Goal: Feedback & Contribution: Contribute content

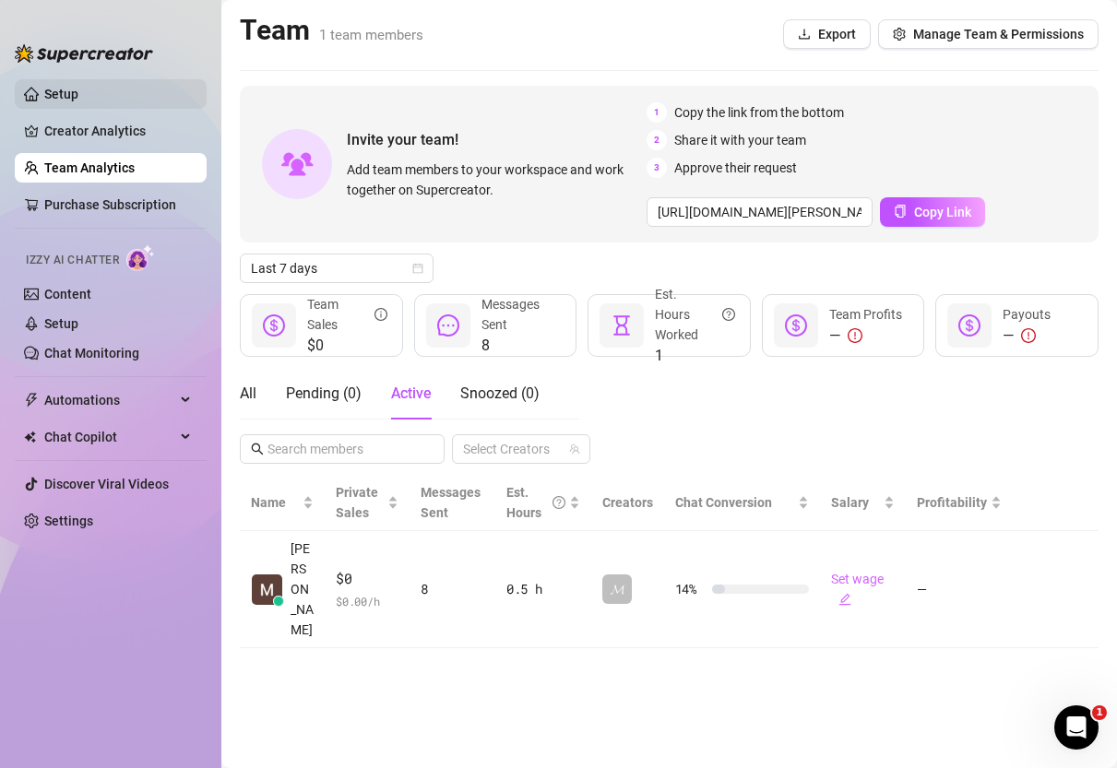
click at [73, 99] on link "Setup" at bounding box center [61, 94] width 34 height 15
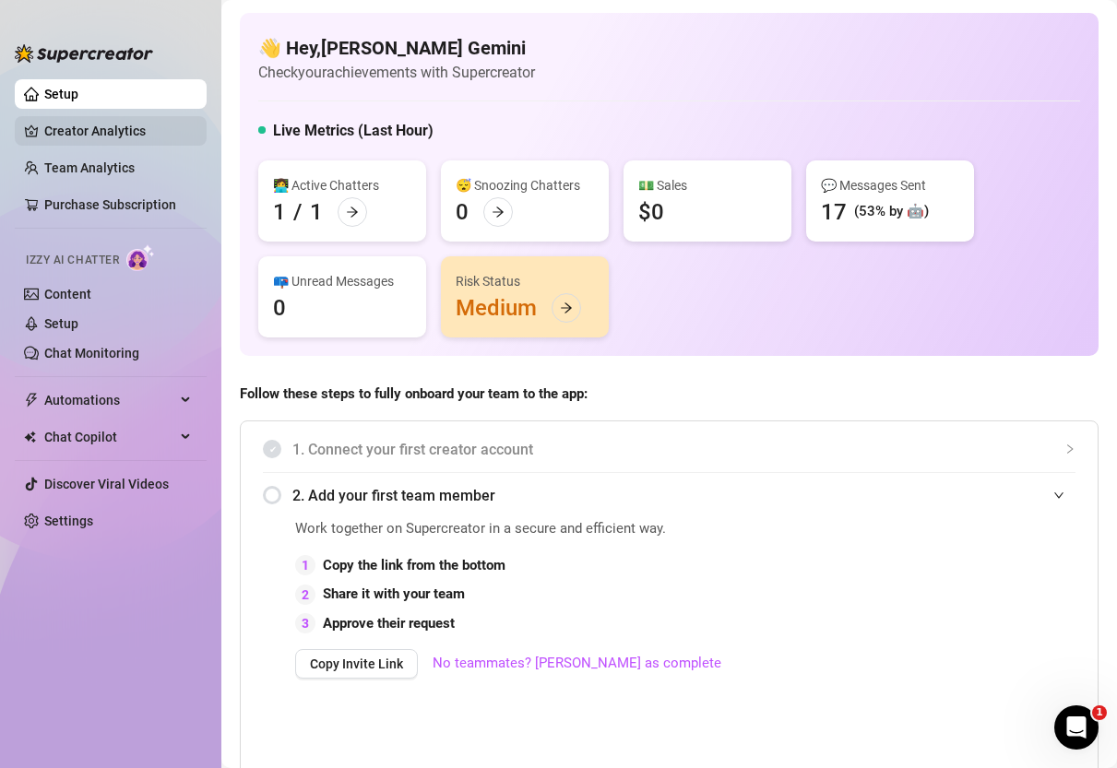
click at [89, 122] on link "Creator Analytics" at bounding box center [118, 131] width 148 height 30
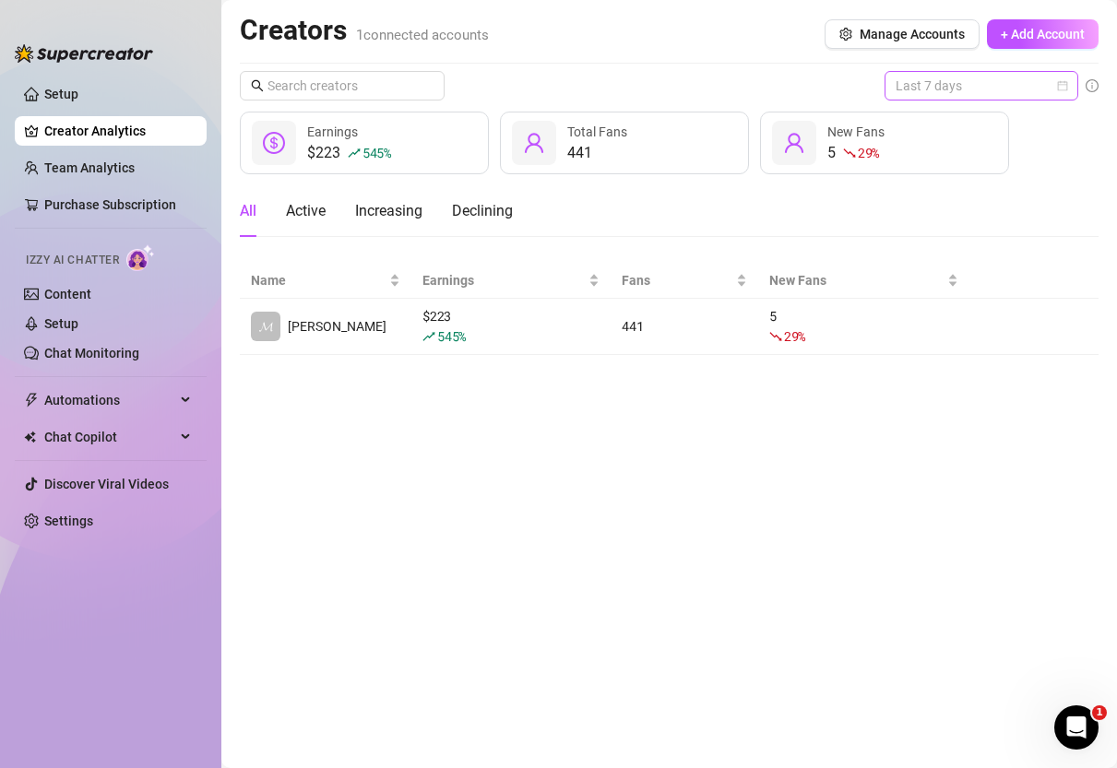
click at [986, 93] on span "Last 7 days" at bounding box center [982, 86] width 172 height 28
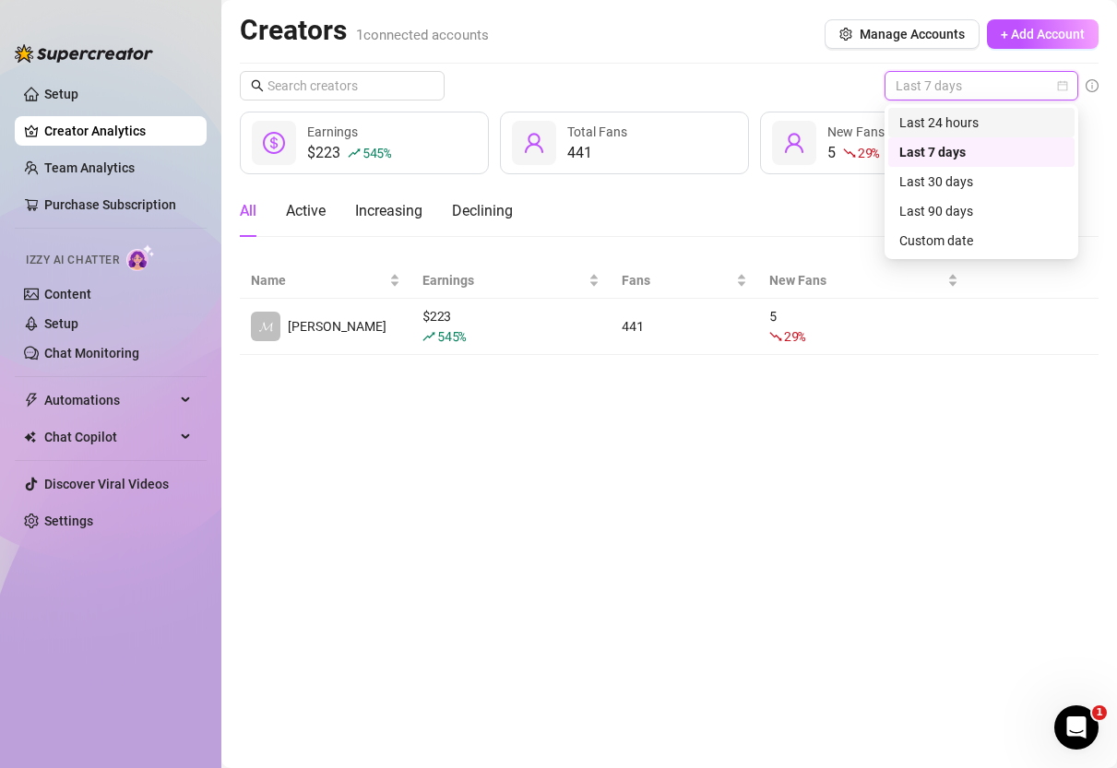
click at [970, 123] on div "Last 24 hours" at bounding box center [981, 123] width 164 height 20
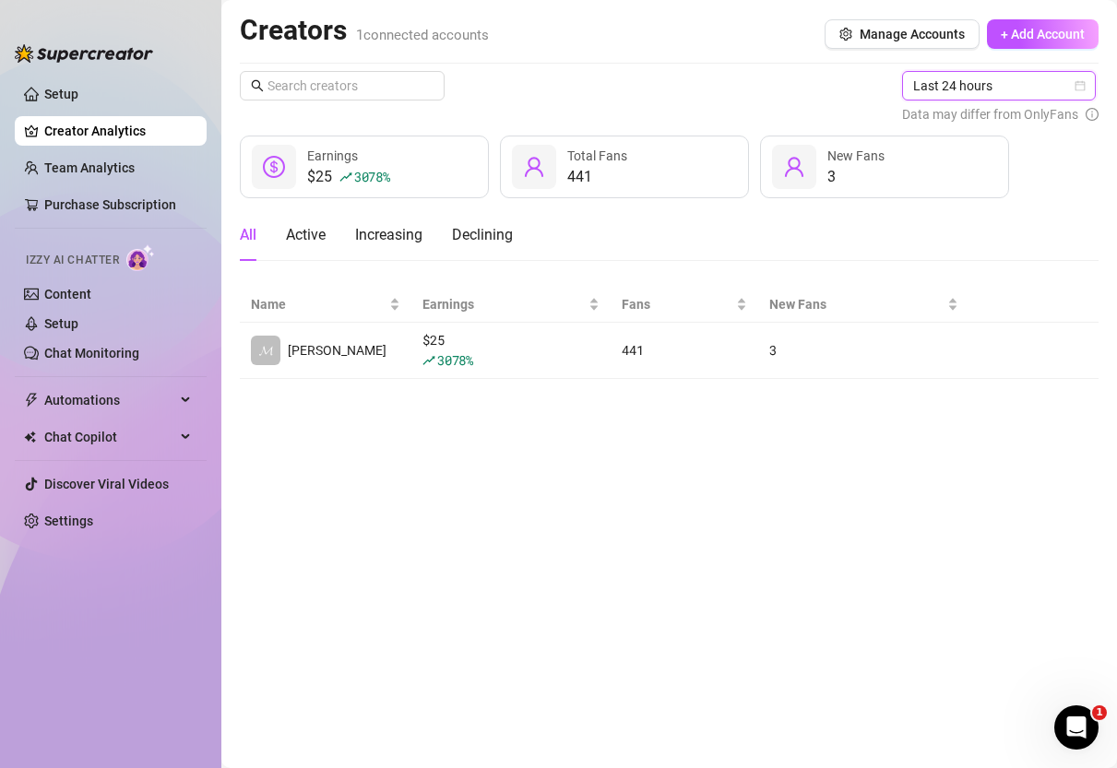
click at [995, 88] on span "Last 24 hours" at bounding box center [999, 86] width 172 height 28
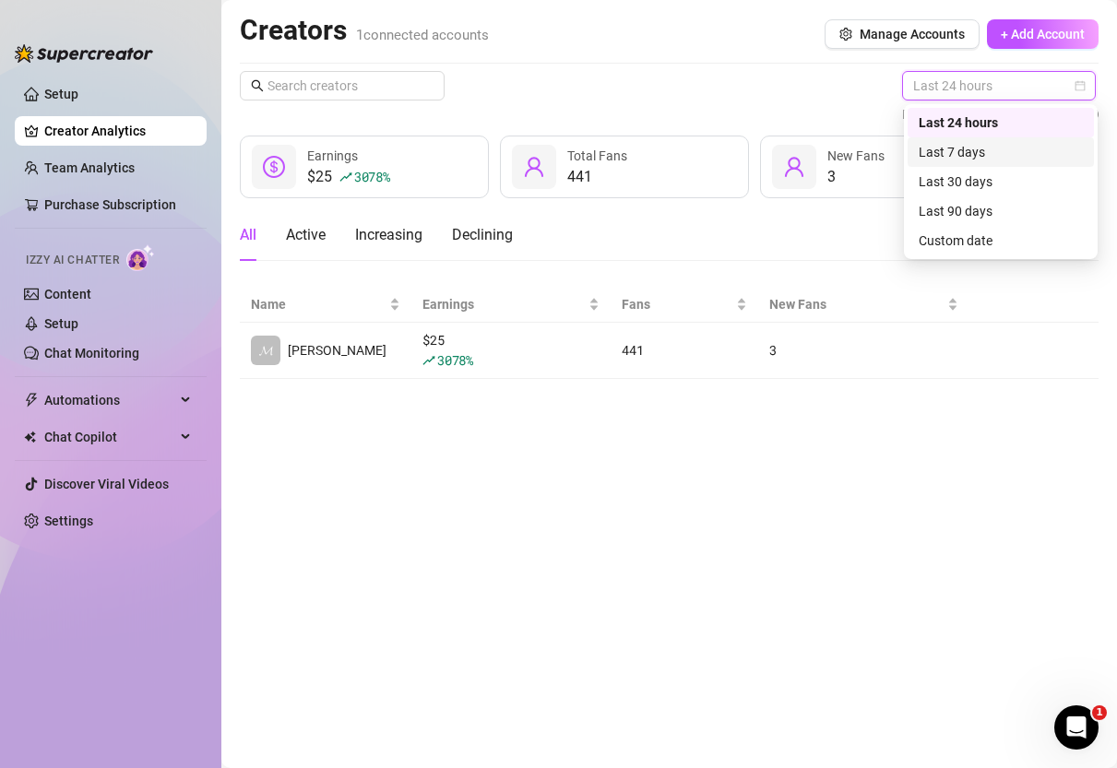
click at [961, 147] on div "Last 7 days" at bounding box center [1001, 152] width 164 height 20
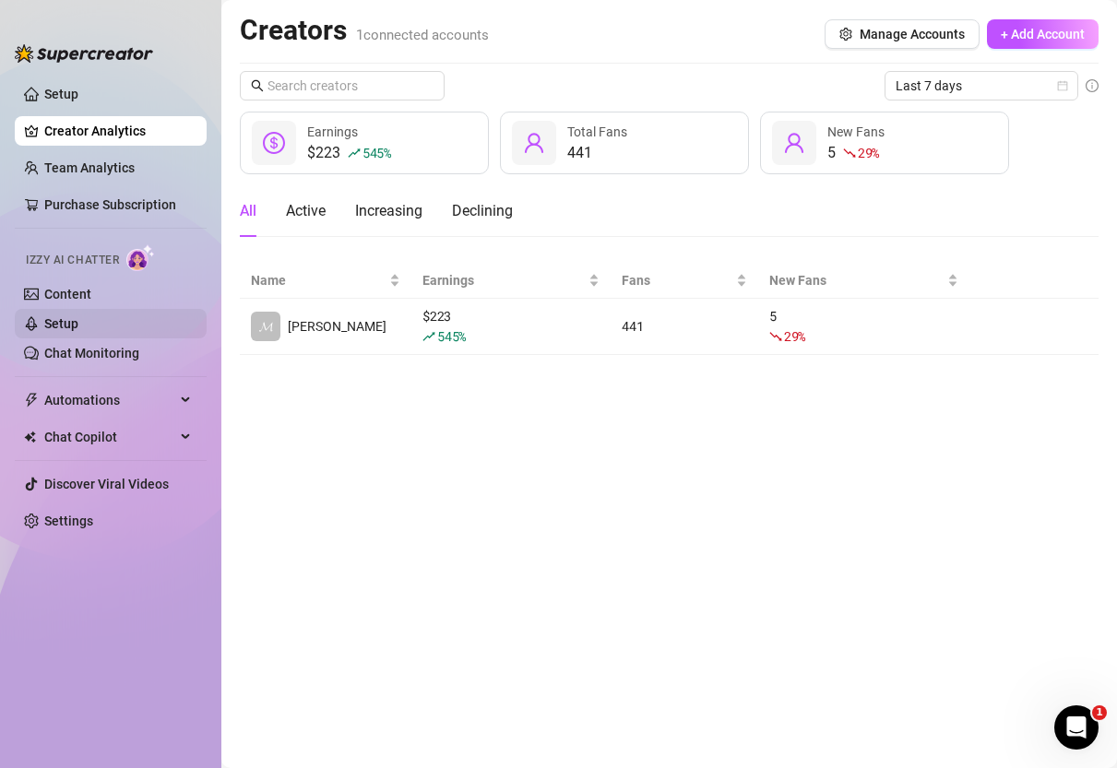
click at [78, 316] on link "Setup" at bounding box center [61, 323] width 34 height 15
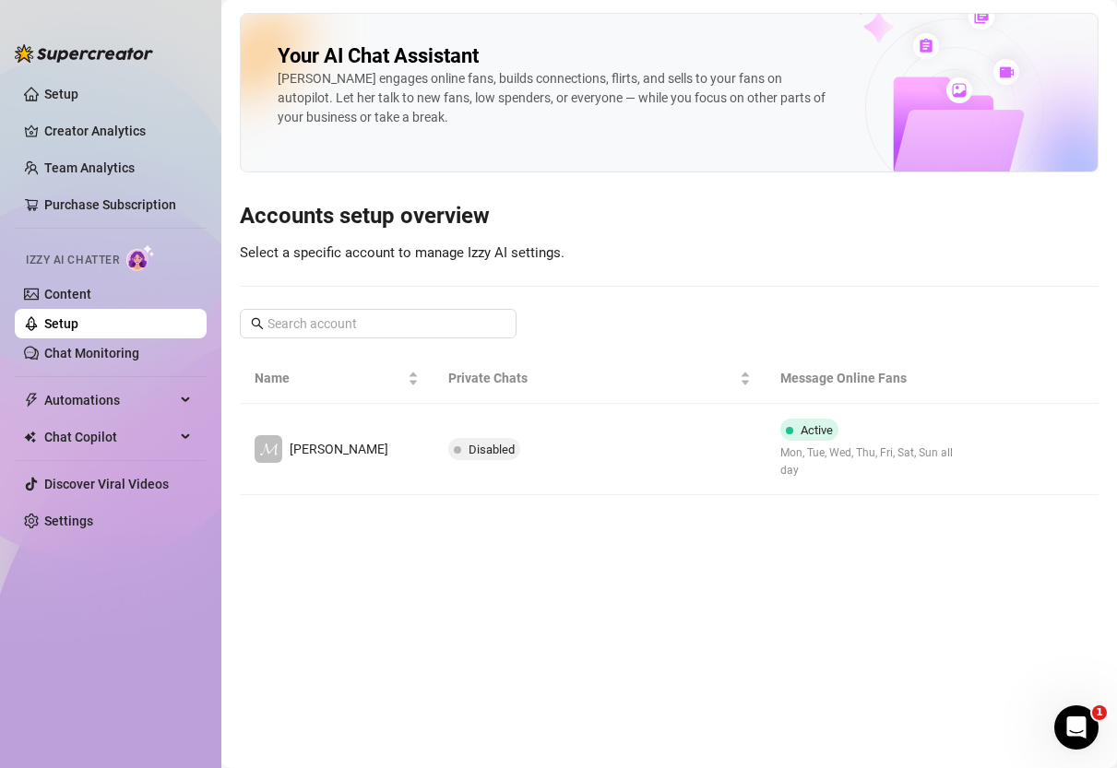
click at [537, 76] on div "[PERSON_NAME] engages online fans, builds connections, flirts, and sells to you…" at bounding box center [552, 98] width 548 height 58
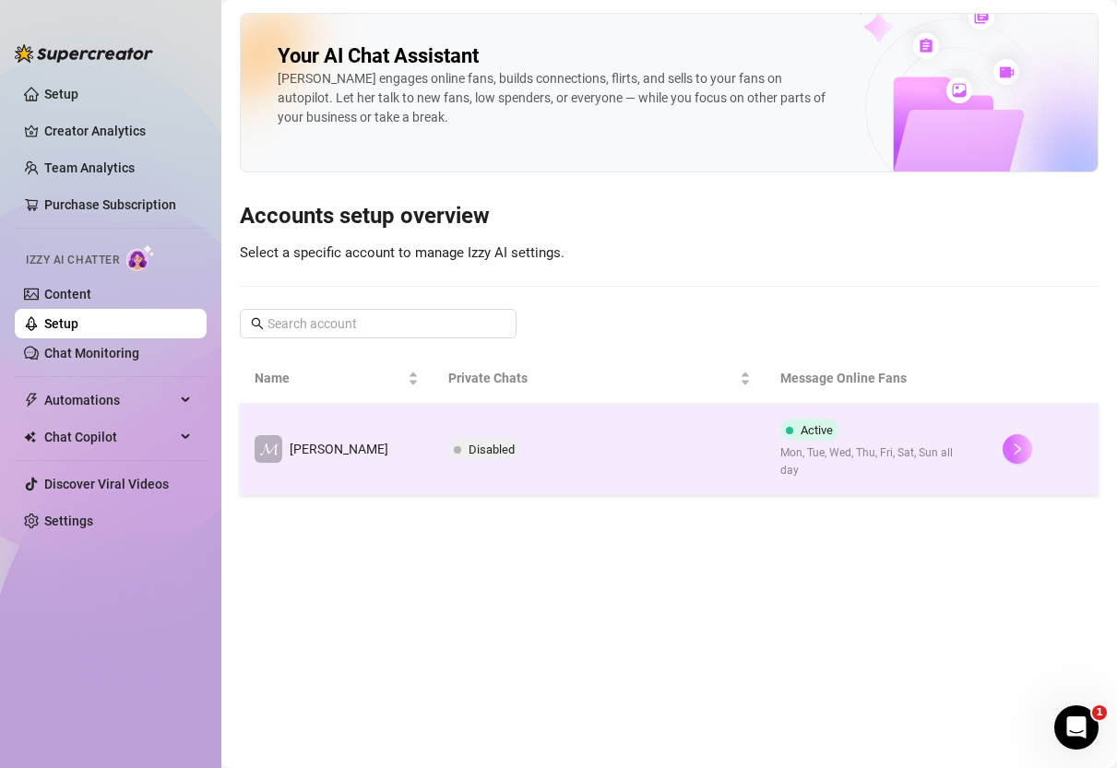
click at [1003, 442] on button "button" at bounding box center [1018, 449] width 30 height 30
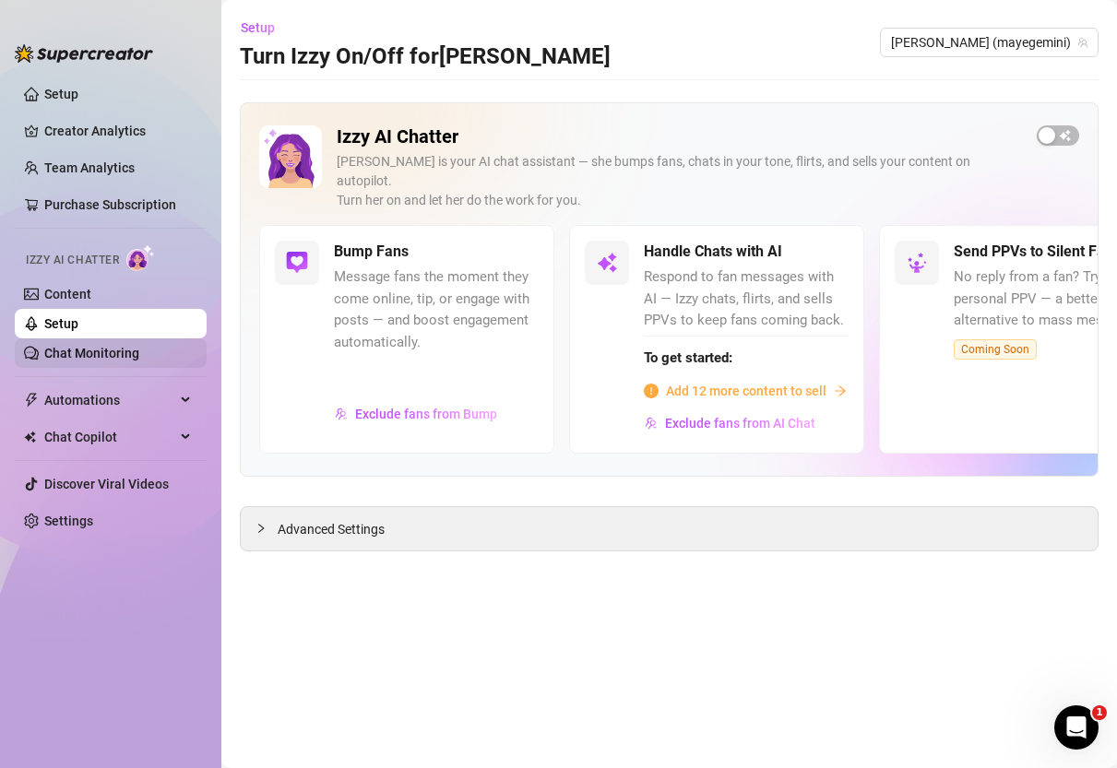
click at [105, 359] on link "Chat Monitoring" at bounding box center [91, 353] width 95 height 15
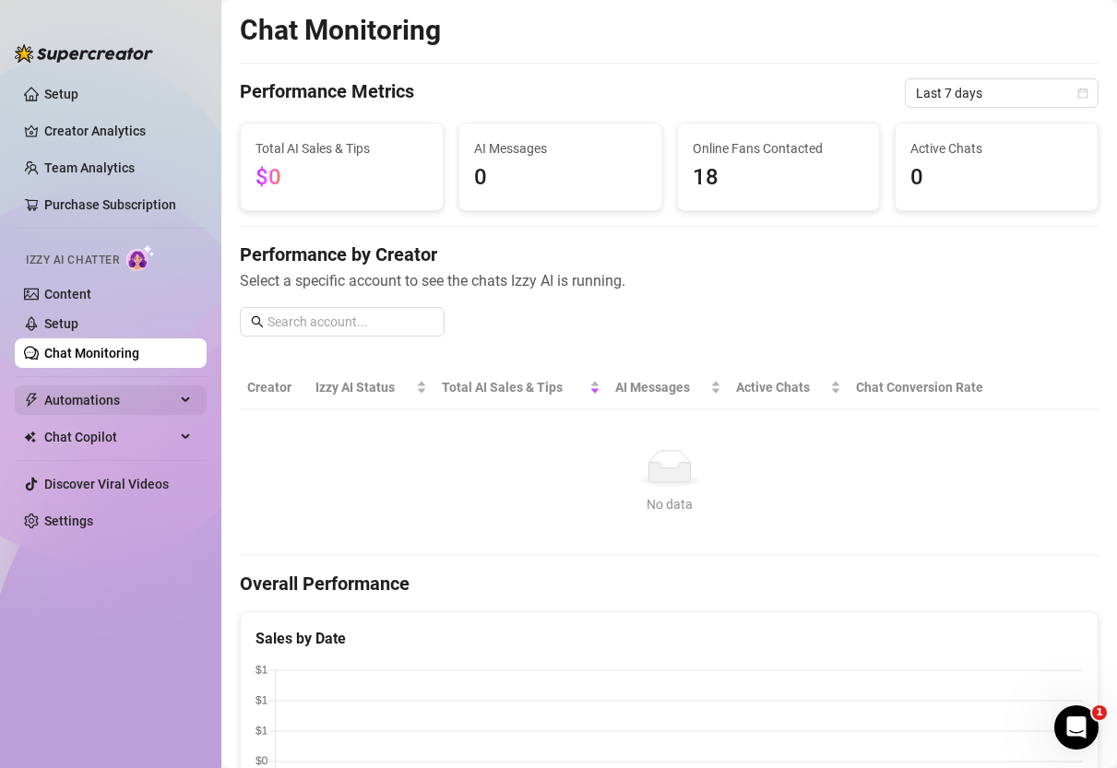
click at [107, 400] on span "Automations" at bounding box center [109, 401] width 131 height 30
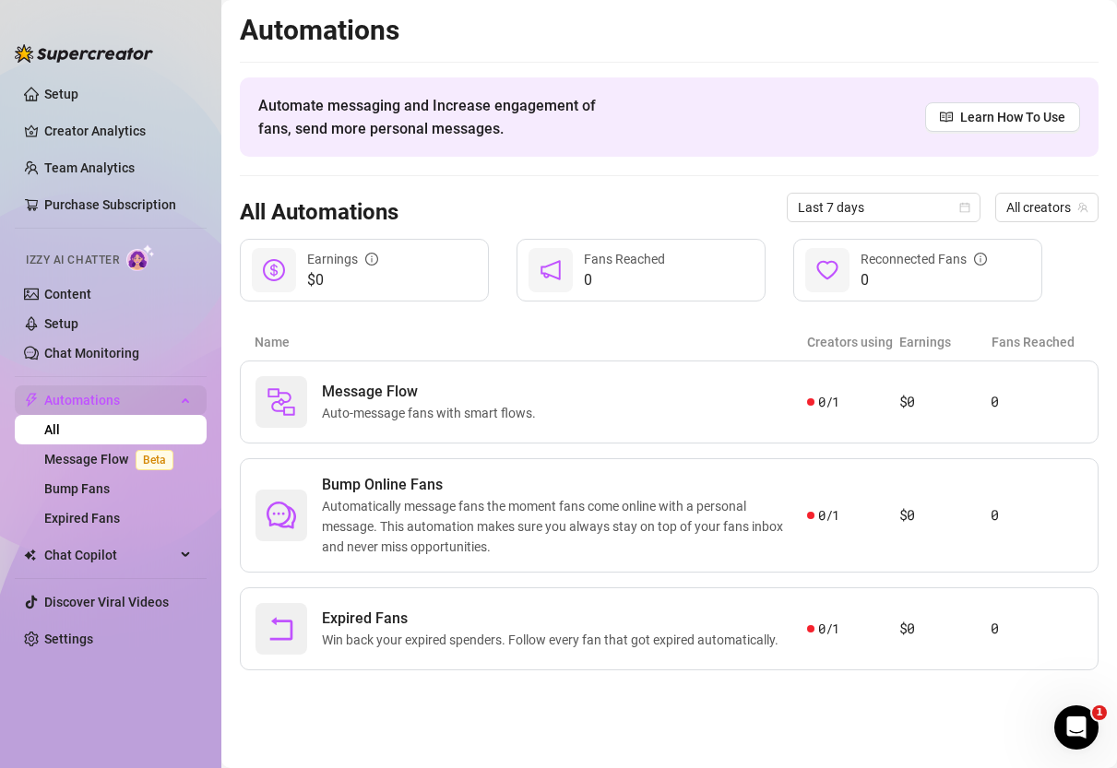
click at [107, 400] on span "Automations" at bounding box center [109, 401] width 131 height 30
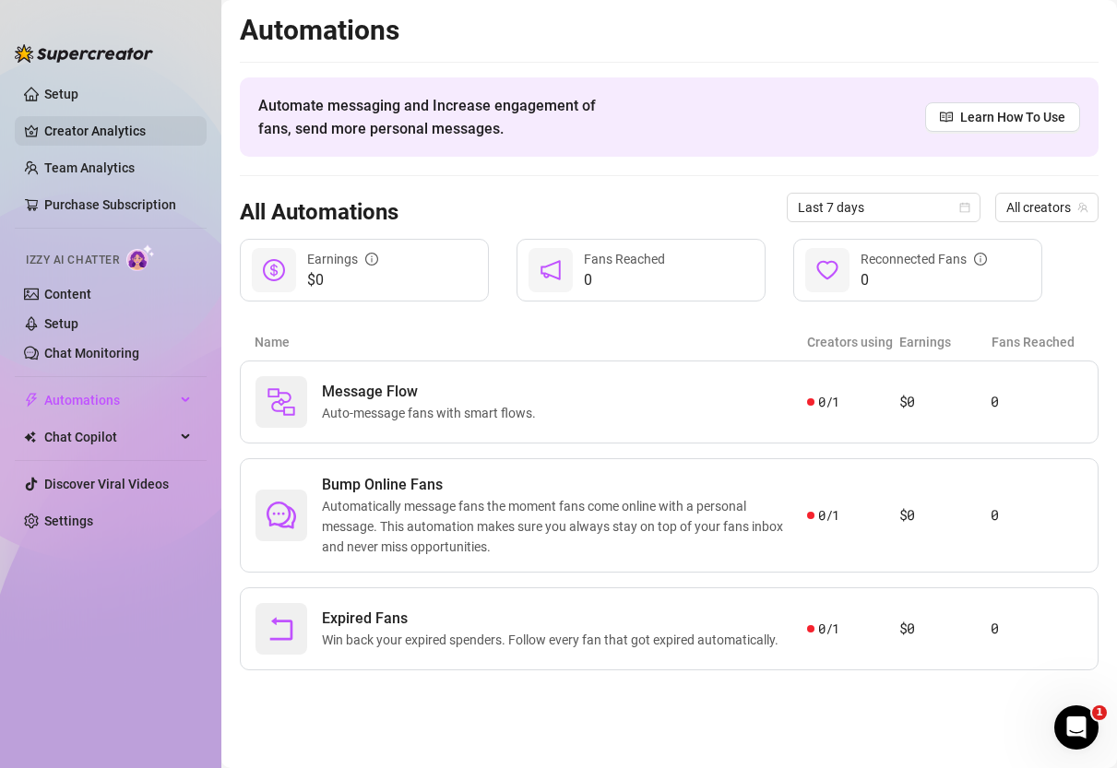
click at [92, 130] on link "Creator Analytics" at bounding box center [118, 131] width 148 height 30
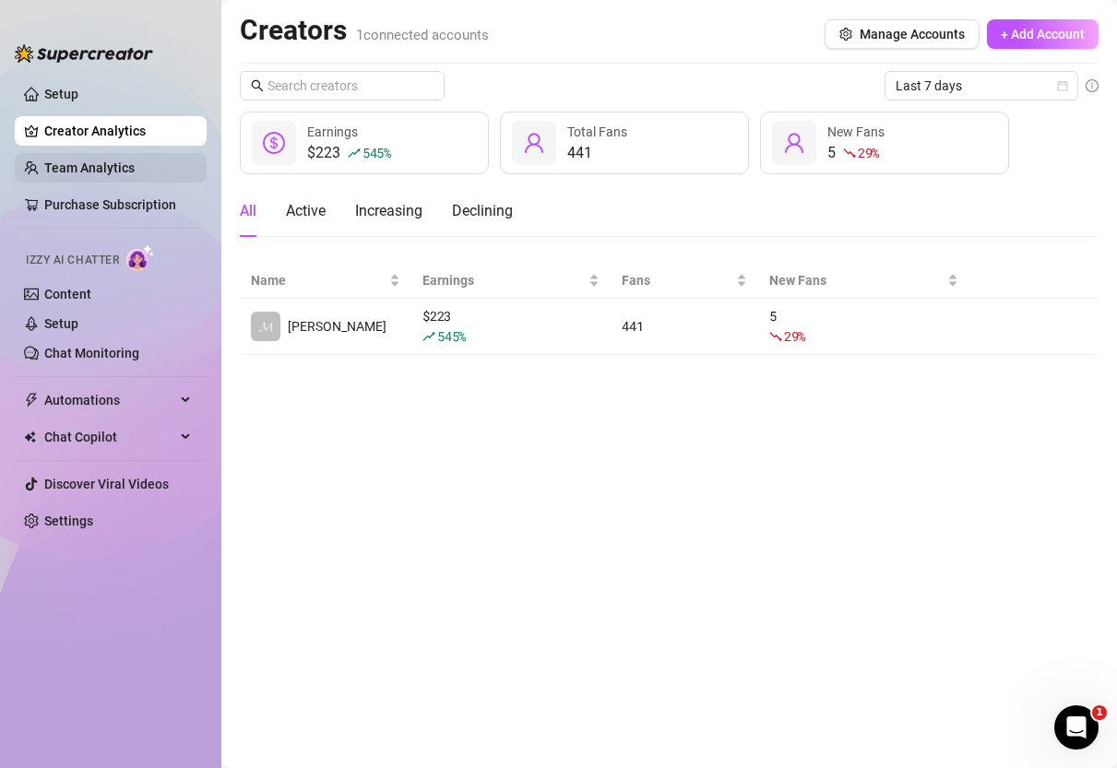
click at [90, 173] on link "Team Analytics" at bounding box center [89, 168] width 90 height 15
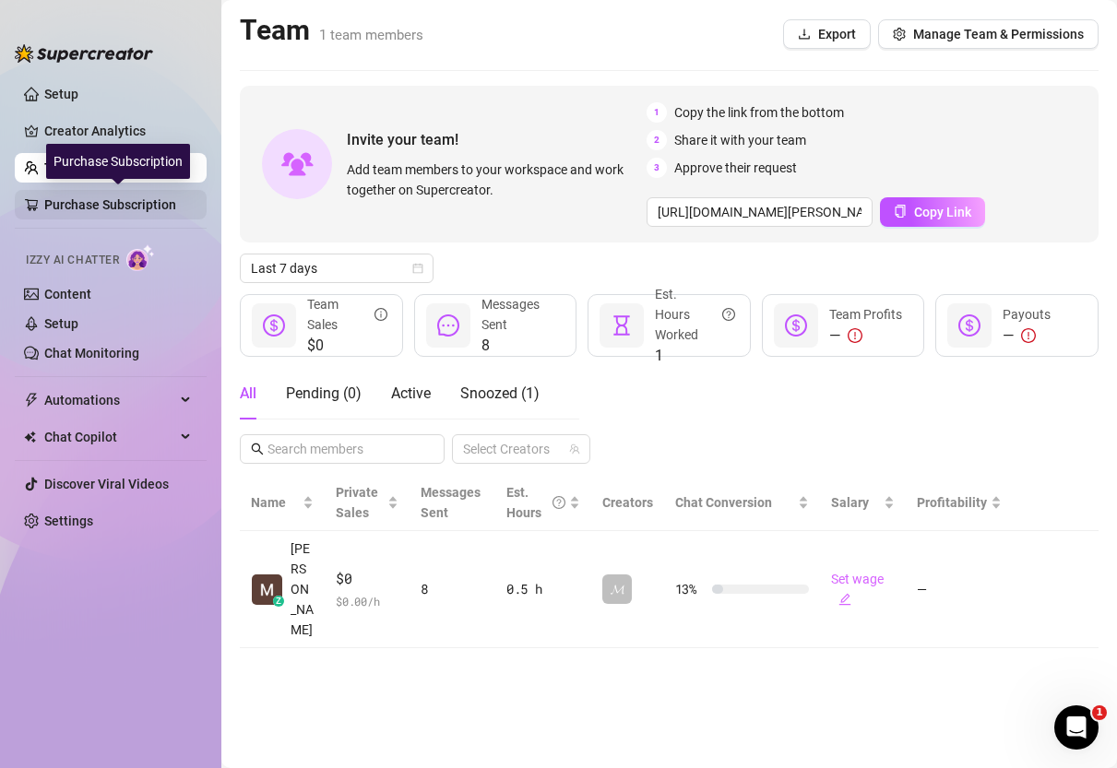
click at [93, 208] on link "Purchase Subscription" at bounding box center [118, 205] width 148 height 30
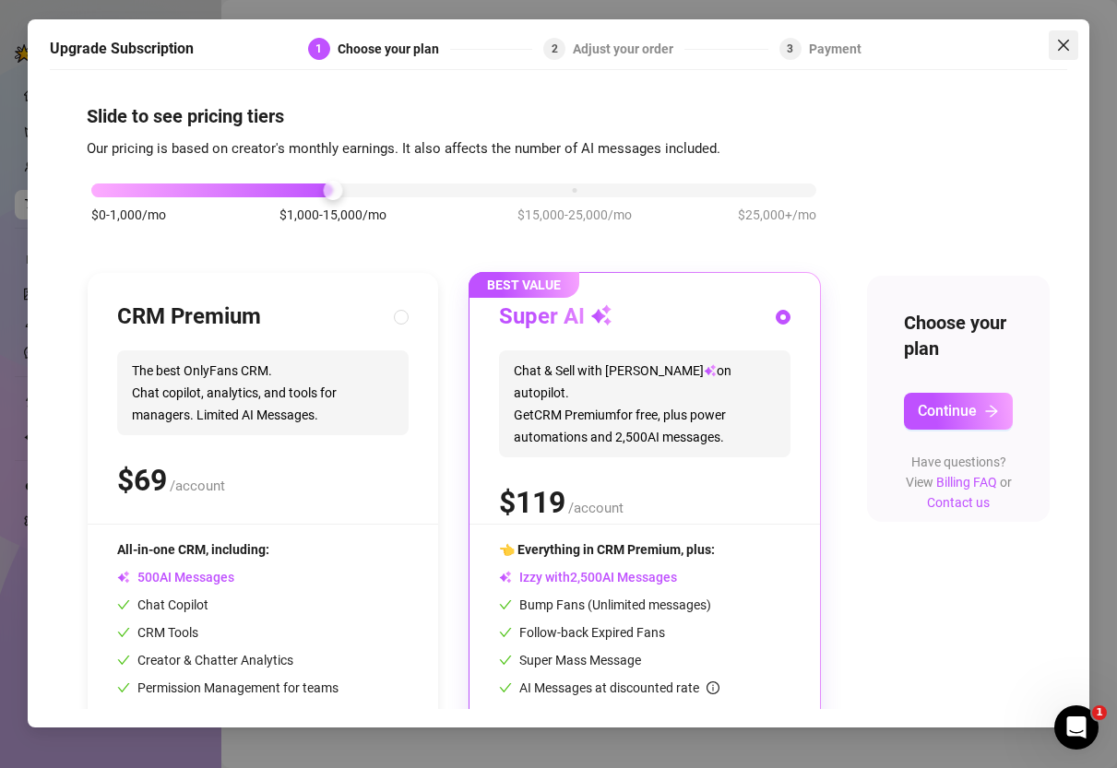
click at [1064, 39] on icon "close" at bounding box center [1063, 45] width 15 height 15
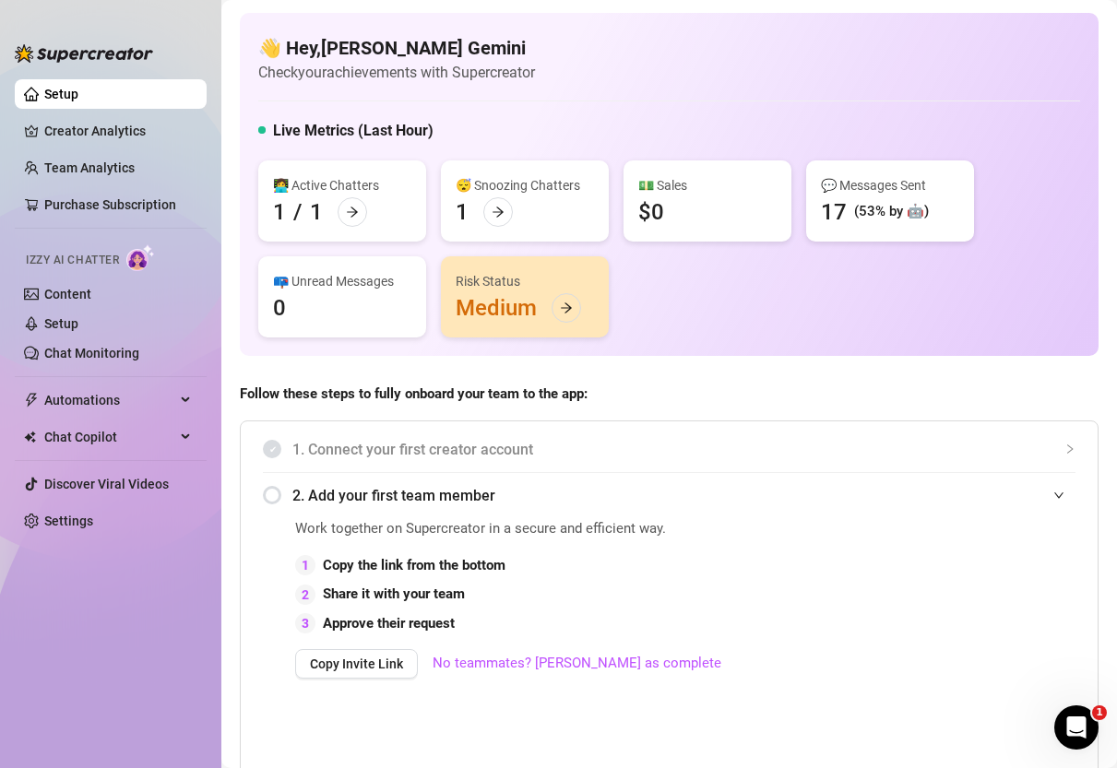
click at [87, 54] on img at bounding box center [84, 53] width 138 height 18
click at [86, 257] on span "Izzy AI Chatter" at bounding box center [72, 261] width 93 height 18
click at [132, 57] on img at bounding box center [84, 53] width 138 height 18
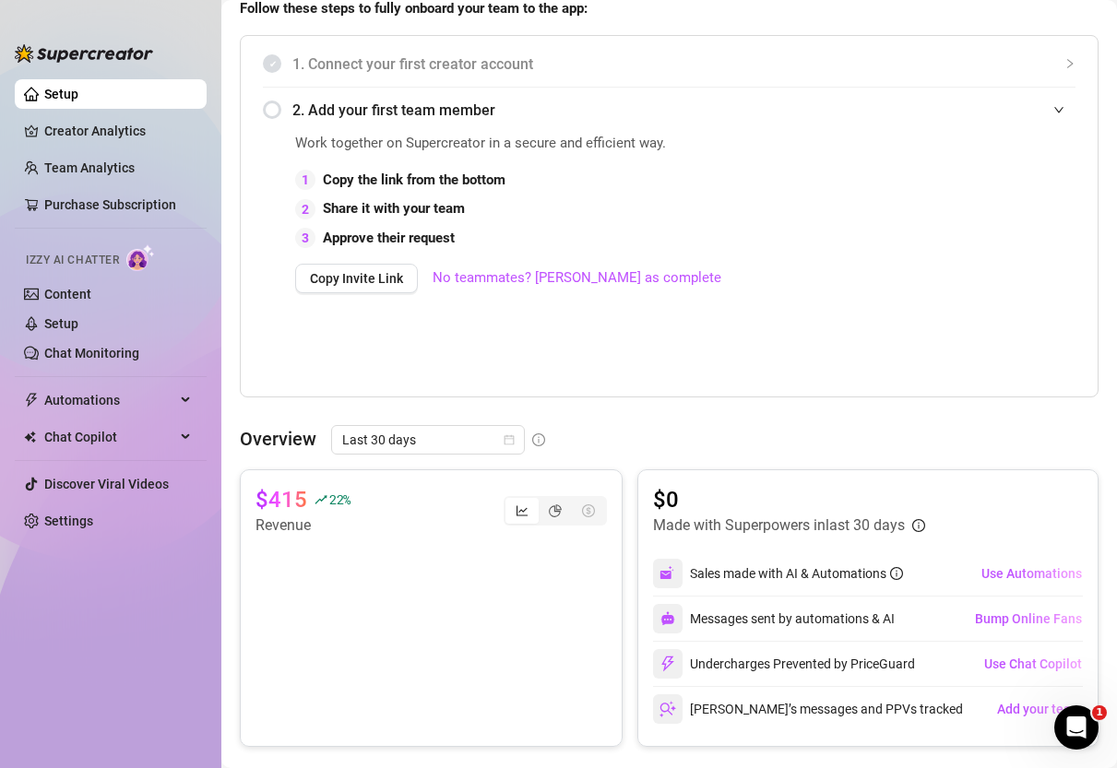
scroll to position [368, 0]
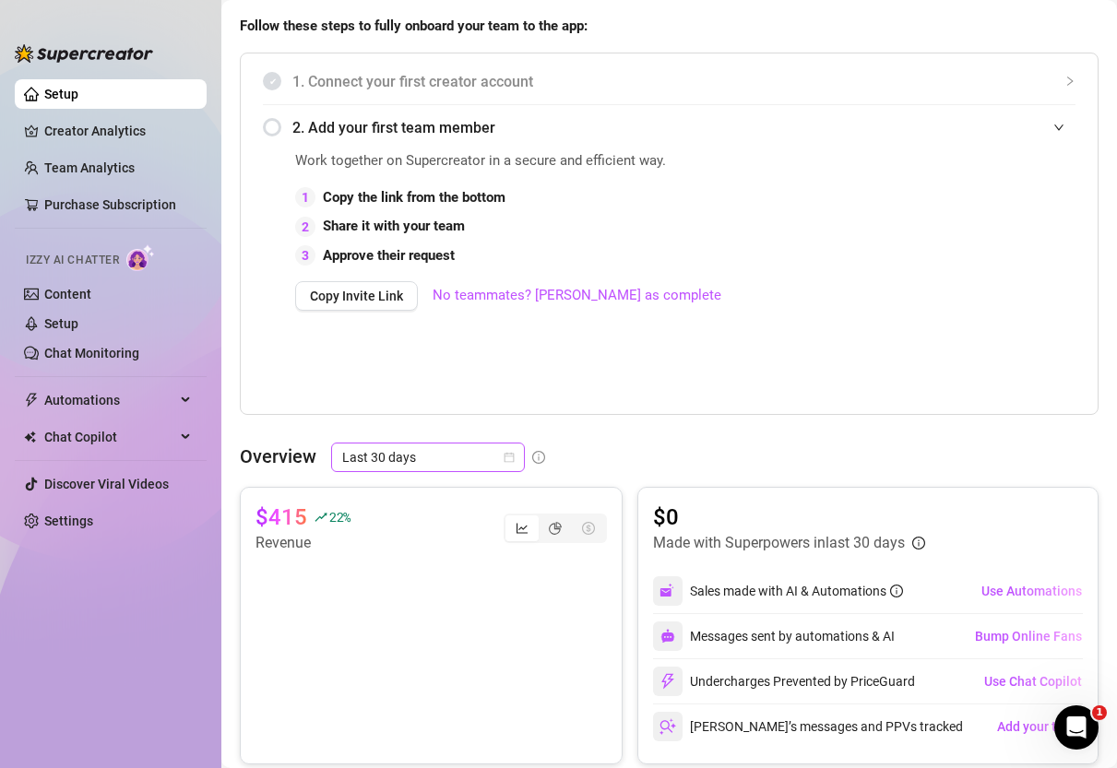
click at [417, 457] on span "Last 30 days" at bounding box center [428, 458] width 172 height 28
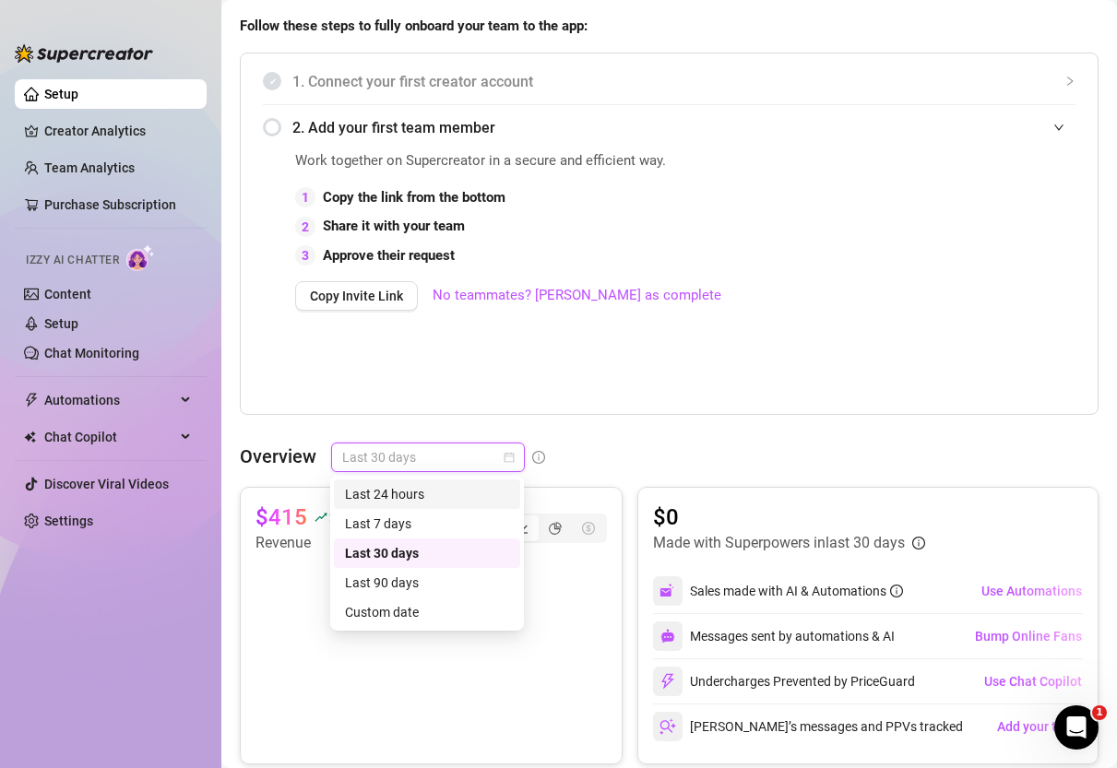
click at [418, 496] on div "Last 24 hours" at bounding box center [427, 494] width 164 height 20
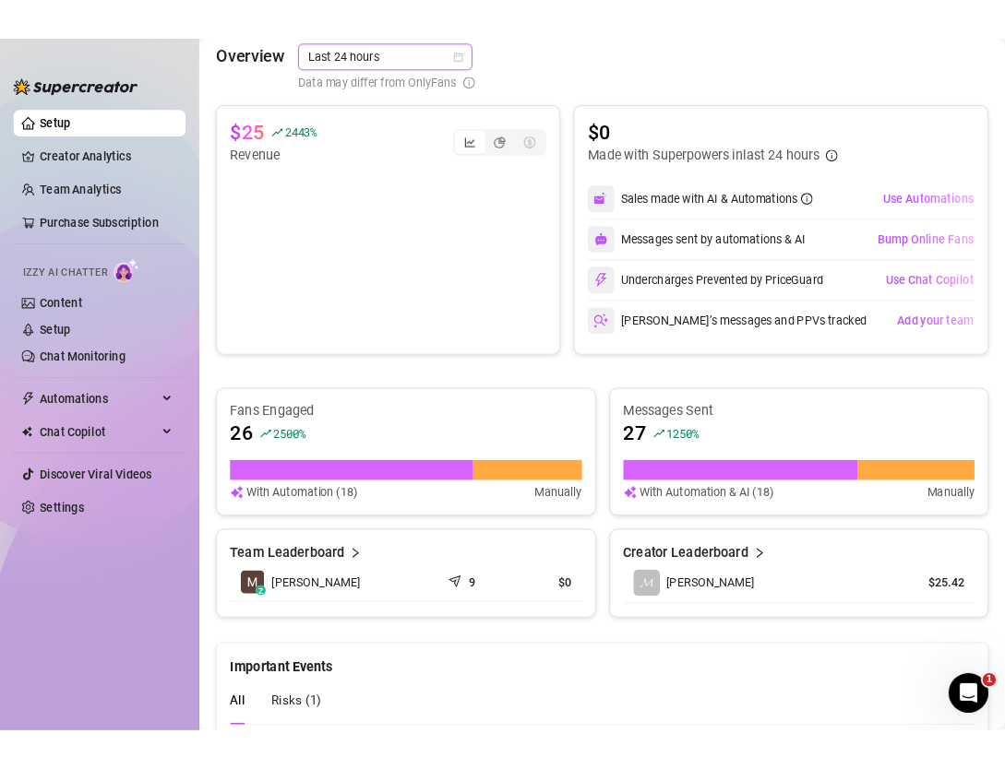
scroll to position [813, 0]
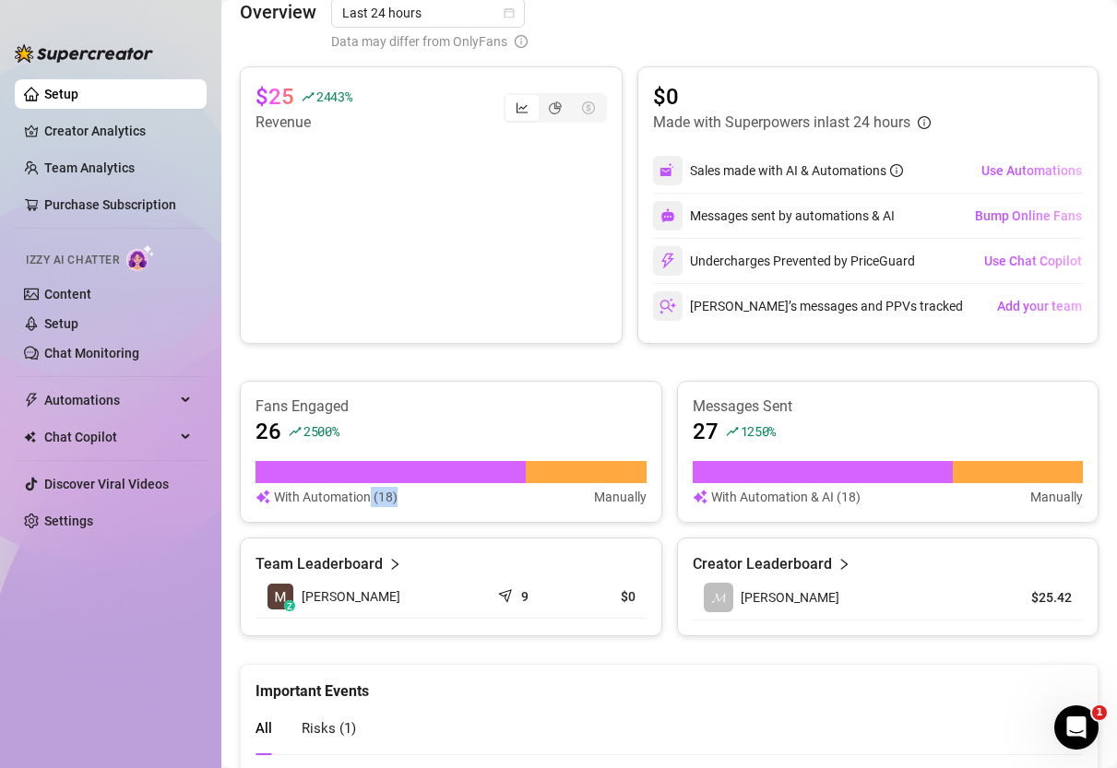
drag, startPoint x: 370, startPoint y: 500, endPoint x: 455, endPoint y: 497, distance: 84.9
click at [456, 498] on div "With Automation (18) Manually" at bounding box center [451, 497] width 391 height 20
click at [455, 497] on div "With Automation (18) Manually" at bounding box center [451, 497] width 391 height 20
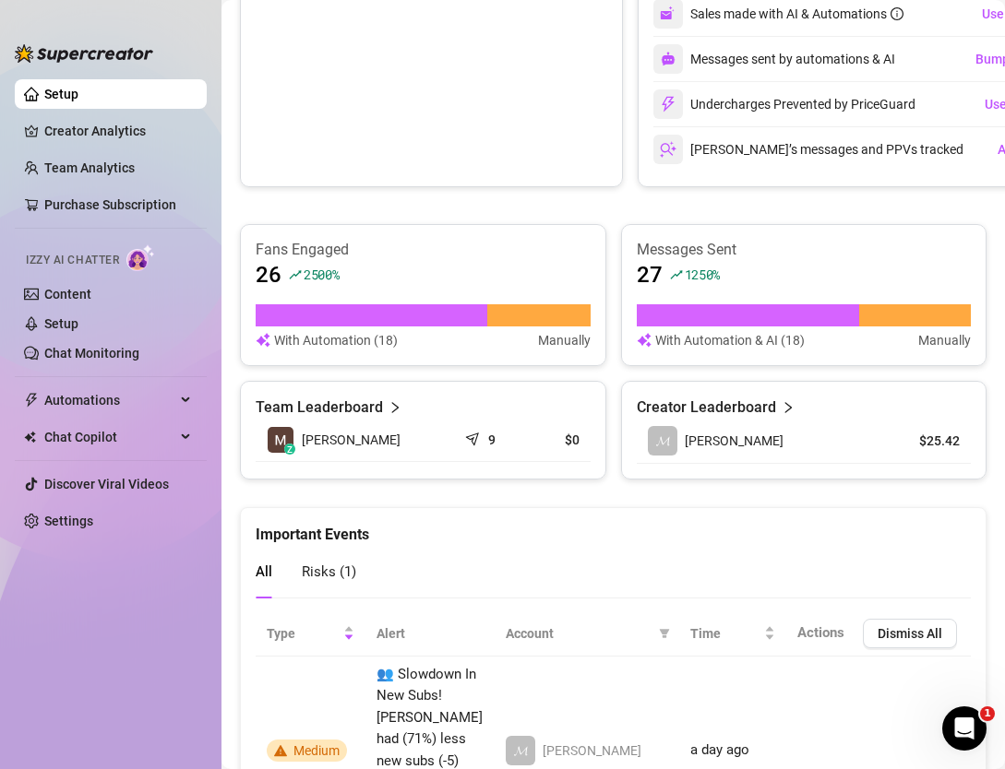
scroll to position [972, 0]
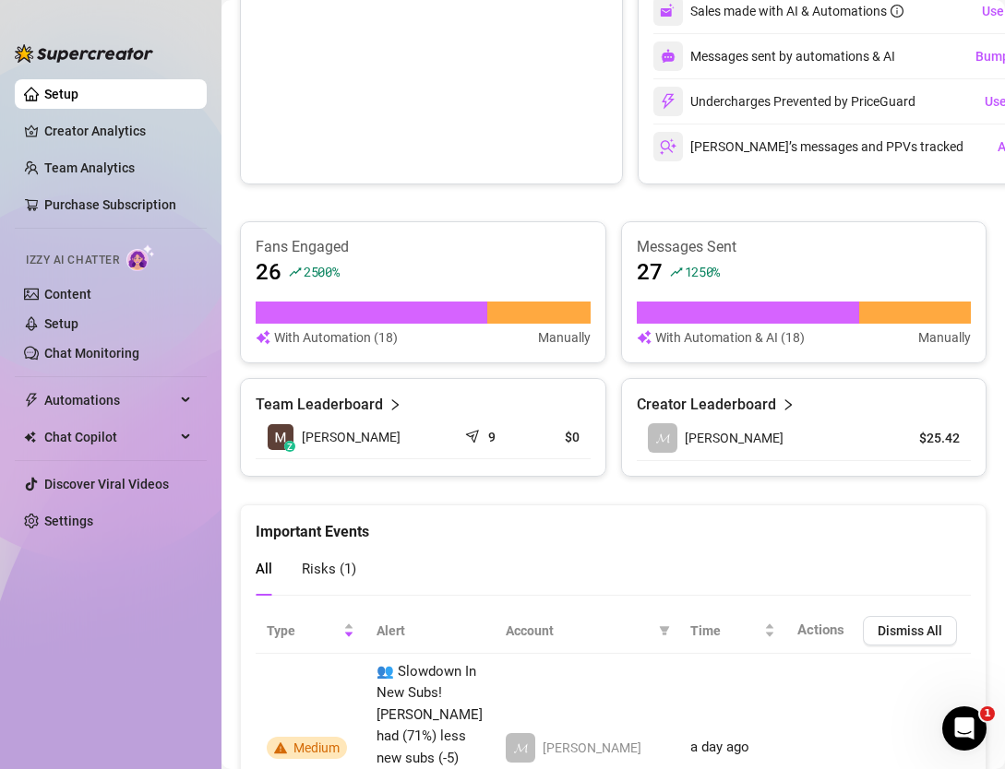
click at [696, 258] on div "1250 %" at bounding box center [695, 272] width 51 height 30
click at [696, 260] on div "1250 %" at bounding box center [695, 272] width 51 height 30
click at [740, 270] on div "27 1250 %" at bounding box center [803, 272] width 335 height 30
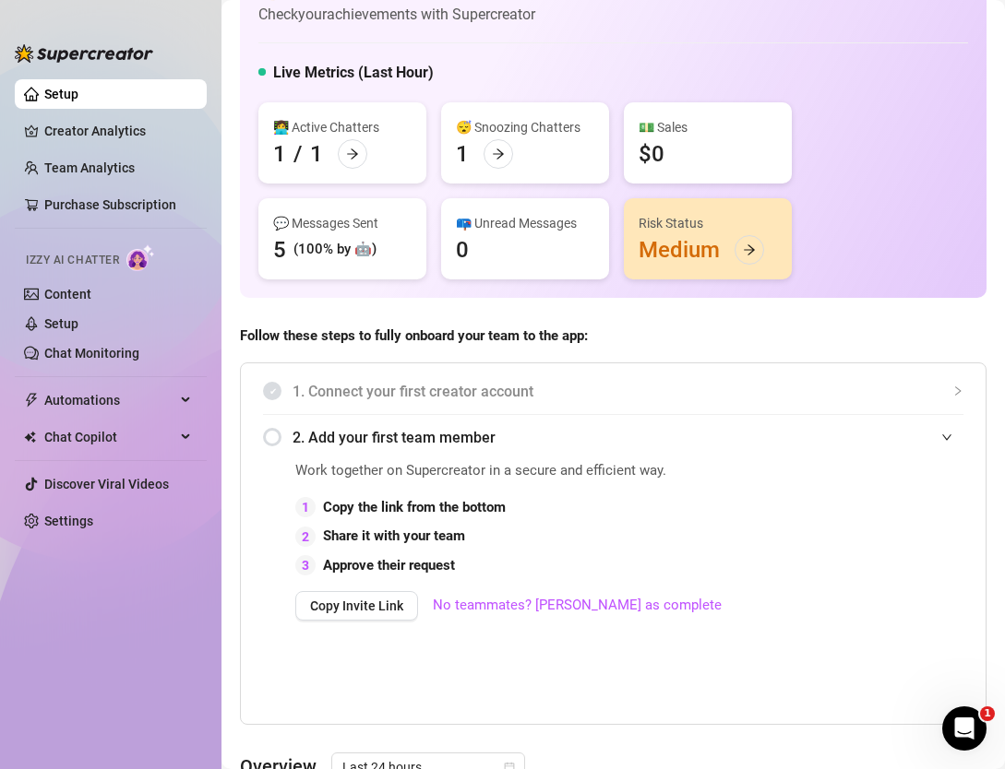
scroll to position [0, 0]
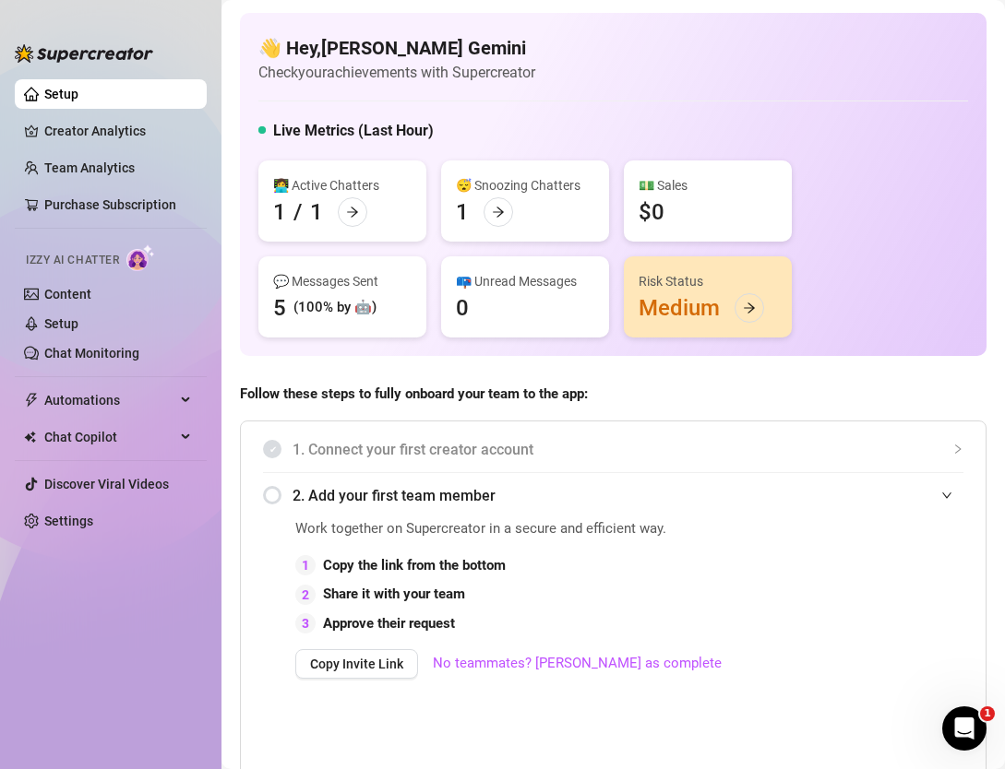
click at [399, 313] on div "💬 Messages Sent 5 (100% by 🤖)" at bounding box center [342, 296] width 168 height 81
click at [398, 313] on div "💬 Messages Sent 5 (100% by 🤖)" at bounding box center [342, 296] width 168 height 81
click at [494, 211] on icon "arrow-right" at bounding box center [498, 212] width 13 height 13
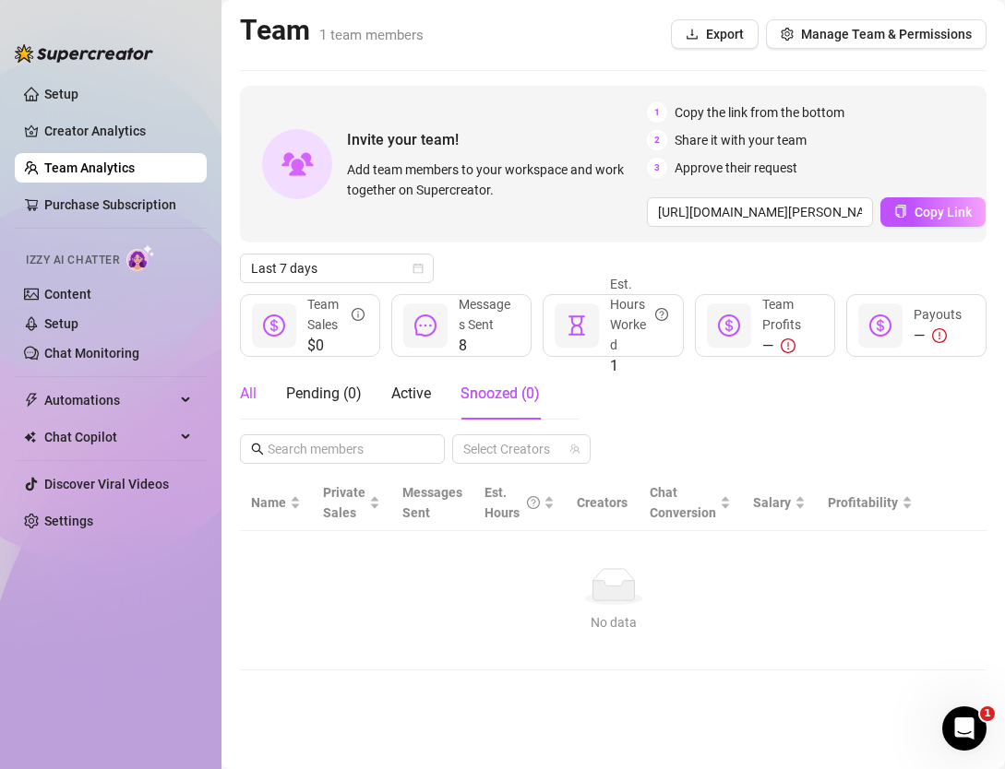
click at [248, 398] on div "All" at bounding box center [248, 394] width 17 height 22
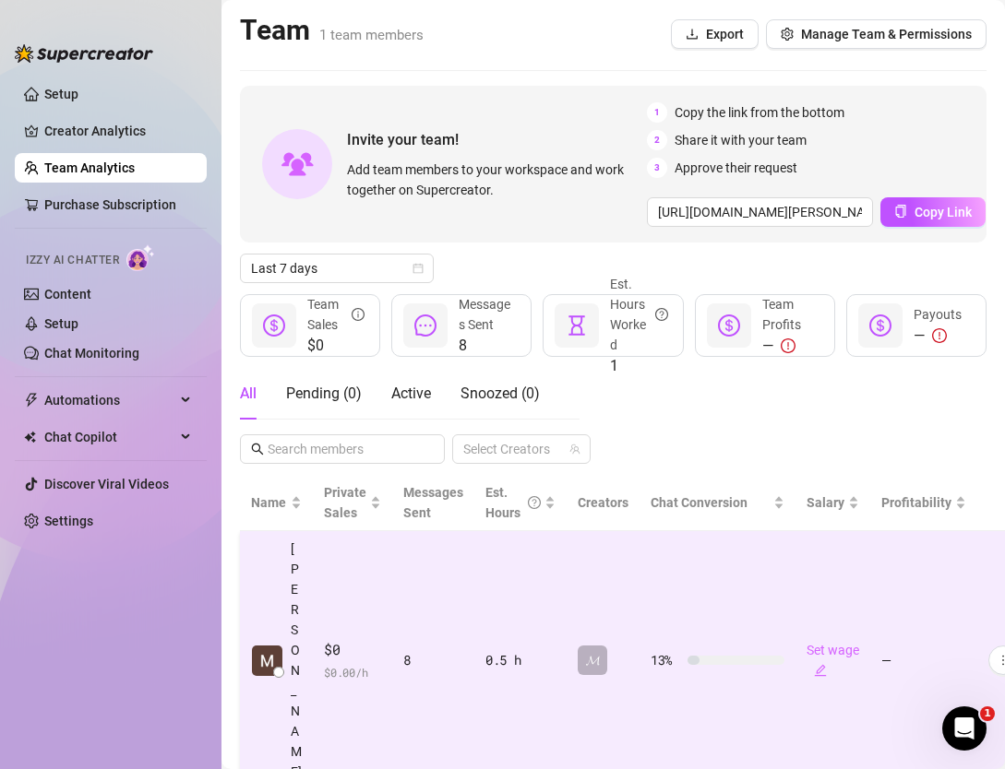
click at [465, 624] on td "8" at bounding box center [433, 660] width 82 height 259
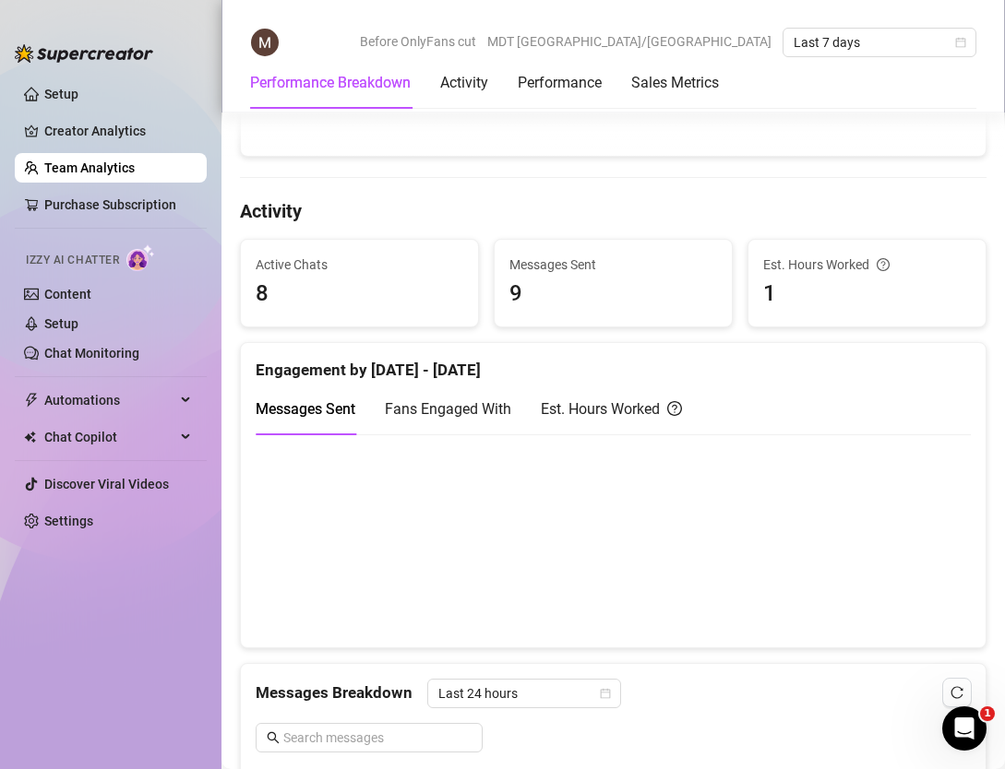
scroll to position [687, 0]
click at [455, 80] on div "Activity" at bounding box center [464, 83] width 48 height 22
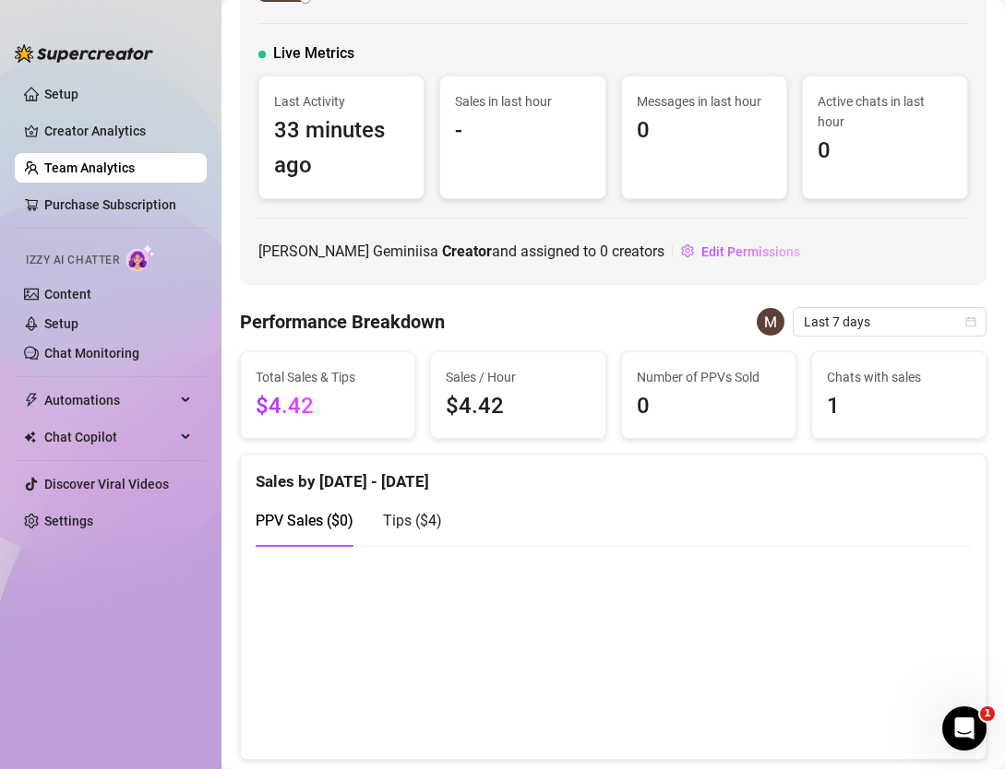
scroll to position [0, 0]
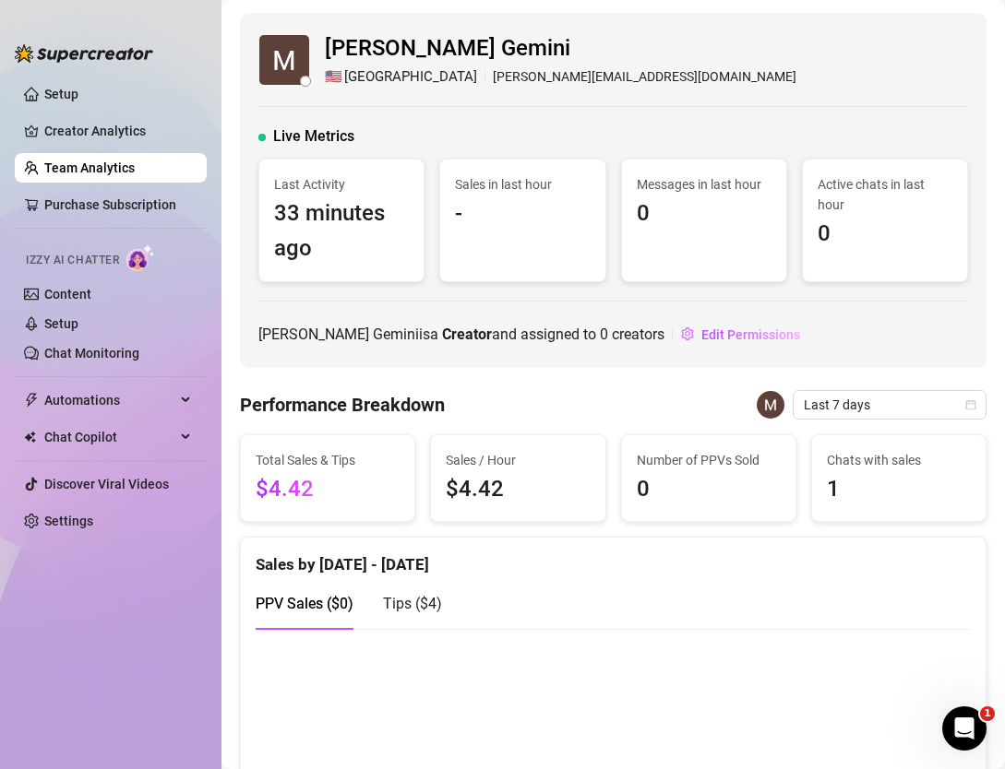
click at [363, 483] on span "$4.42" at bounding box center [328, 489] width 144 height 35
click at [509, 485] on span "$4.42" at bounding box center [518, 489] width 144 height 35
click at [858, 406] on span "Last 7 days" at bounding box center [889, 405] width 172 height 28
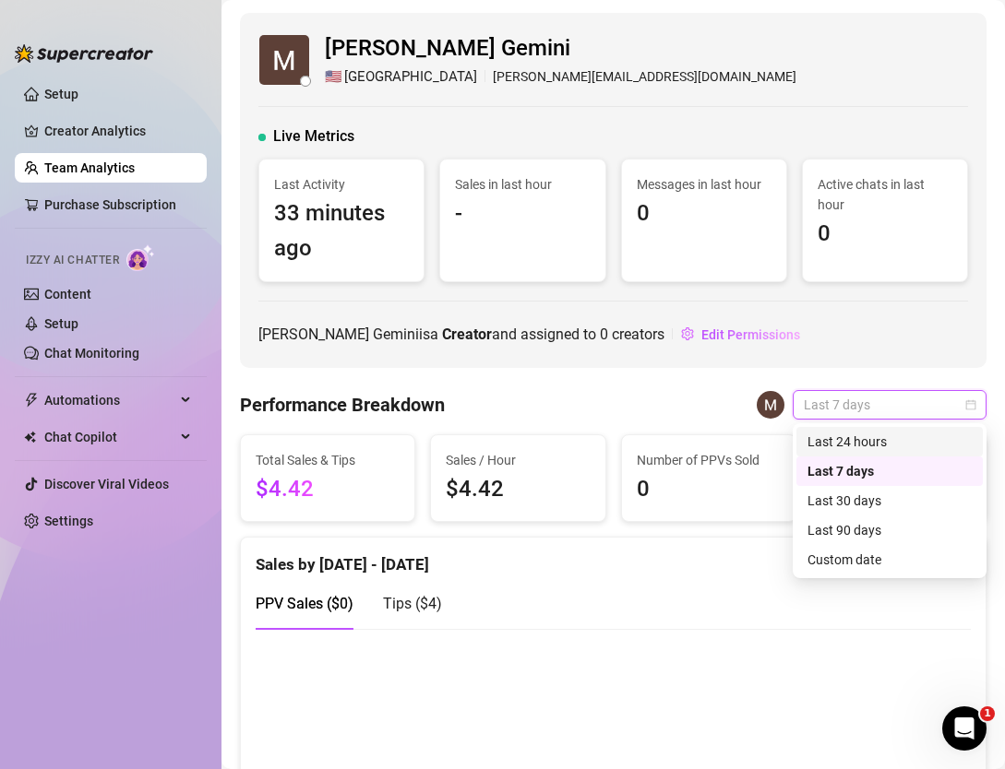
click at [855, 443] on div "Last 24 hours" at bounding box center [889, 442] width 164 height 20
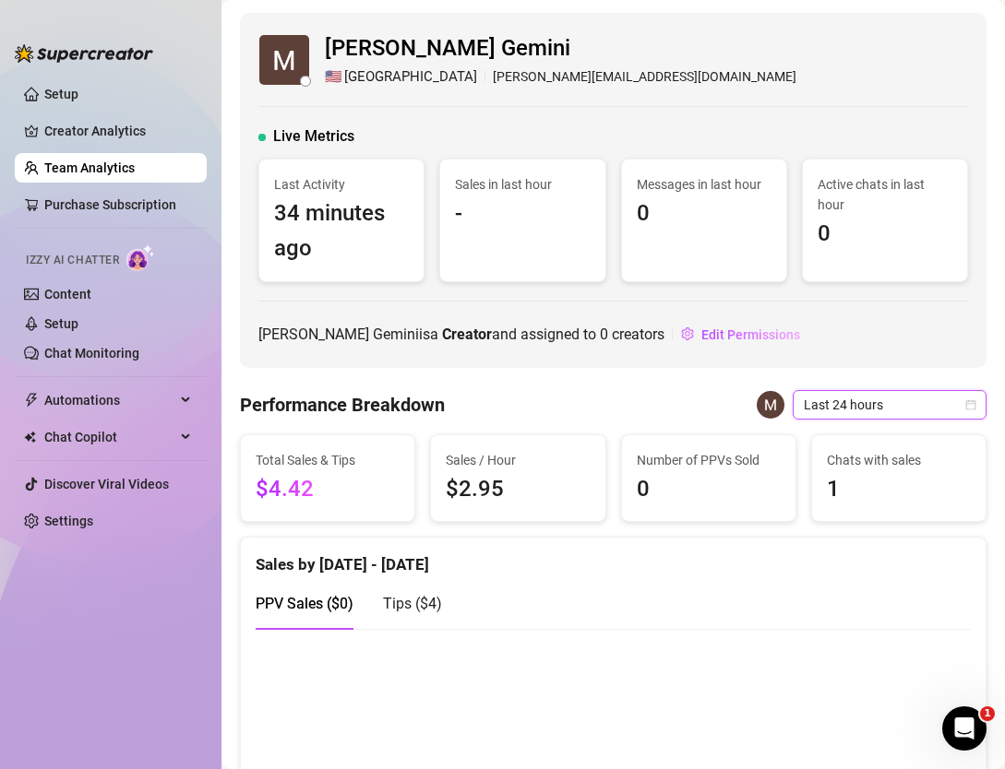
click at [906, 400] on span "Last 24 hours" at bounding box center [889, 405] width 172 height 28
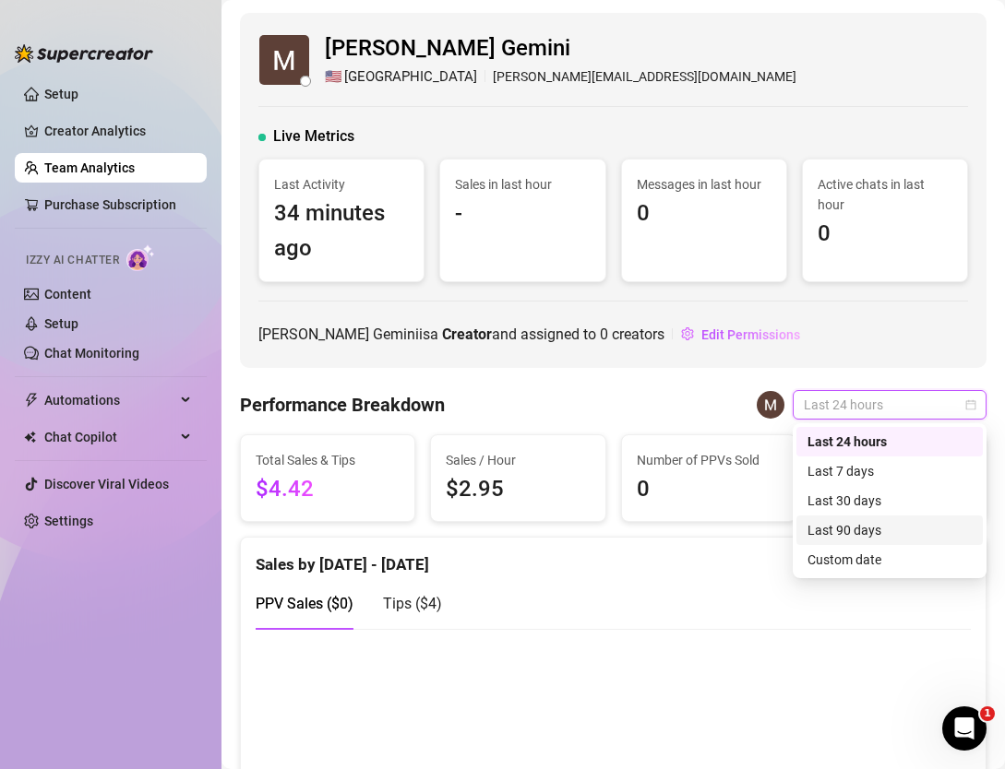
click at [861, 514] on div "Last 30 days" at bounding box center [889, 501] width 186 height 30
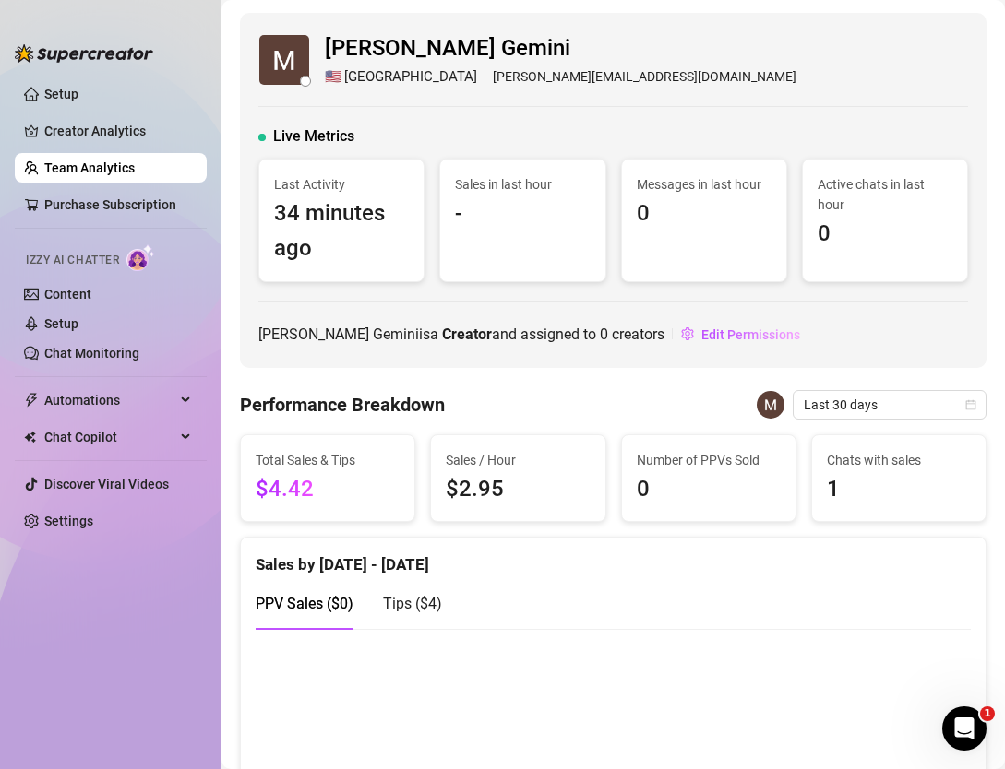
click at [419, 604] on span "Tips ( $4 )" at bounding box center [412, 604] width 59 height 18
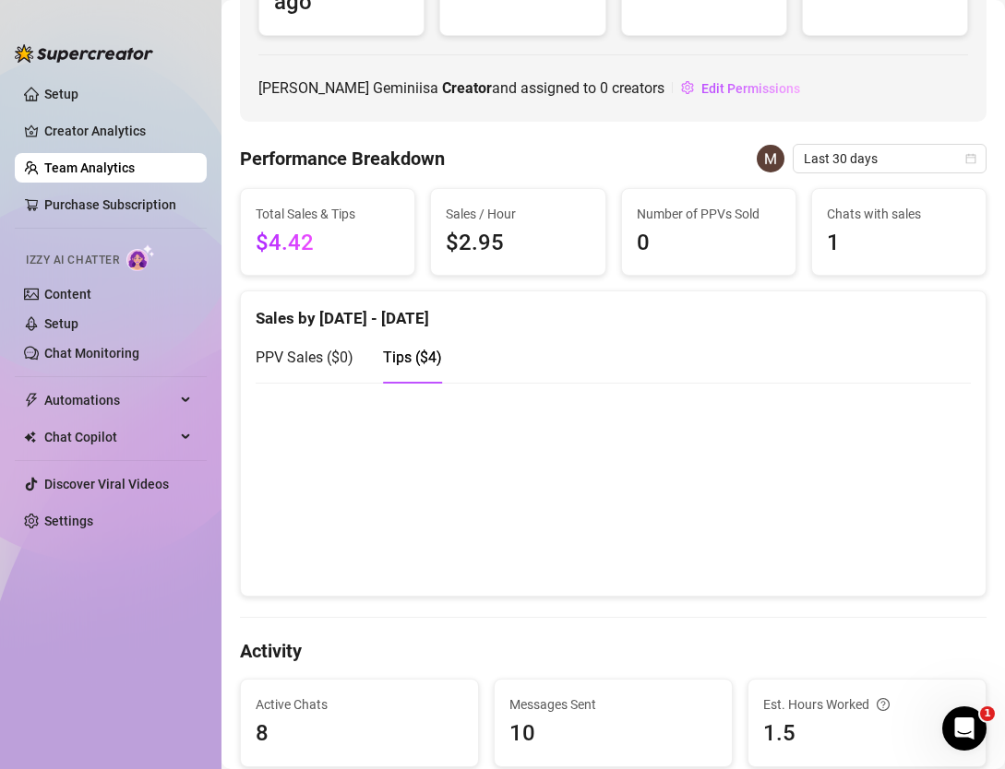
scroll to position [245, 0]
click at [74, 87] on link "Setup" at bounding box center [61, 94] width 34 height 15
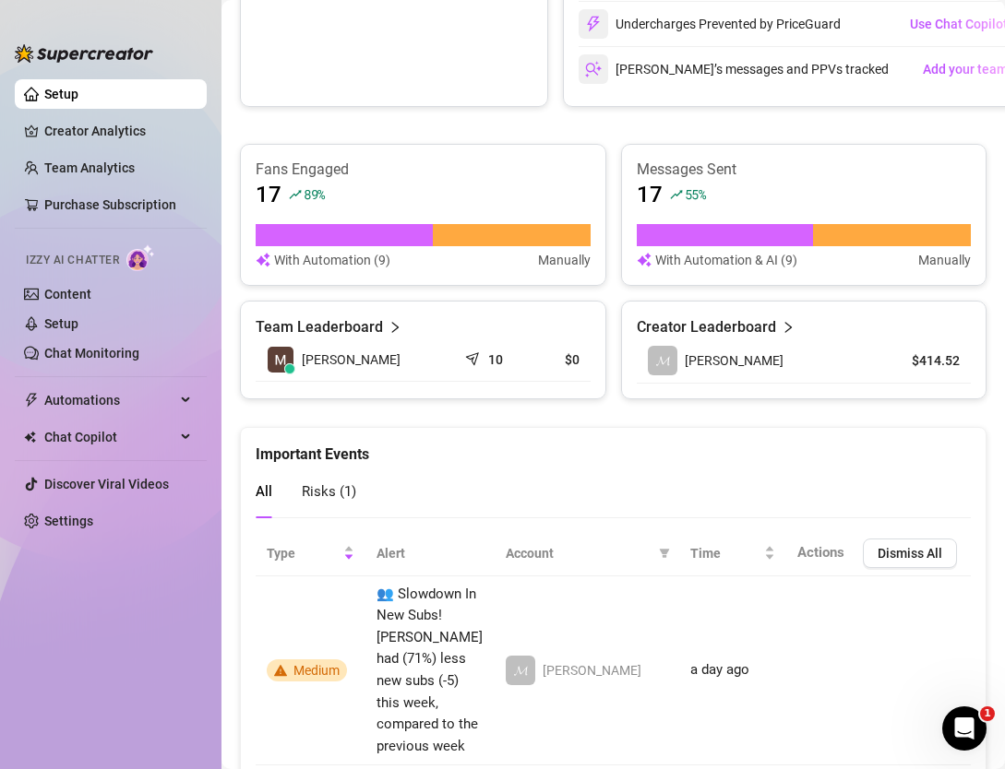
scroll to position [1071, 0]
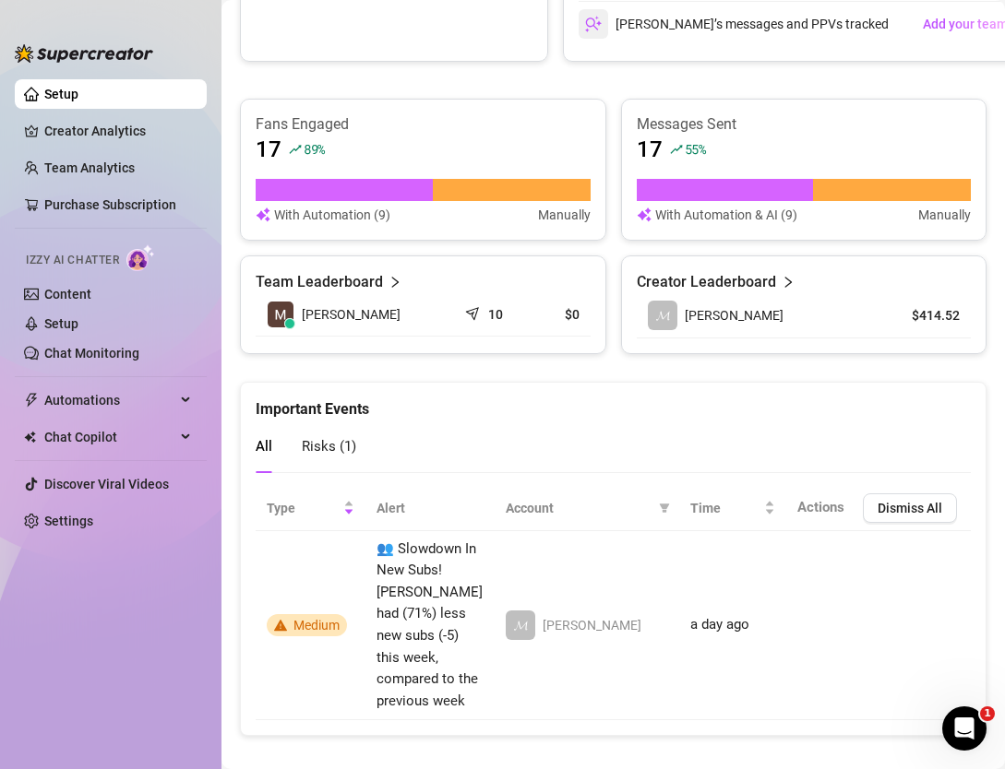
click at [57, 56] on img at bounding box center [84, 53] width 138 height 18
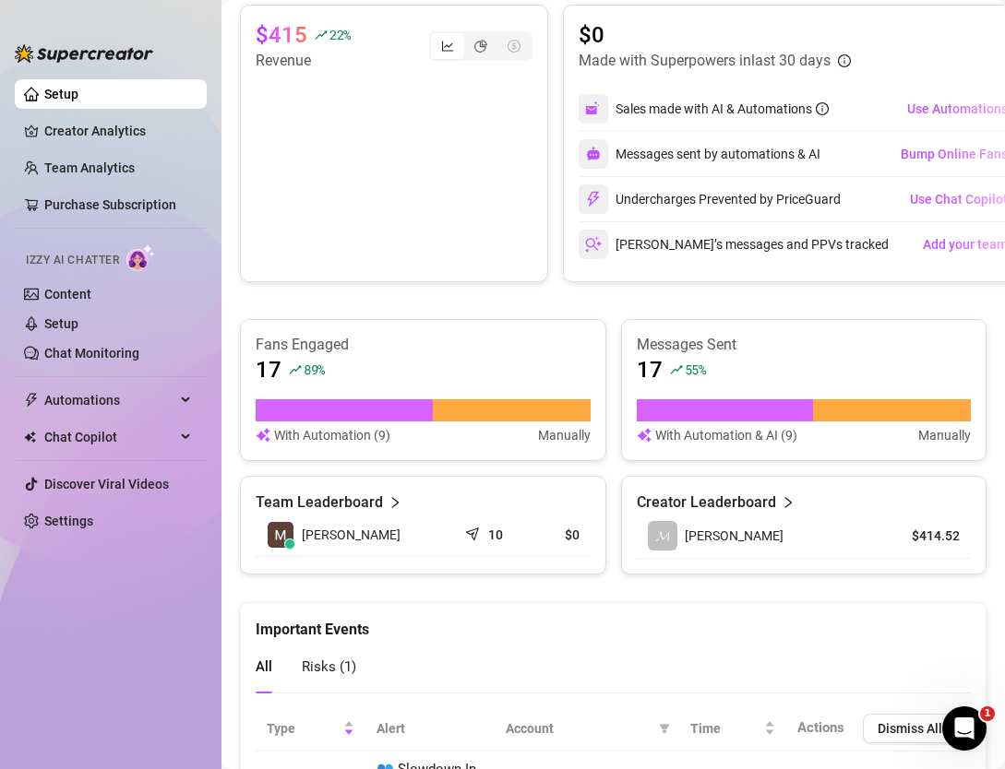
scroll to position [850, 0]
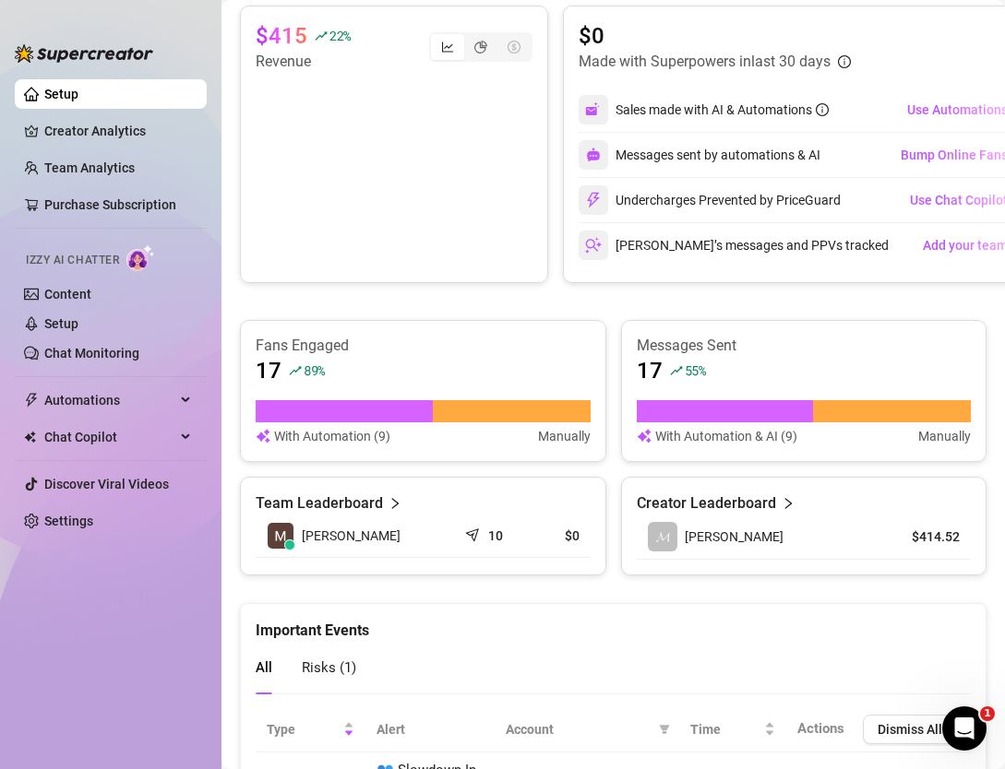
click at [711, 111] on div "Sales made with AI & Automations" at bounding box center [721, 110] width 213 height 20
click at [824, 109] on icon "info-circle" at bounding box center [821, 109] width 13 height 13
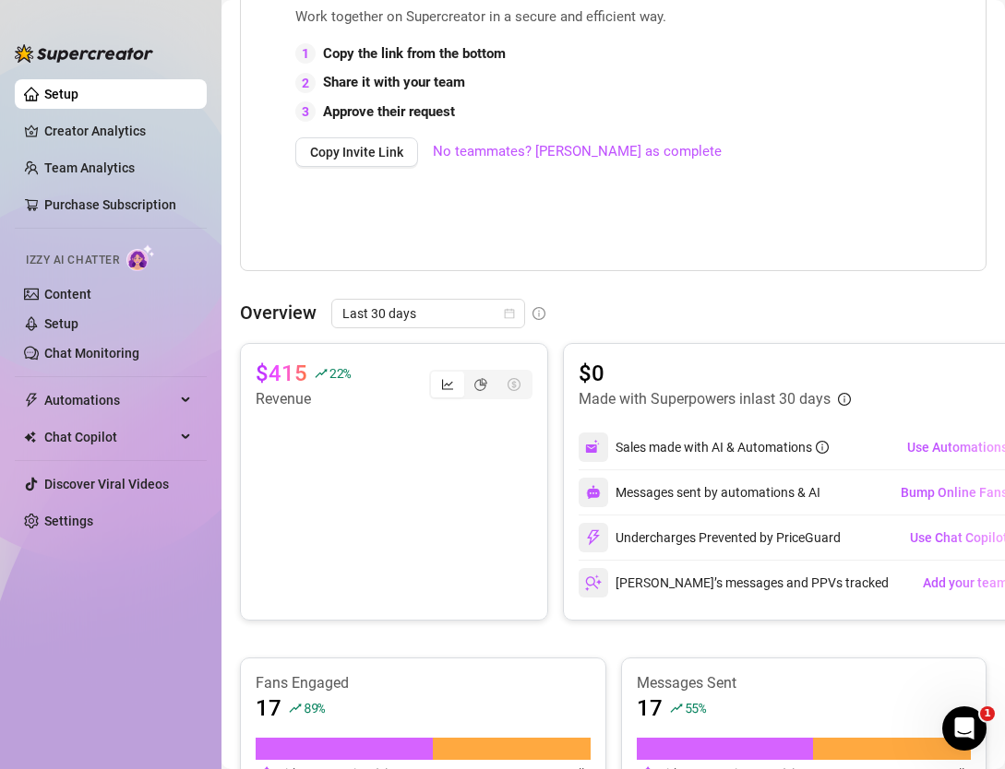
scroll to position [519, 0]
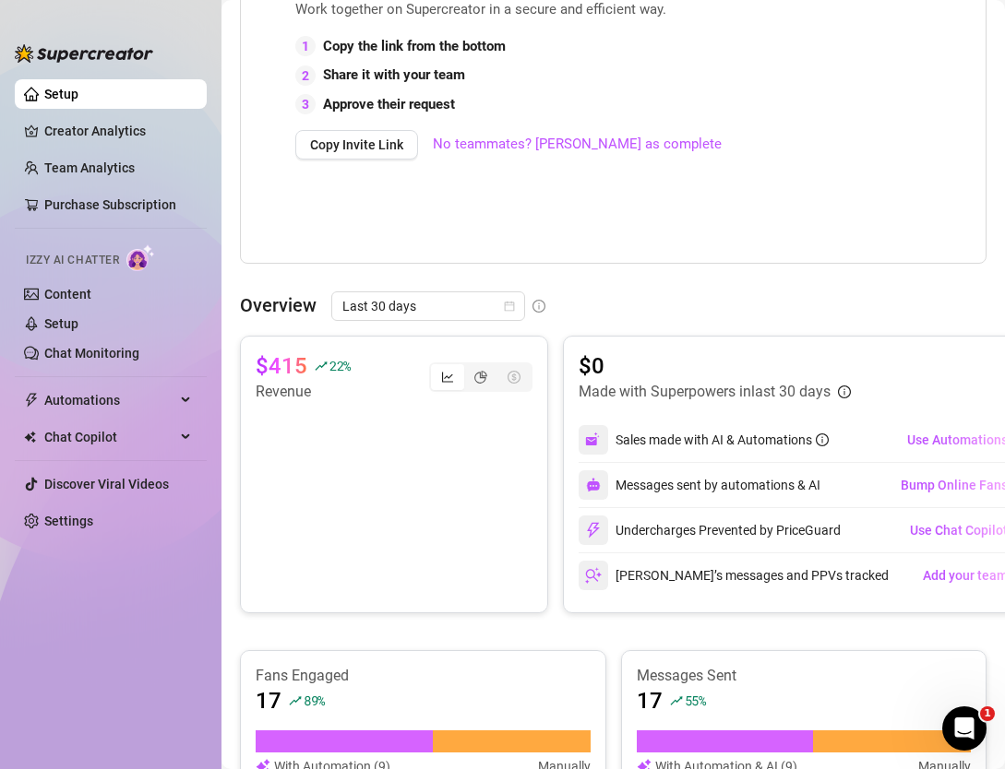
click at [69, 109] on ul "Setup Creator Analytics Team Analytics Purchase Subscription Izzy AI Chatter Co…" at bounding box center [111, 408] width 192 height 673
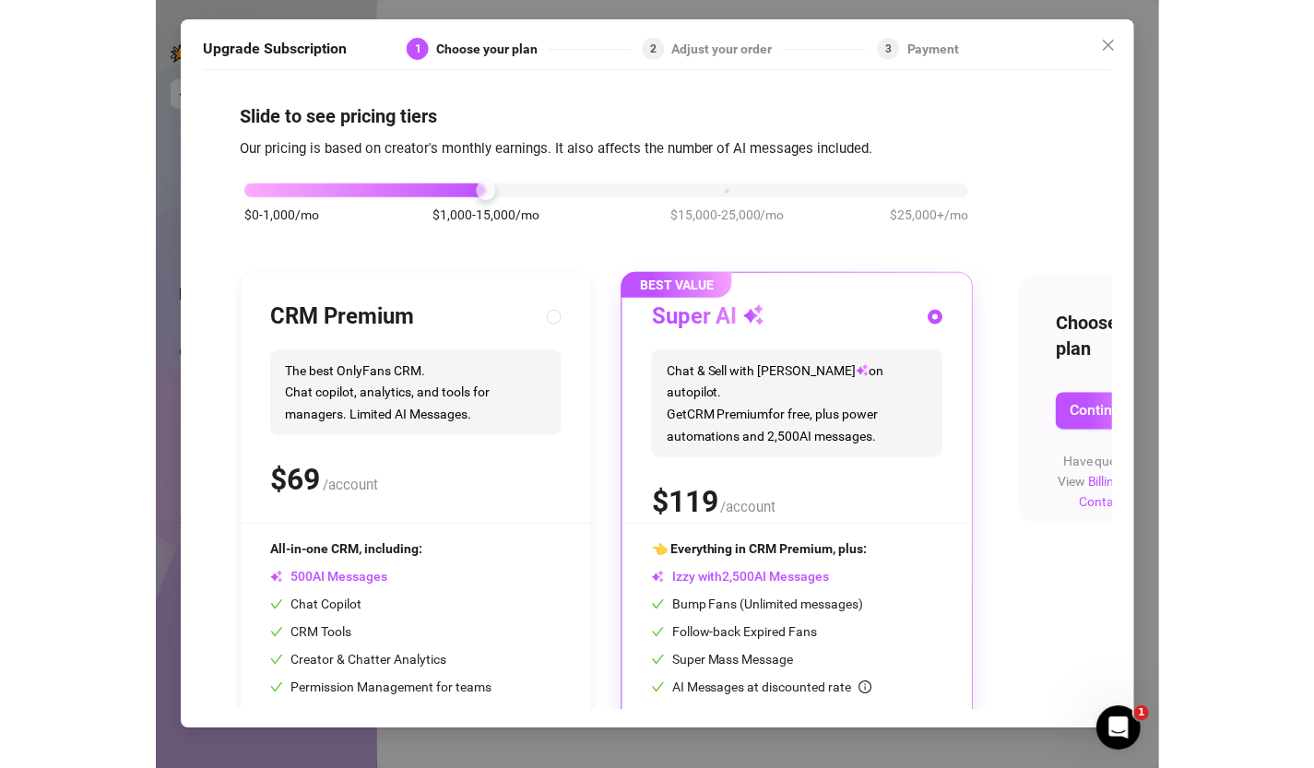
scroll to position [78, 0]
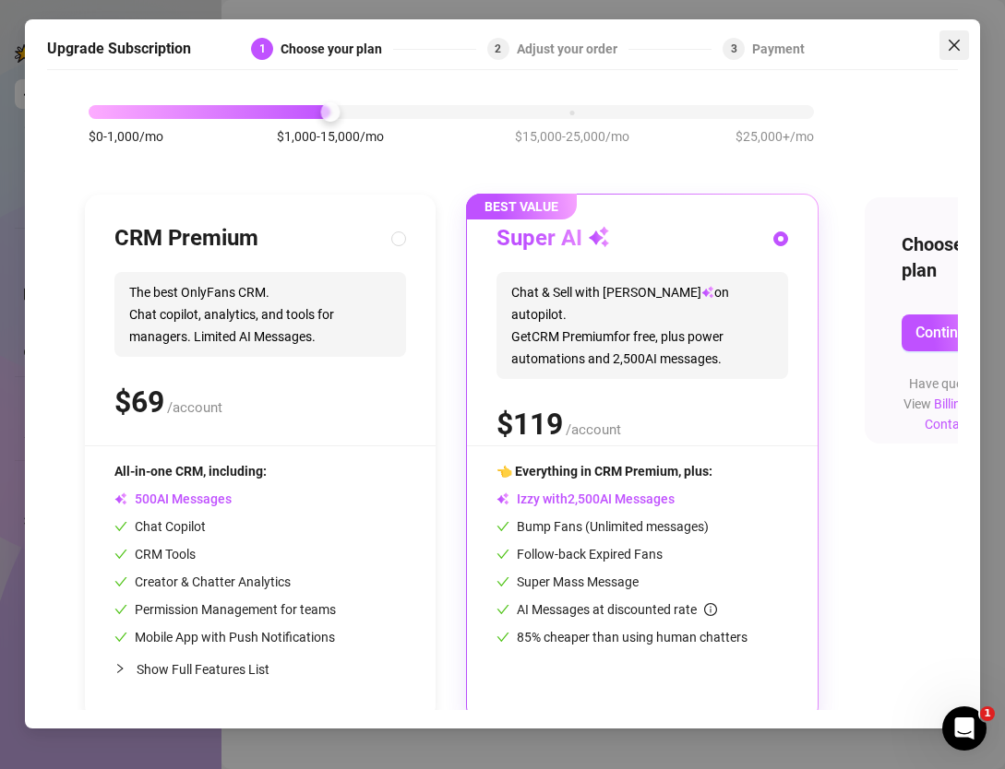
click at [966, 47] on span "Close" at bounding box center [954, 45] width 30 height 15
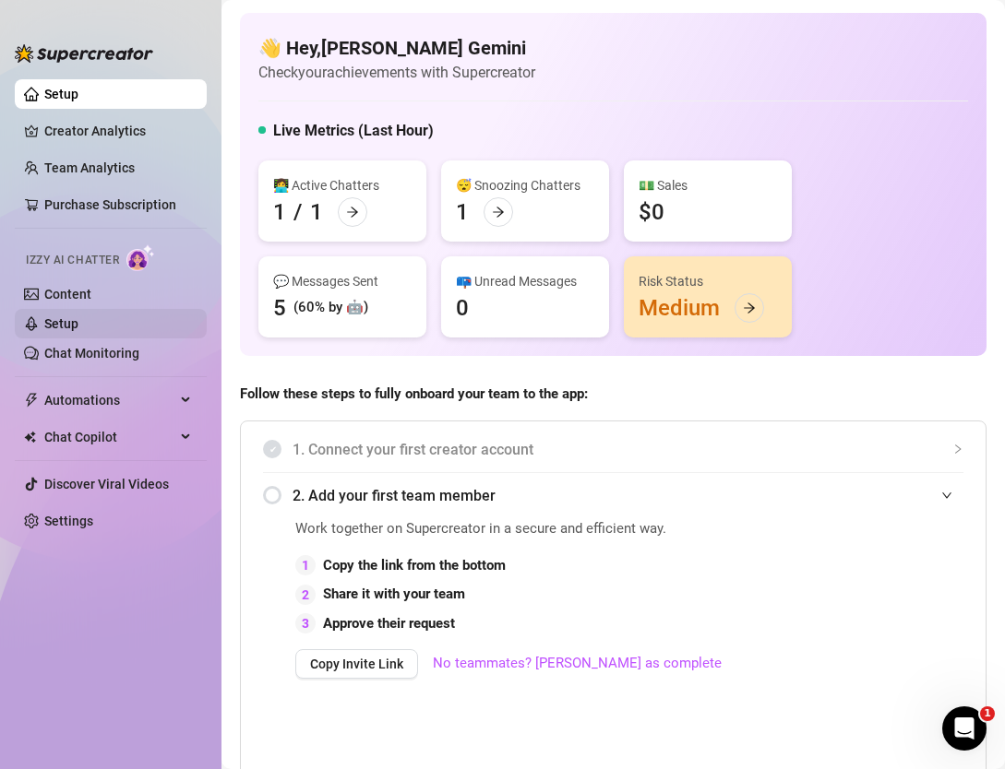
click at [75, 320] on link "Setup" at bounding box center [61, 323] width 34 height 15
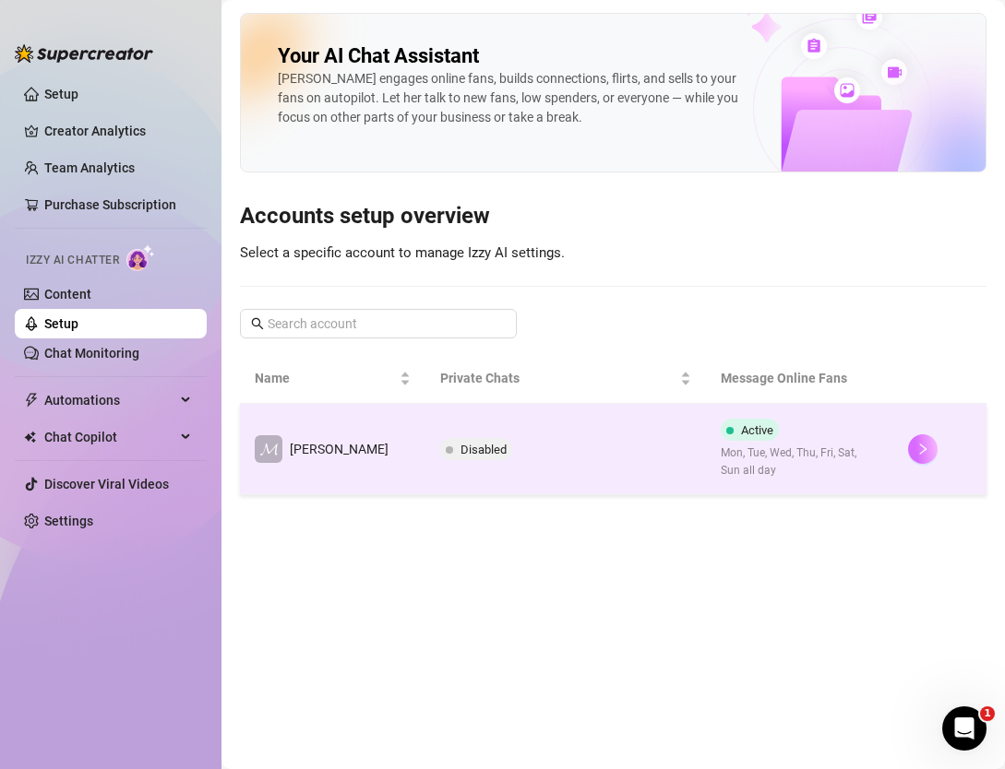
click at [912, 460] on button "button" at bounding box center [923, 449] width 30 height 30
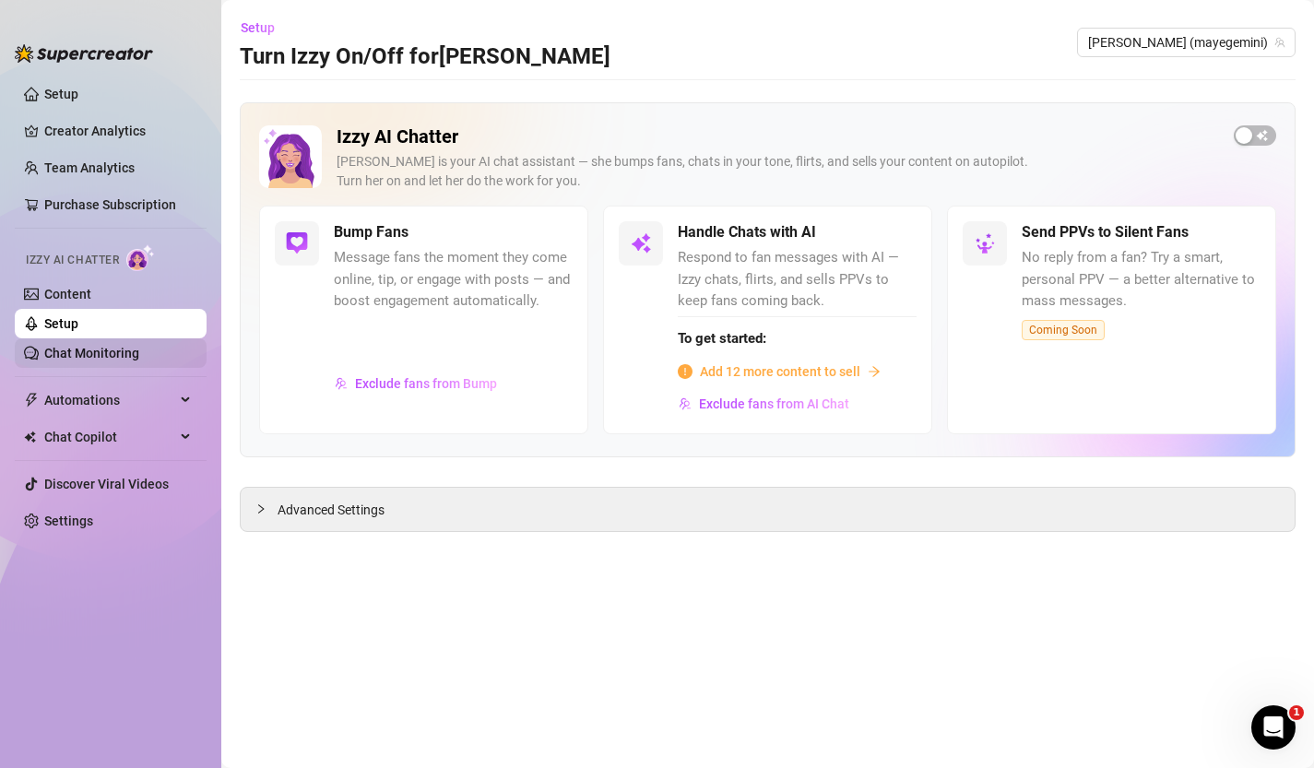
click at [93, 347] on link "Chat Monitoring" at bounding box center [91, 353] width 95 height 15
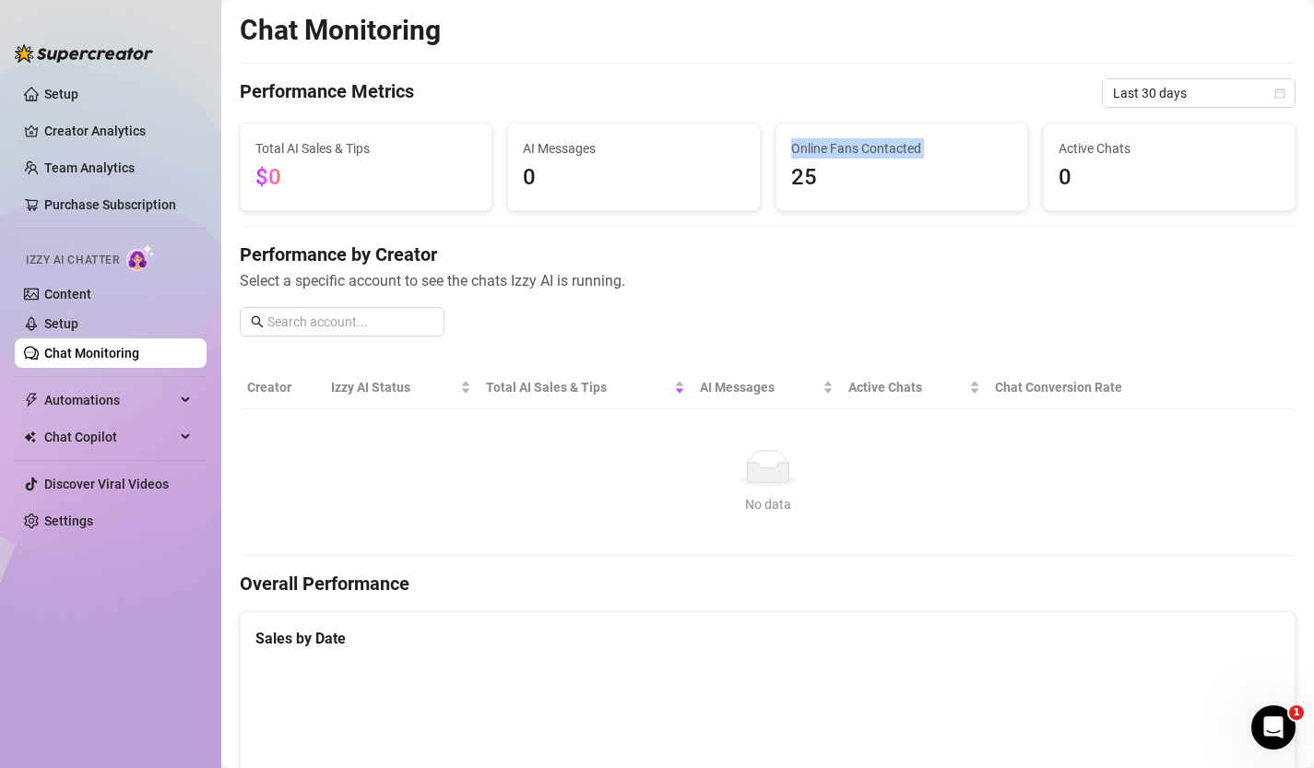
drag, startPoint x: 780, startPoint y: 179, endPoint x: 783, endPoint y: 135, distance: 44.4
click at [783, 135] on div "Online Fans Contacted 25" at bounding box center [902, 167] width 251 height 87
click at [800, 139] on span "Online Fans Contacted" at bounding box center [901, 148] width 221 height 20
click at [130, 385] on ul "Setup Creator Analytics Team Analytics Purchase Subscription Izzy AI Chatter Co…" at bounding box center [111, 408] width 192 height 672
click at [130, 410] on span "Automations" at bounding box center [109, 401] width 131 height 30
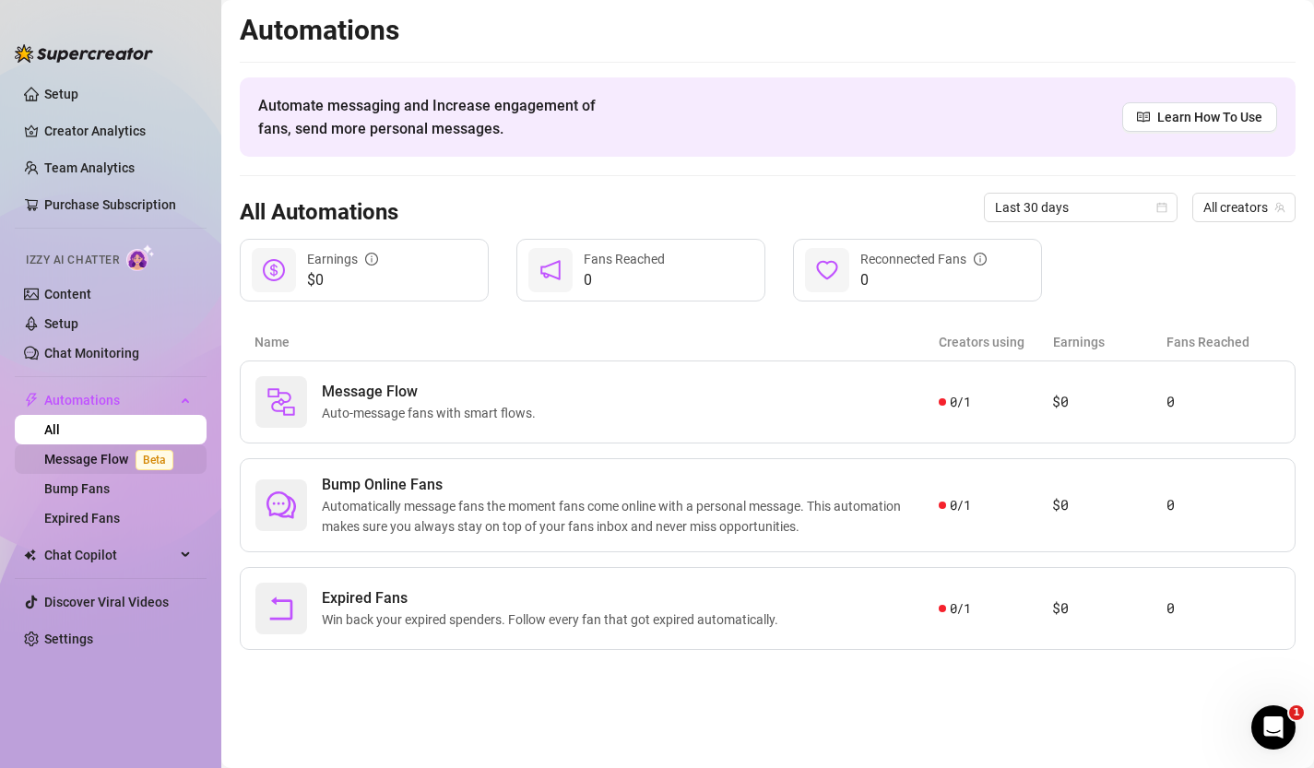
click at [118, 461] on link "Message Flow Beta" at bounding box center [112, 459] width 137 height 15
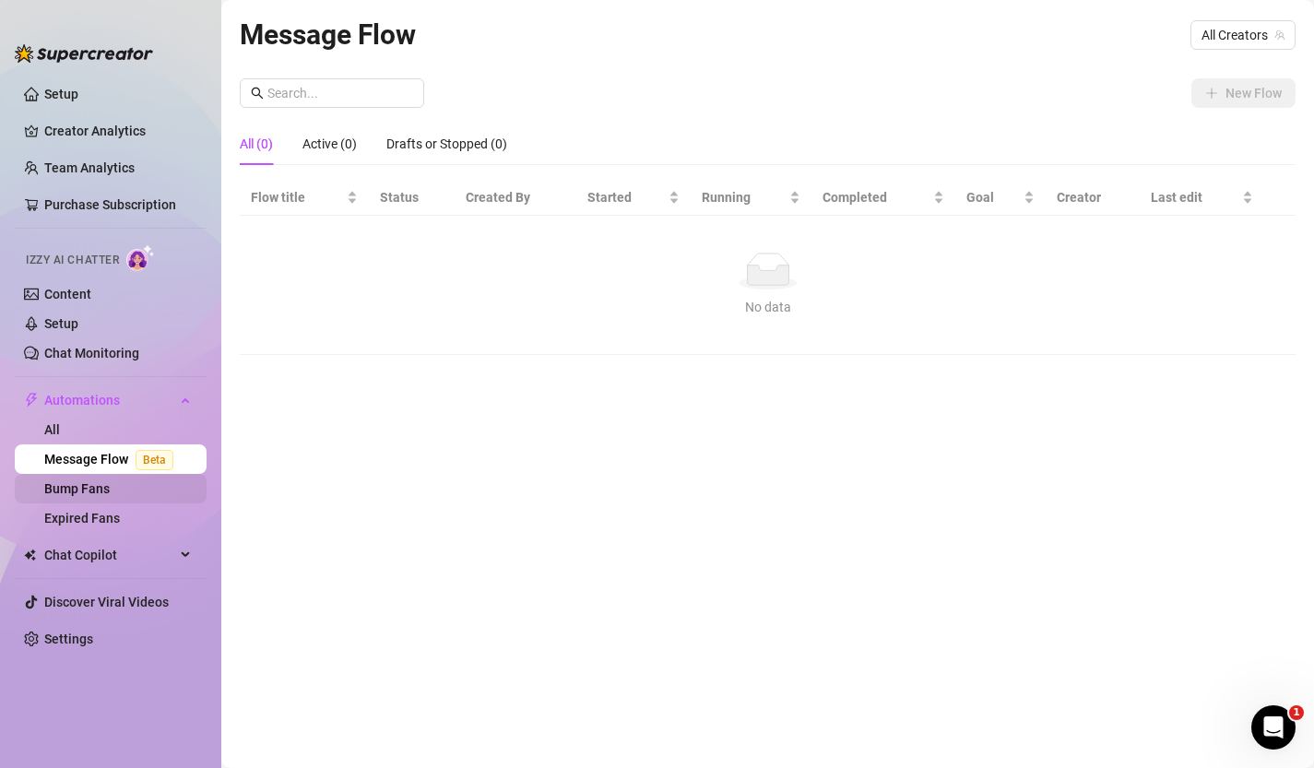
click at [101, 492] on link "Bump Fans" at bounding box center [76, 489] width 65 height 15
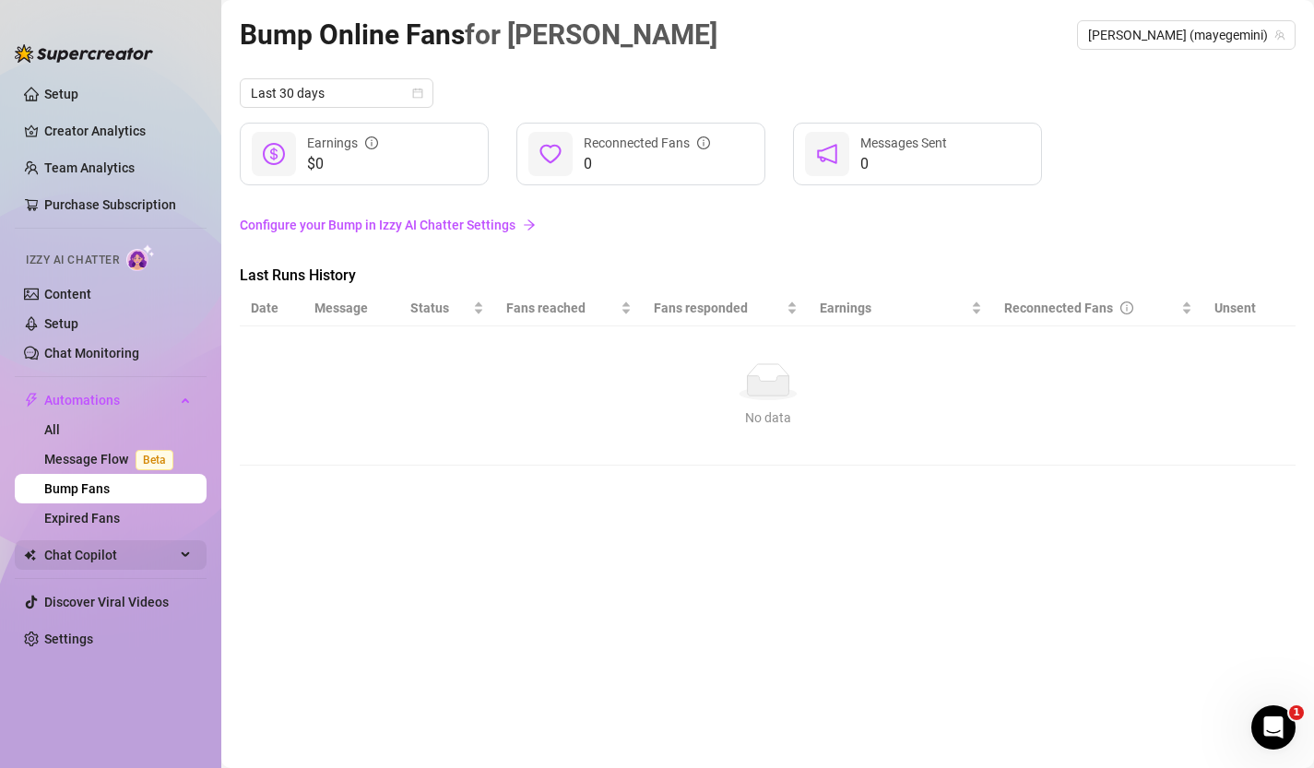
click at [101, 547] on span "Chat Copilot" at bounding box center [109, 556] width 131 height 30
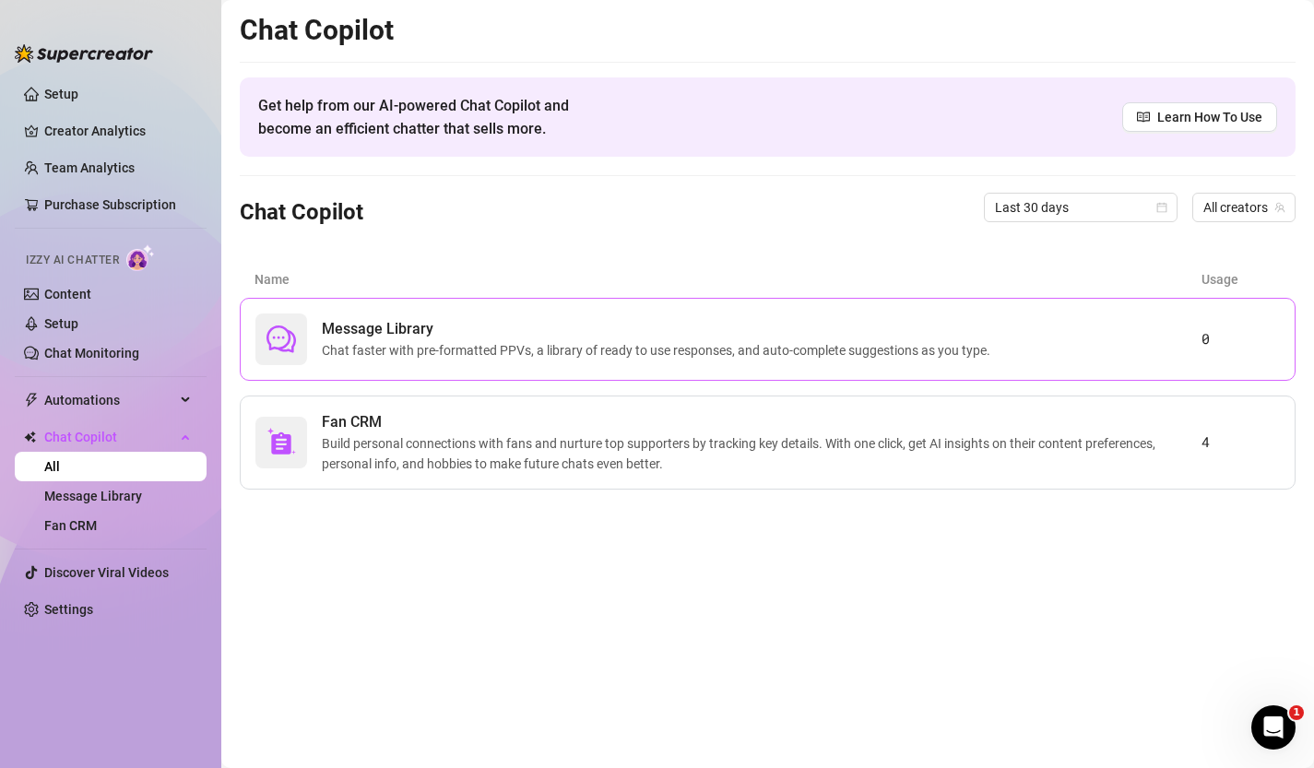
click at [422, 344] on span "Chat faster with pre-formatted PPVs, a library of ready to use responses, and a…" at bounding box center [660, 350] width 676 height 20
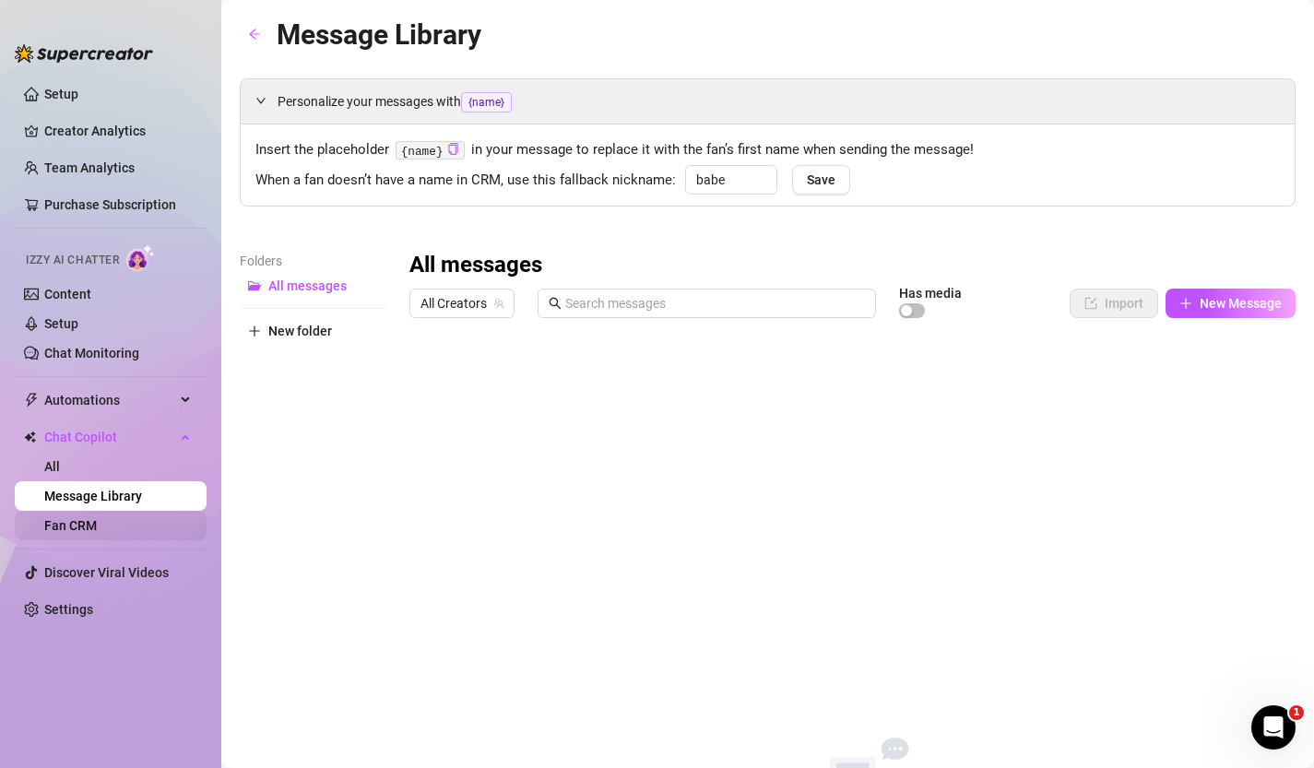
click at [77, 529] on link "Fan CRM" at bounding box center [70, 525] width 53 height 15
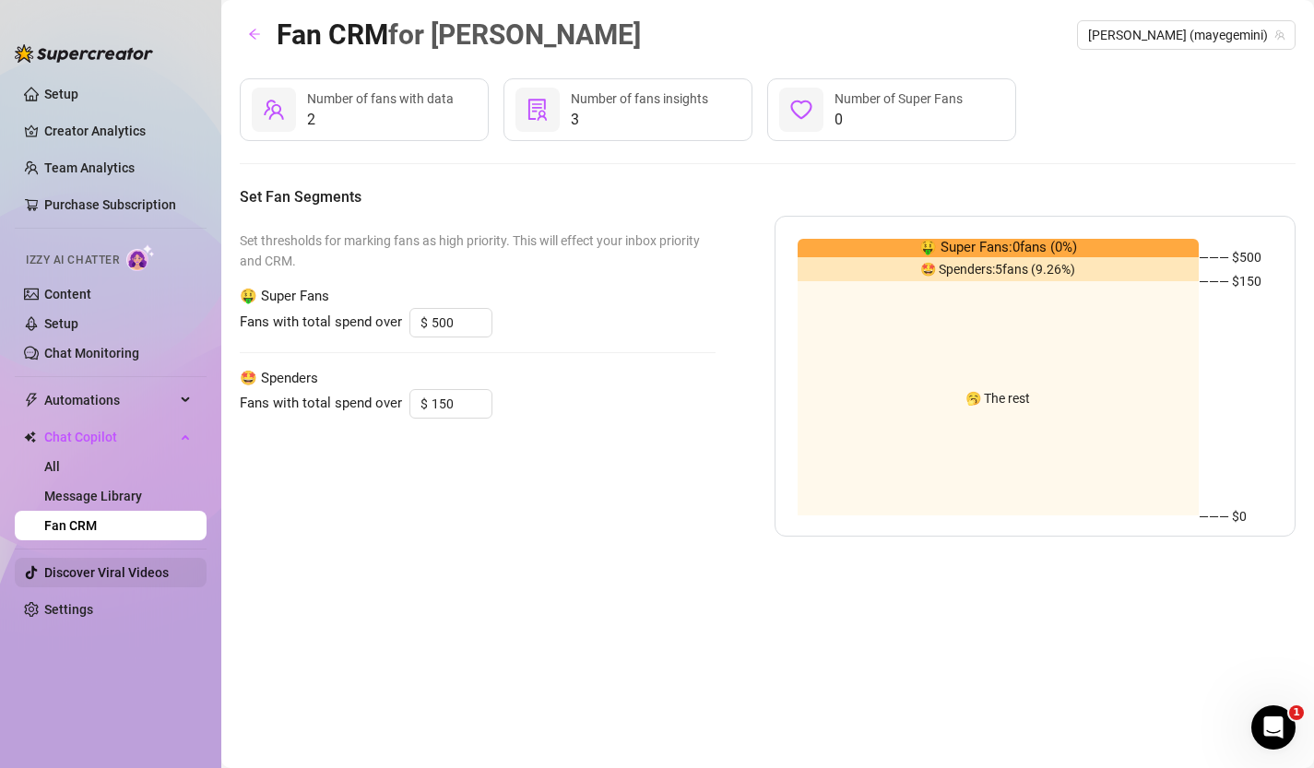
click at [117, 580] on link "Discover Viral Videos" at bounding box center [106, 572] width 125 height 15
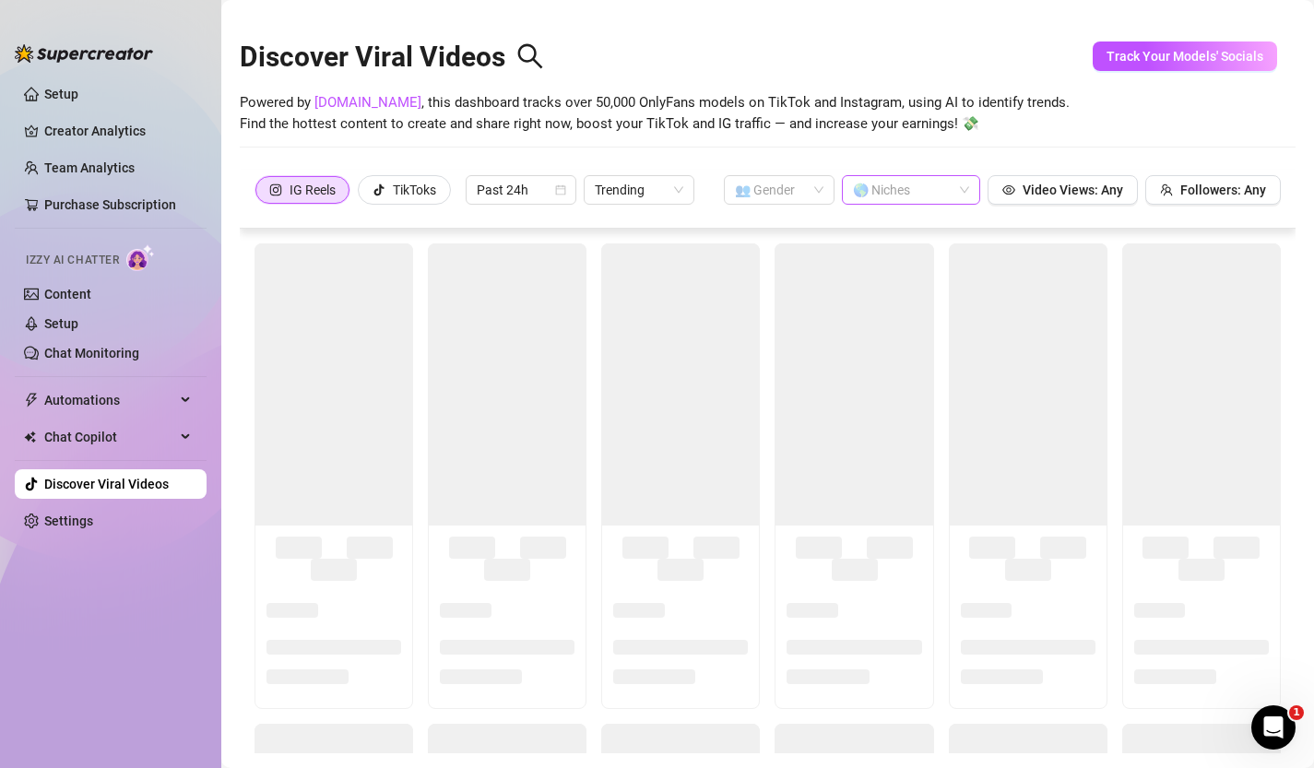
click at [955, 184] on div at bounding box center [902, 190] width 112 height 26
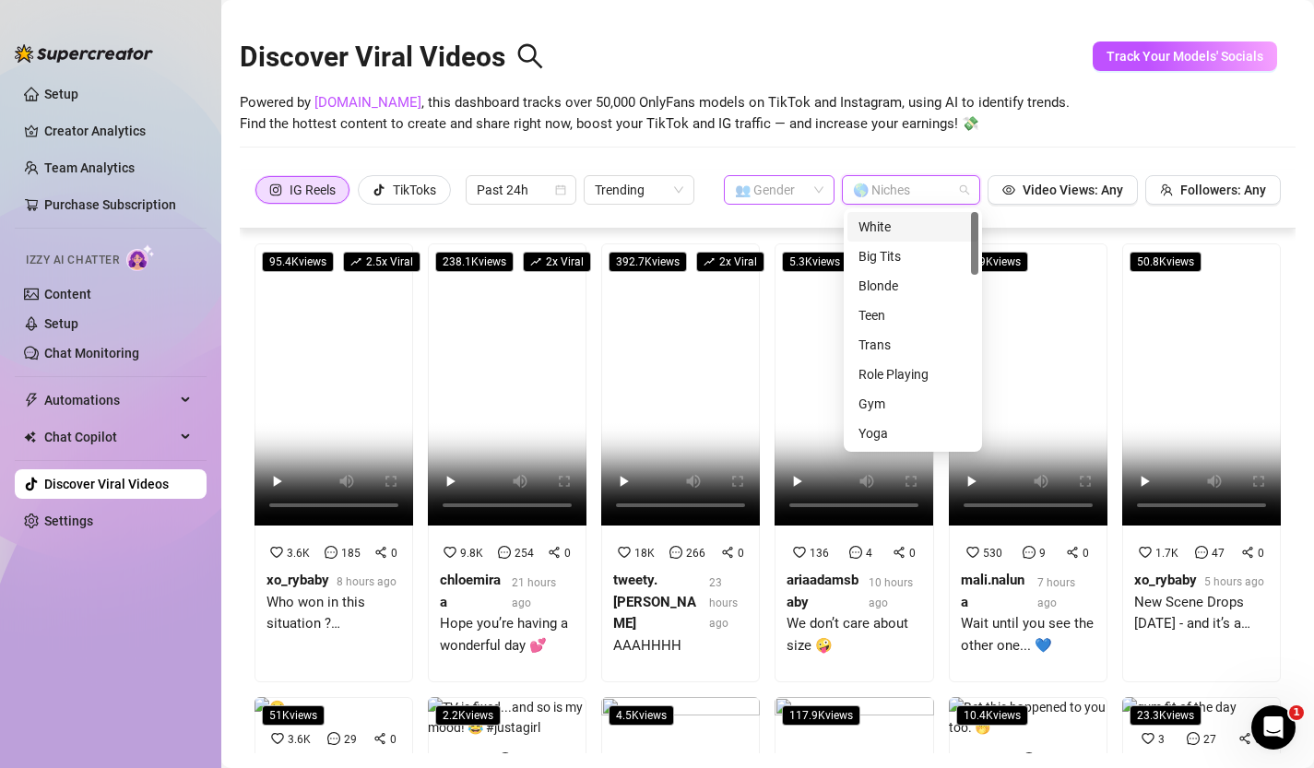
click at [785, 186] on input "search" at bounding box center [771, 190] width 72 height 28
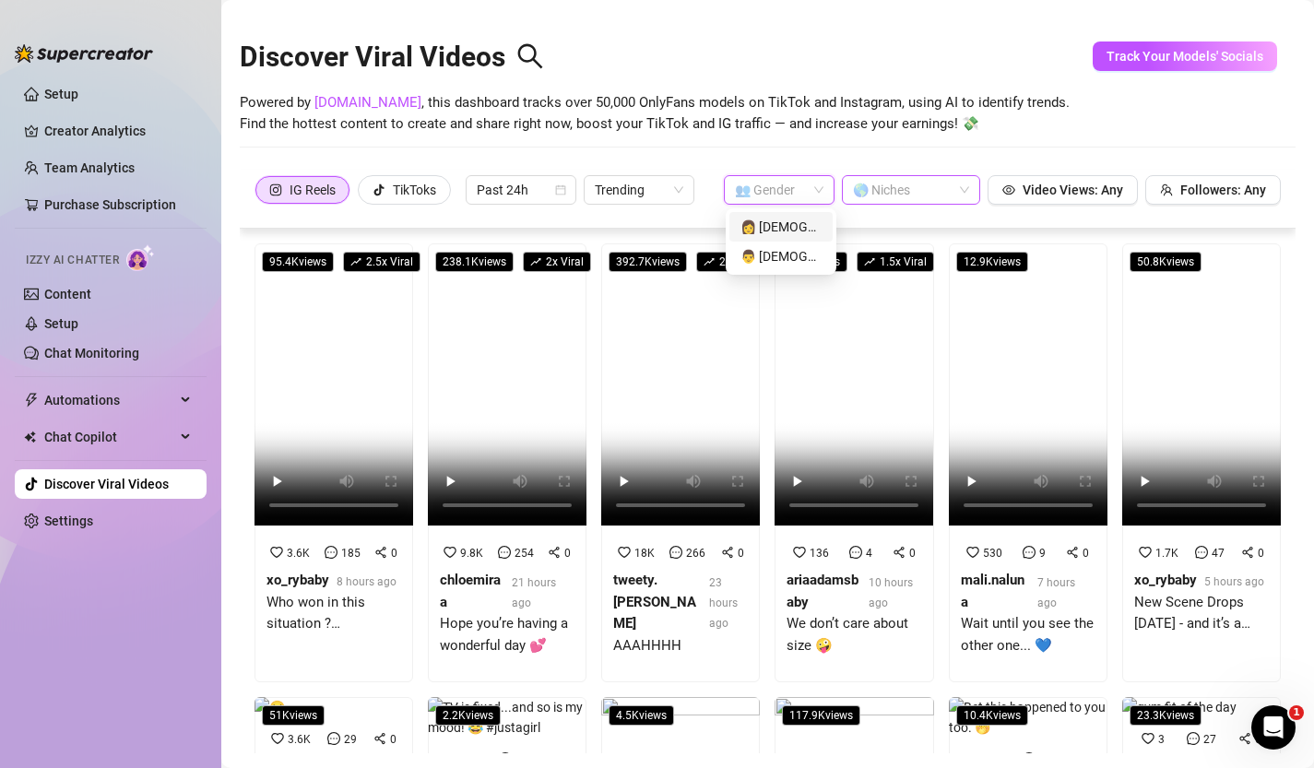
click at [891, 194] on div at bounding box center [902, 190] width 112 height 26
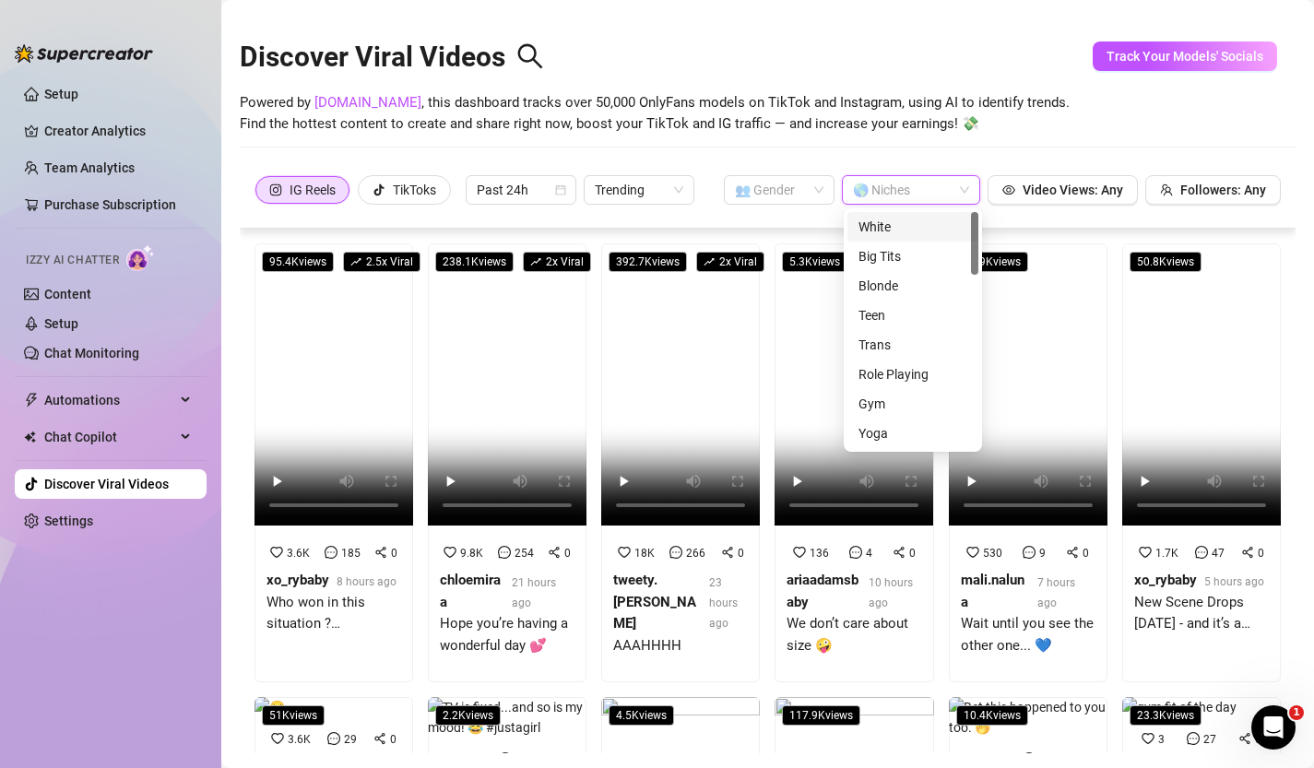
click at [969, 120] on span "Powered by [DOMAIN_NAME] , this dashboard tracks over 50,000 OnlyFans models on…" at bounding box center [655, 113] width 830 height 43
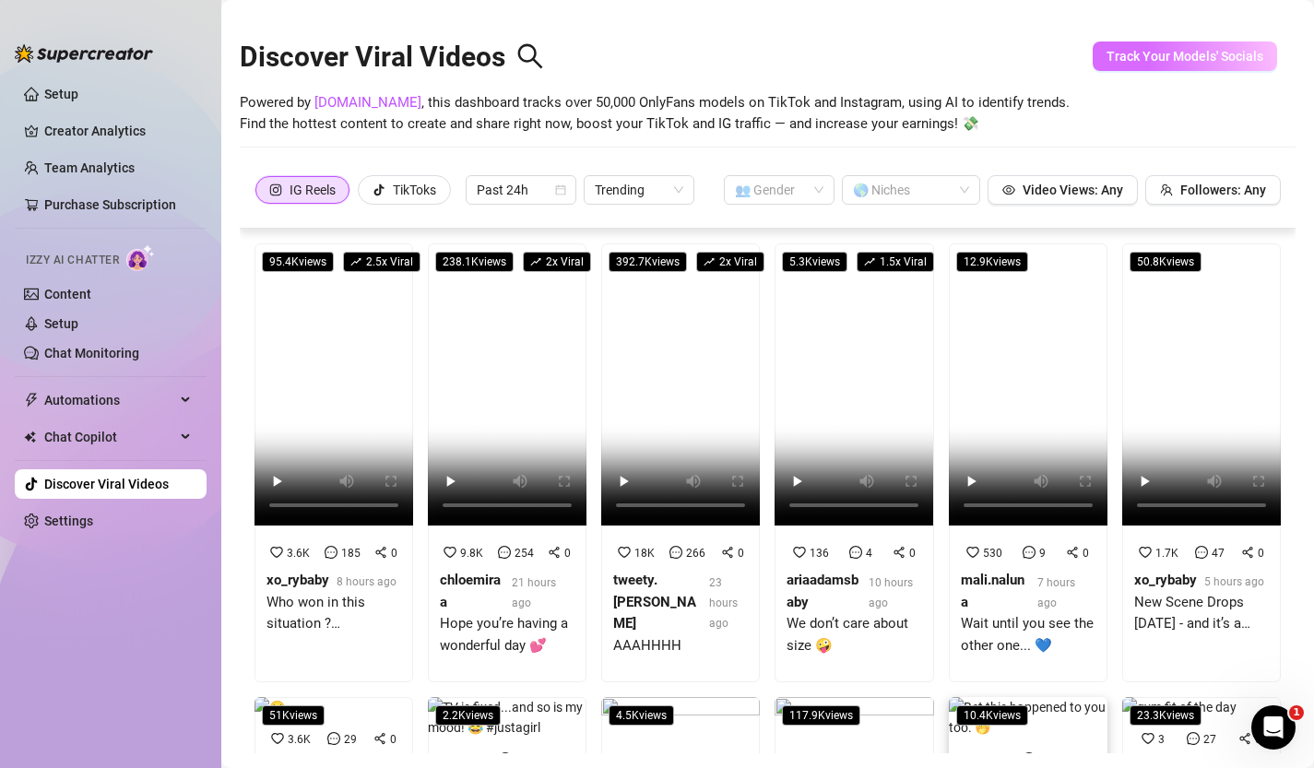
click at [1116, 53] on span "Track Your Models' Socials" at bounding box center [1185, 56] width 157 height 15
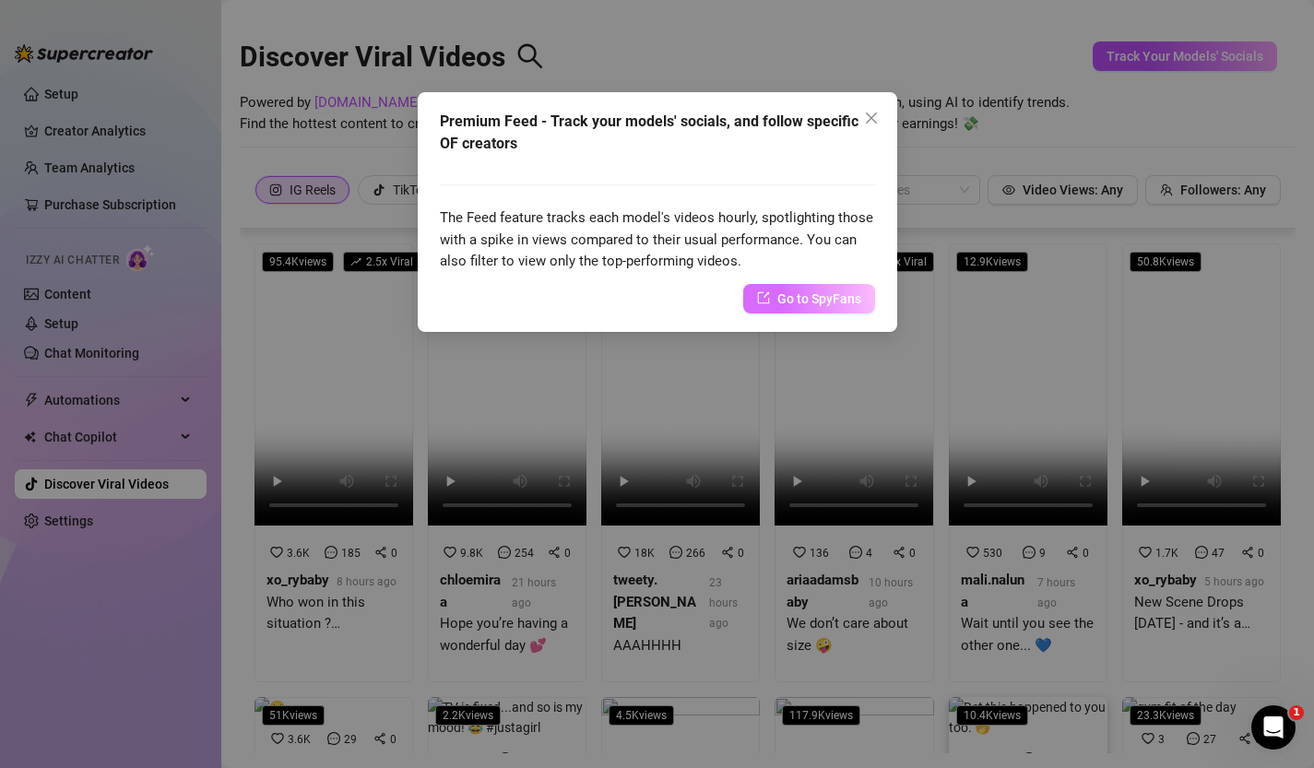
click at [793, 303] on span "Go to SpyFans" at bounding box center [820, 299] width 84 height 20
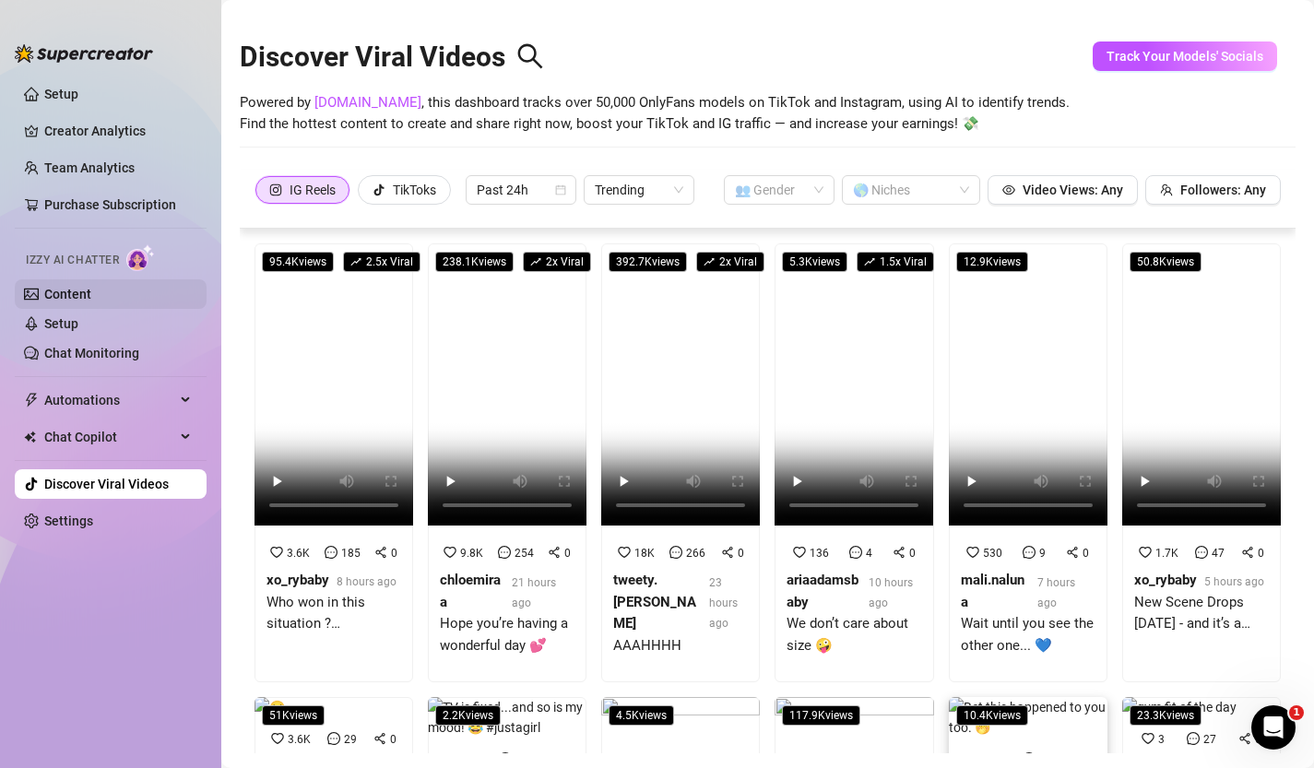
click at [65, 287] on link "Content" at bounding box center [67, 294] width 47 height 15
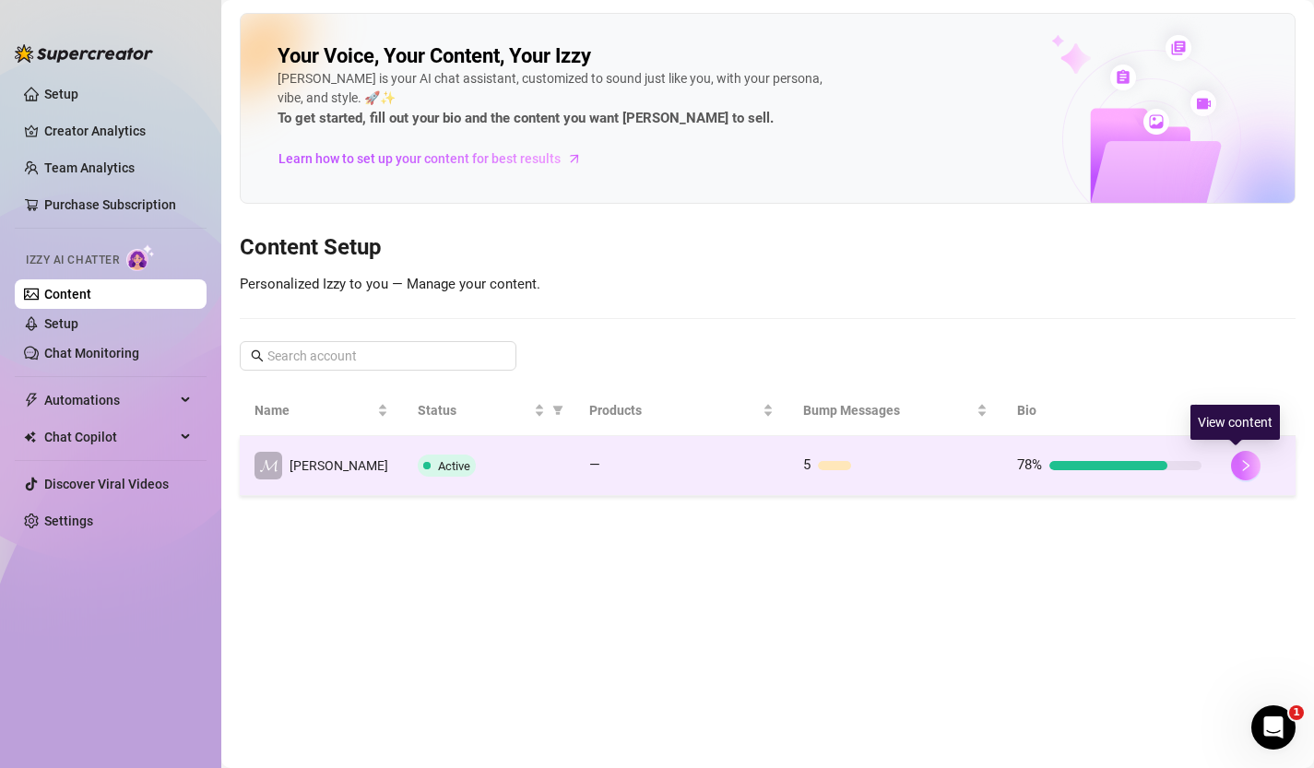
click at [1116, 463] on button "button" at bounding box center [1246, 466] width 30 height 30
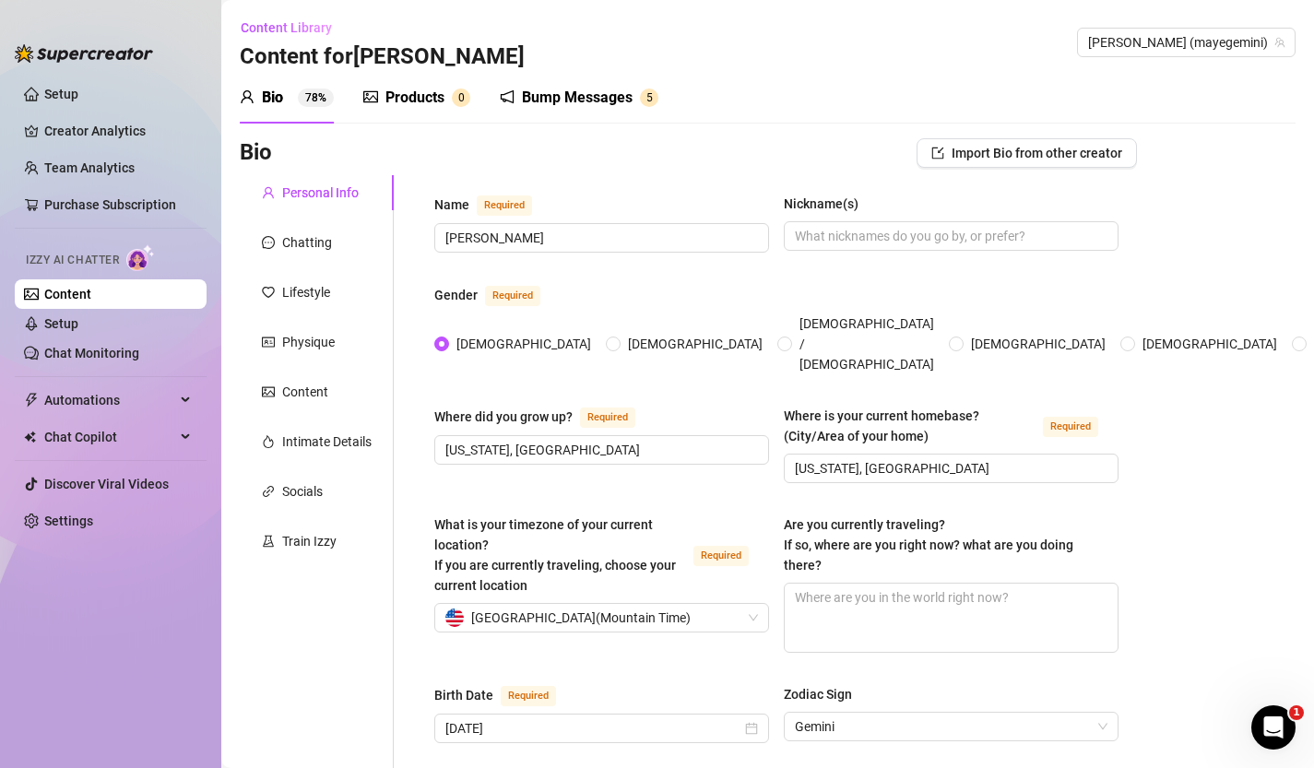
click at [300, 541] on div "Train Izzy" at bounding box center [309, 541] width 54 height 20
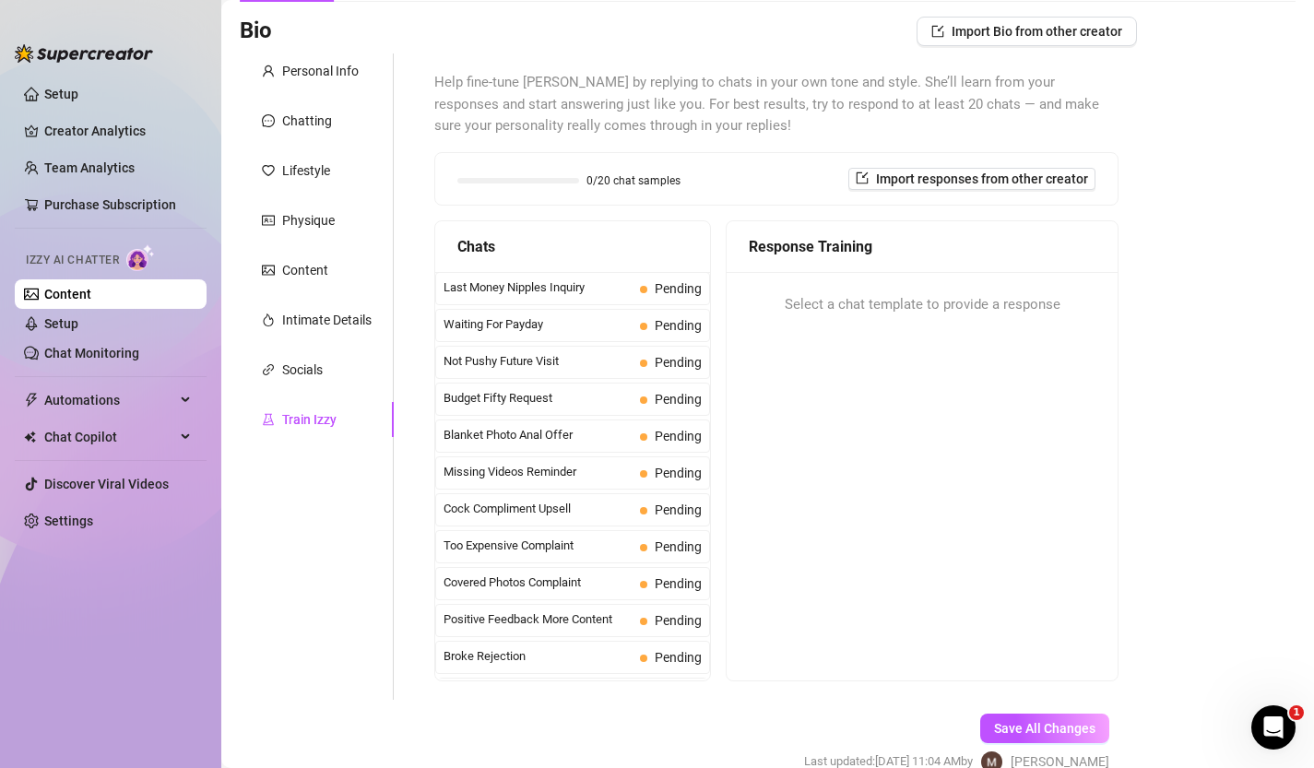
scroll to position [125, 0]
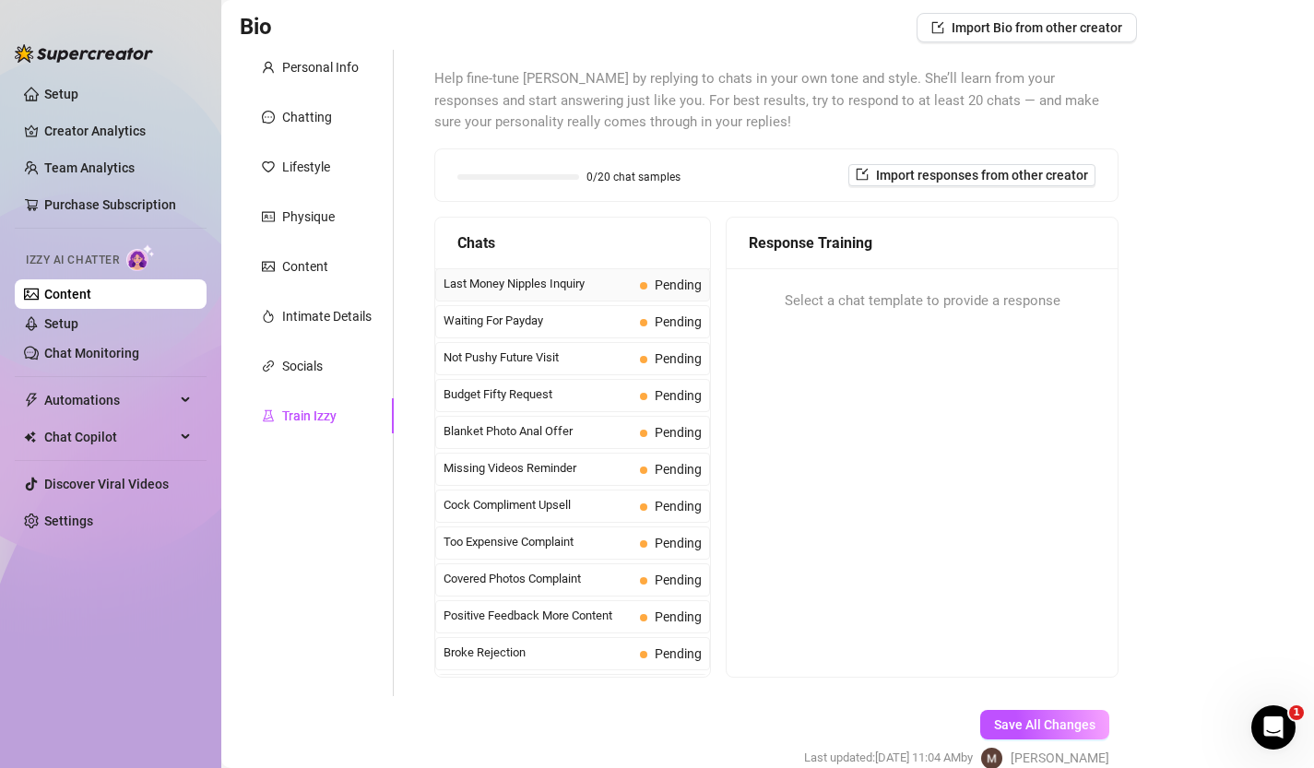
click at [533, 290] on span "Last Money Nipples Inquiry" at bounding box center [538, 284] width 189 height 18
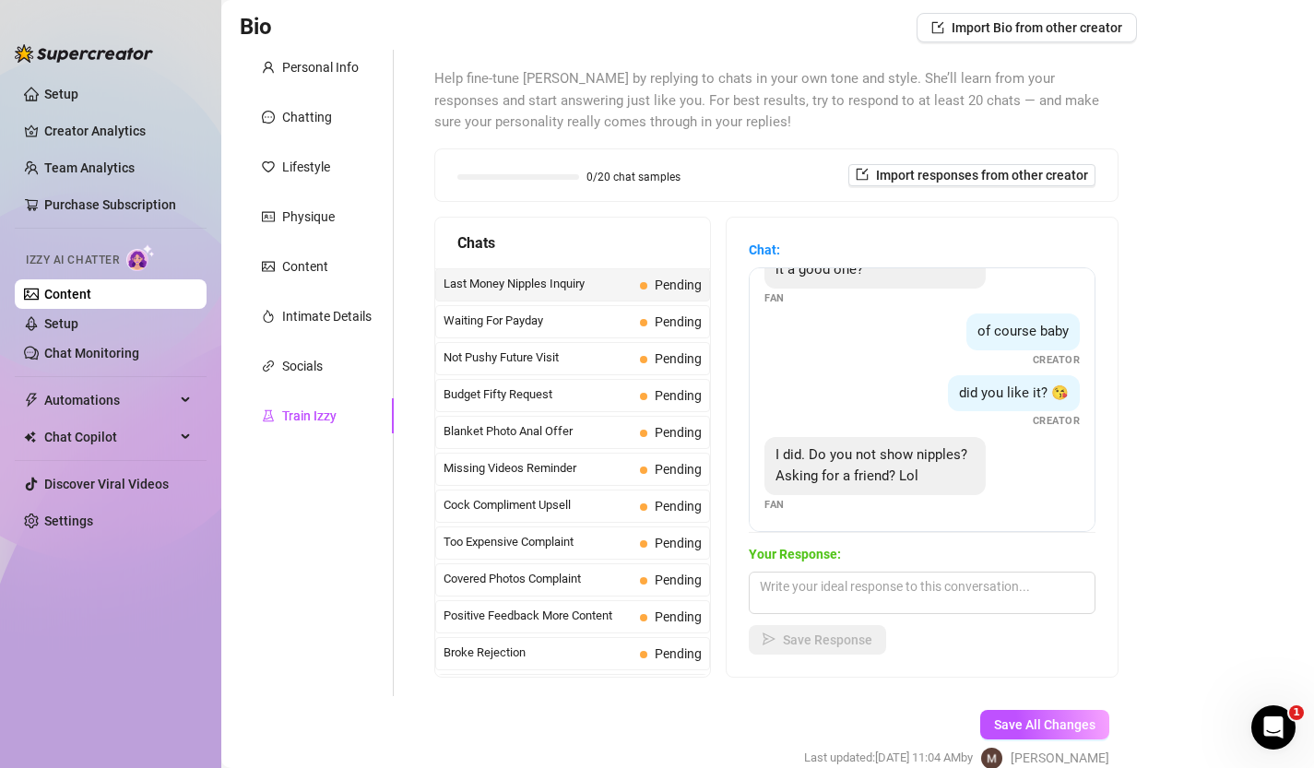
scroll to position [56, 0]
click at [870, 603] on textarea at bounding box center [922, 593] width 347 height 42
click at [600, 548] on span "Too Expensive Complaint" at bounding box center [538, 542] width 189 height 18
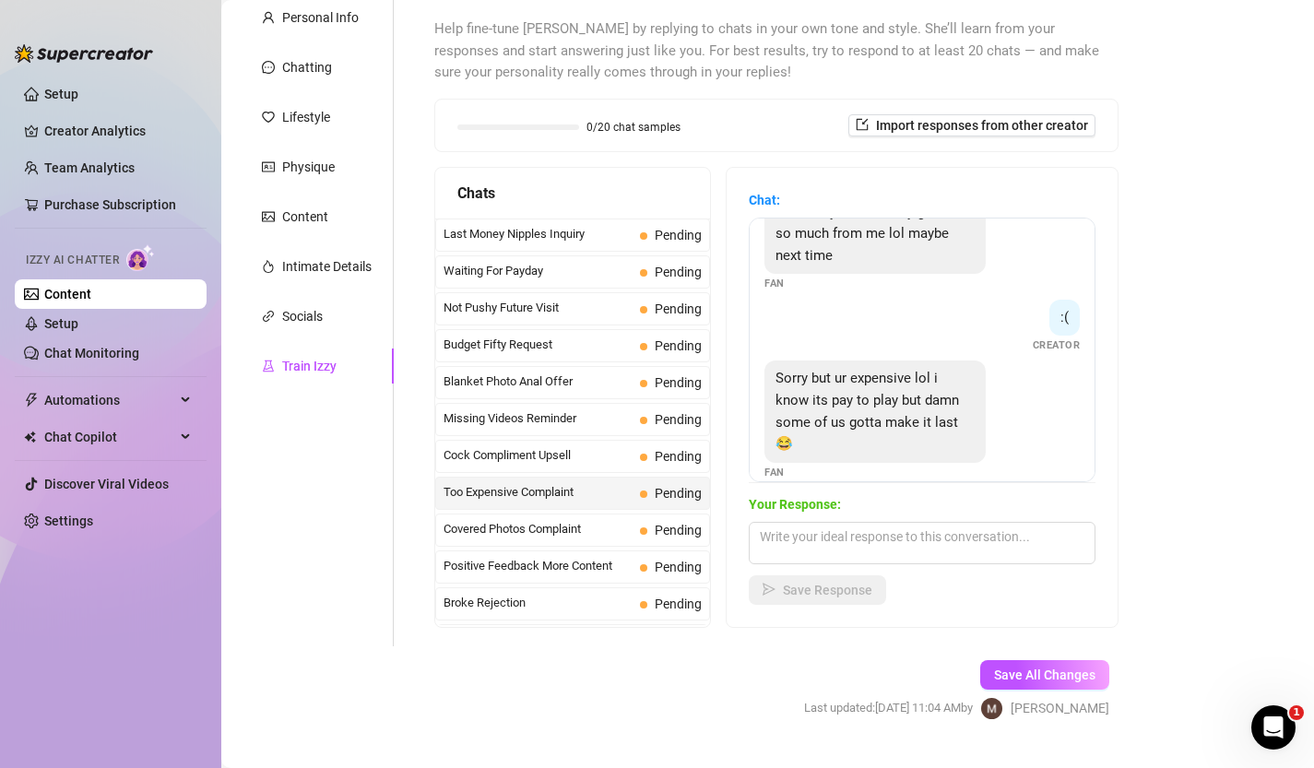
scroll to position [187, 0]
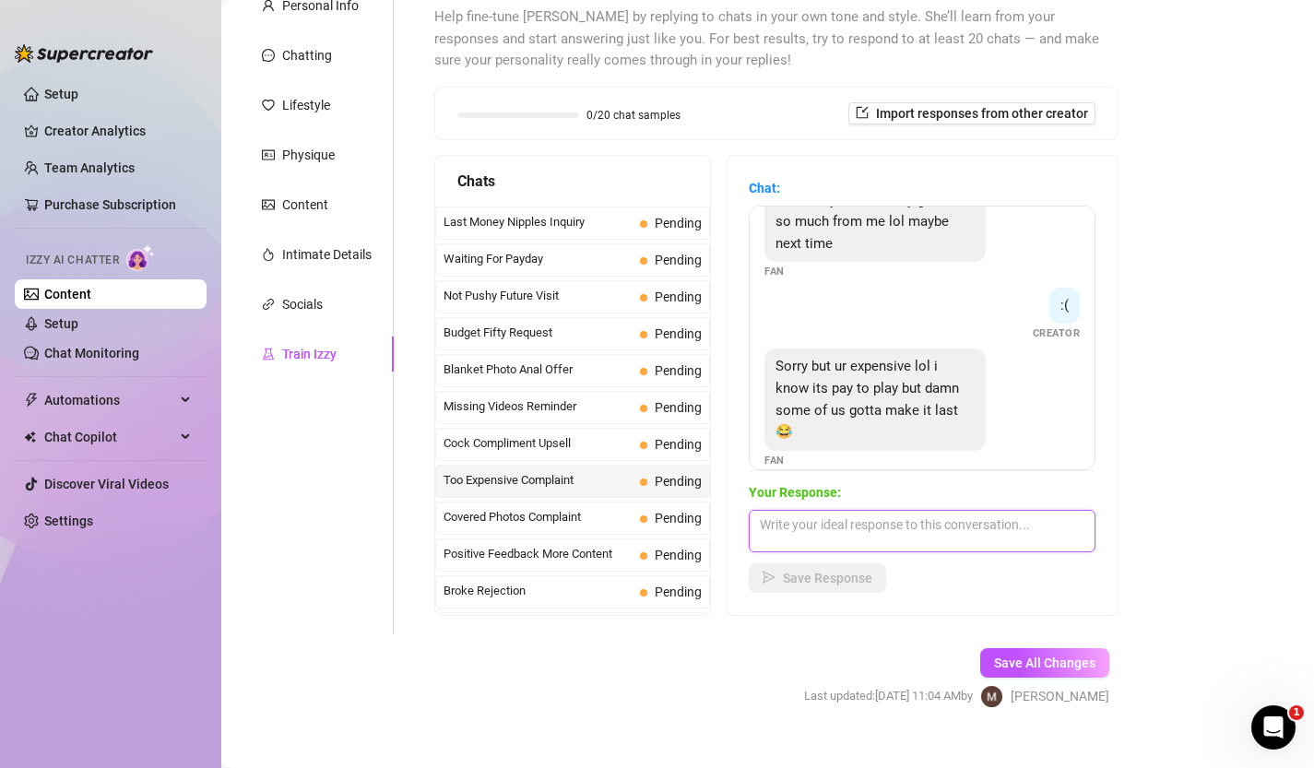
click at [923, 526] on textarea at bounding box center [922, 531] width 347 height 42
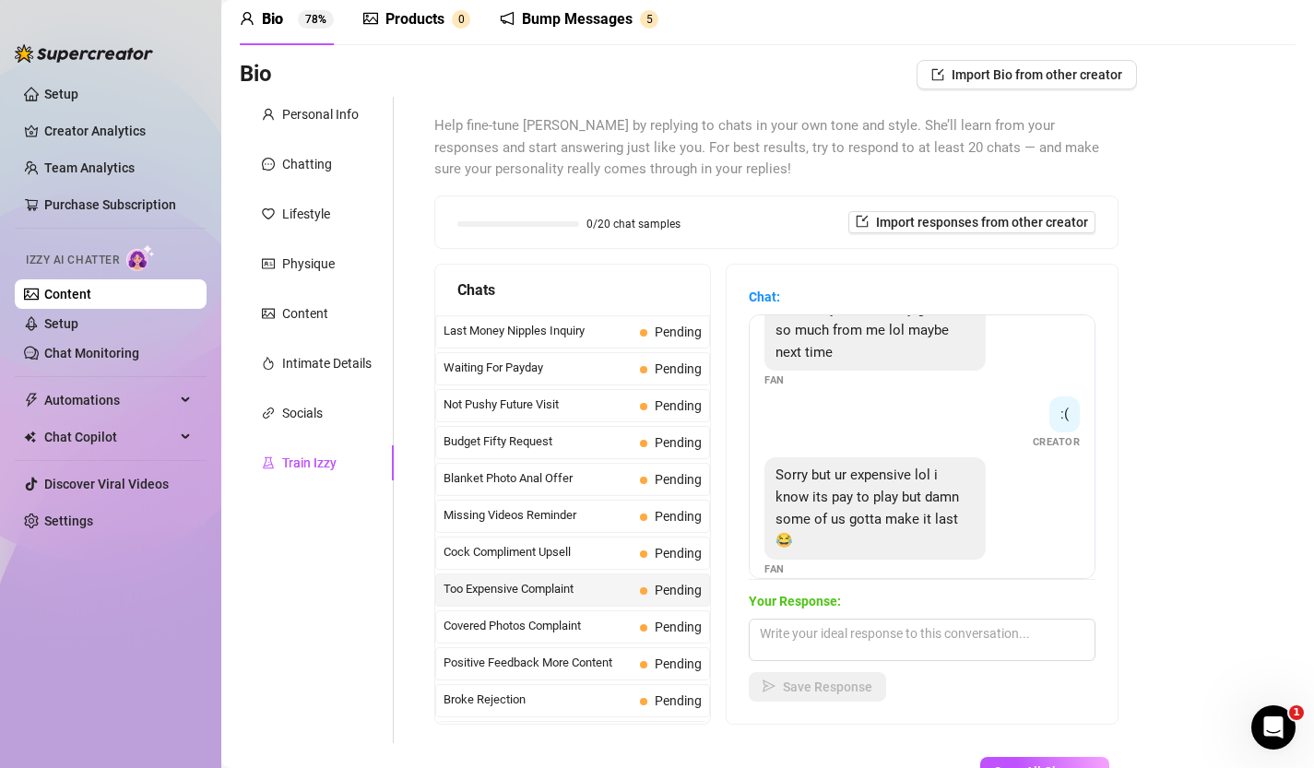
scroll to position [88, 0]
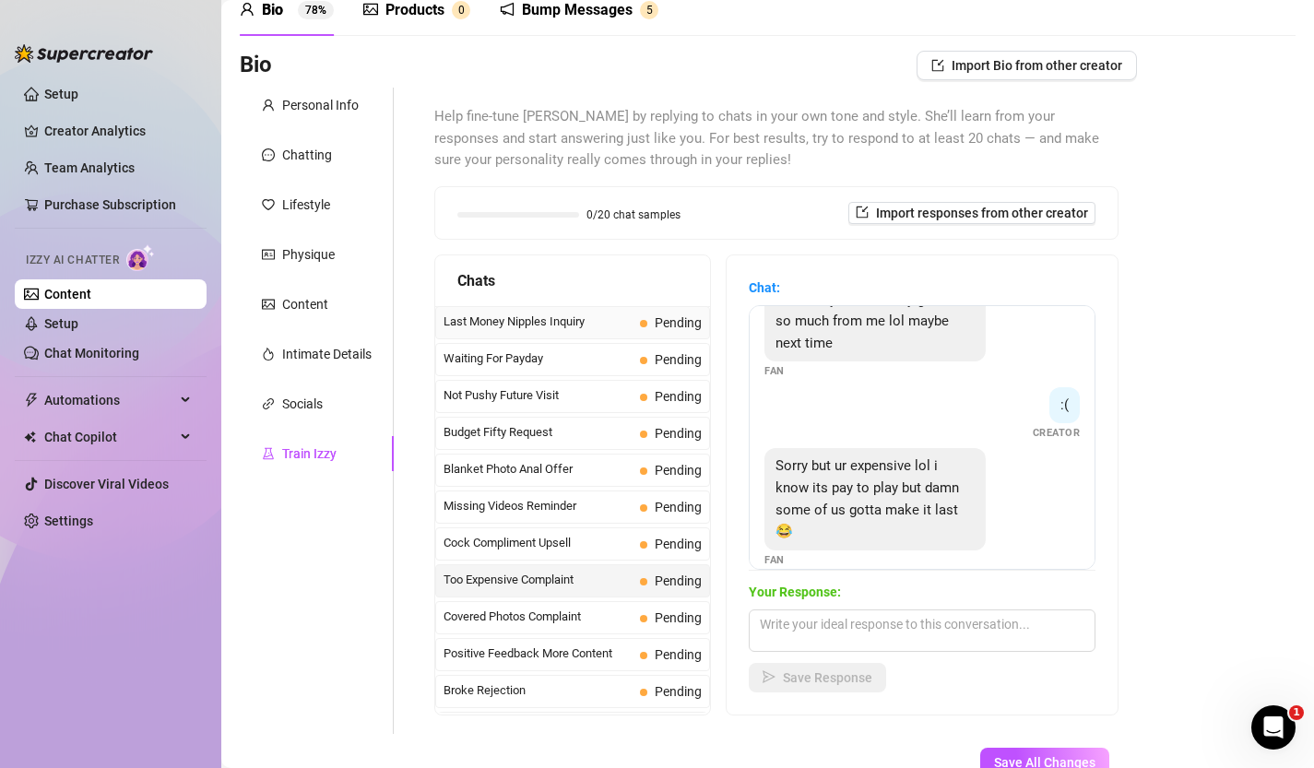
click at [570, 317] on span "Last Money Nipples Inquiry" at bounding box center [538, 322] width 189 height 18
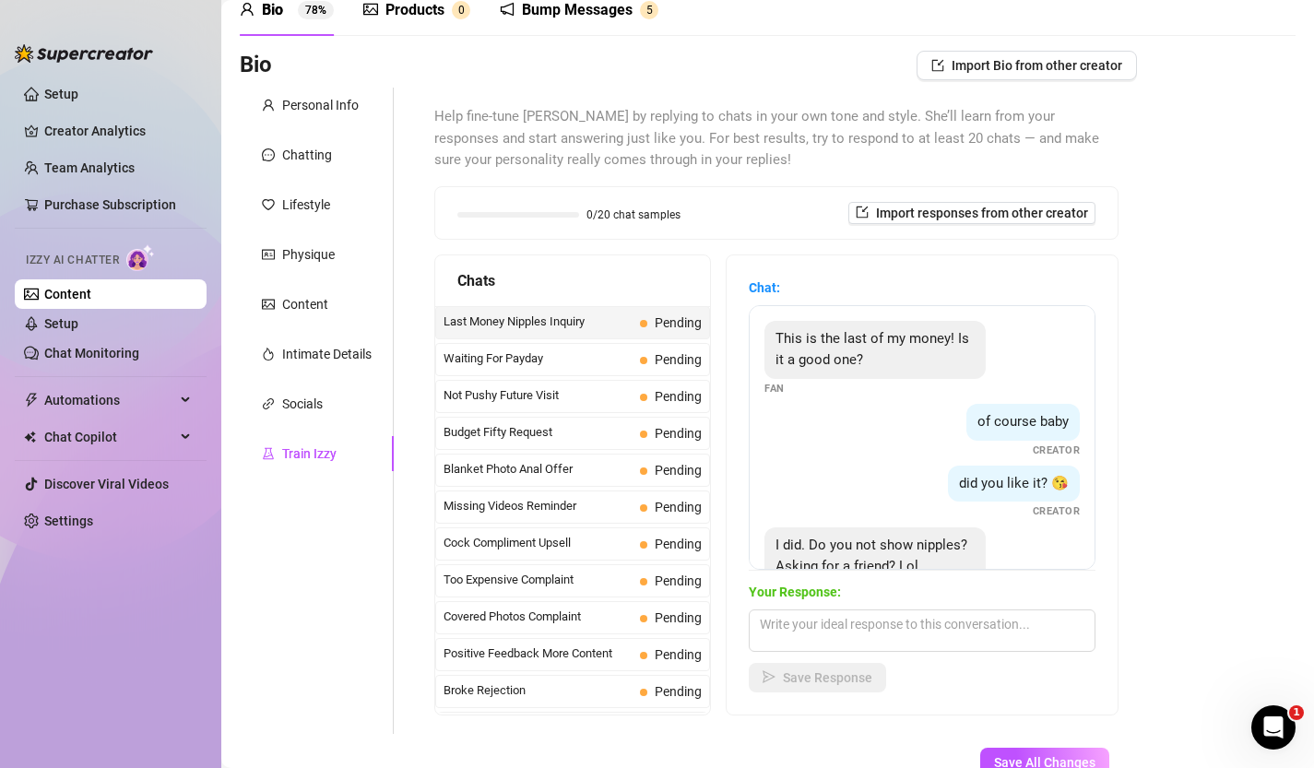
scroll to position [56, 0]
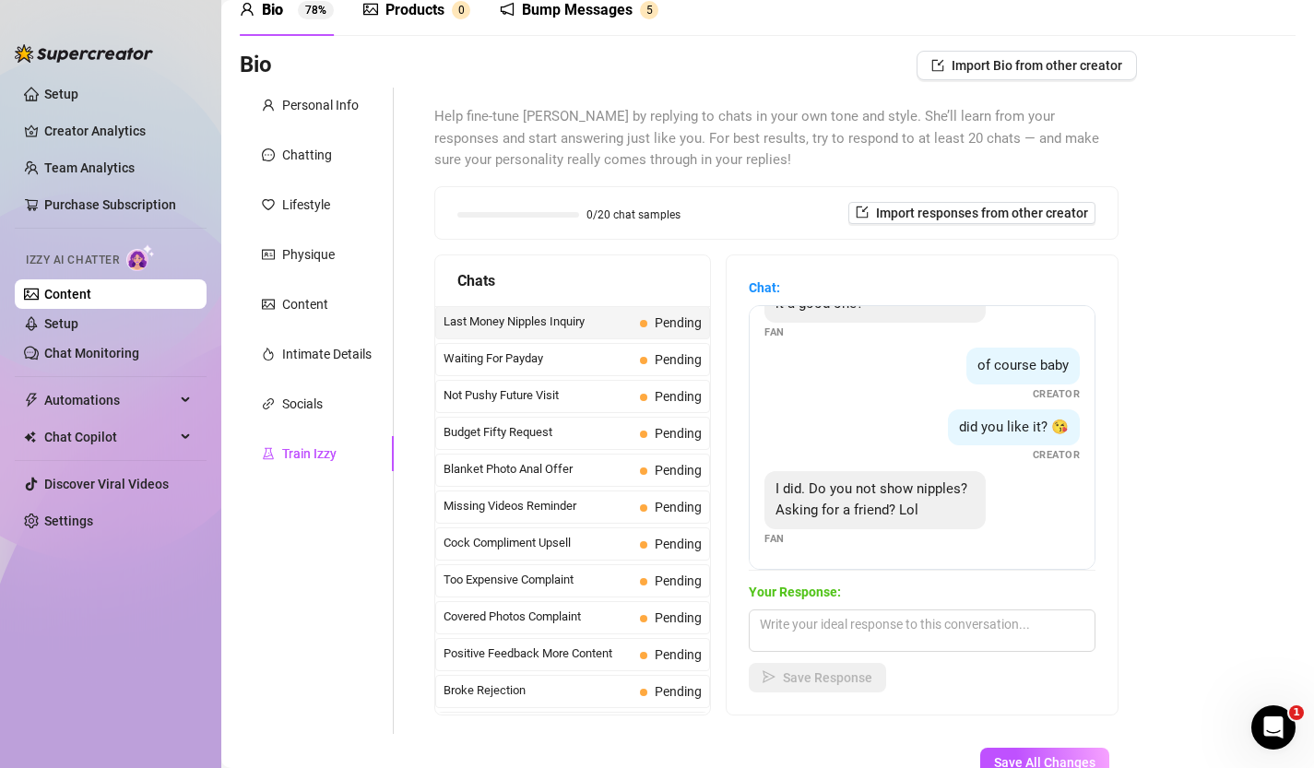
click at [518, 327] on span "Last Money Nipples Inquiry" at bounding box center [538, 322] width 189 height 18
click at [831, 634] on textarea at bounding box center [922, 631] width 347 height 42
click at [831, 635] on textarea at bounding box center [922, 631] width 347 height 42
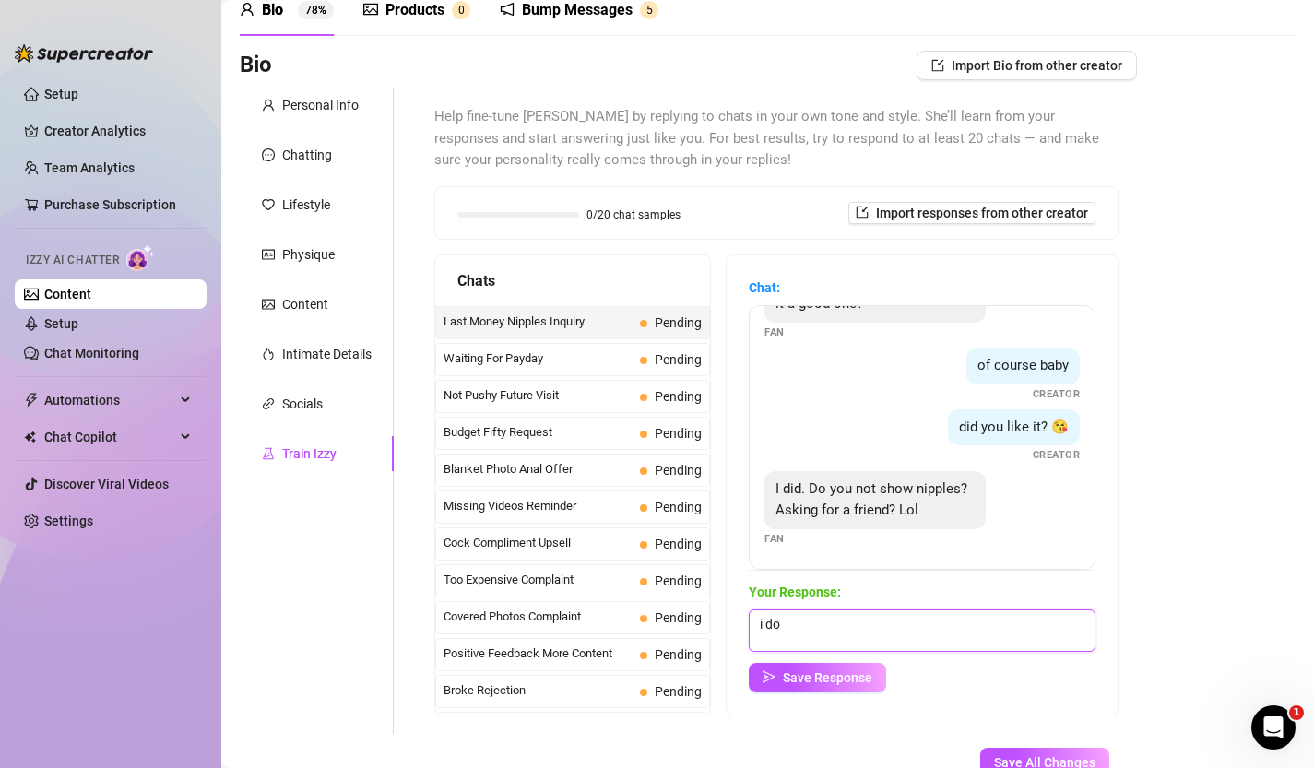
type textarea "i do"
click at [827, 626] on textarea "awwwe, lol, do i know this friend? 🤭" at bounding box center [922, 631] width 347 height 42
click at [808, 623] on textarea "awwwe, lol do i know this friend? 🤭" at bounding box center [922, 631] width 347 height 42
type textarea "awwwe lol do i know this friend? 🤭"
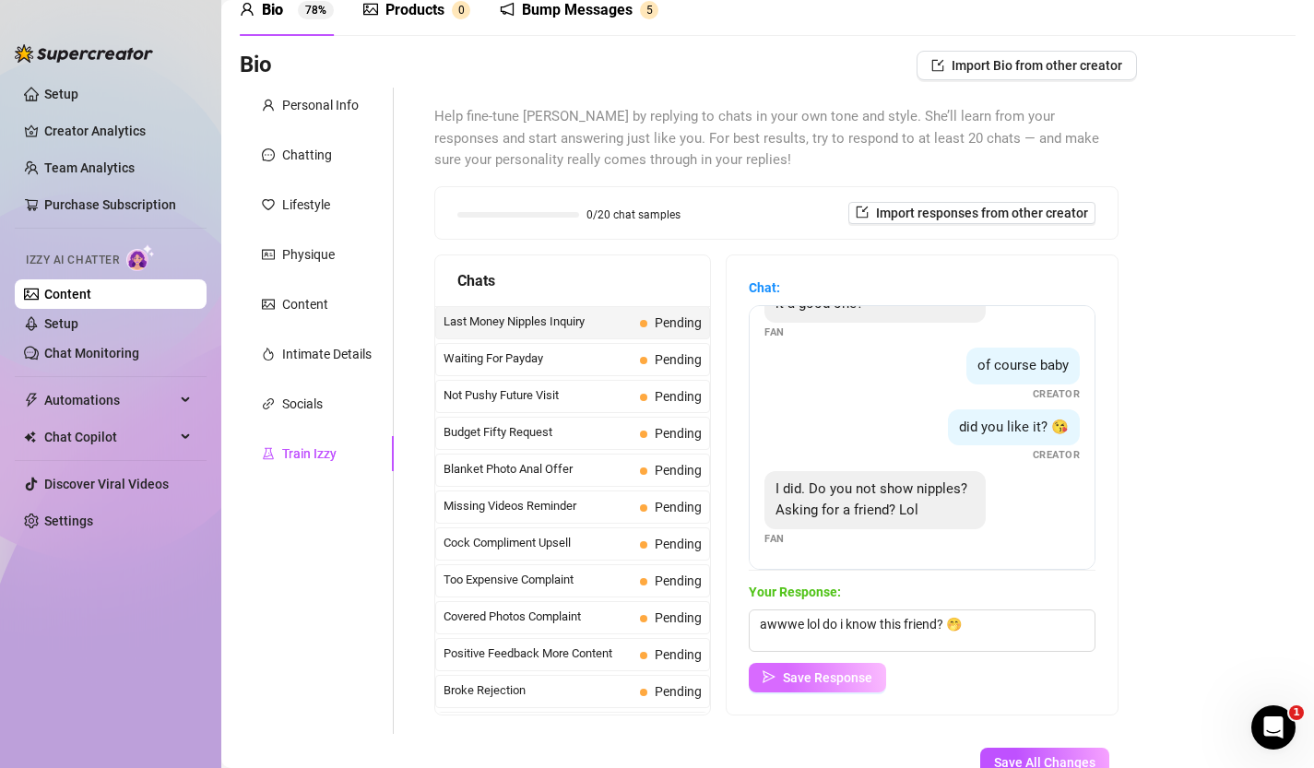
click at [799, 677] on span "Save Response" at bounding box center [827, 678] width 89 height 15
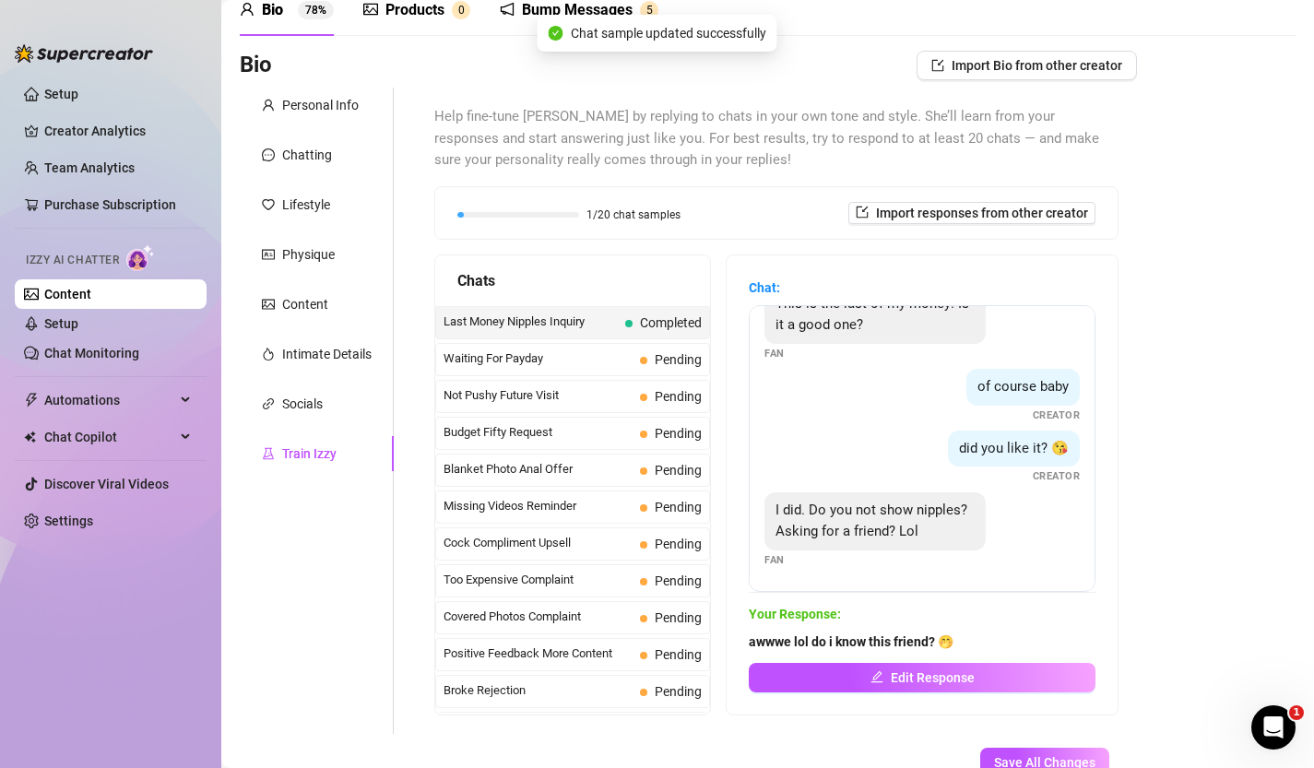
scroll to position [34, 0]
click at [603, 349] on div "Waiting For Payday Pending" at bounding box center [572, 359] width 275 height 33
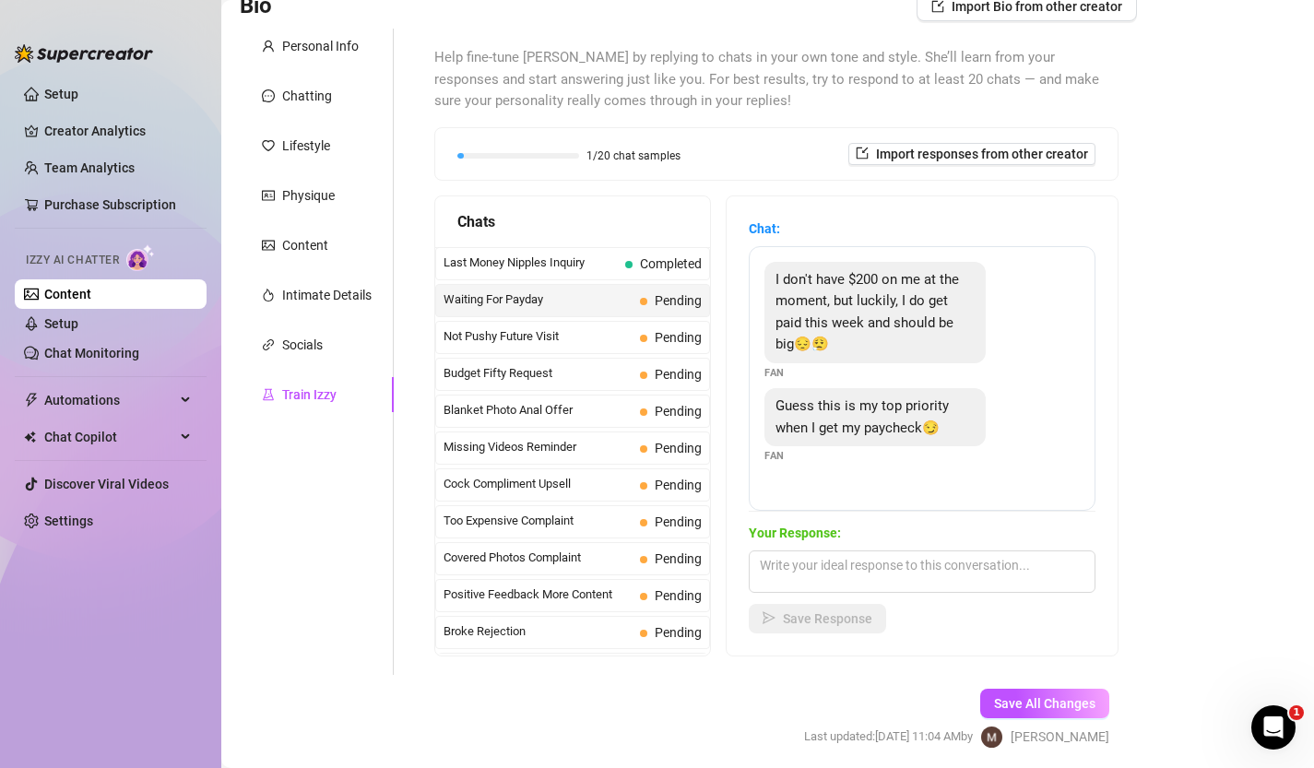
scroll to position [149, 0]
click at [842, 577] on textarea at bounding box center [922, 570] width 347 height 42
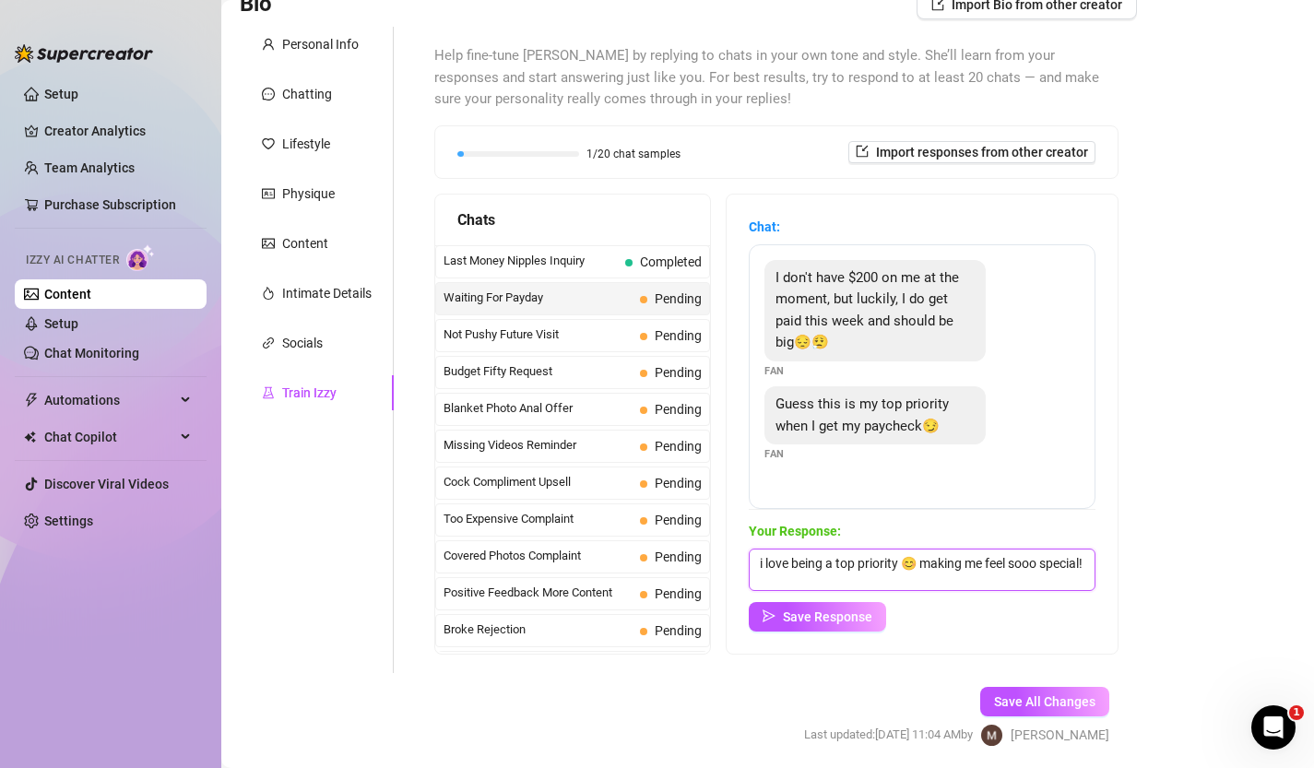
scroll to position [1, 0]
type textarea "i love being a top priority 😊 making me feel sooo special! you know where to fi…"
click at [815, 624] on span "Save Response" at bounding box center [827, 617] width 89 height 15
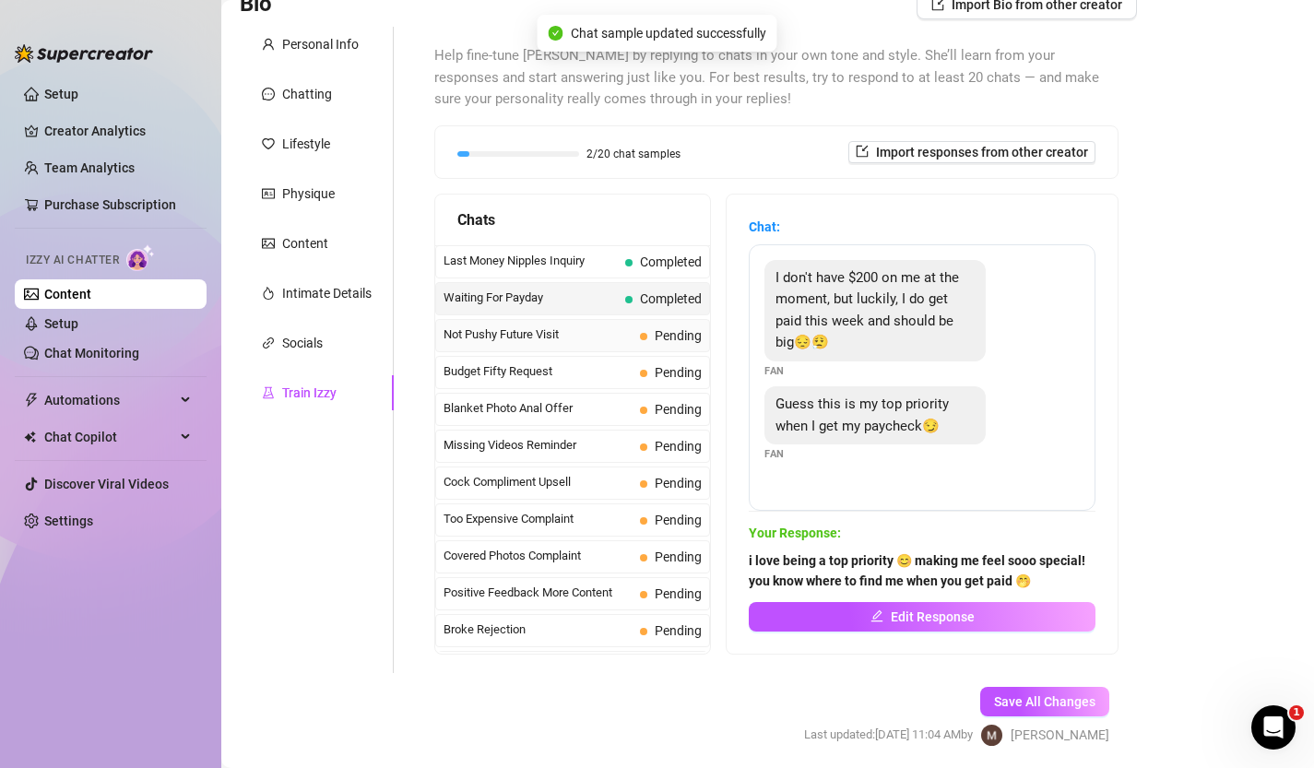
click at [553, 332] on span "Not Pushy Future Visit" at bounding box center [538, 335] width 189 height 18
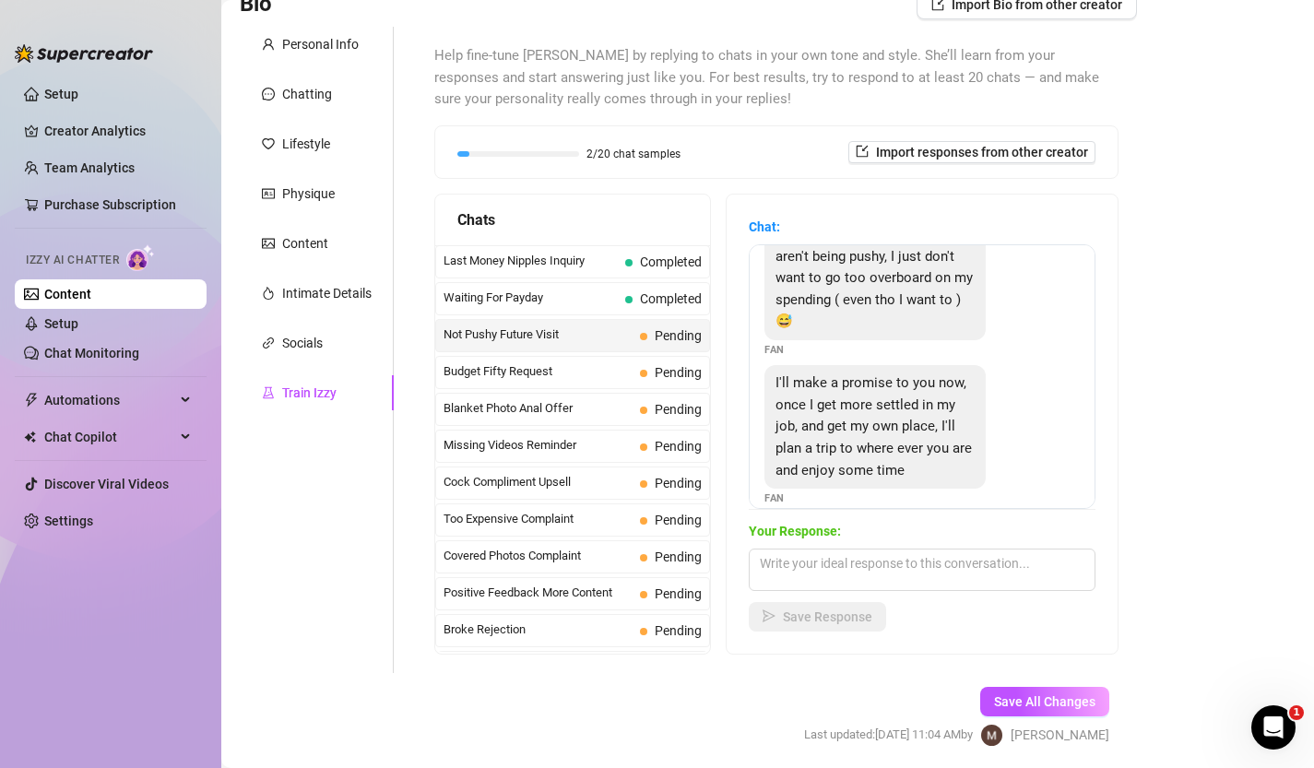
scroll to position [191, 0]
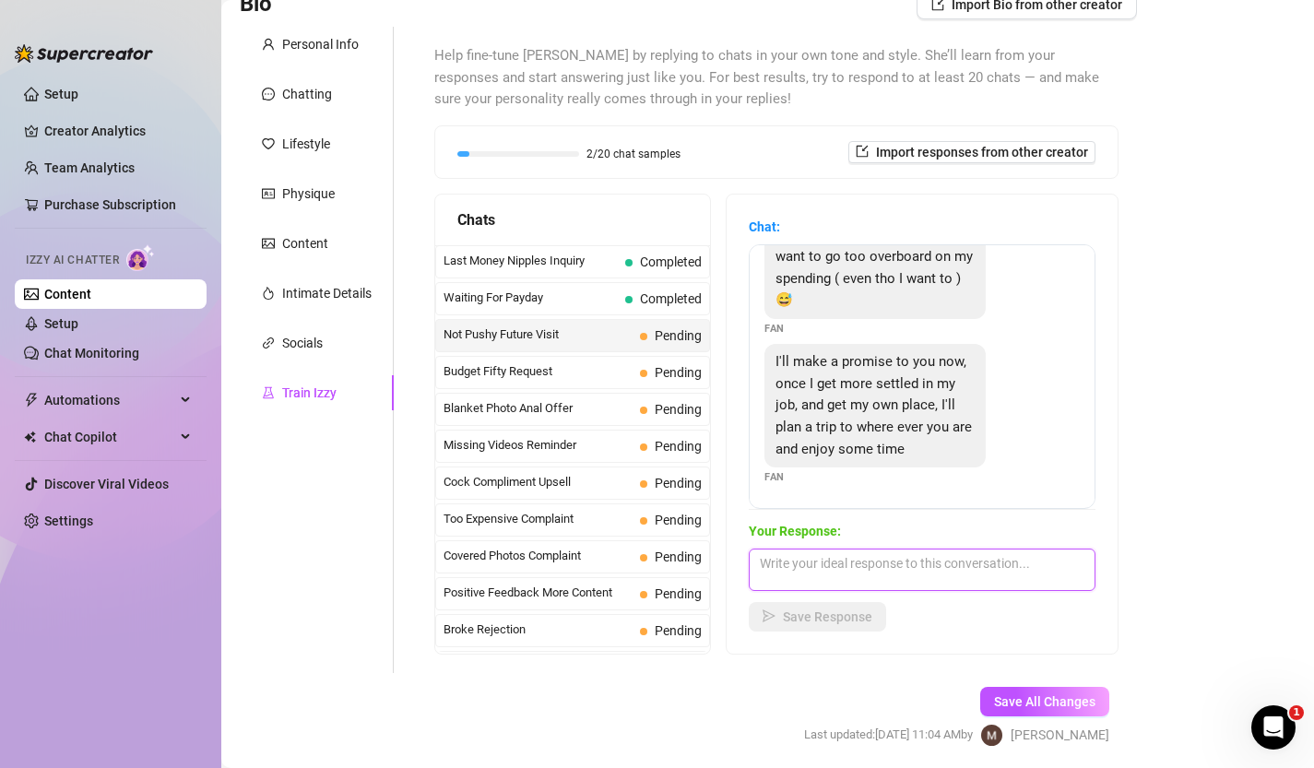
click at [885, 579] on textarea at bounding box center [922, 570] width 347 height 42
type textarea "a"
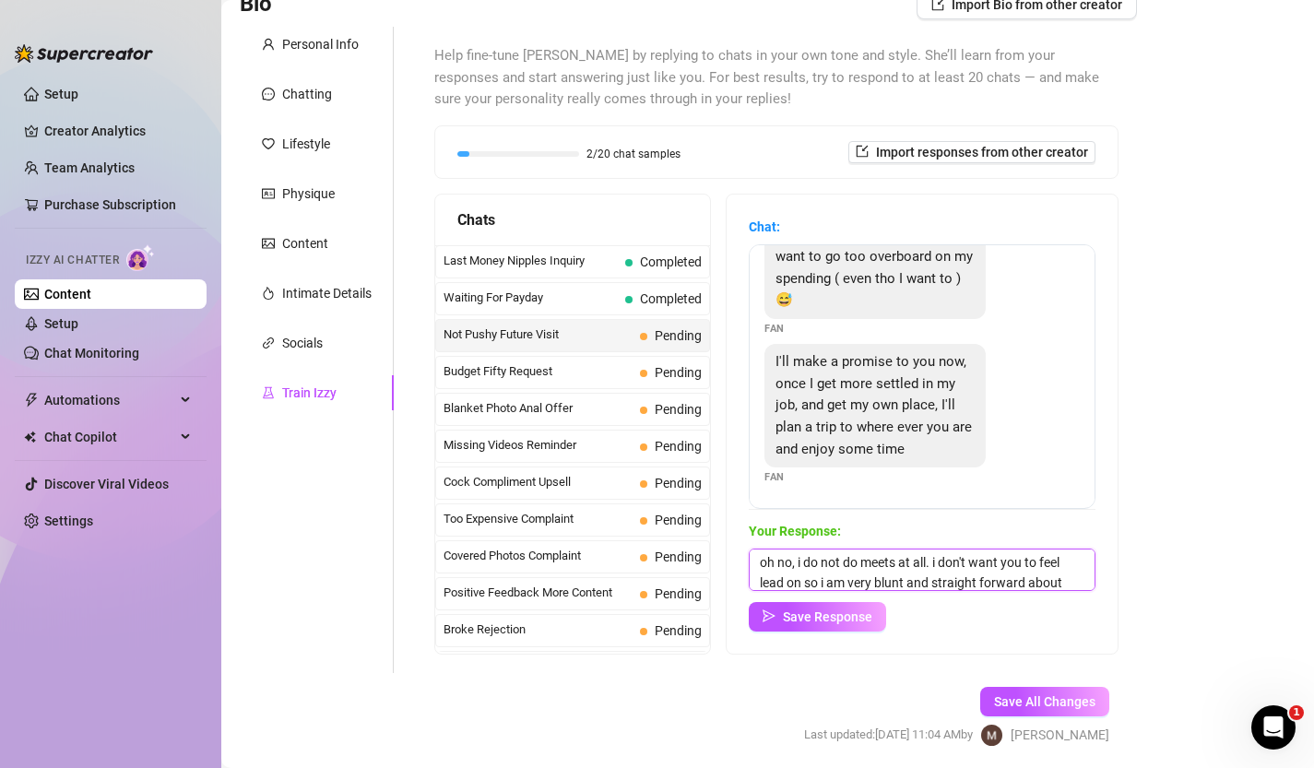
scroll to position [21, 0]
type textarea "oh no, i do not do meets at all. i don't want you to feel lead on so i am very …"
click at [791, 614] on span "Save Response" at bounding box center [827, 617] width 89 height 15
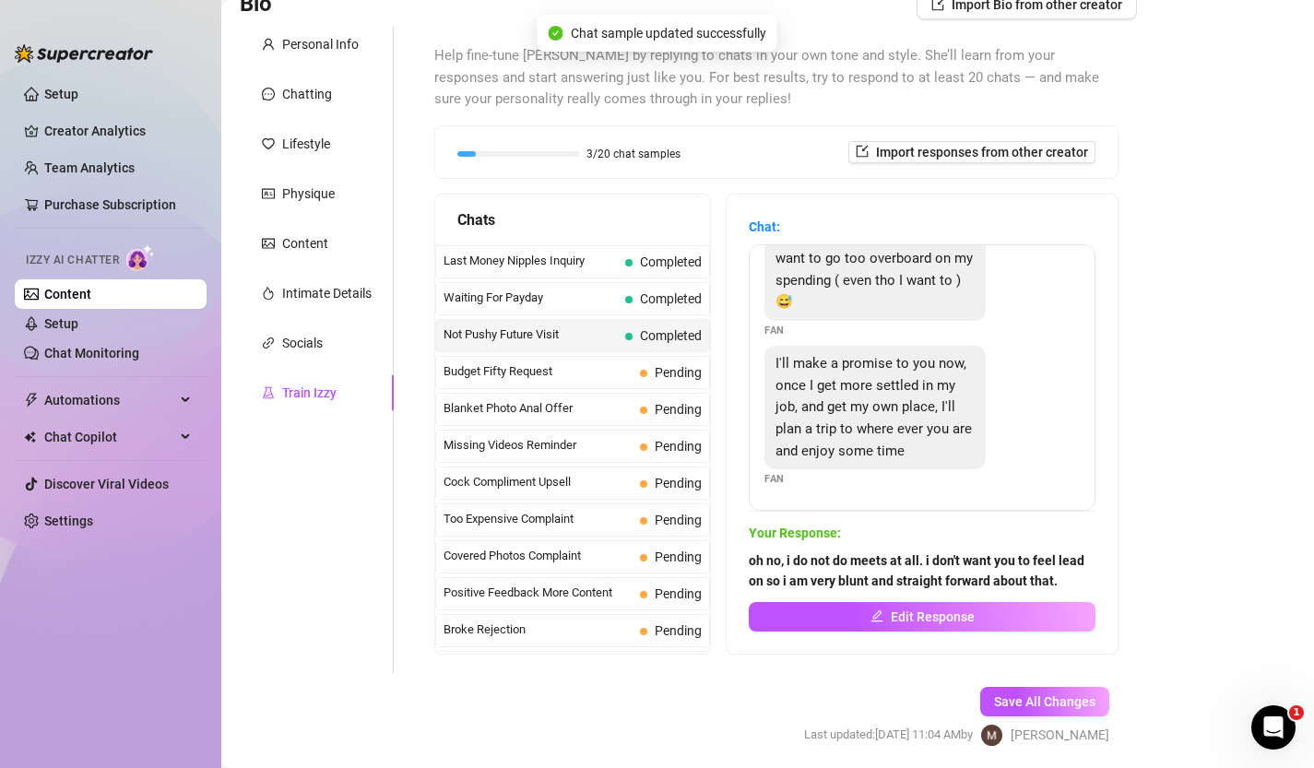
scroll to position [189, 0]
click at [560, 369] on span "Budget Fifty Request" at bounding box center [538, 372] width 189 height 18
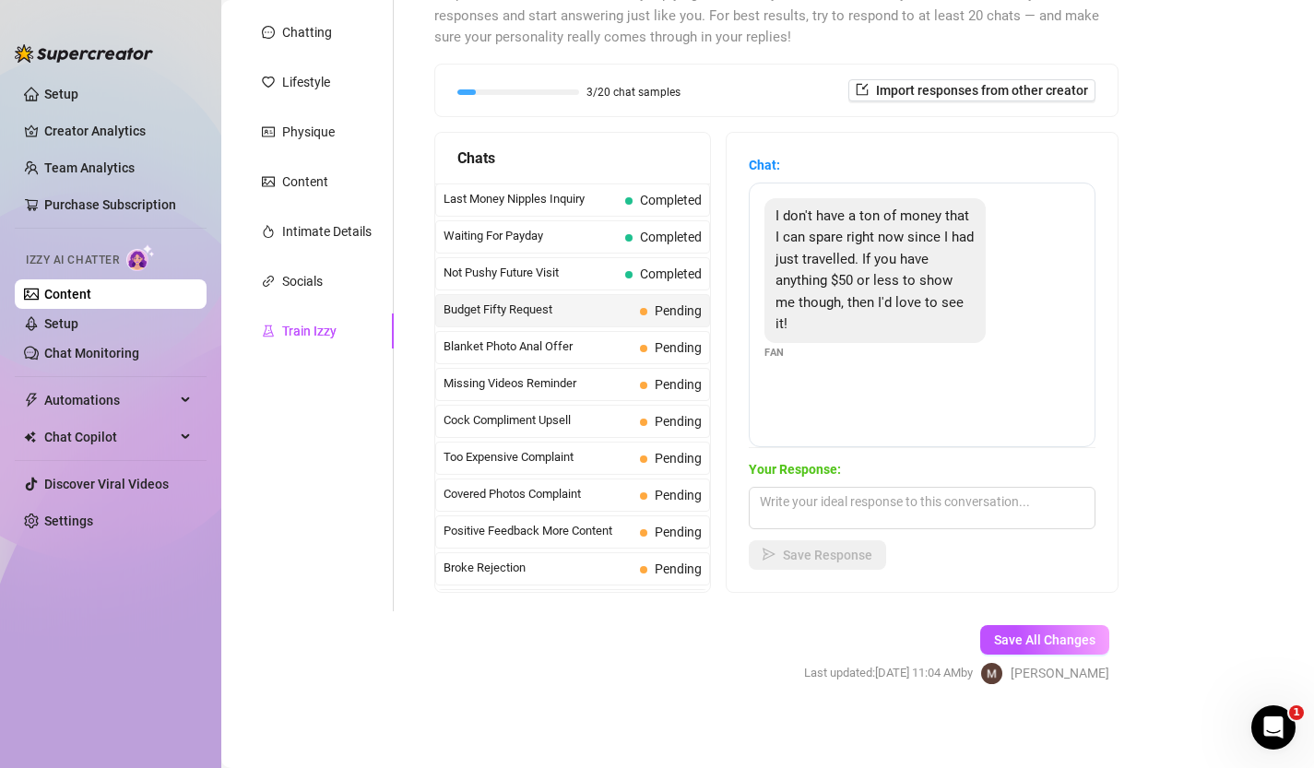
scroll to position [214, 0]
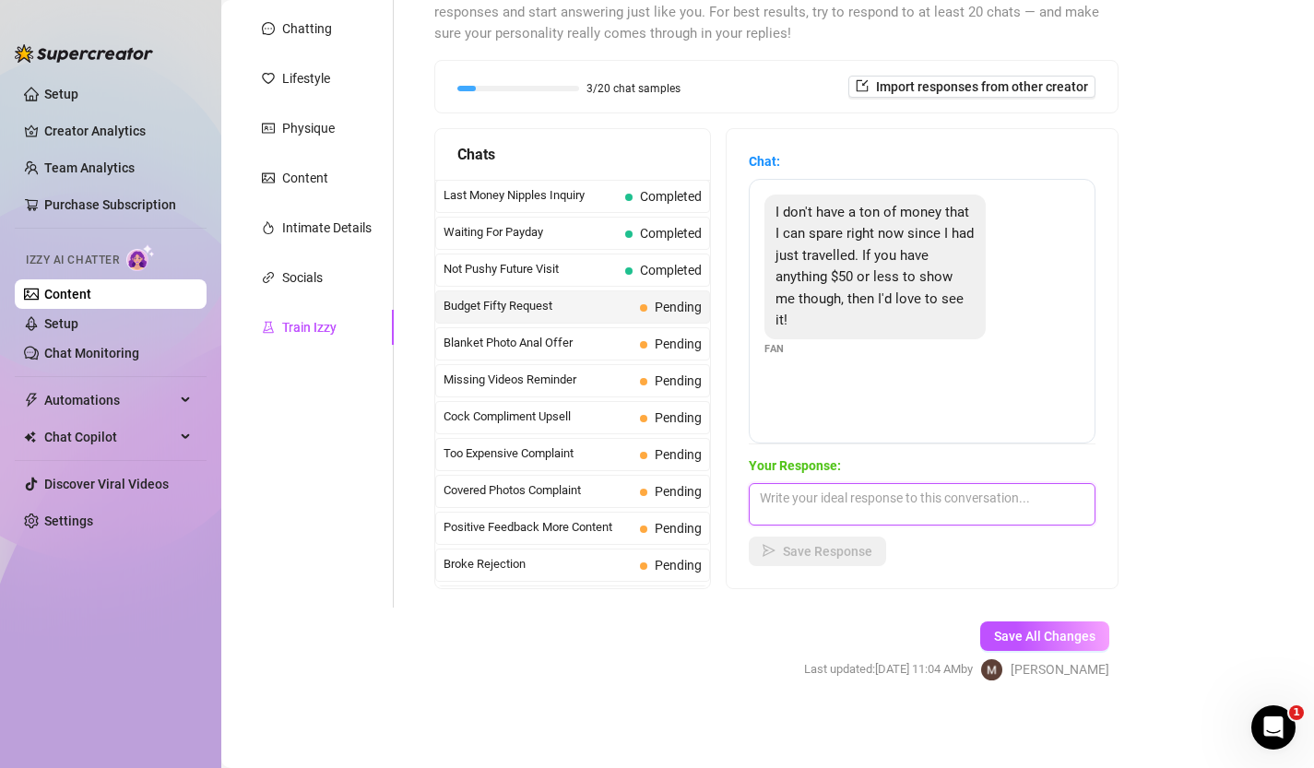
click at [898, 501] on textarea at bounding box center [922, 504] width 347 height 42
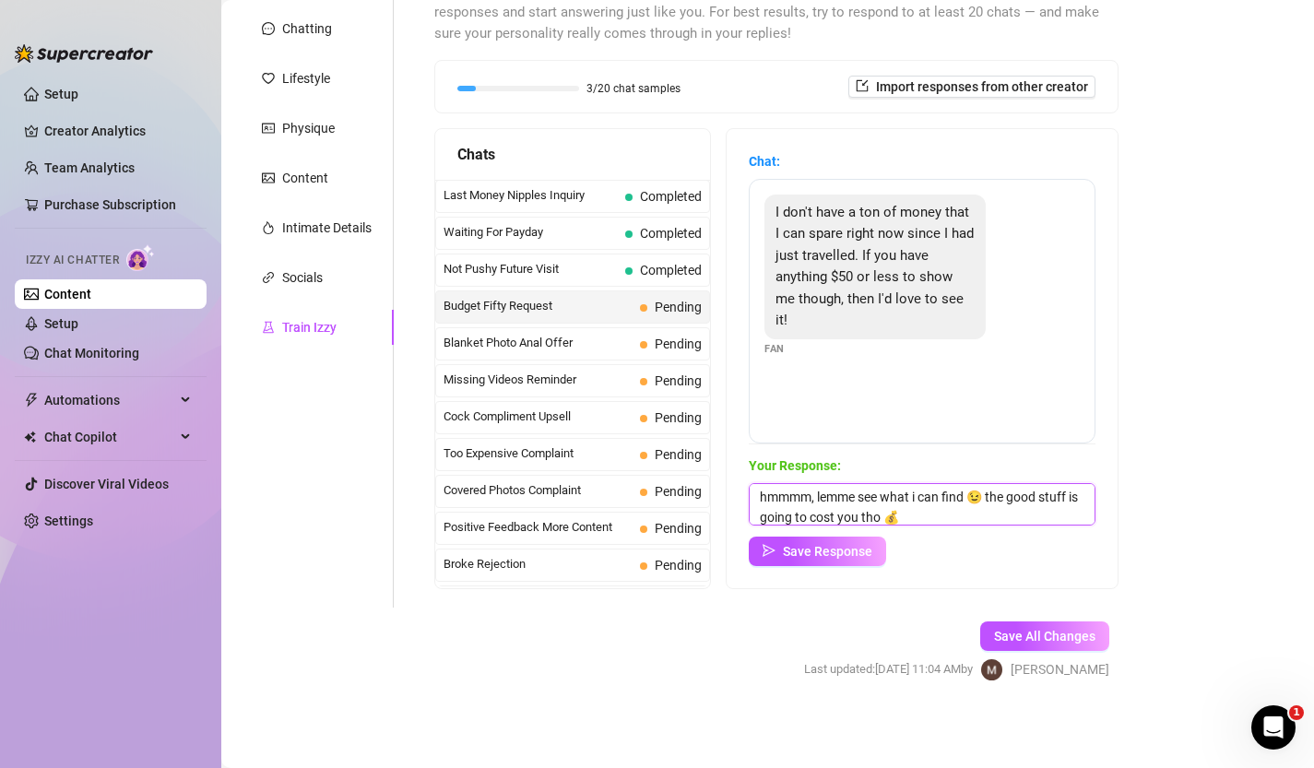
scroll to position [7, 0]
drag, startPoint x: 988, startPoint y: 499, endPoint x: 1110, endPoint y: 613, distance: 167.1
click at [1110, 613] on form "Personal Info Chatting Lifestyle Physique Content Intimate Details Socials Trai…" at bounding box center [689, 337] width 898 height 753
type textarea "hmmmm, lemme see what i can find 😉"
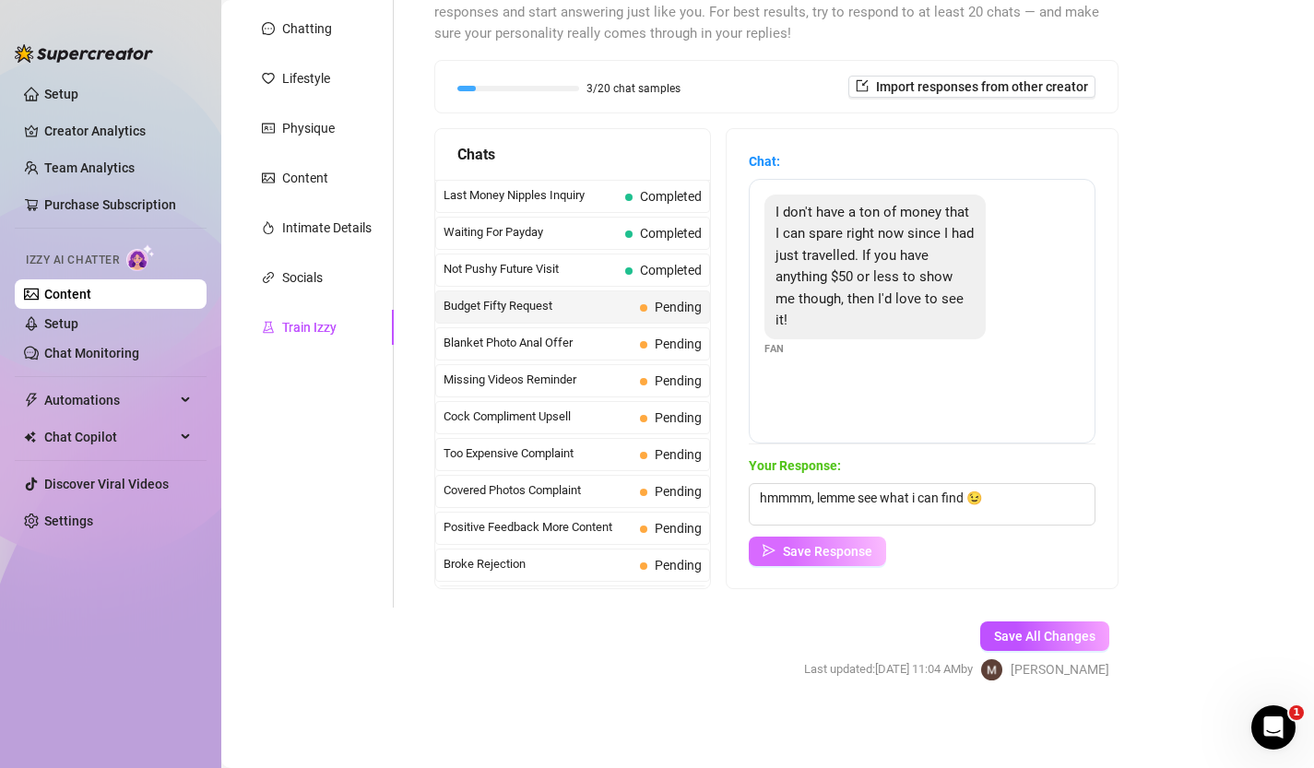
click at [840, 541] on button "Save Response" at bounding box center [817, 552] width 137 height 30
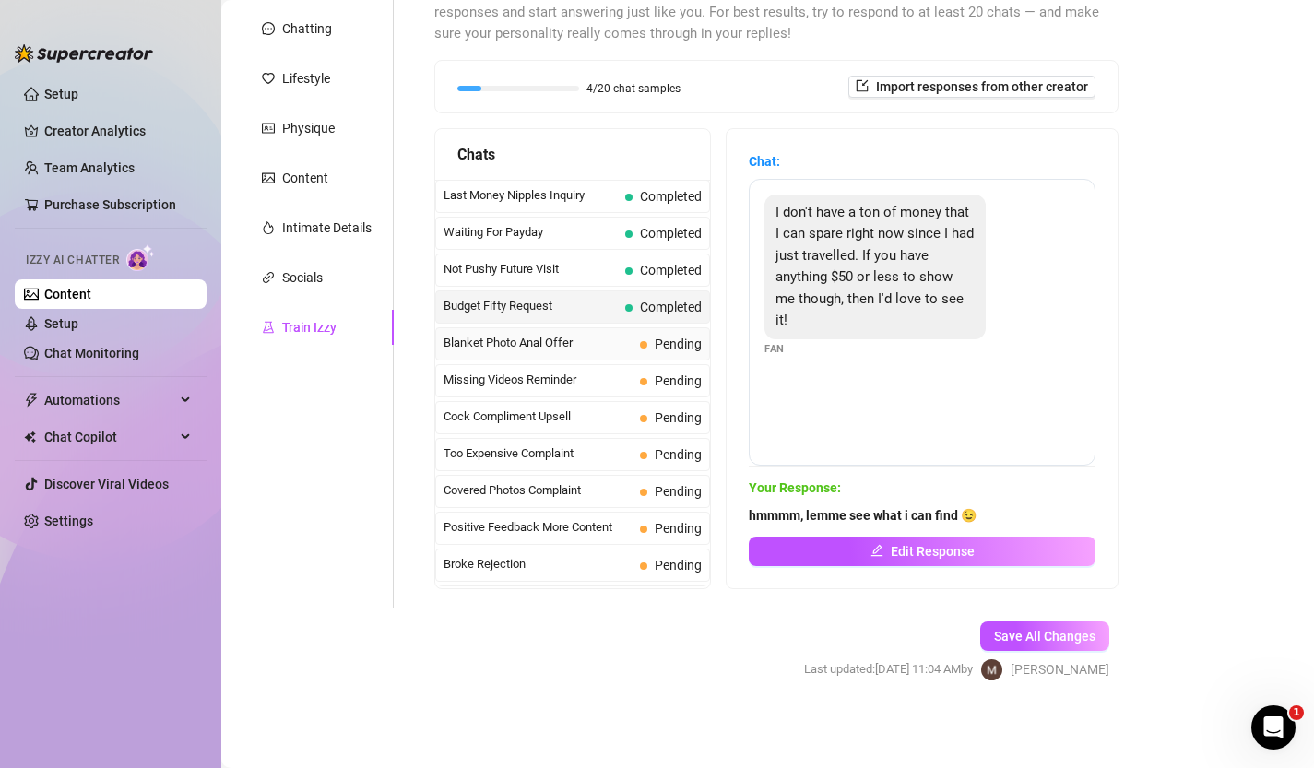
click at [604, 346] on span "Blanket Photo Anal Offer" at bounding box center [538, 343] width 189 height 18
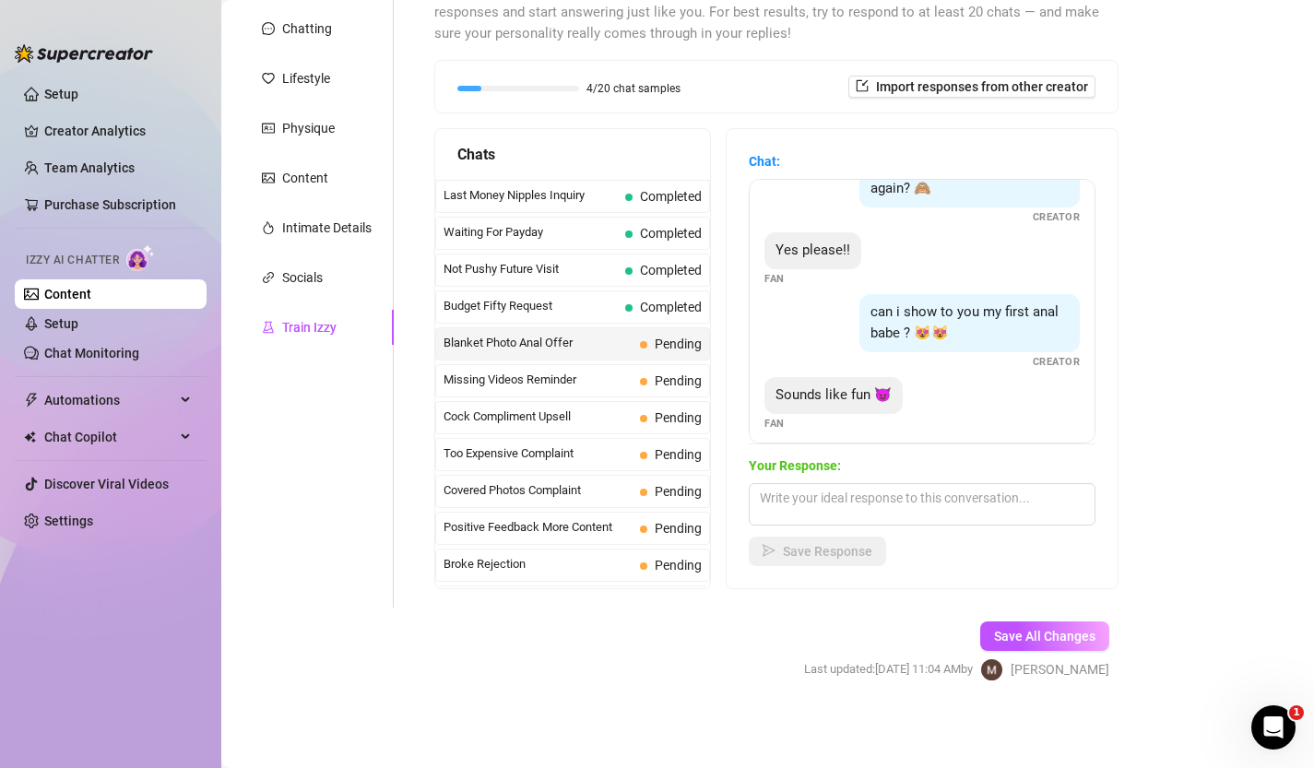
scroll to position [325, 0]
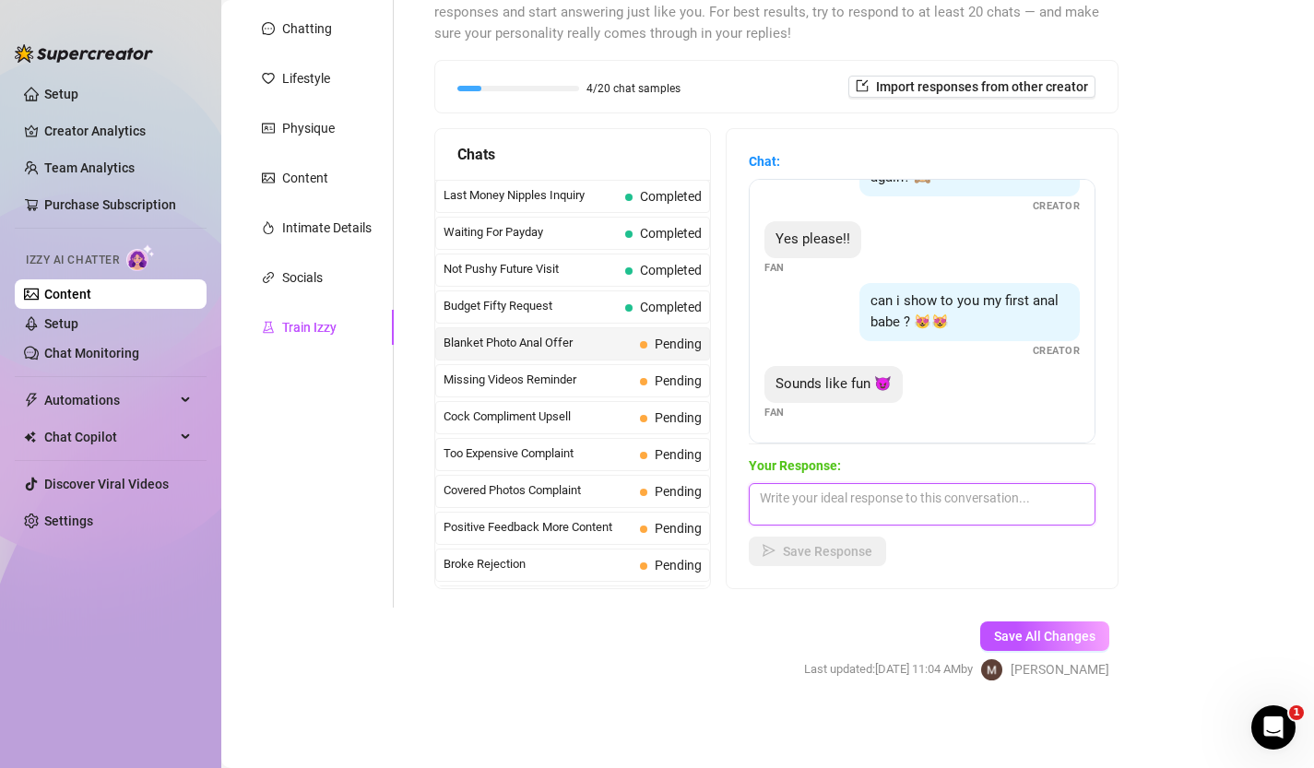
click at [954, 506] on textarea at bounding box center [922, 504] width 347 height 42
click at [630, 386] on span "Missing Videos Reminder" at bounding box center [538, 380] width 189 height 18
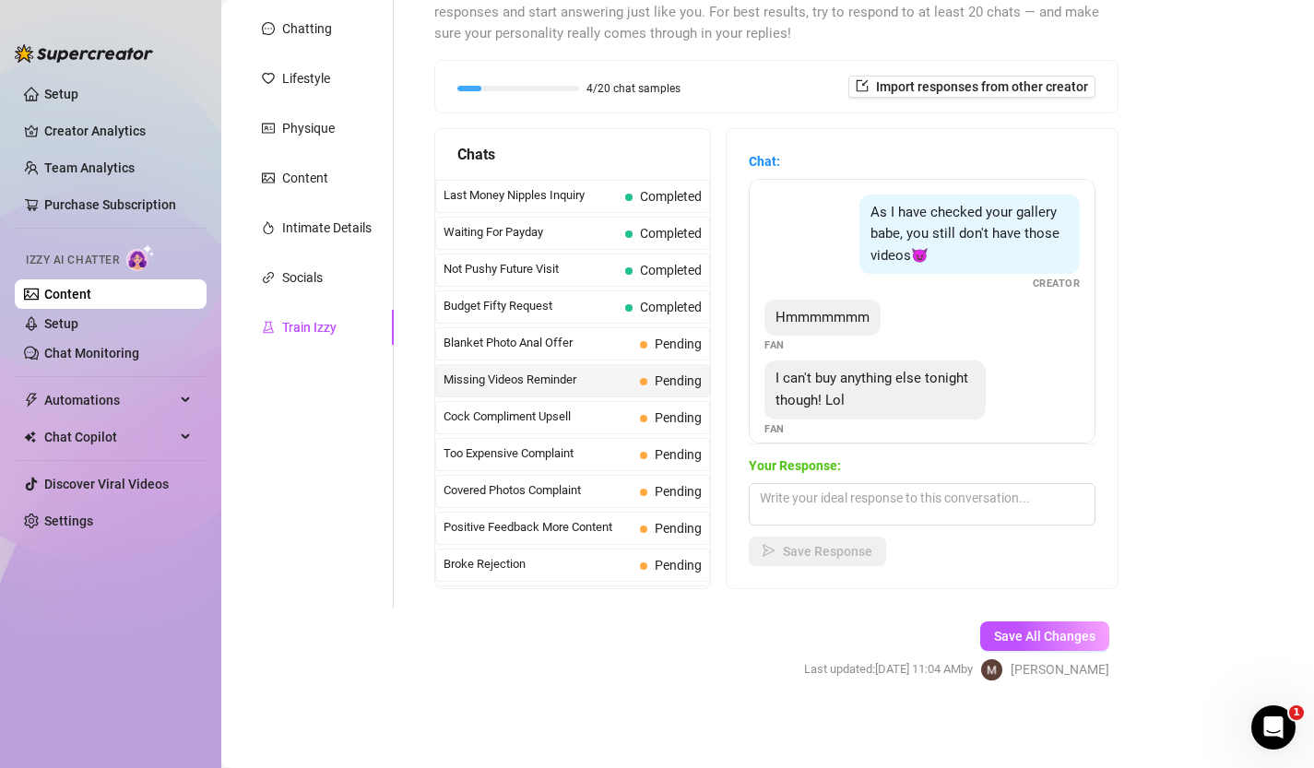
scroll to position [17, 0]
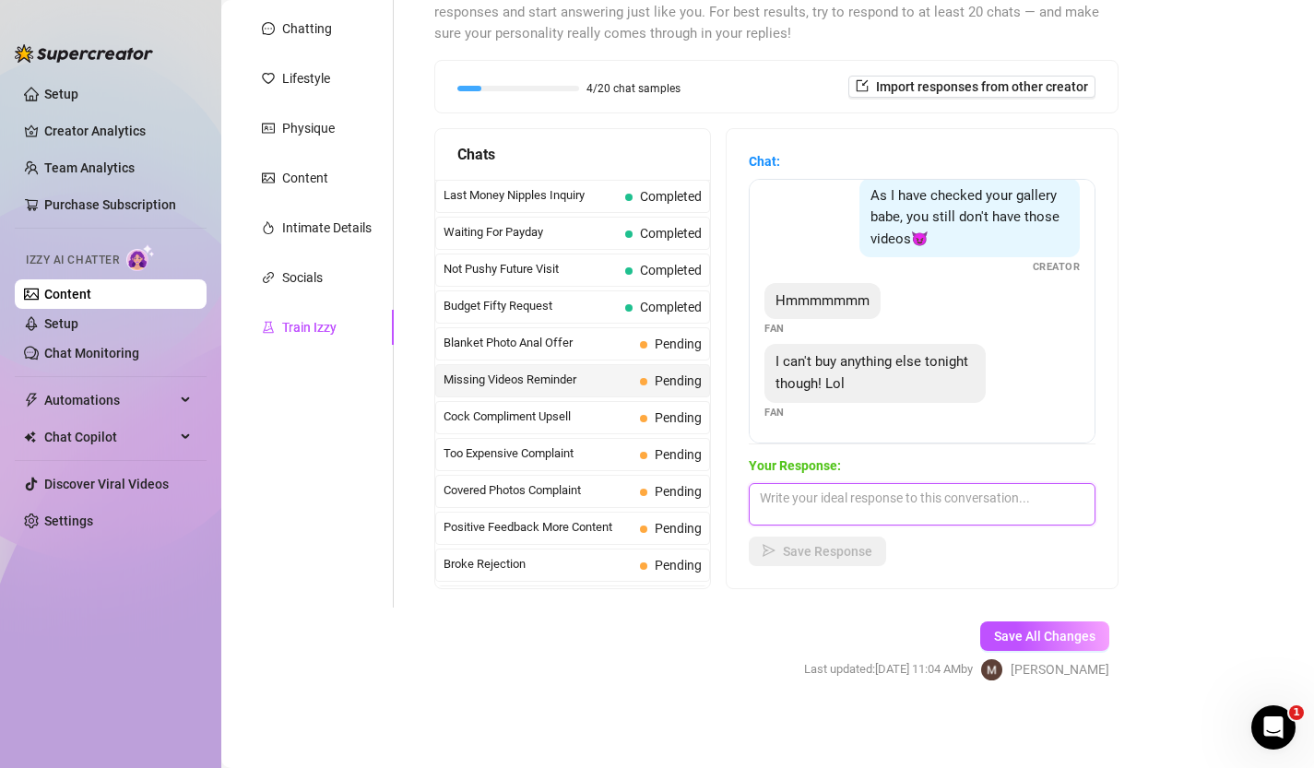
click at [887, 496] on textarea at bounding box center [922, 504] width 347 height 42
type textarea "ahhh, you're definitely missing out!!! 🙈 hopefully you get to soon 😉"
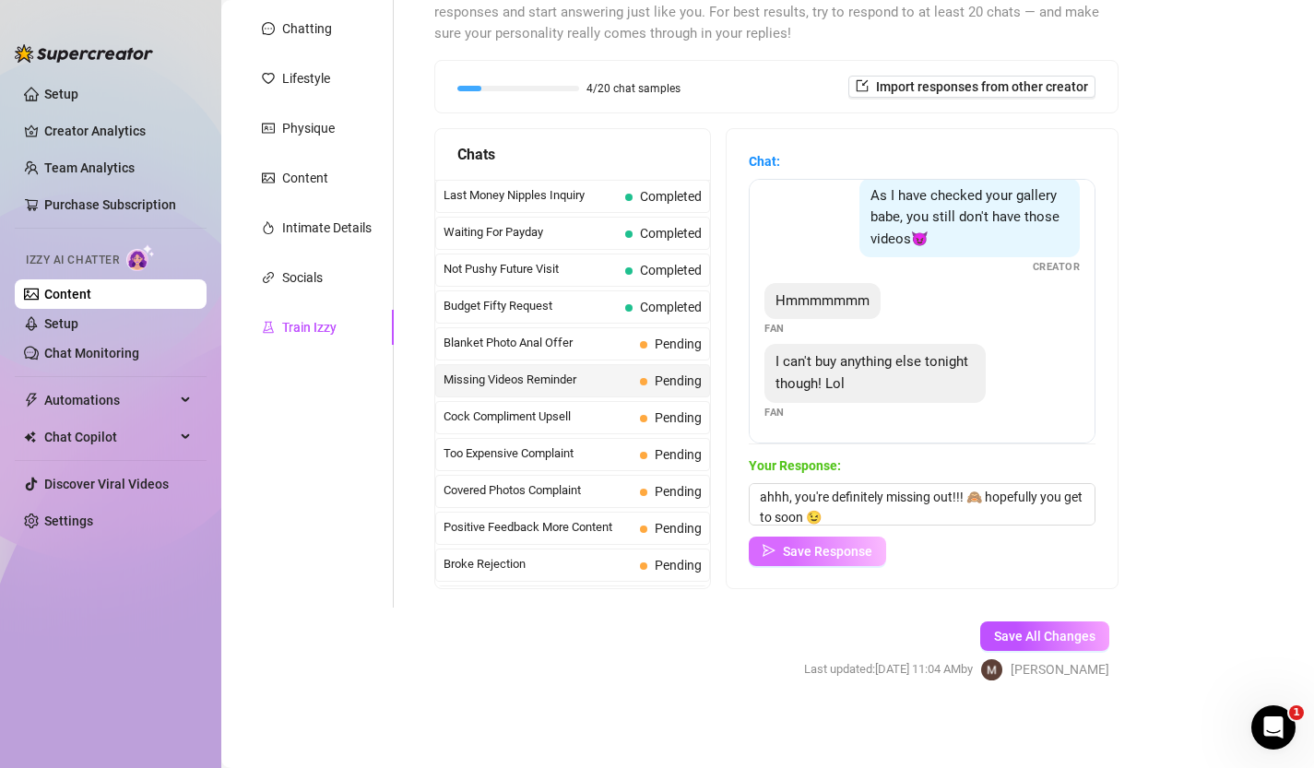
click at [828, 554] on span "Save Response" at bounding box center [827, 551] width 89 height 15
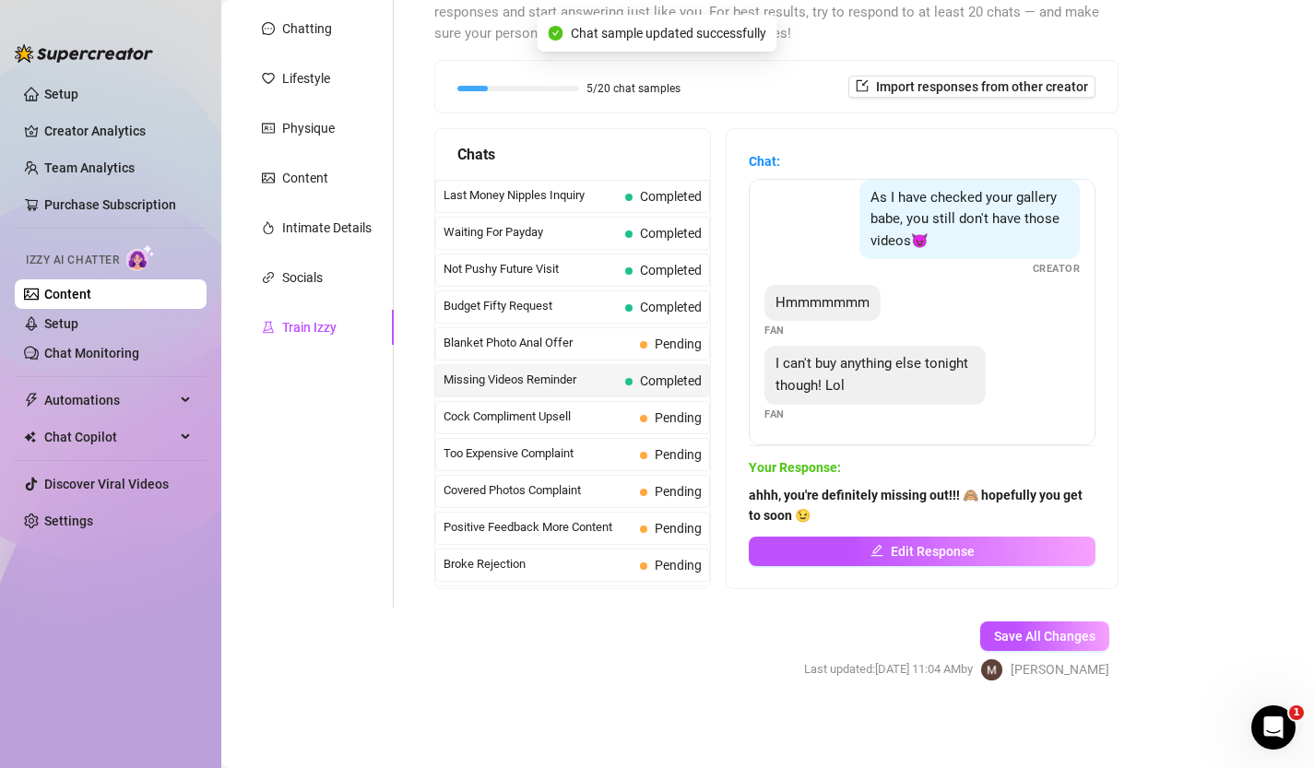
scroll to position [15, 0]
click at [561, 416] on span "Cock Compliment Upsell" at bounding box center [538, 417] width 189 height 18
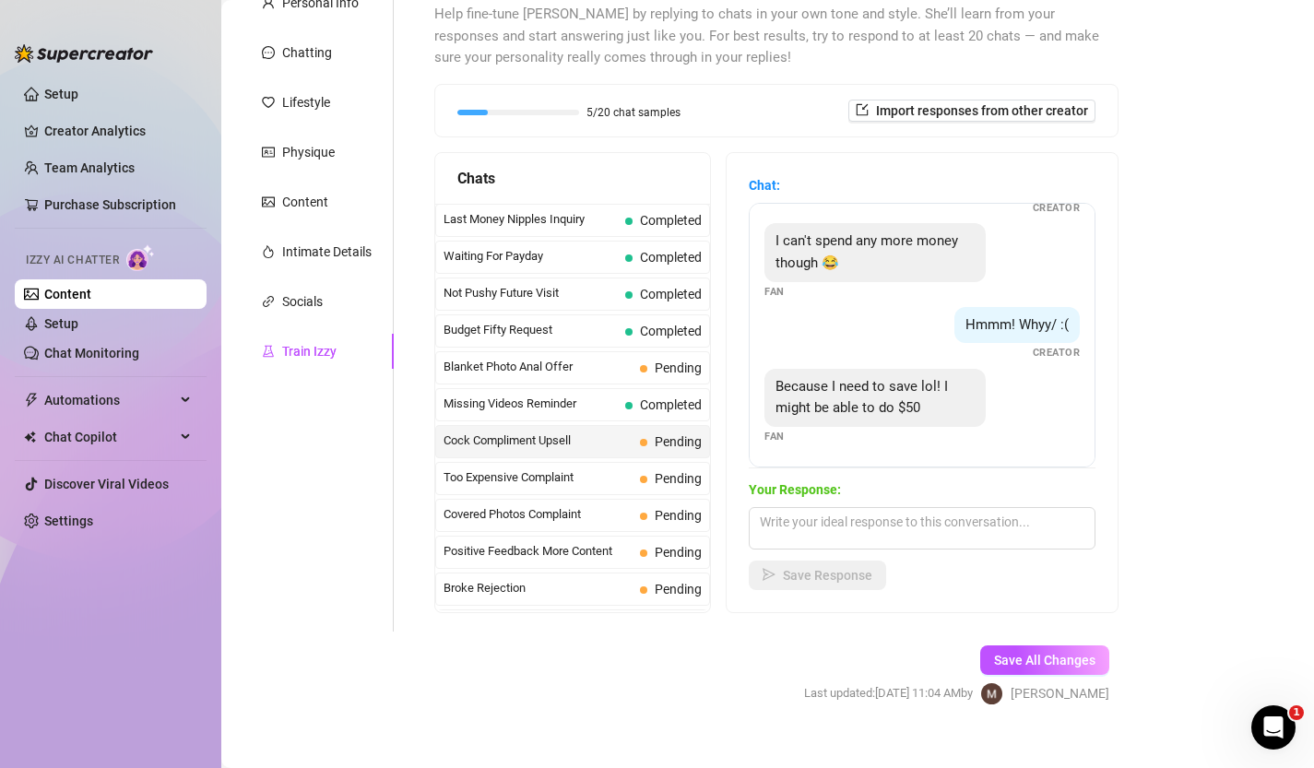
scroll to position [214, 0]
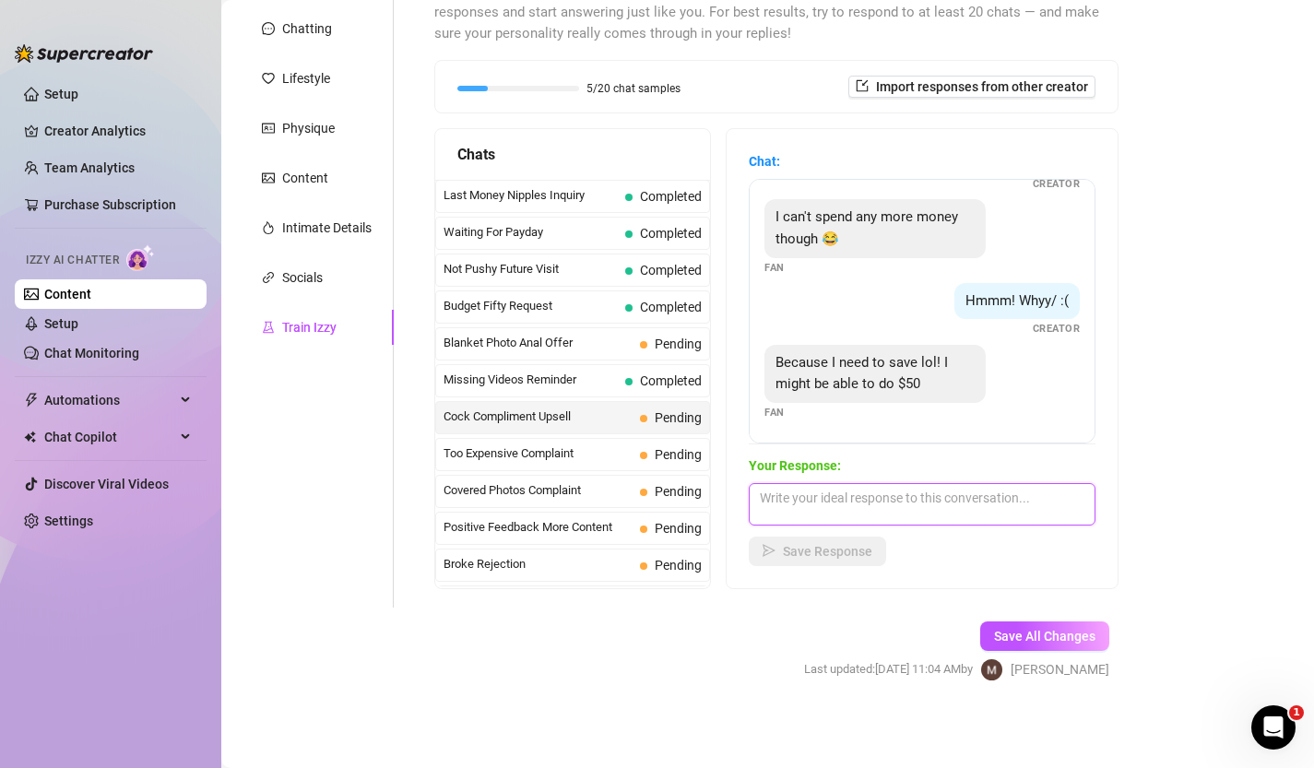
click at [937, 514] on textarea at bounding box center [922, 504] width 347 height 42
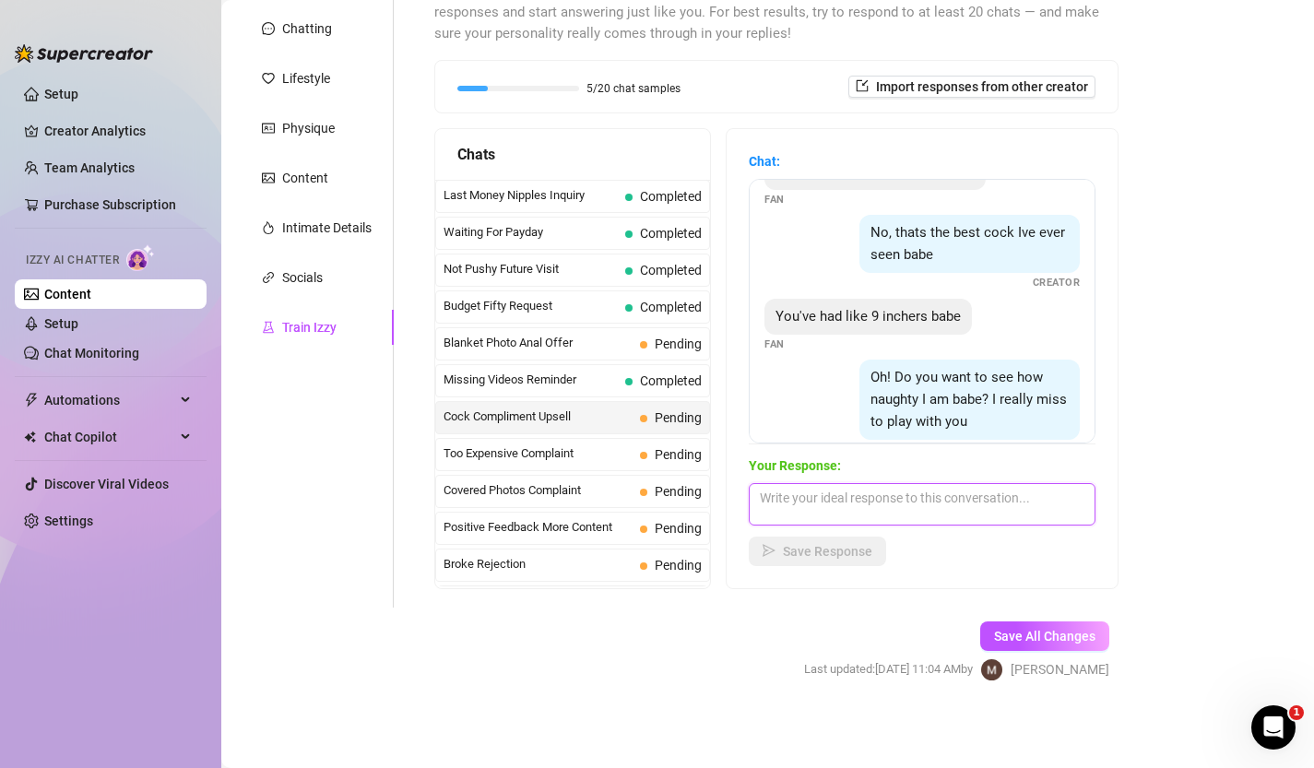
scroll to position [535, 0]
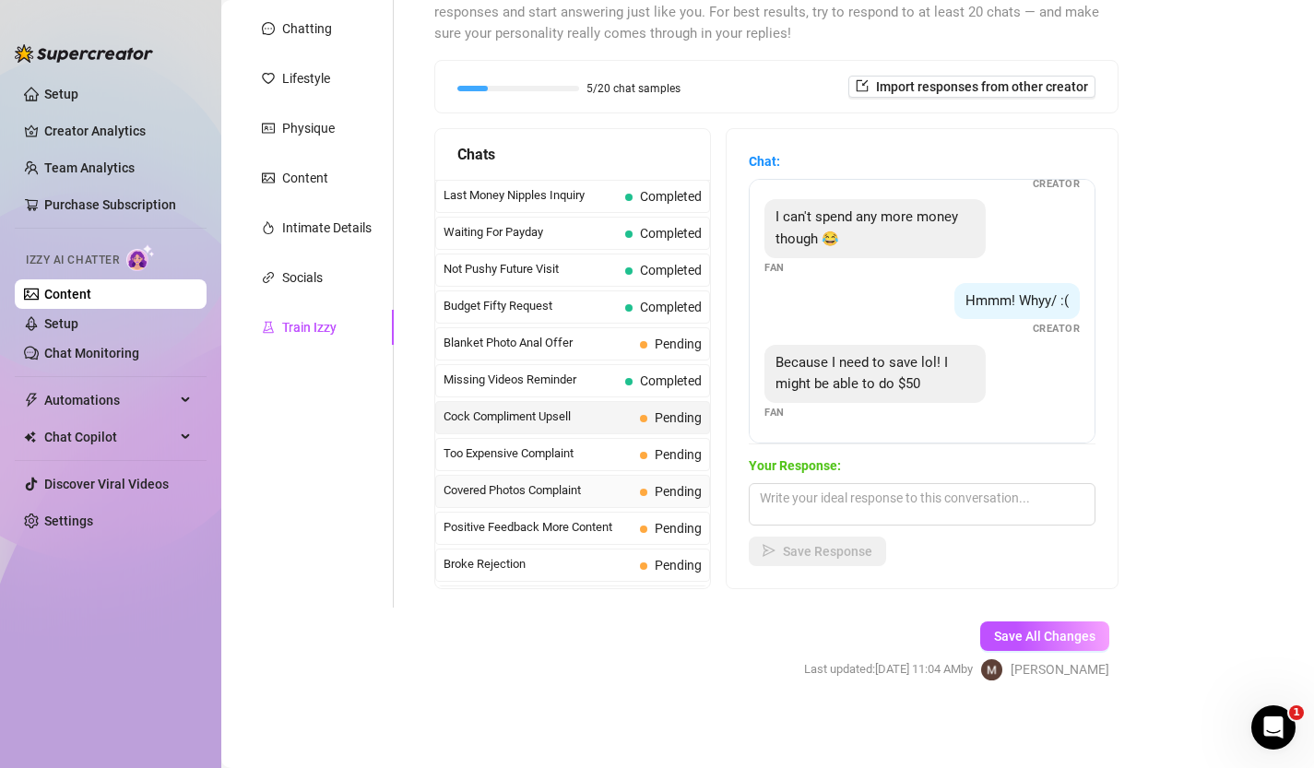
click at [574, 479] on div "Covered Photos Complaint Pending" at bounding box center [572, 491] width 275 height 33
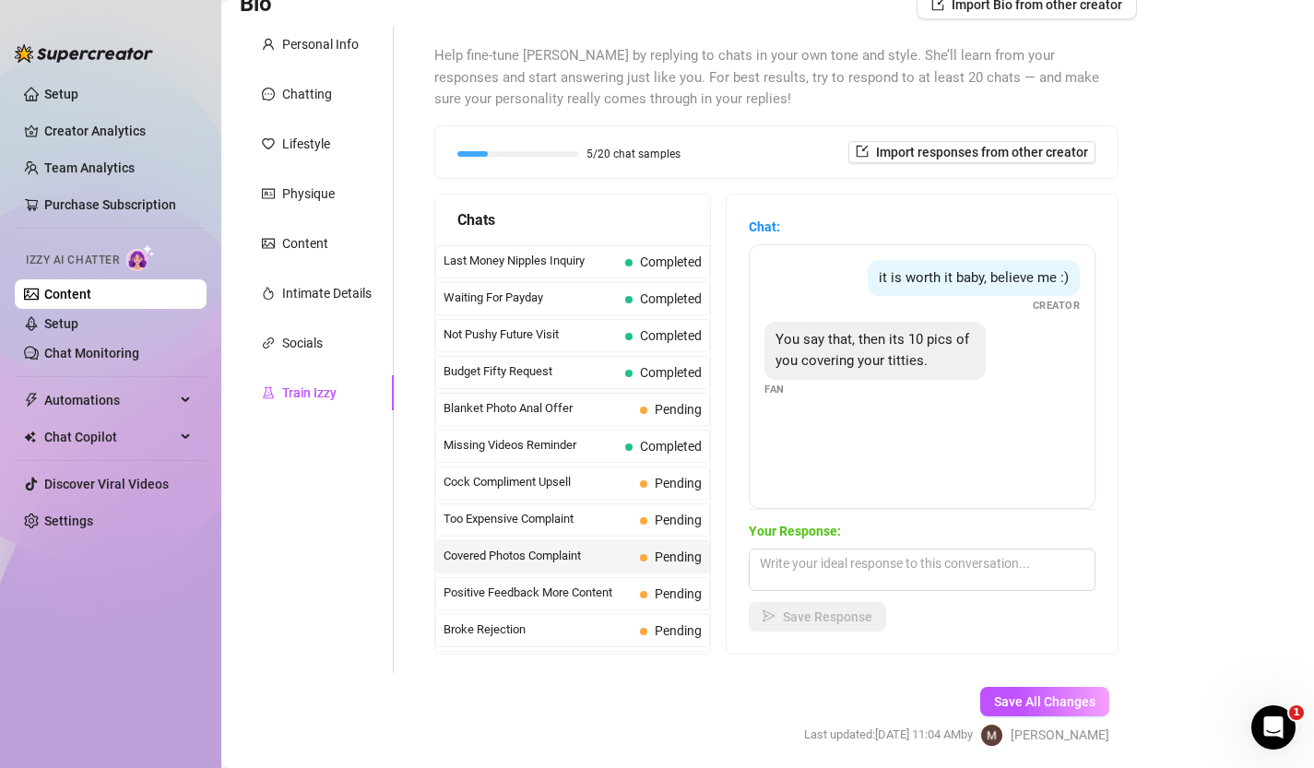
scroll to position [214, 0]
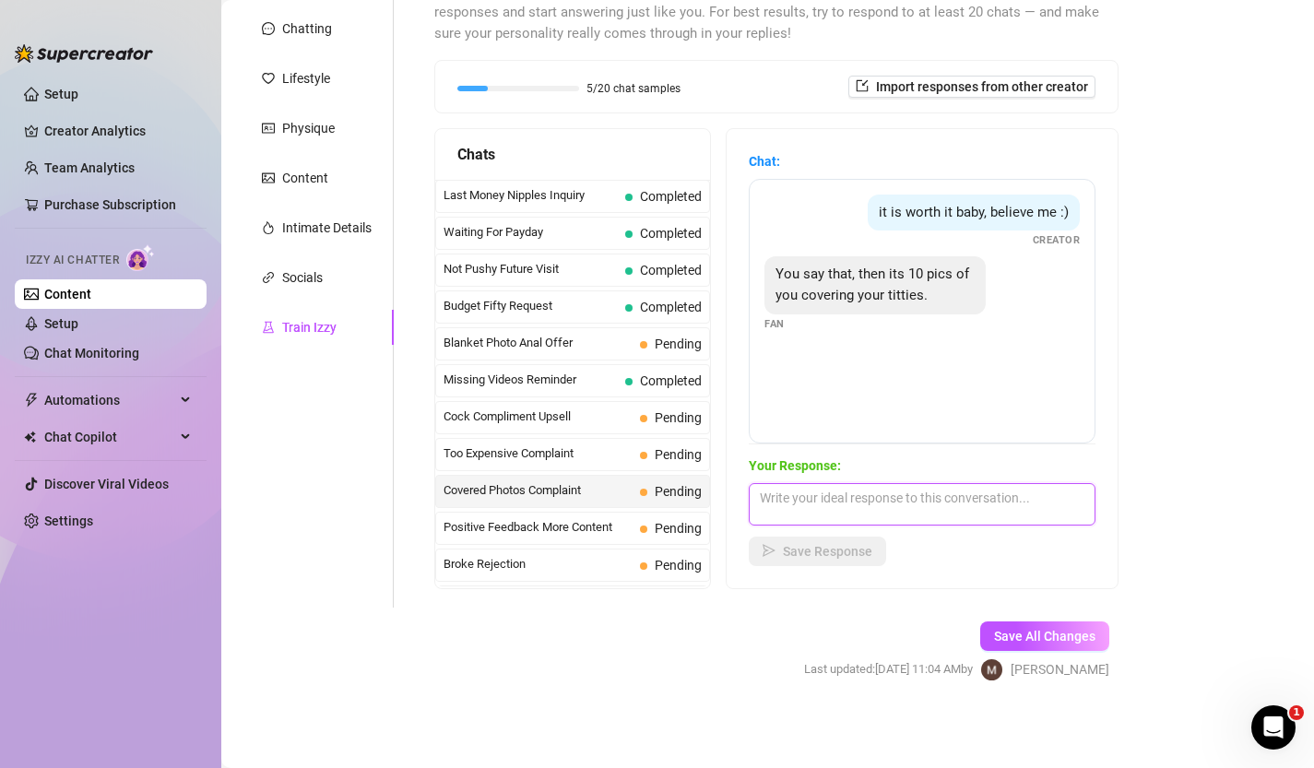
click at [945, 506] on textarea at bounding box center [922, 504] width 347 height 42
click at [903, 505] on textarea at bounding box center [922, 504] width 347 height 42
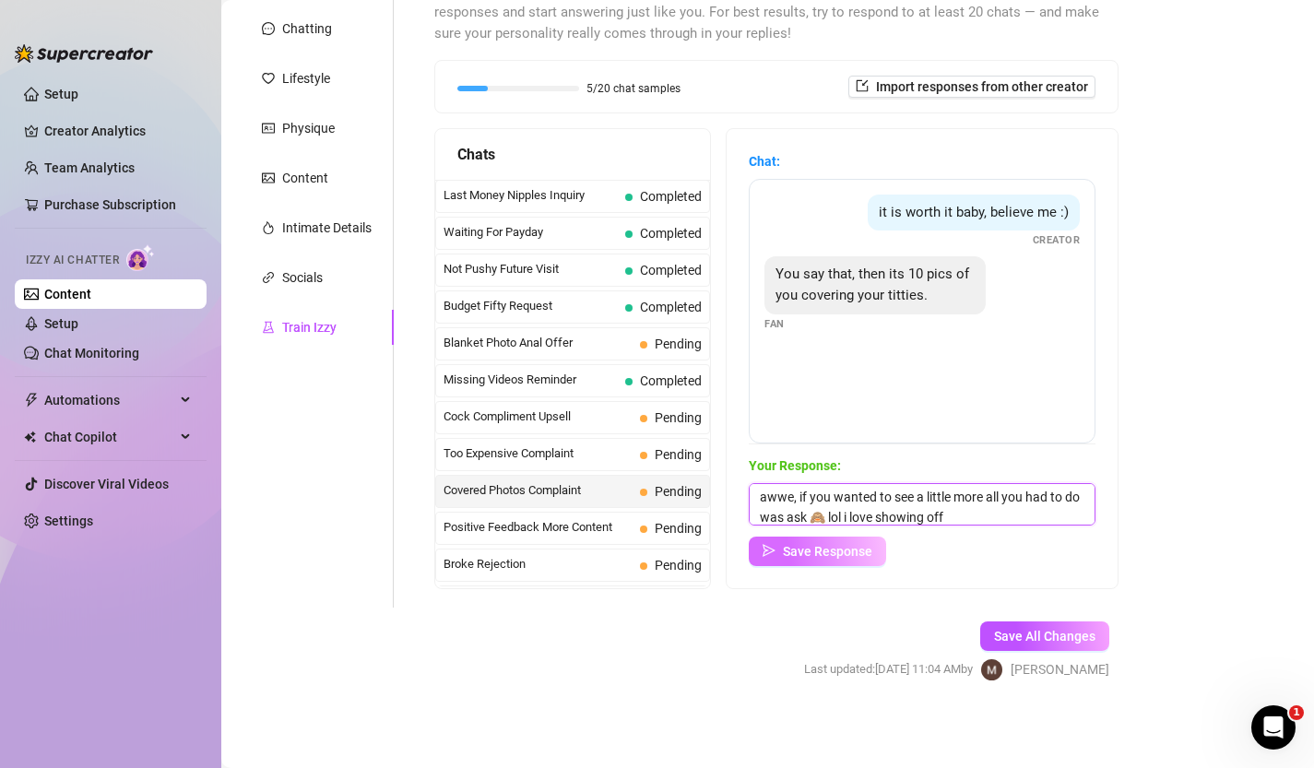
type textarea "awwe, if you wanted to see a little more all you had to do was ask 🙈 lol i love…"
click at [822, 550] on span "Save Response" at bounding box center [827, 551] width 89 height 15
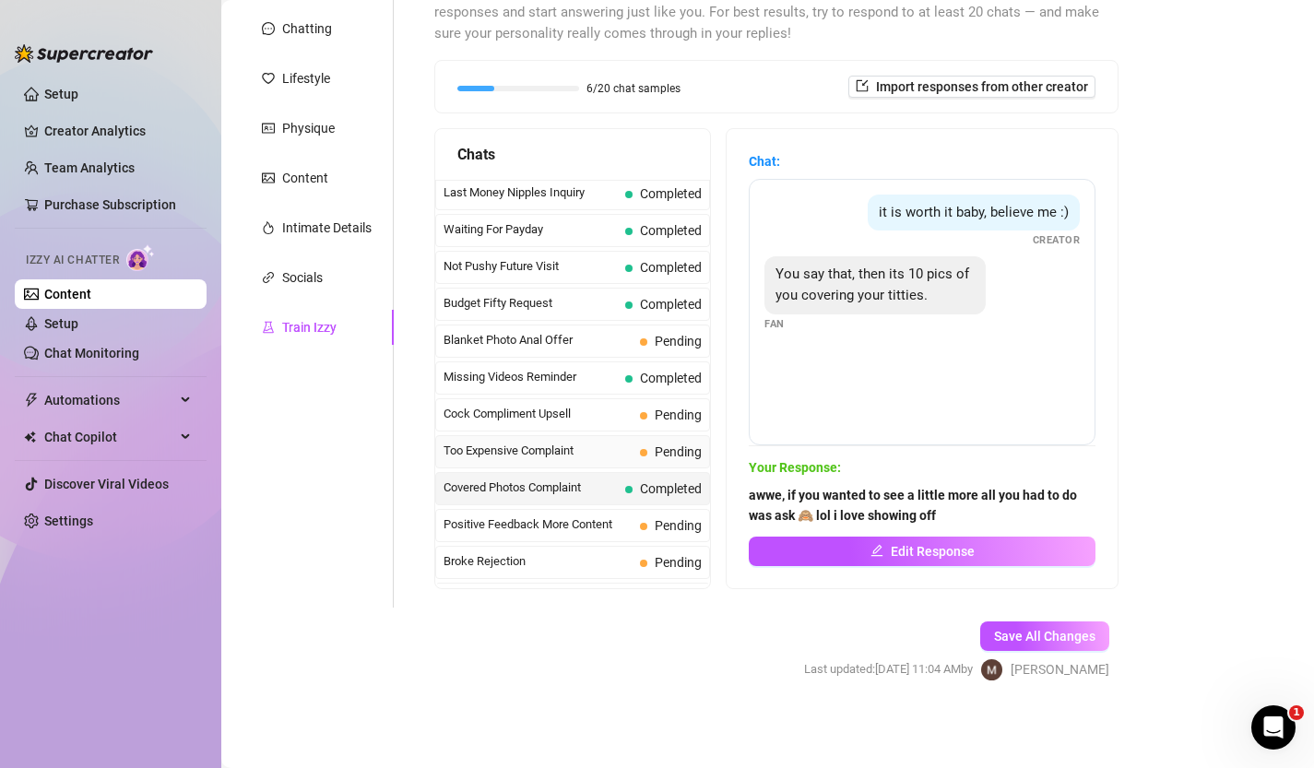
scroll to position [0, 0]
click at [673, 337] on span "Pending" at bounding box center [678, 344] width 47 height 15
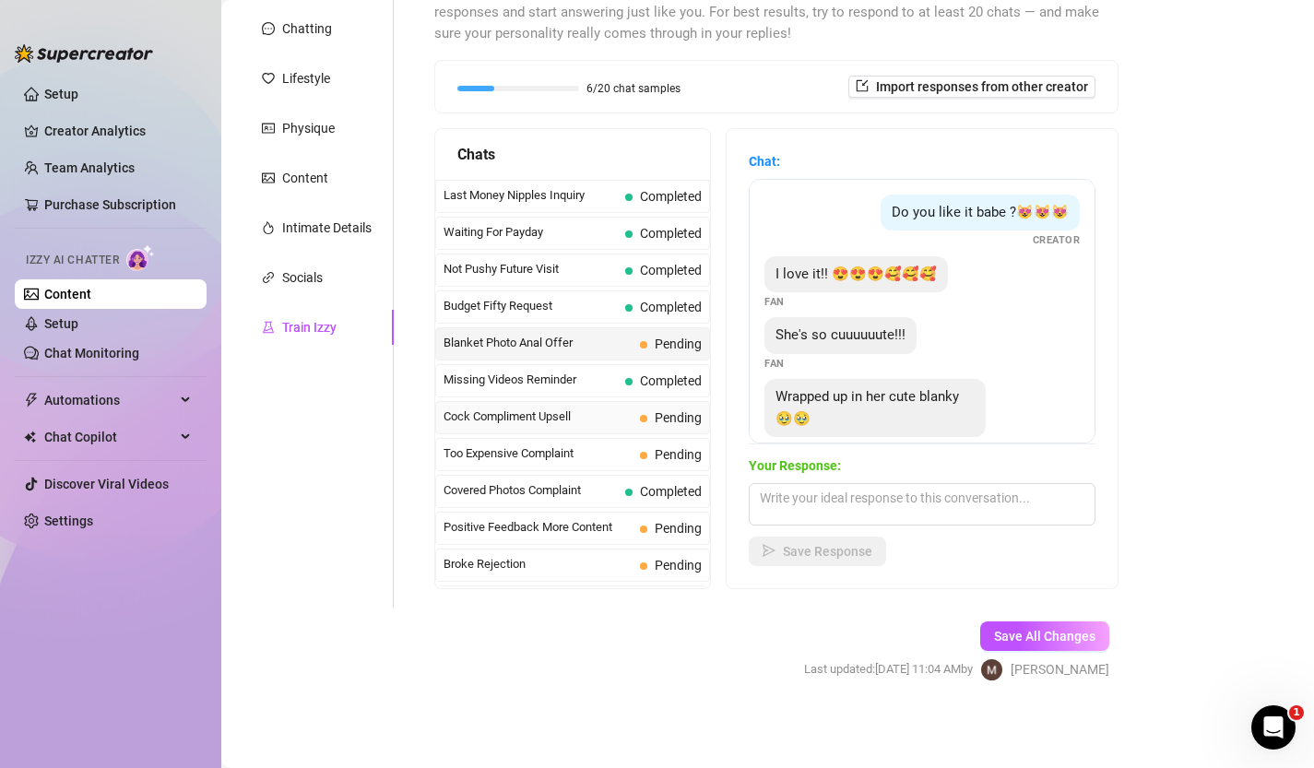
click at [657, 418] on span "Pending" at bounding box center [678, 417] width 47 height 15
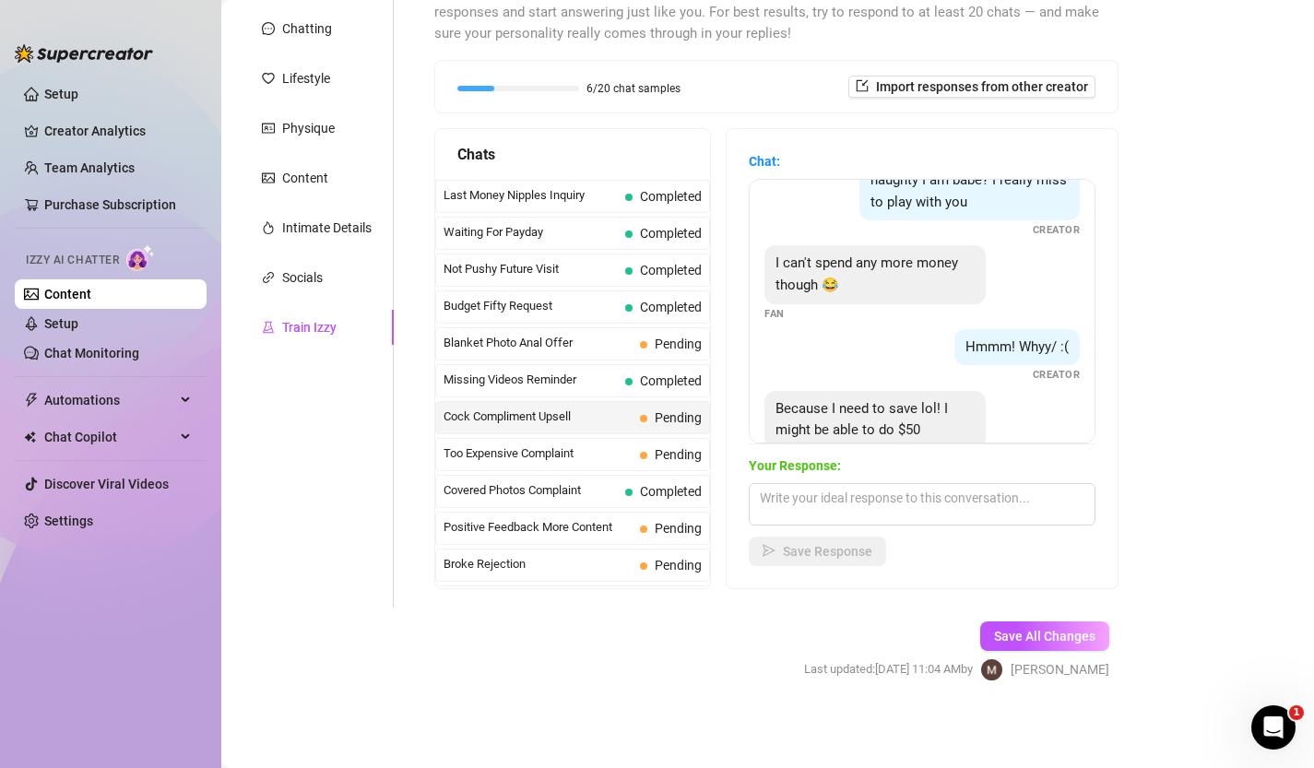
scroll to position [535, 0]
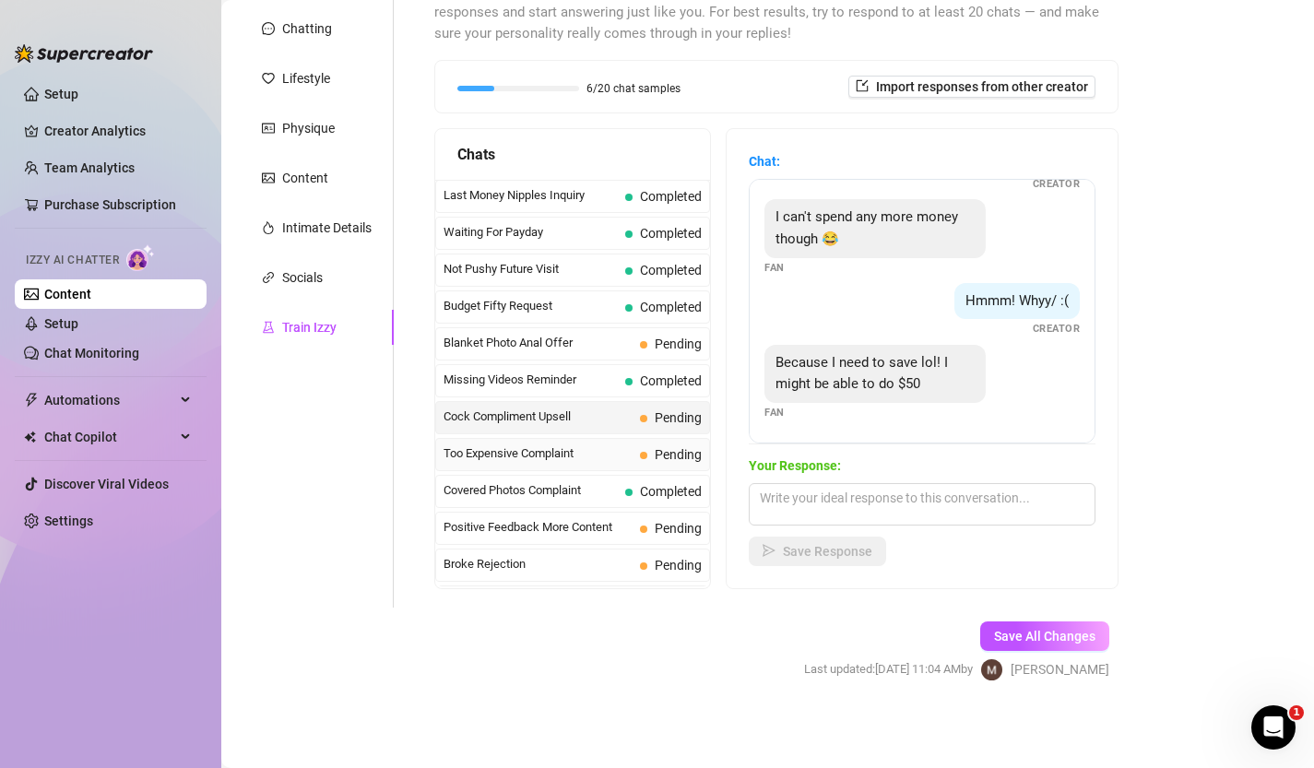
click at [596, 448] on span "Too Expensive Complaint" at bounding box center [538, 454] width 189 height 18
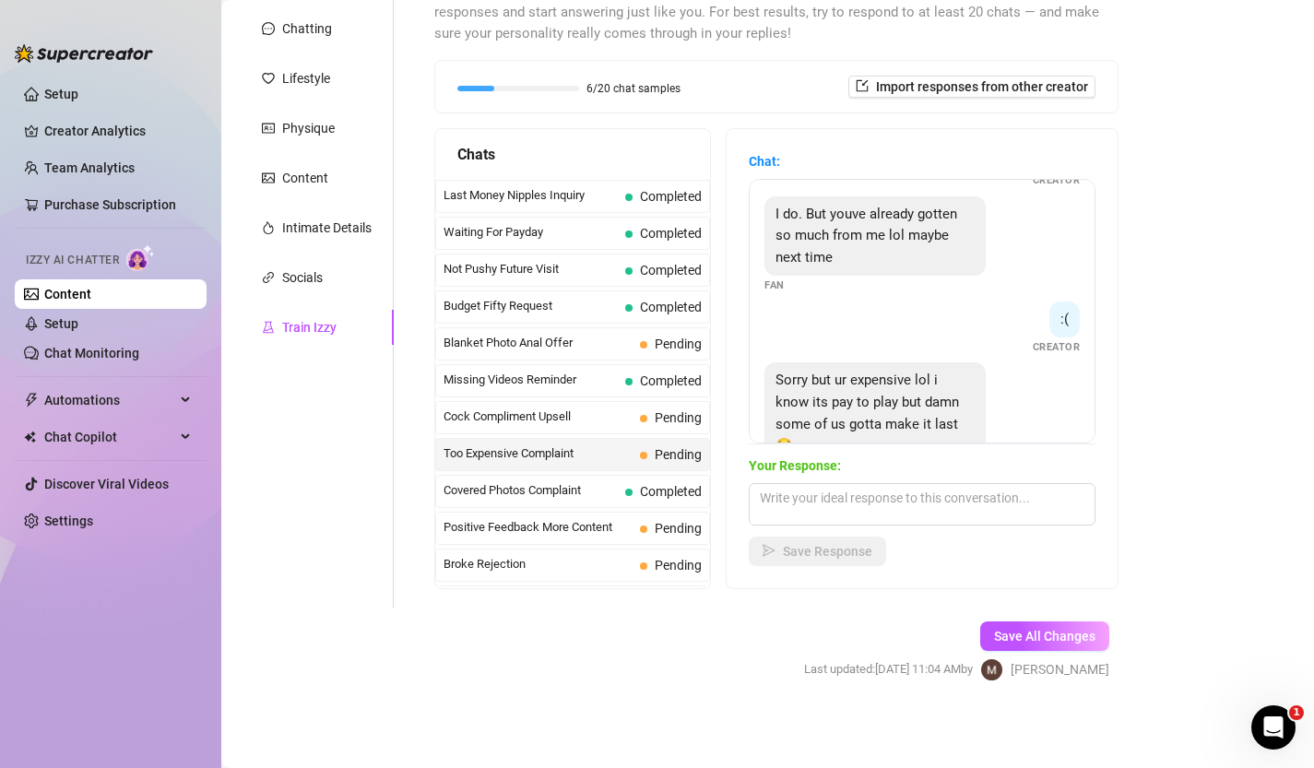
scroll to position [412, 0]
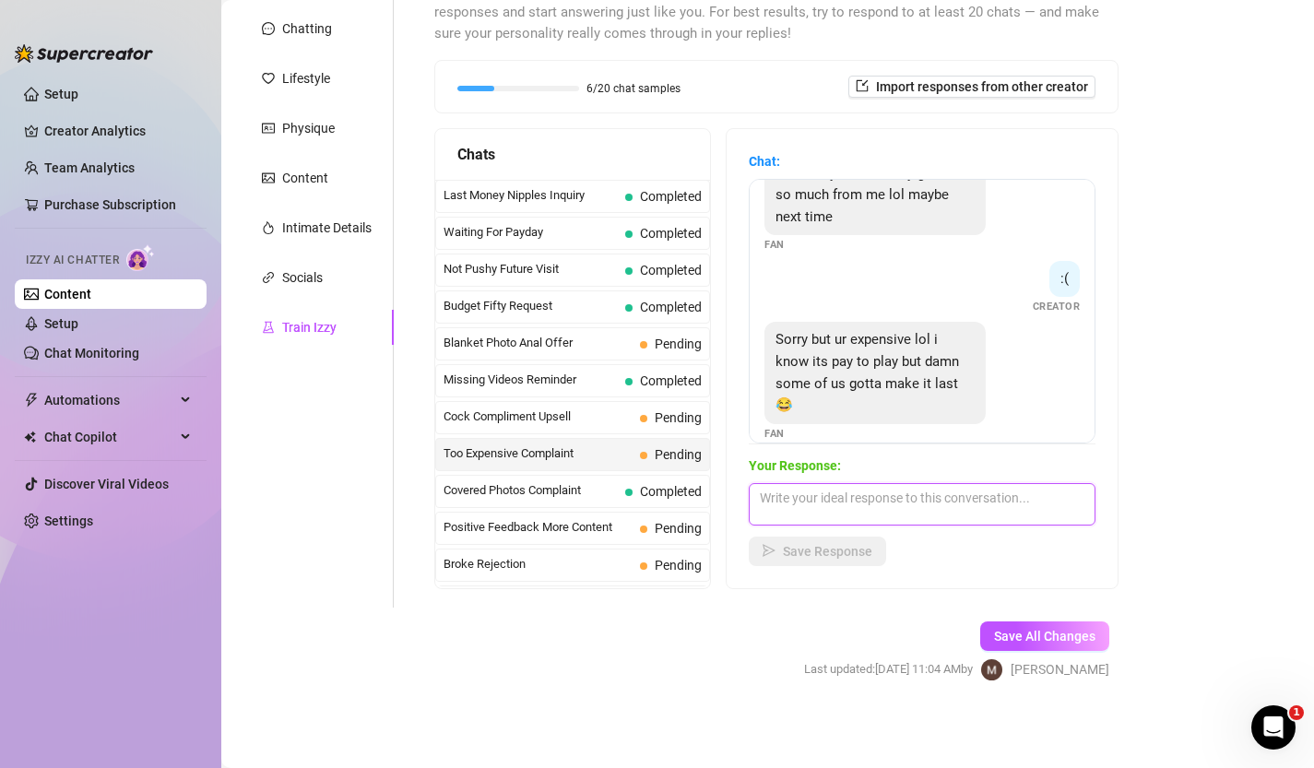
click at [889, 518] on textarea at bounding box center [922, 504] width 347 height 42
click at [890, 518] on textarea at bounding box center [922, 504] width 347 height 42
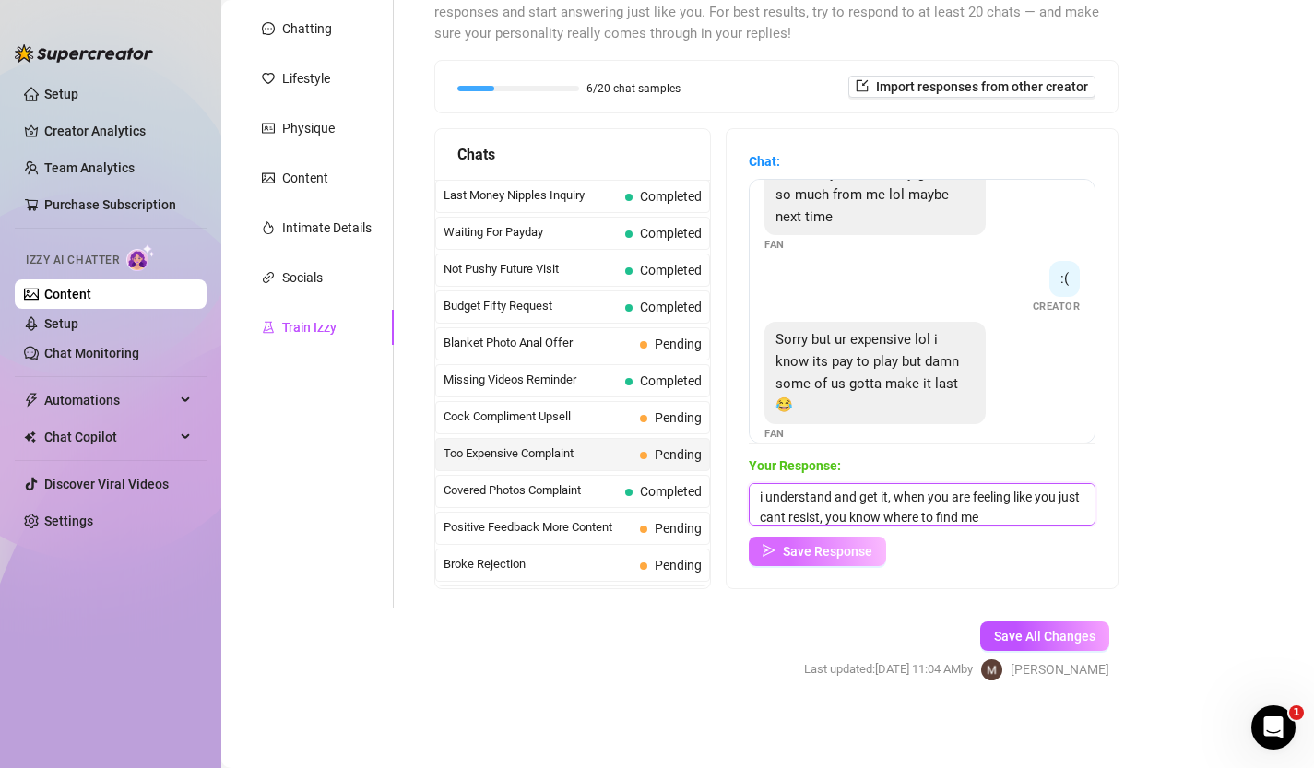
type textarea "i understand and get it, when you are feeling like you just cant resist, you kn…"
click at [831, 547] on span "Save Response" at bounding box center [827, 551] width 89 height 15
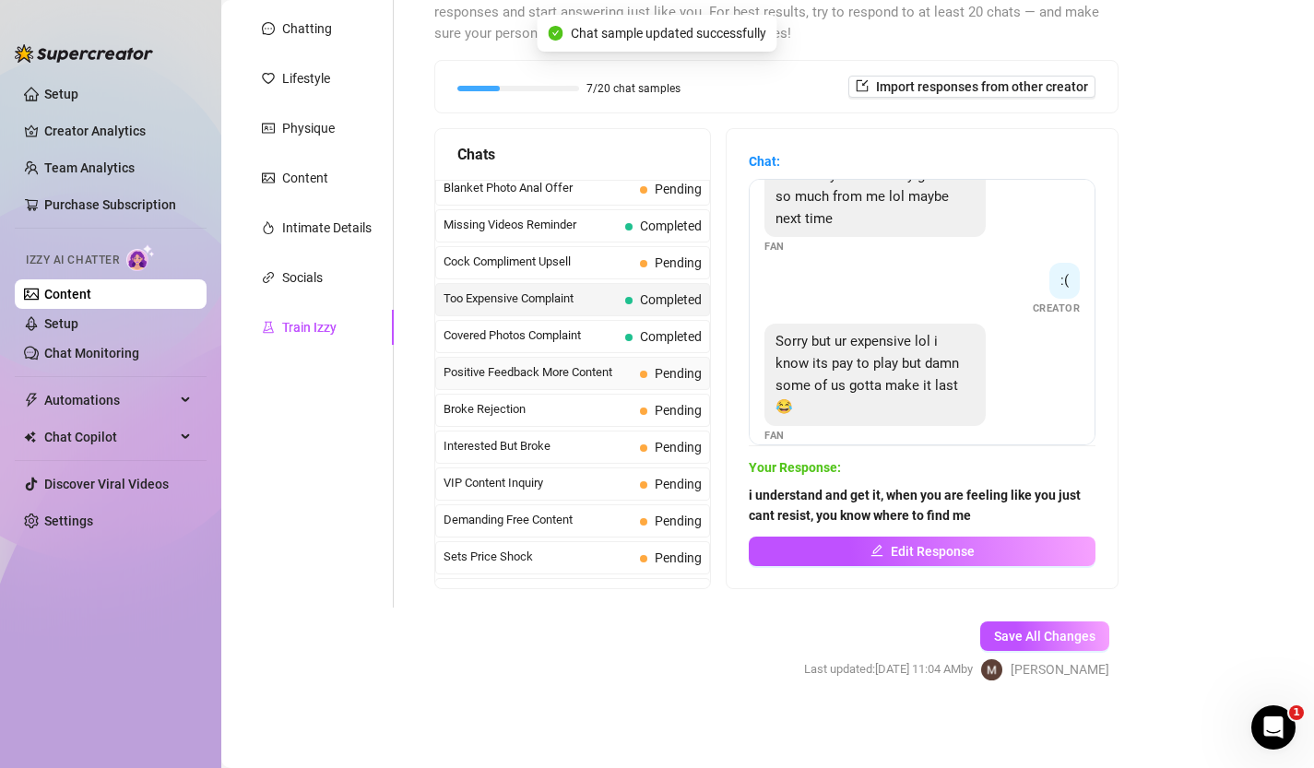
scroll to position [159, 0]
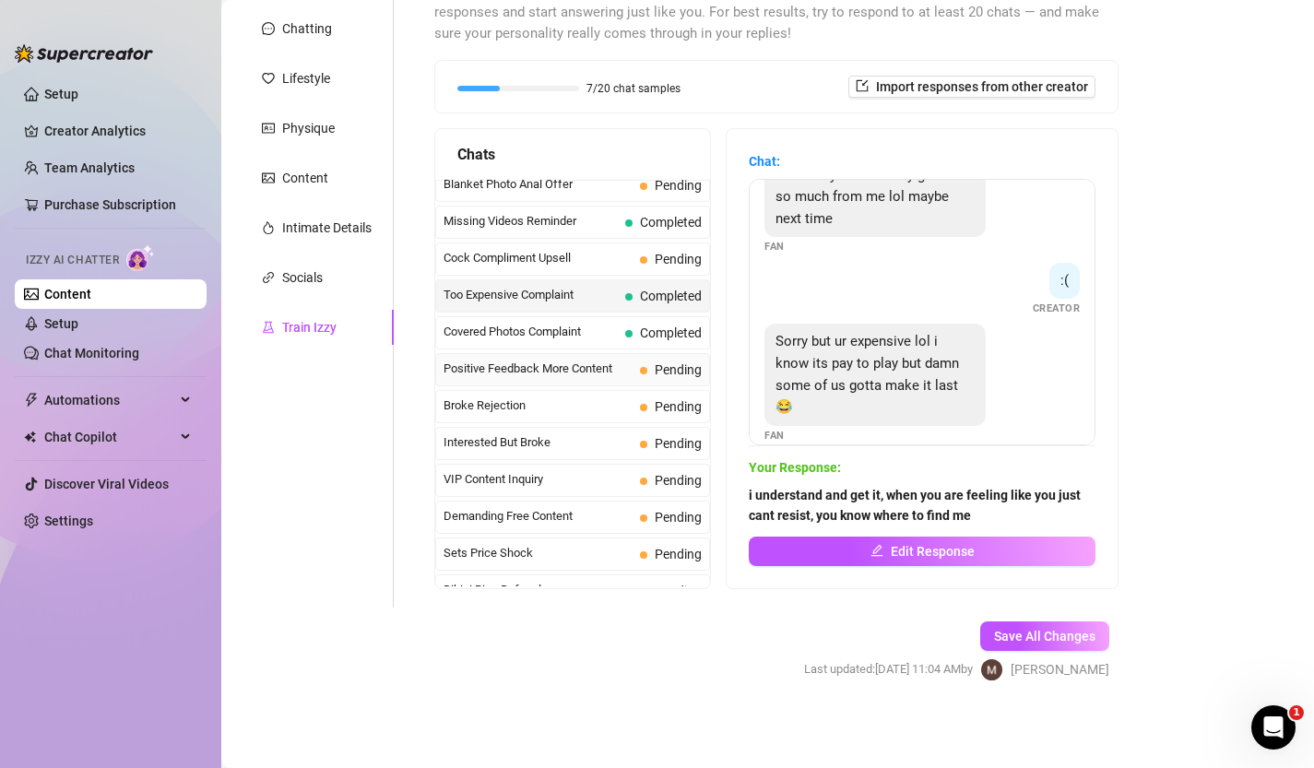
click at [625, 369] on span "Positive Feedback More Content" at bounding box center [538, 369] width 189 height 18
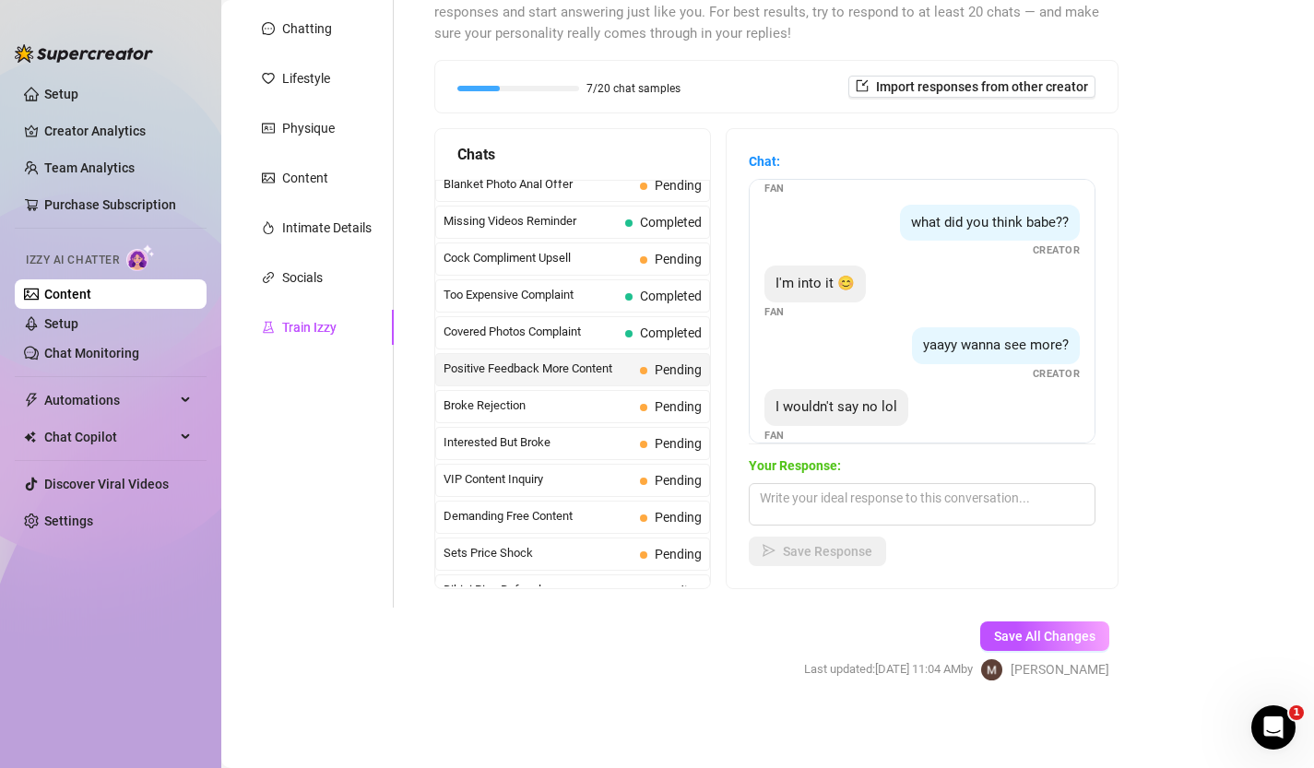
scroll to position [75, 0]
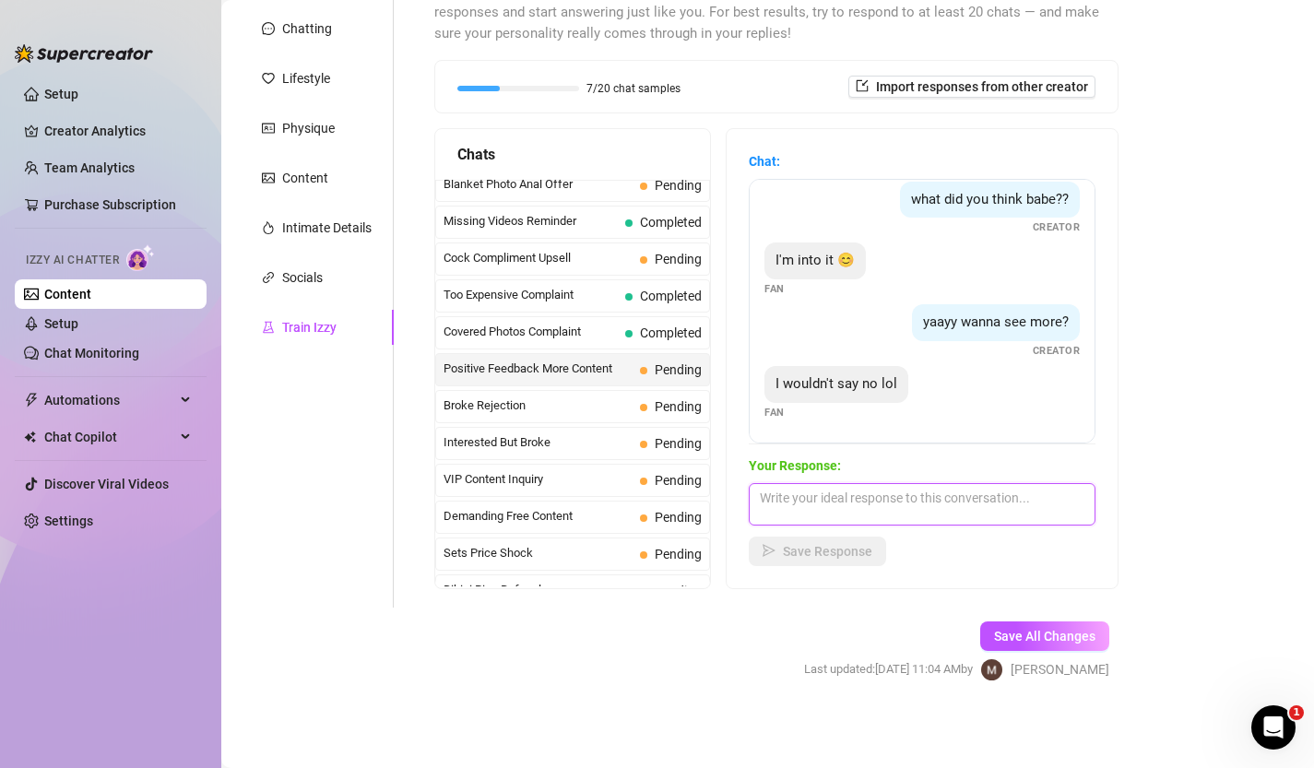
click at [863, 508] on textarea at bounding box center [922, 504] width 347 height 42
type textarea "mmm perfectttt"
type textarea "i love how muc"
click at [636, 411] on div "Broke Rejection Pending" at bounding box center [572, 406] width 275 height 33
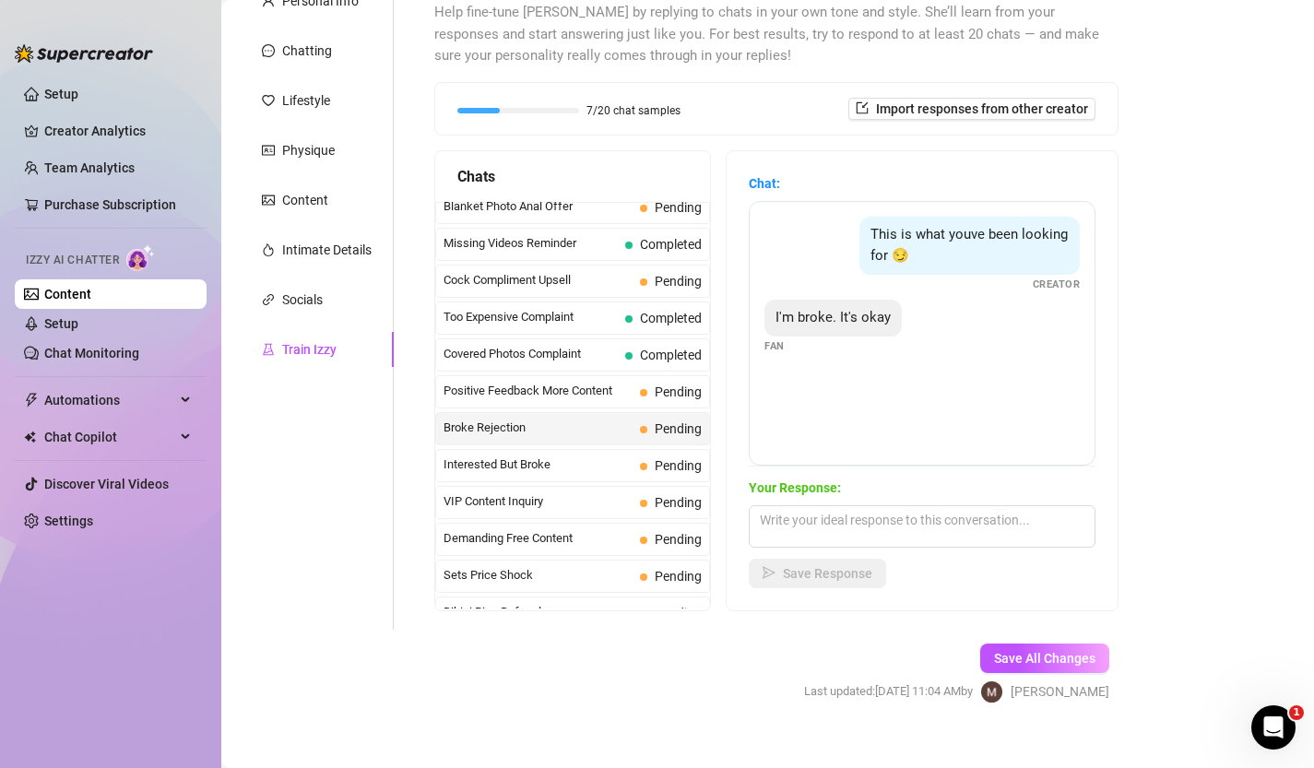
scroll to position [214, 0]
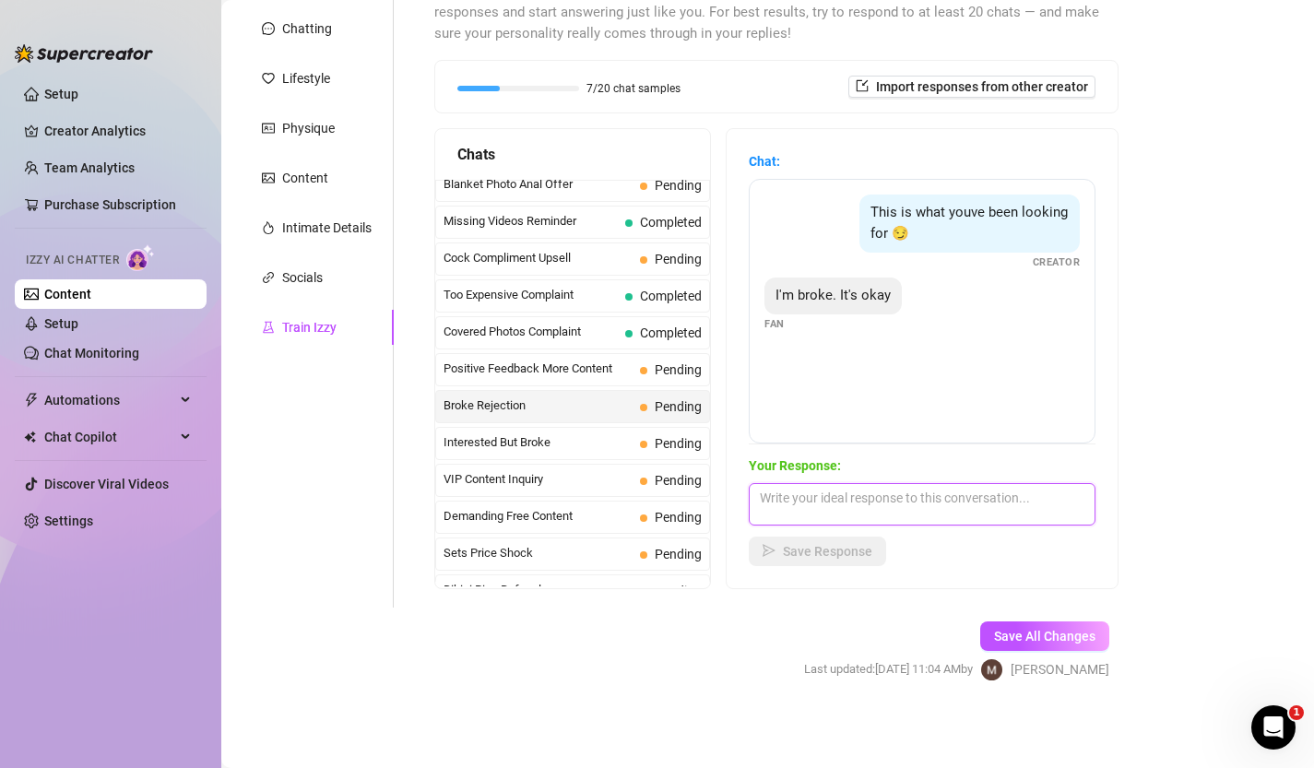
click at [970, 498] on textarea at bounding box center [922, 504] width 347 height 42
type textarea "i get it"
click at [635, 454] on div "Interested But Broke Pending" at bounding box center [572, 443] width 275 height 33
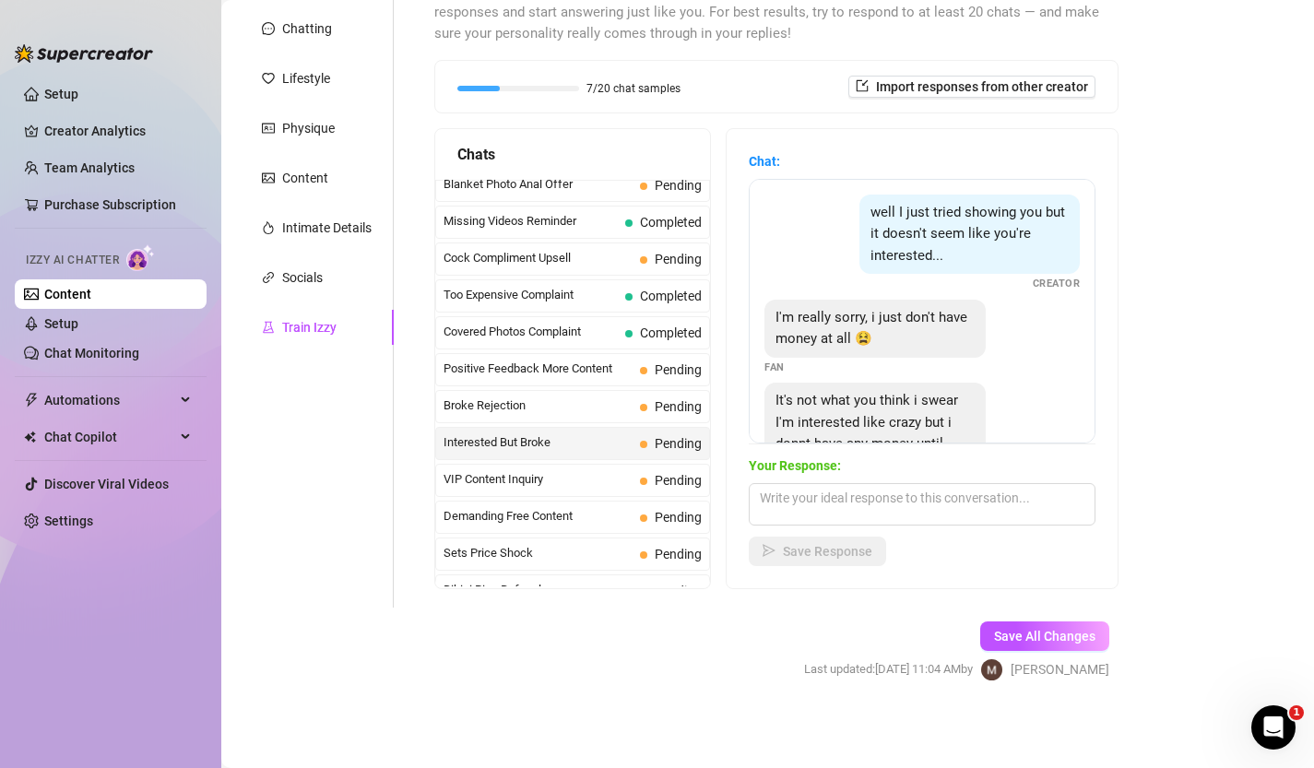
scroll to position [82, 0]
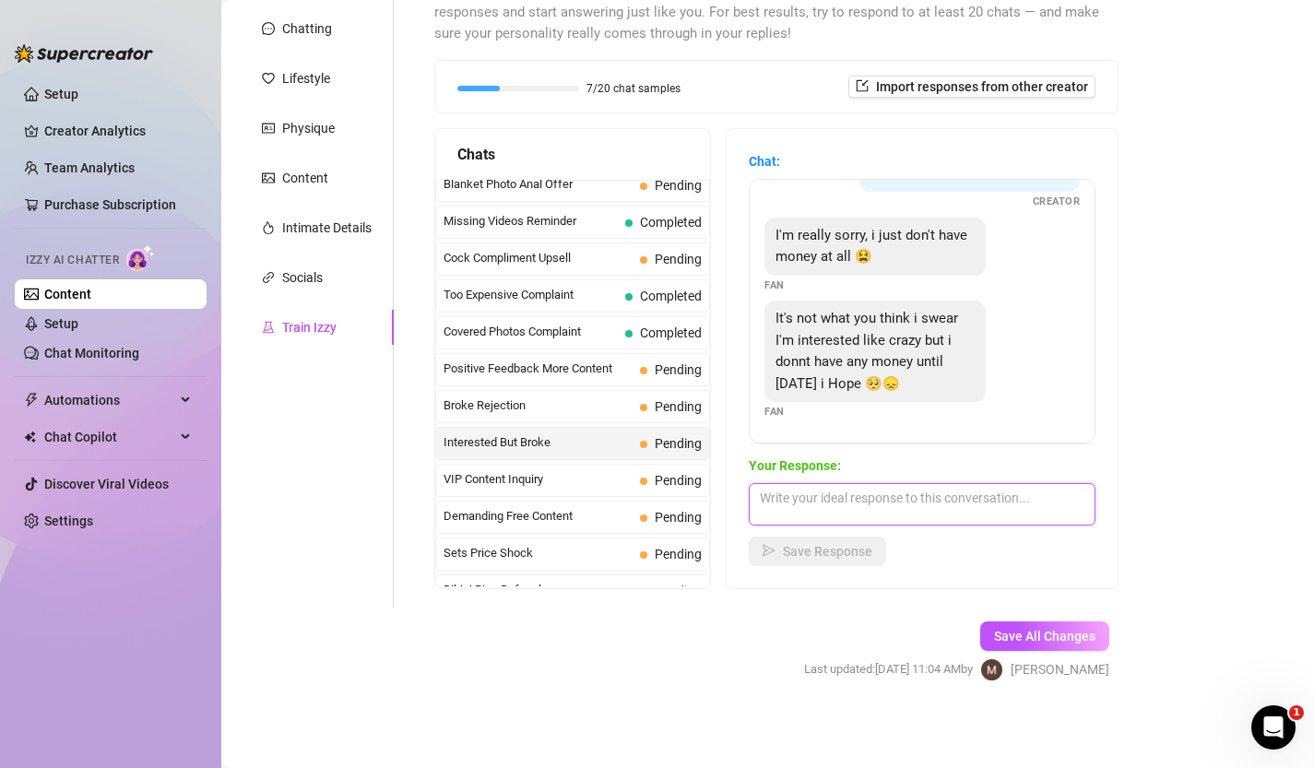
click at [850, 504] on textarea at bounding box center [922, 504] width 347 height 42
type textarea "ahhh, i get it. you know where to find me when you get your funds up. 😉"
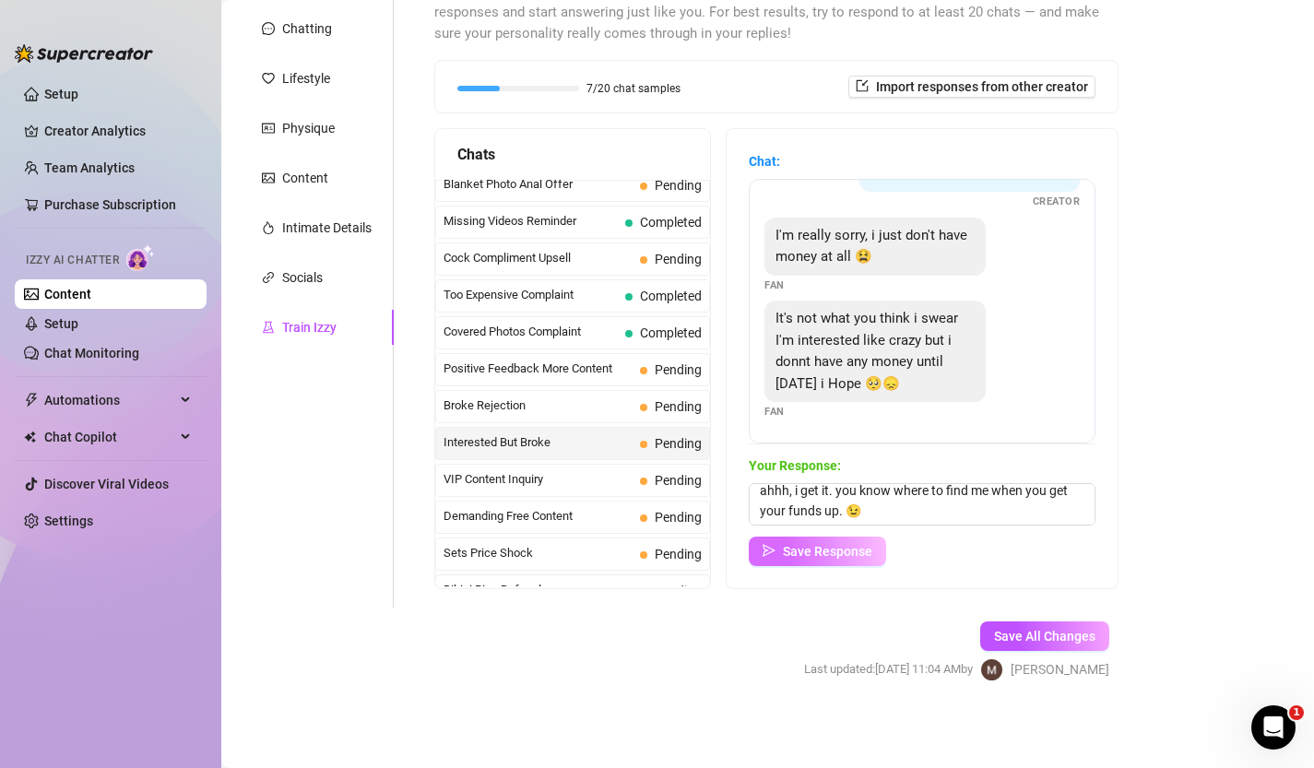
click at [841, 553] on span "Save Response" at bounding box center [827, 551] width 89 height 15
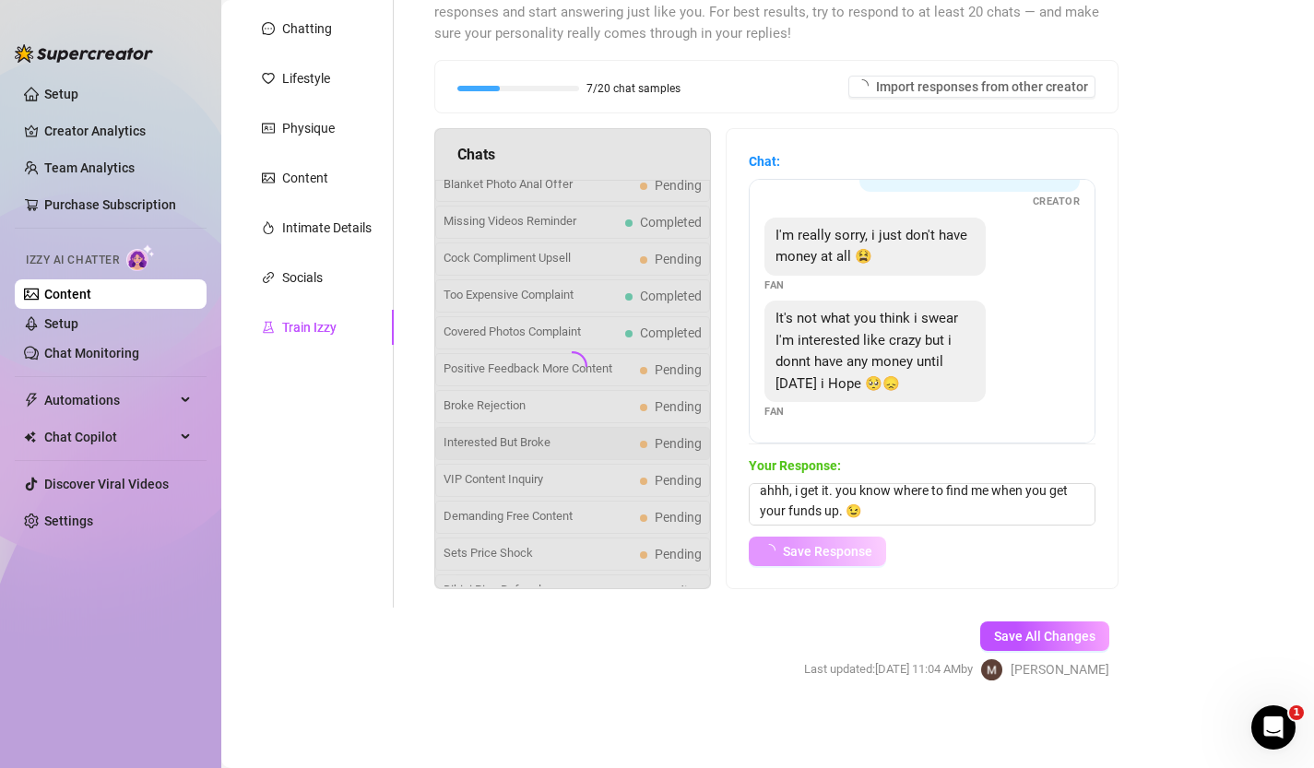
scroll to position [80, 0]
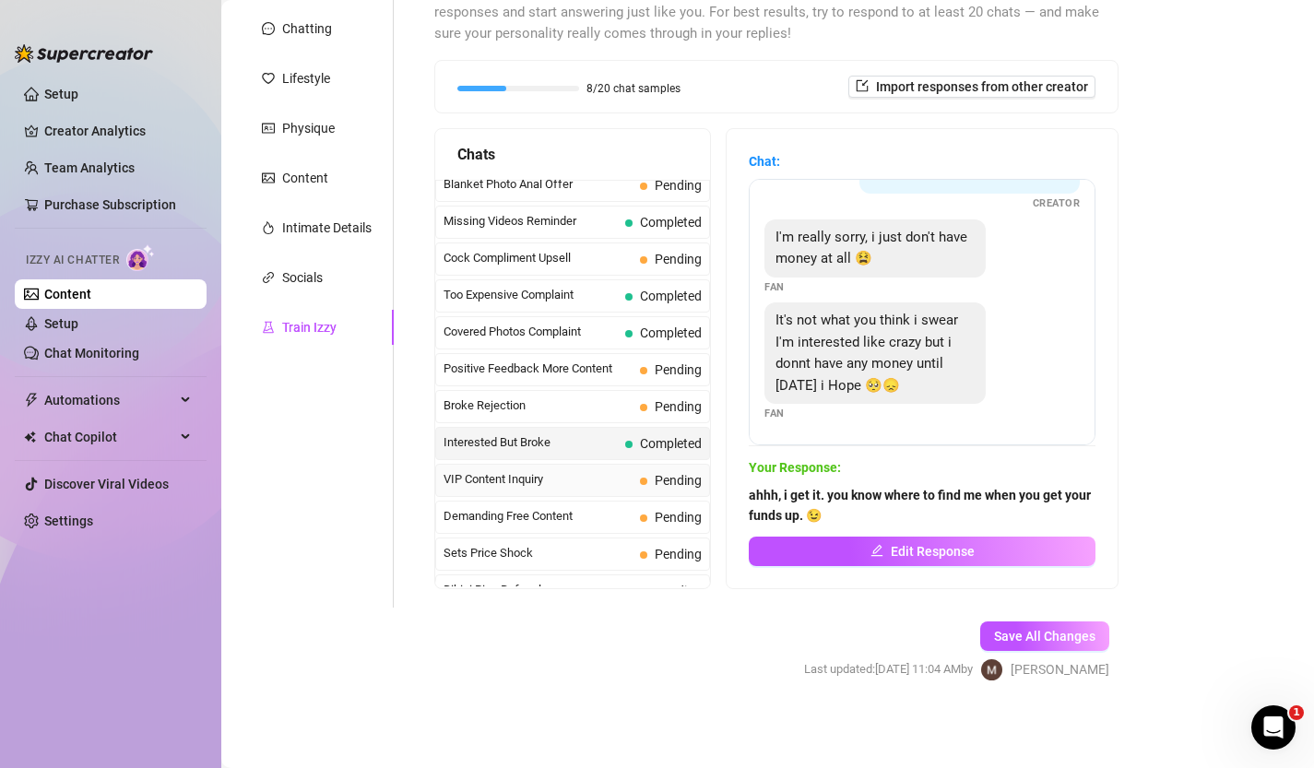
click at [581, 493] on div "VIP Content Inquiry Pending" at bounding box center [572, 480] width 275 height 33
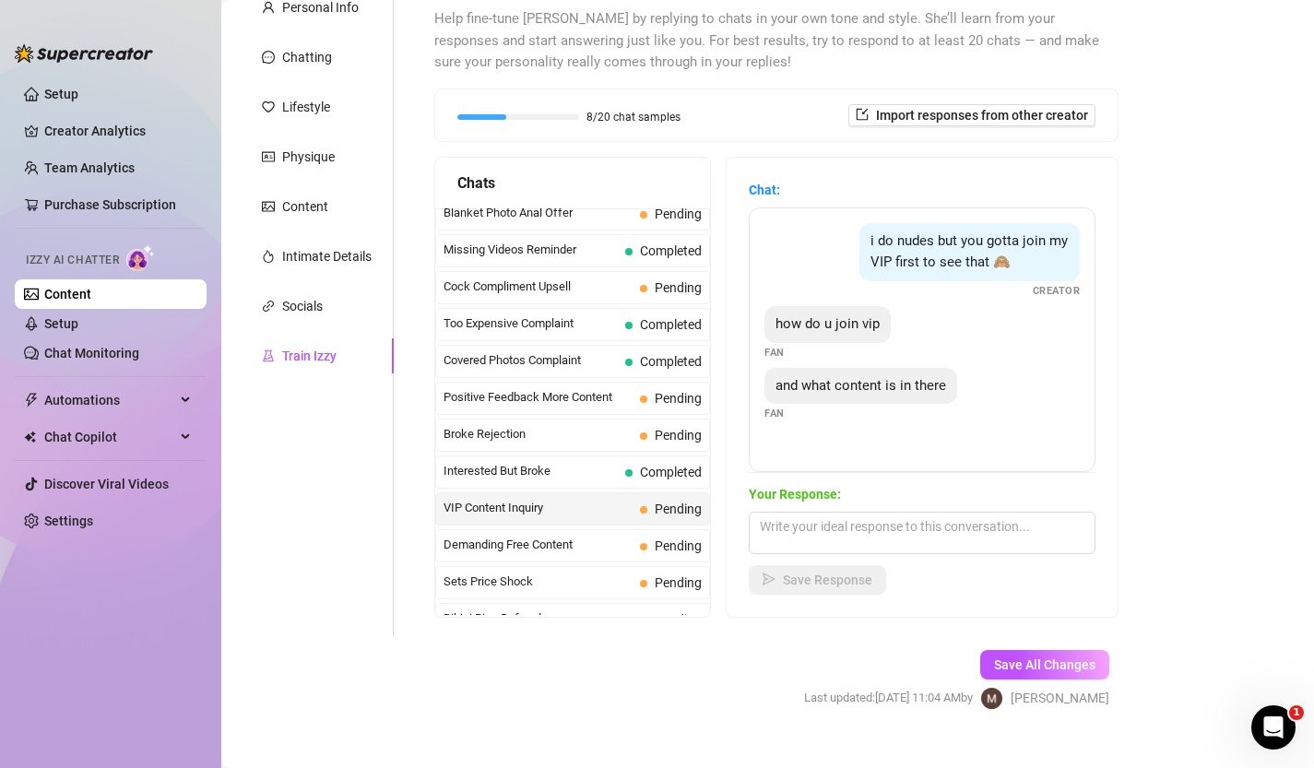
scroll to position [214, 0]
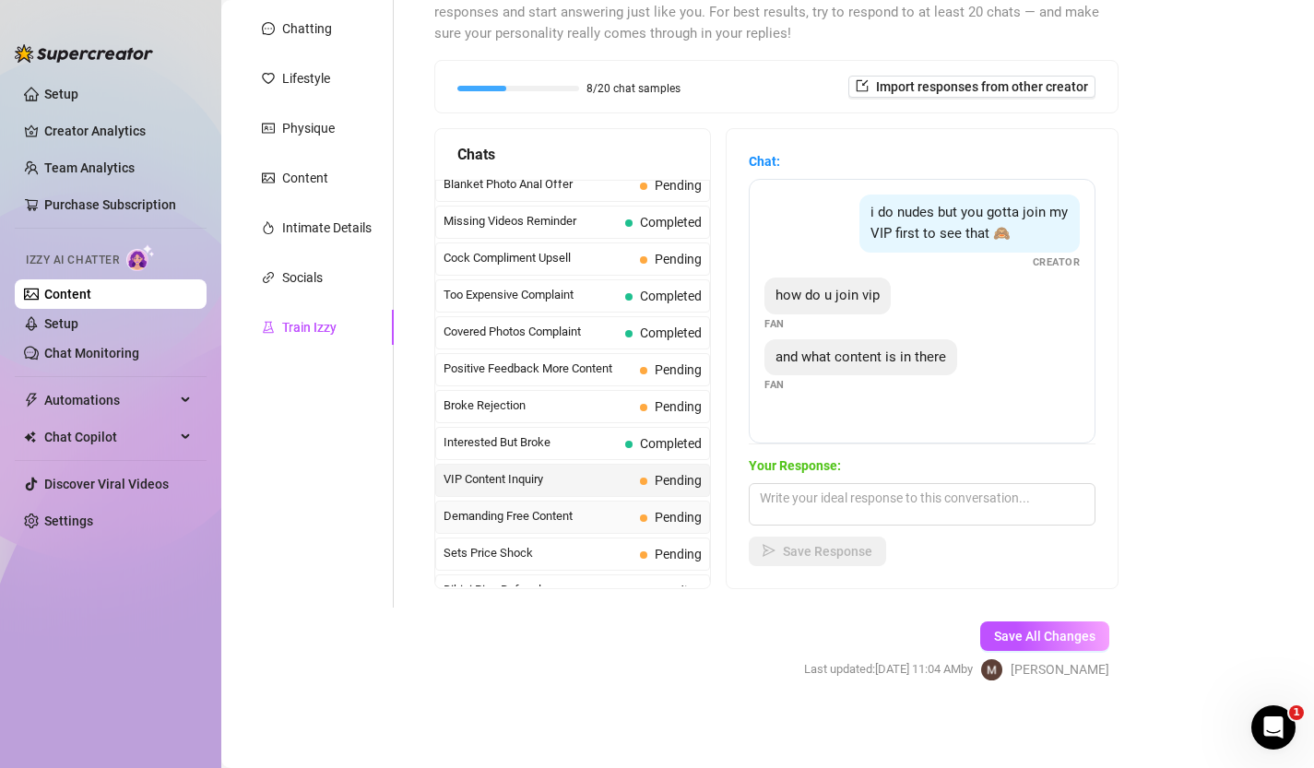
click at [614, 518] on span "Demanding Free Content" at bounding box center [538, 516] width 189 height 18
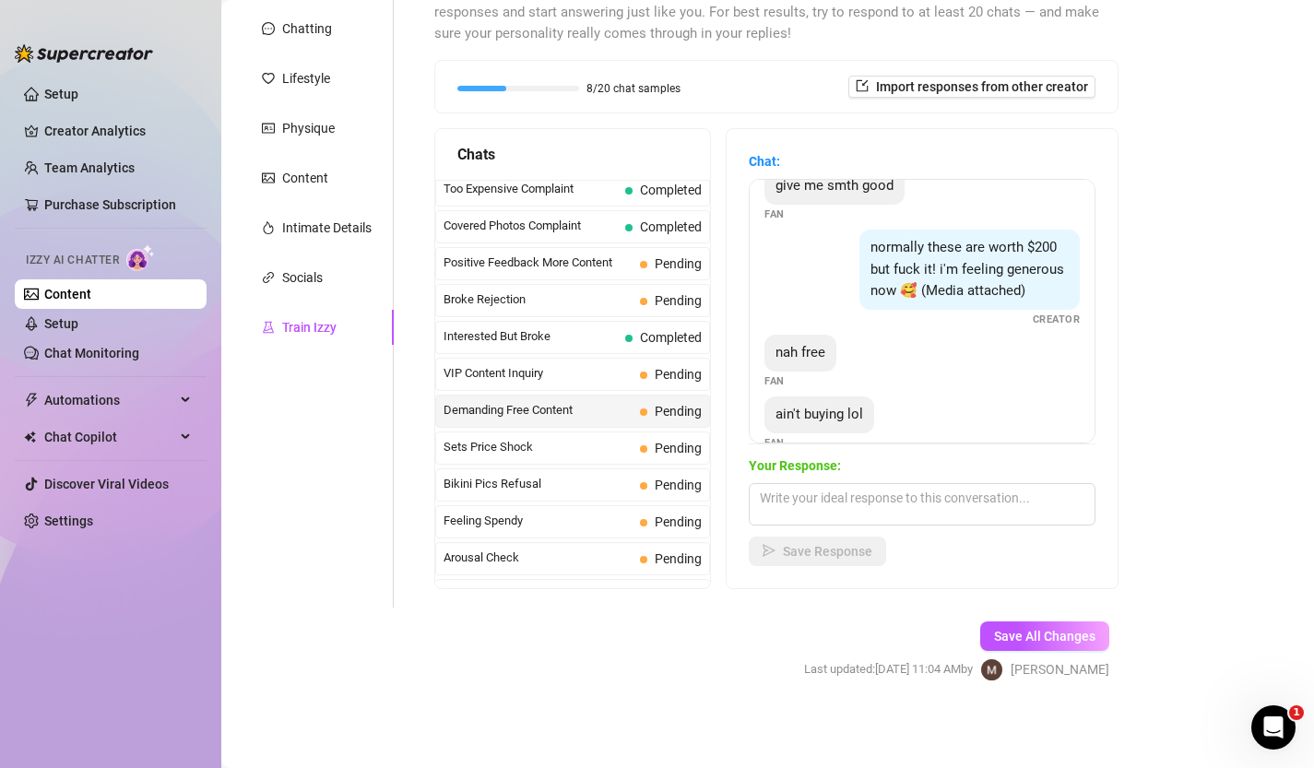
scroll to position [180, 0]
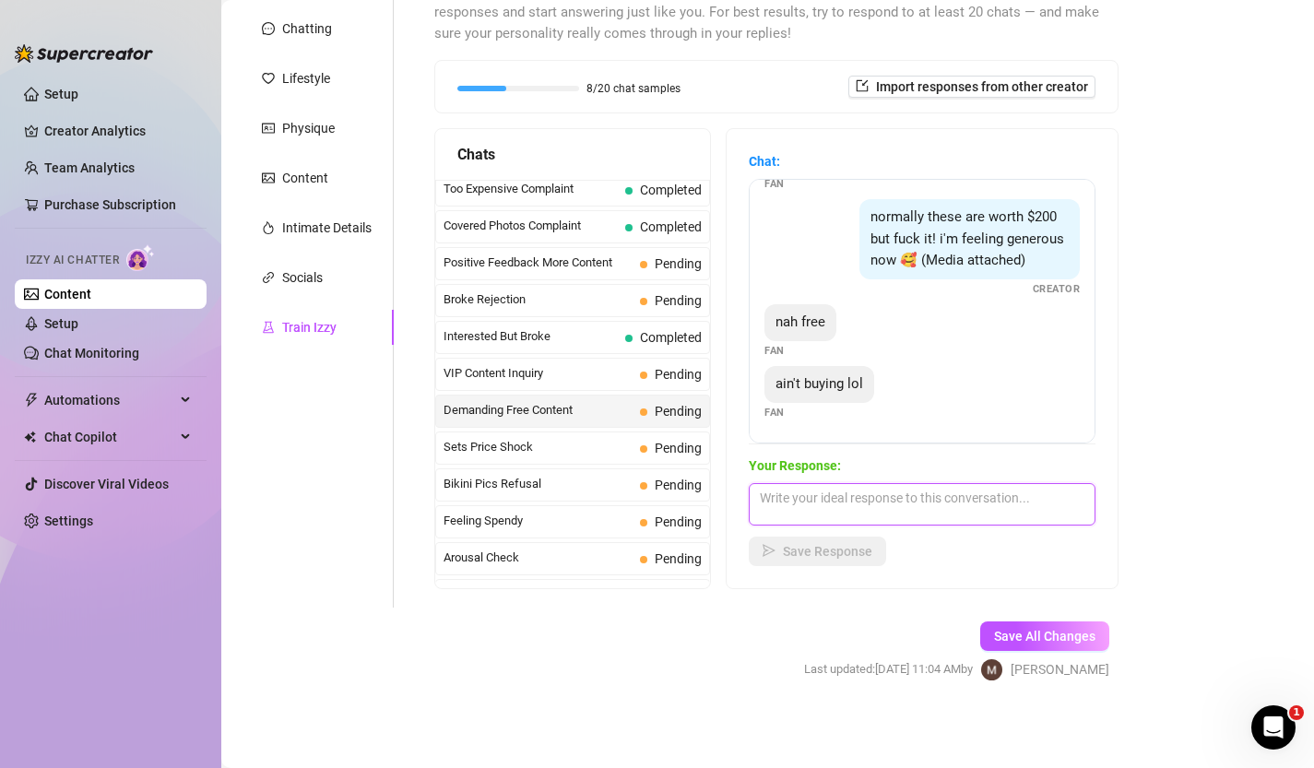
click at [901, 503] on textarea at bounding box center [922, 504] width 347 height 42
type textarea "sorry"
type textarea "i get it that"
type textarea "i get it that not"
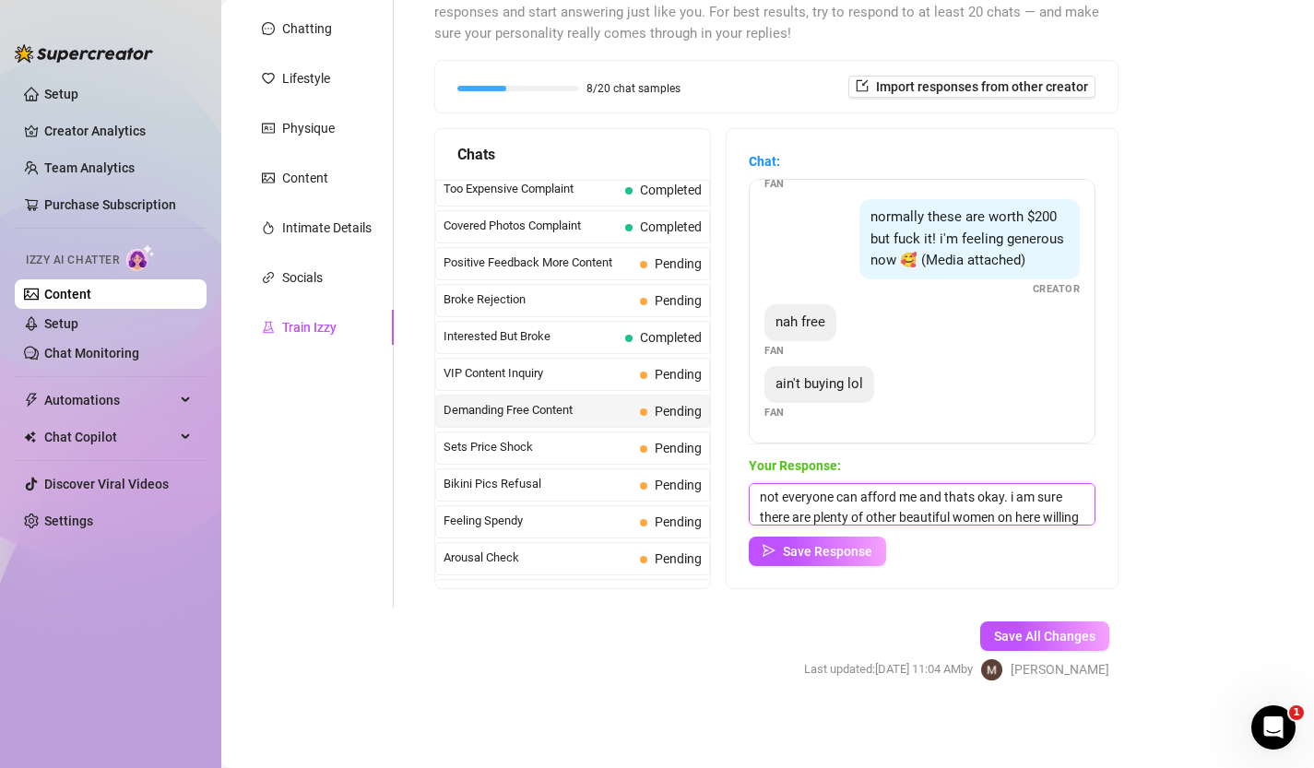
scroll to position [21, 0]
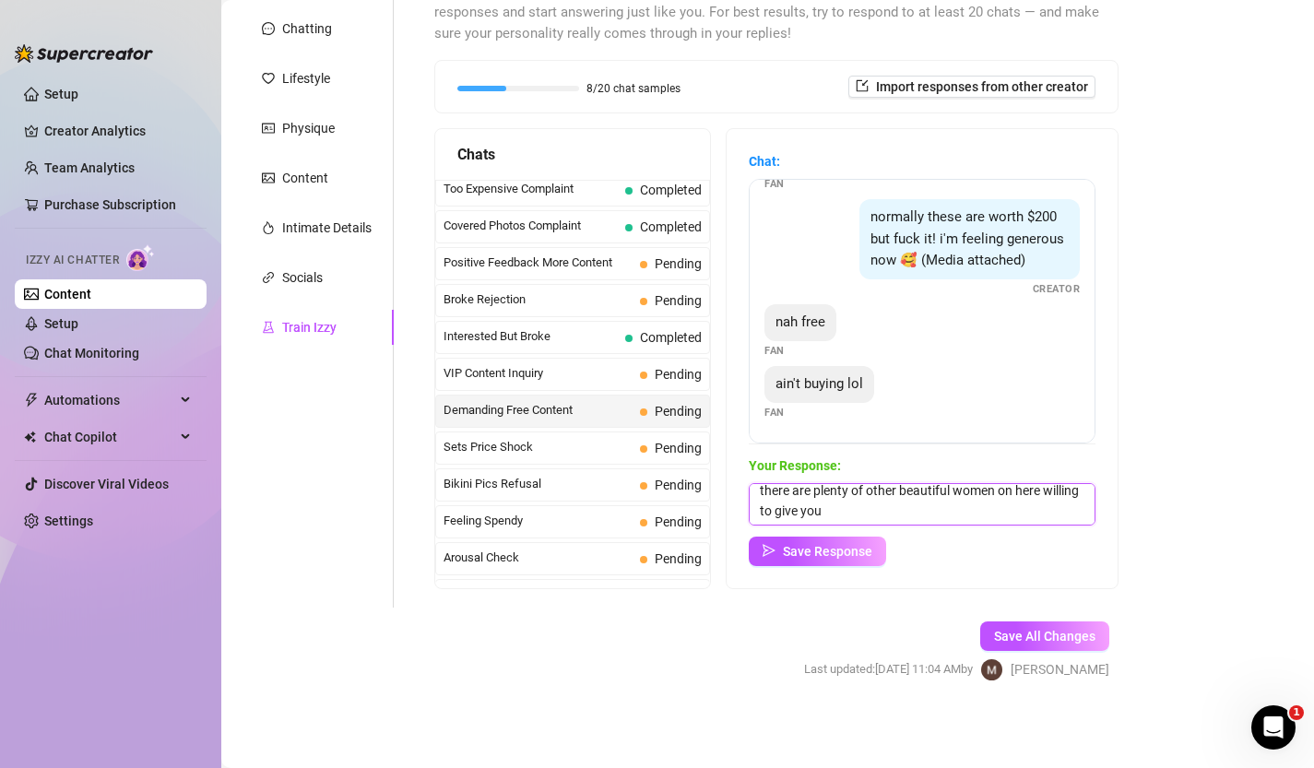
drag, startPoint x: 1046, startPoint y: 494, endPoint x: 1107, endPoint y: 543, distance: 78.1
click at [1107, 543] on div "Chat: i was promised nudes for this Fan nudes or at least topless Fan give me s…" at bounding box center [922, 358] width 391 height 459
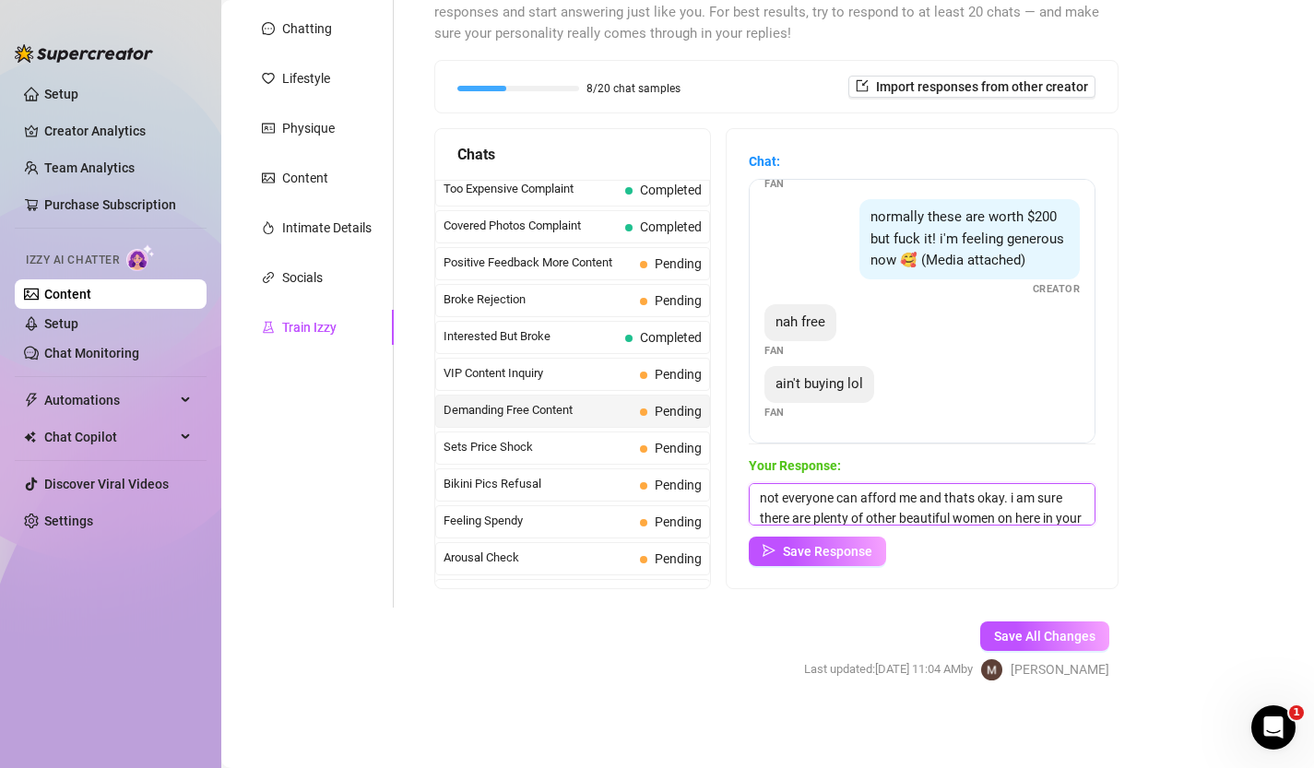
scroll to position [28, 0]
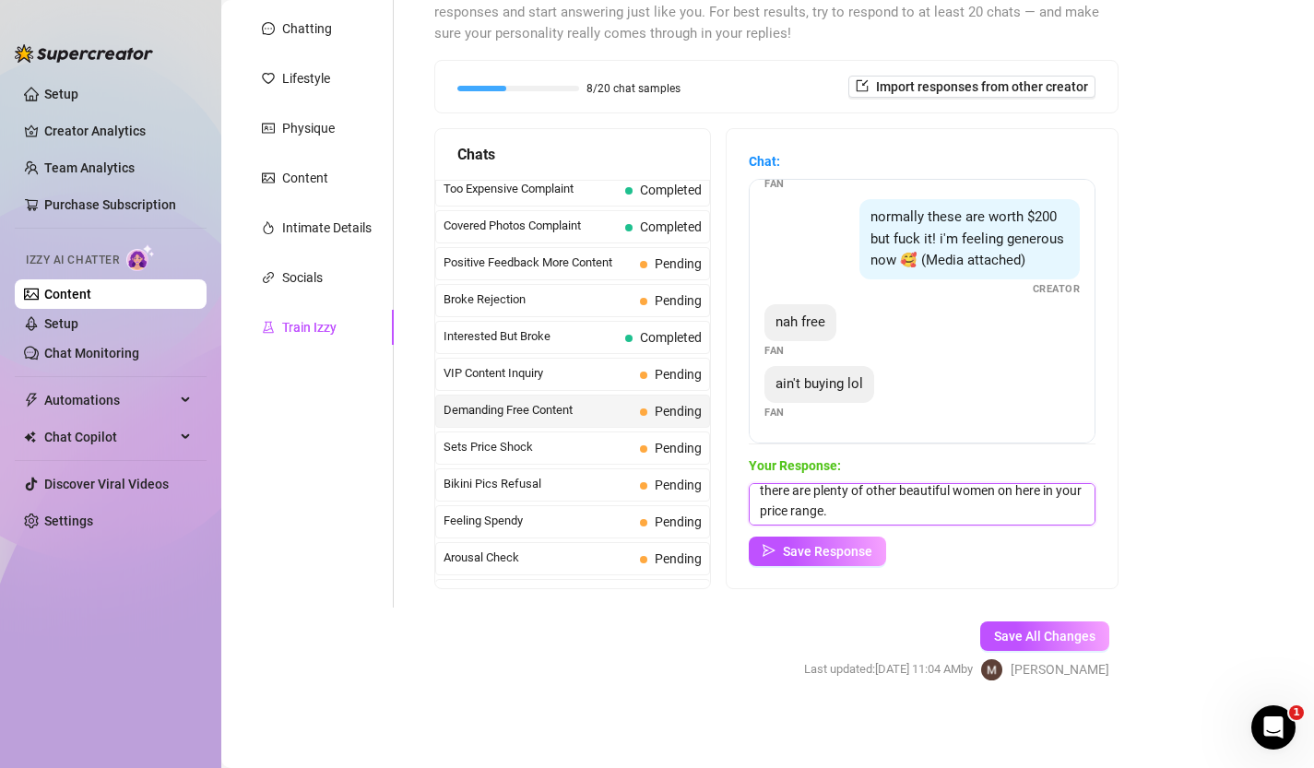
drag, startPoint x: 1008, startPoint y: 493, endPoint x: 1046, endPoint y: 660, distance: 171.2
click at [1046, 660] on form "Personal Info Chatting Lifestyle Physique Content Intimate Details Socials Trai…" at bounding box center [689, 337] width 898 height 753
click at [757, 504] on textarea "not everyone can afford me and thats okay." at bounding box center [922, 504] width 347 height 42
click at [981, 487] on textarea "i understand. not everyone can afford me and thats okay." at bounding box center [922, 504] width 347 height 42
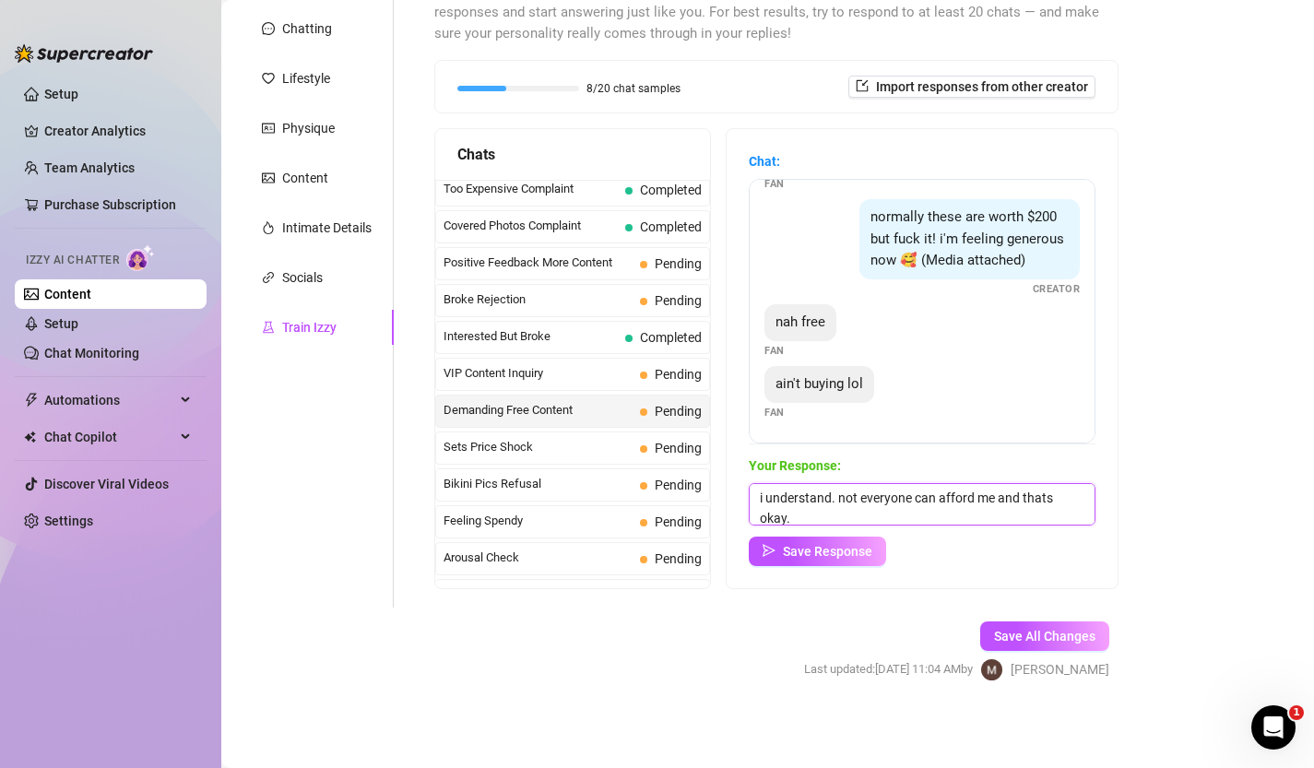
click at [981, 487] on textarea "i understand. not everyone can afford me and thats okay." at bounding box center [922, 504] width 347 height 42
click at [982, 501] on textarea "i understand. not everyone can afford me and thats okay." at bounding box center [922, 504] width 347 height 42
click at [927, 510] on textarea "i understand. not everyone can afford me and thats okay." at bounding box center [922, 504] width 347 height 42
drag, startPoint x: 796, startPoint y: 509, endPoint x: 839, endPoint y: 492, distance: 46.8
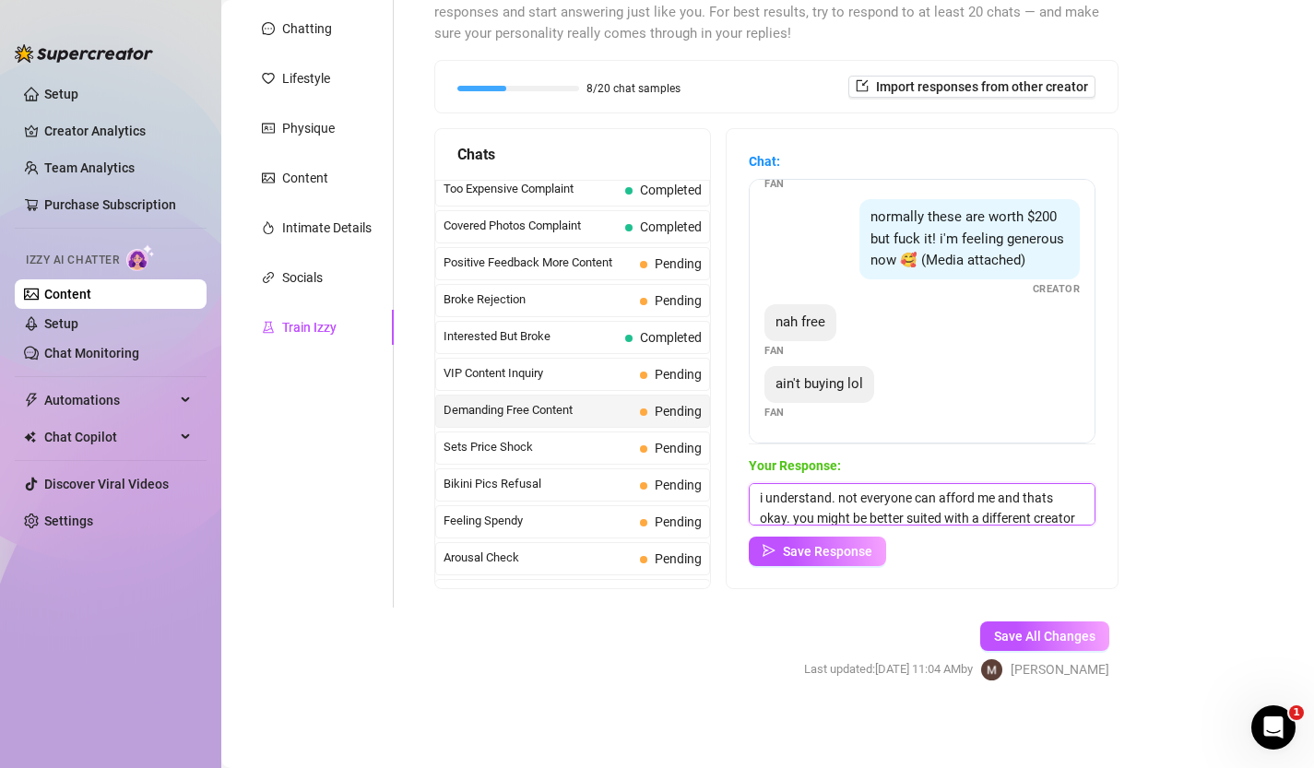
click at [839, 492] on textarea "i understand. not everyone can afford me and thats okay. you might be better su…" at bounding box center [922, 504] width 347 height 42
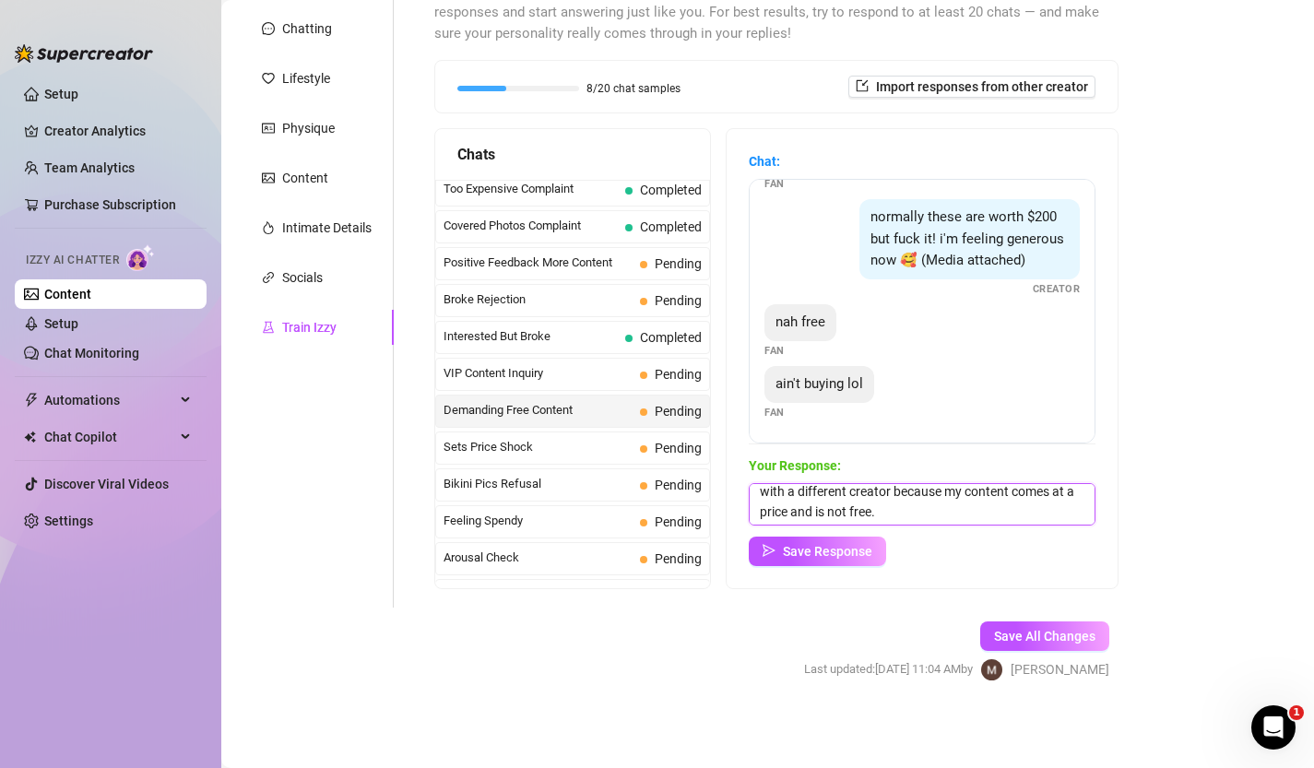
scroll to position [28, 0]
type textarea "i understand. in that case, you might be better suited with a different creator…"
click at [841, 546] on span "Save Response" at bounding box center [827, 551] width 89 height 15
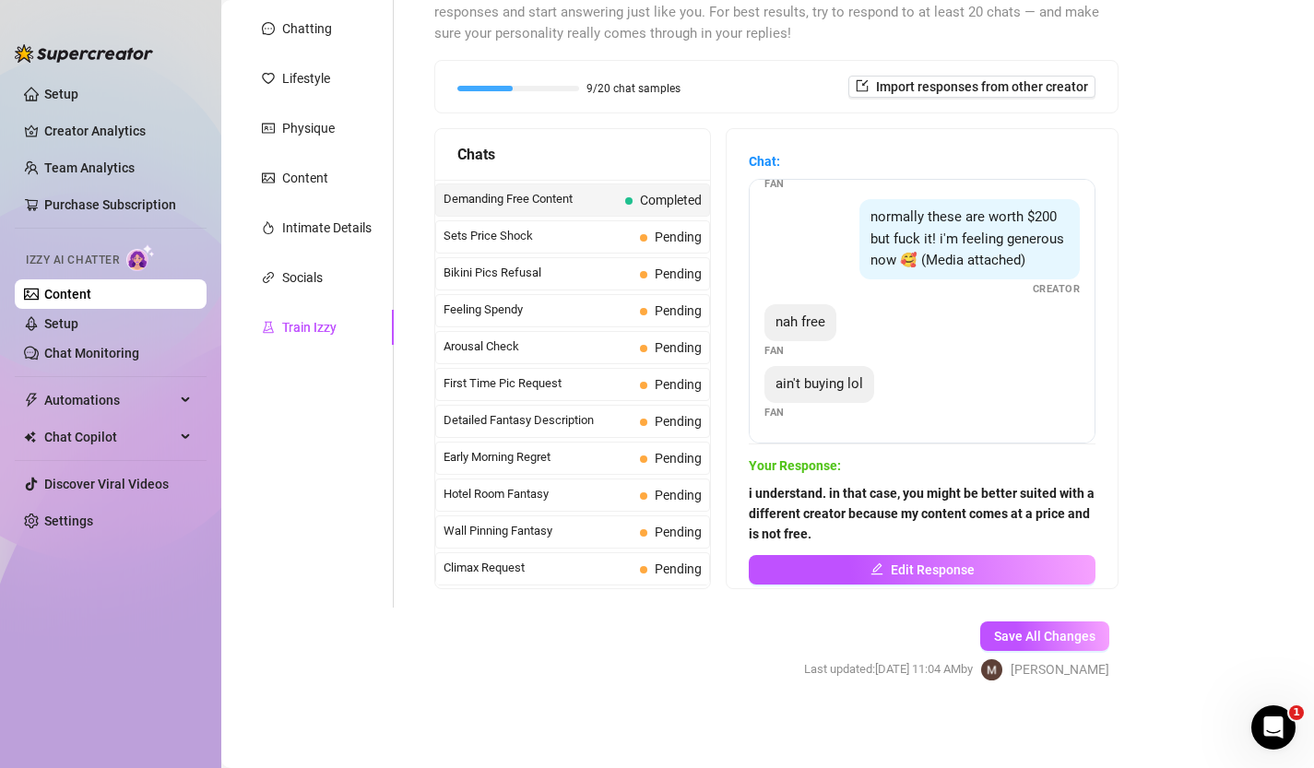
scroll to position [474, 0]
click at [605, 243] on span "Sets Price Shock" at bounding box center [538, 238] width 189 height 18
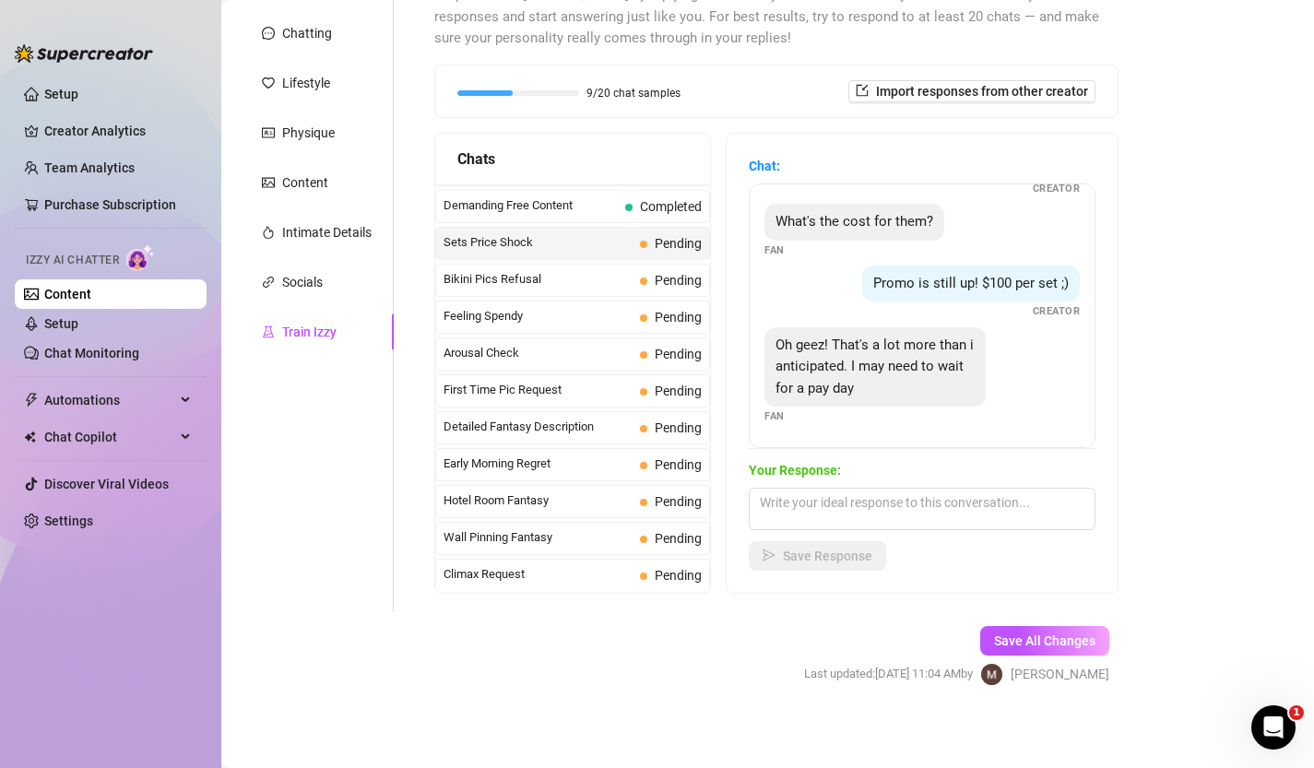
scroll to position [214, 0]
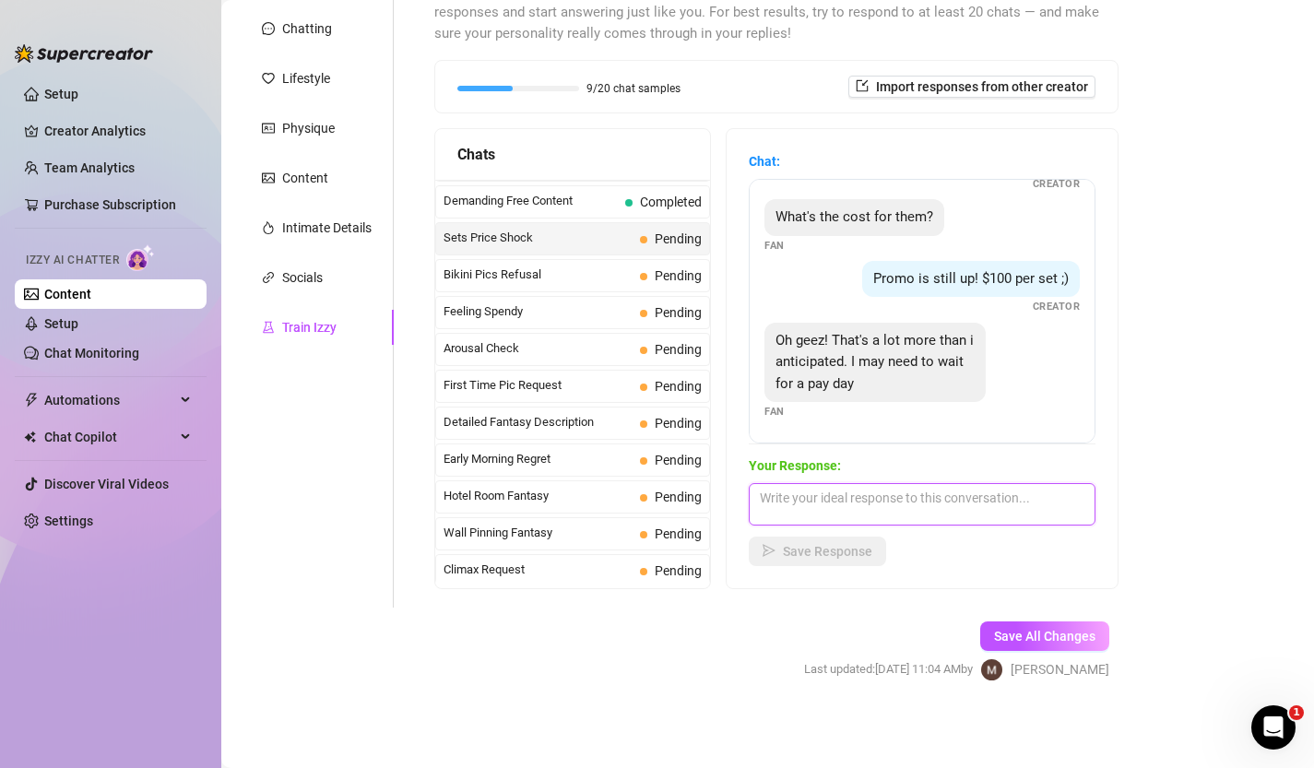
click at [889, 491] on textarea at bounding box center [922, 504] width 347 height 42
type textarea "t"
click at [753, 500] on textarea "you wont be disappointed 😊" at bounding box center [922, 504] width 347 height 42
type textarea "well you know where to find me come payday, you wont be disappointed 😊"
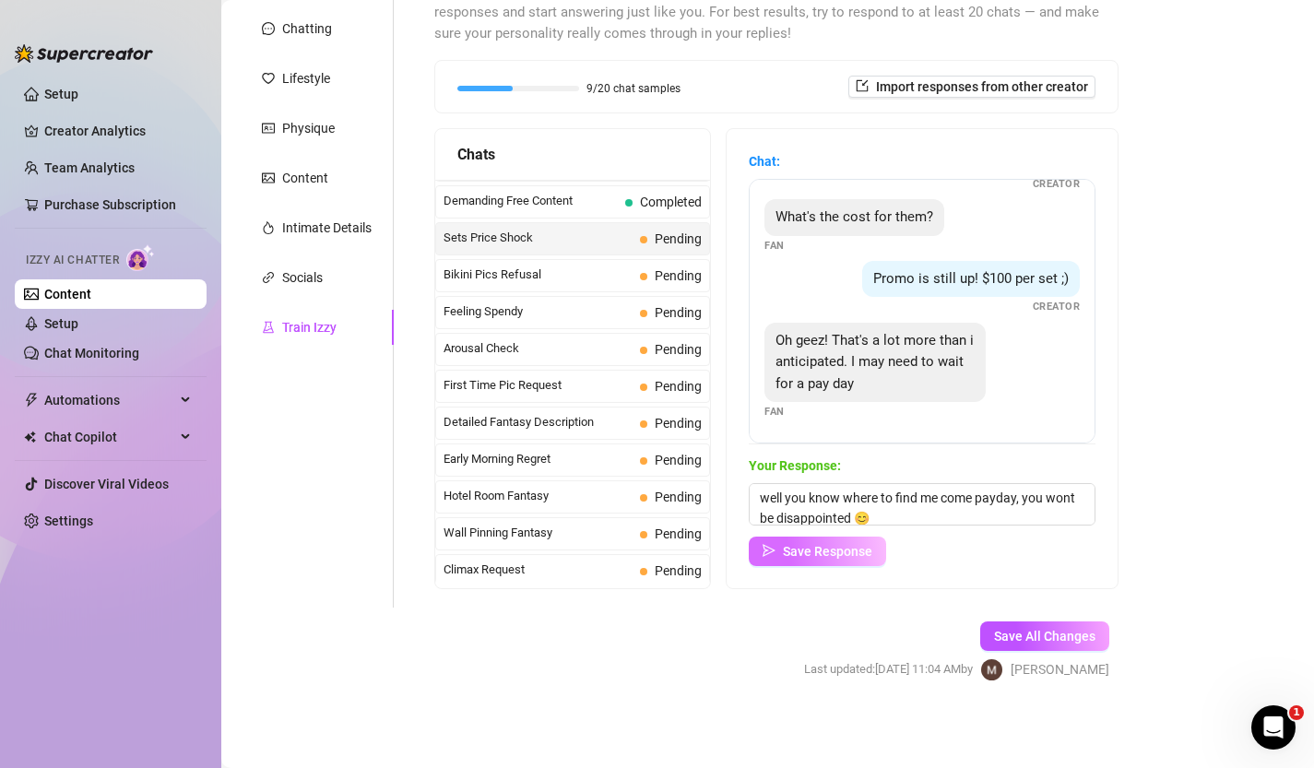
click at [786, 558] on span "Save Response" at bounding box center [827, 551] width 89 height 15
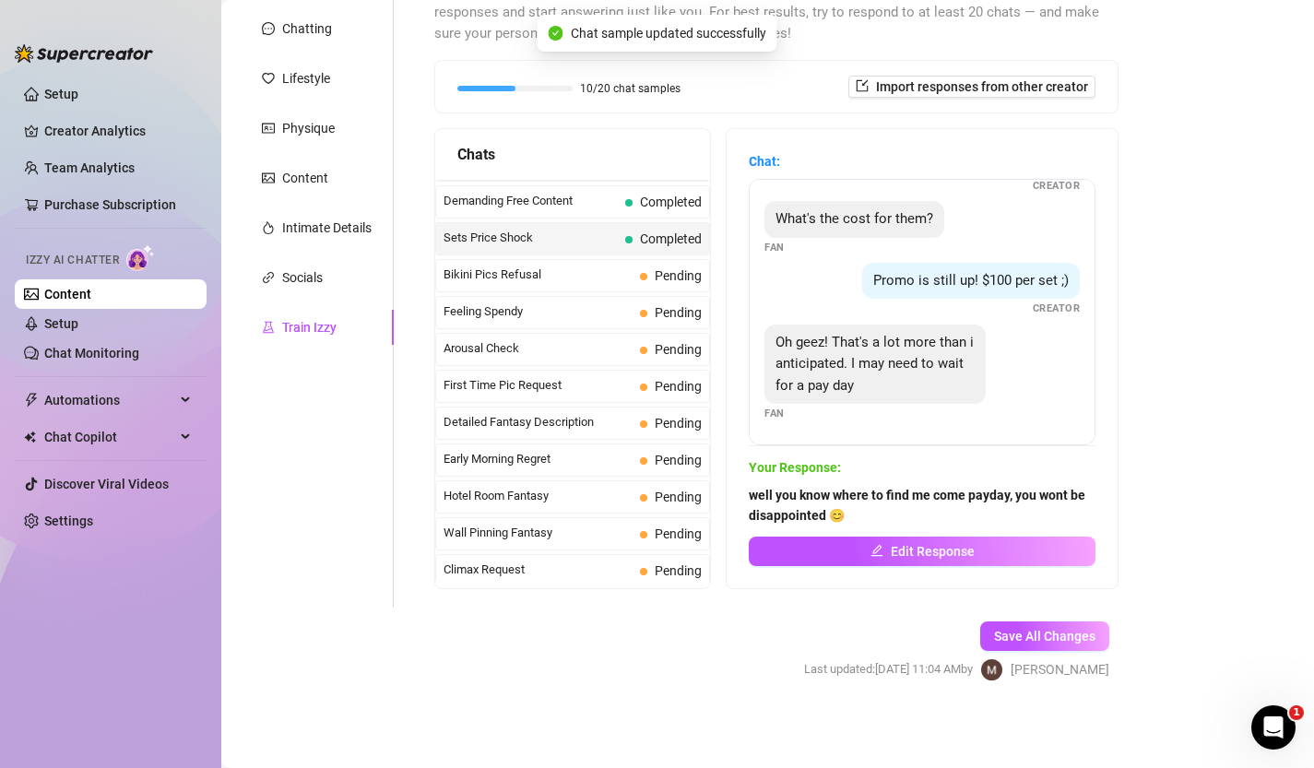
scroll to position [77, 0]
click at [610, 468] on span "Early Morning Regret" at bounding box center [538, 459] width 189 height 18
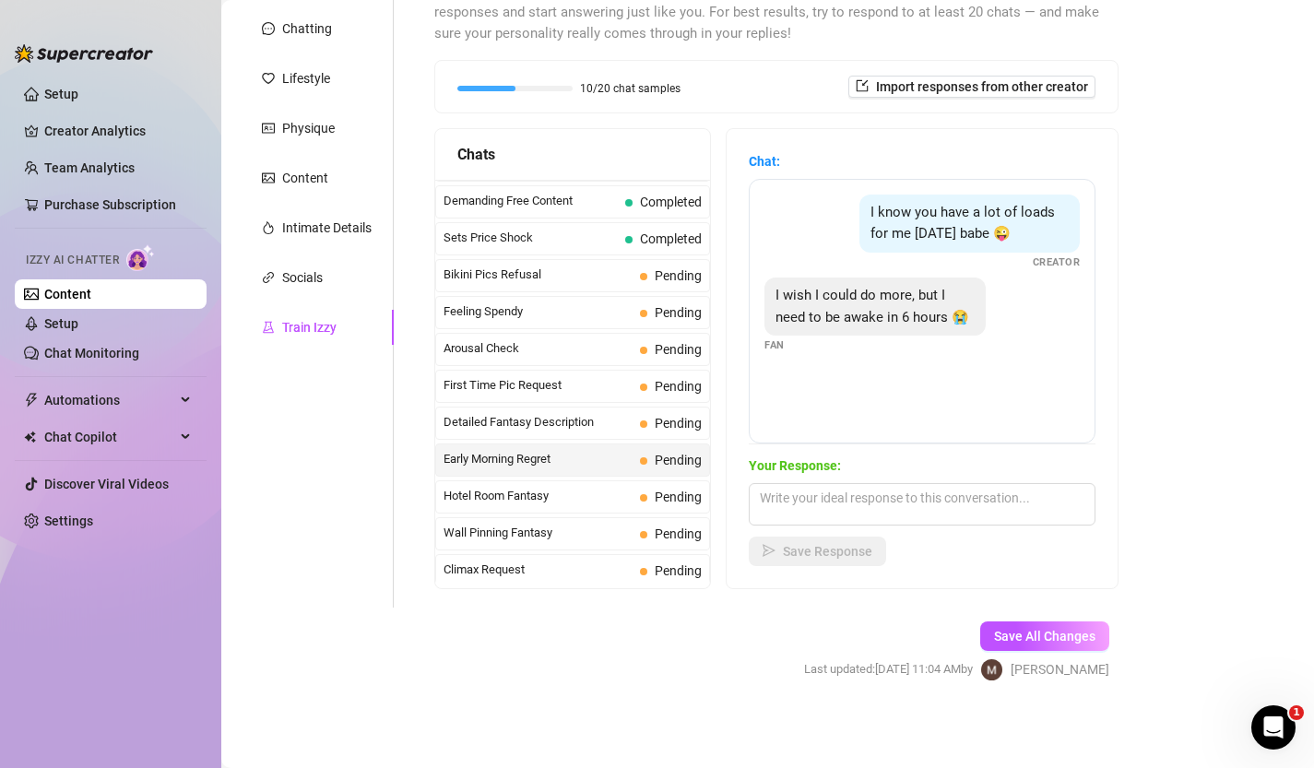
scroll to position [205, 0]
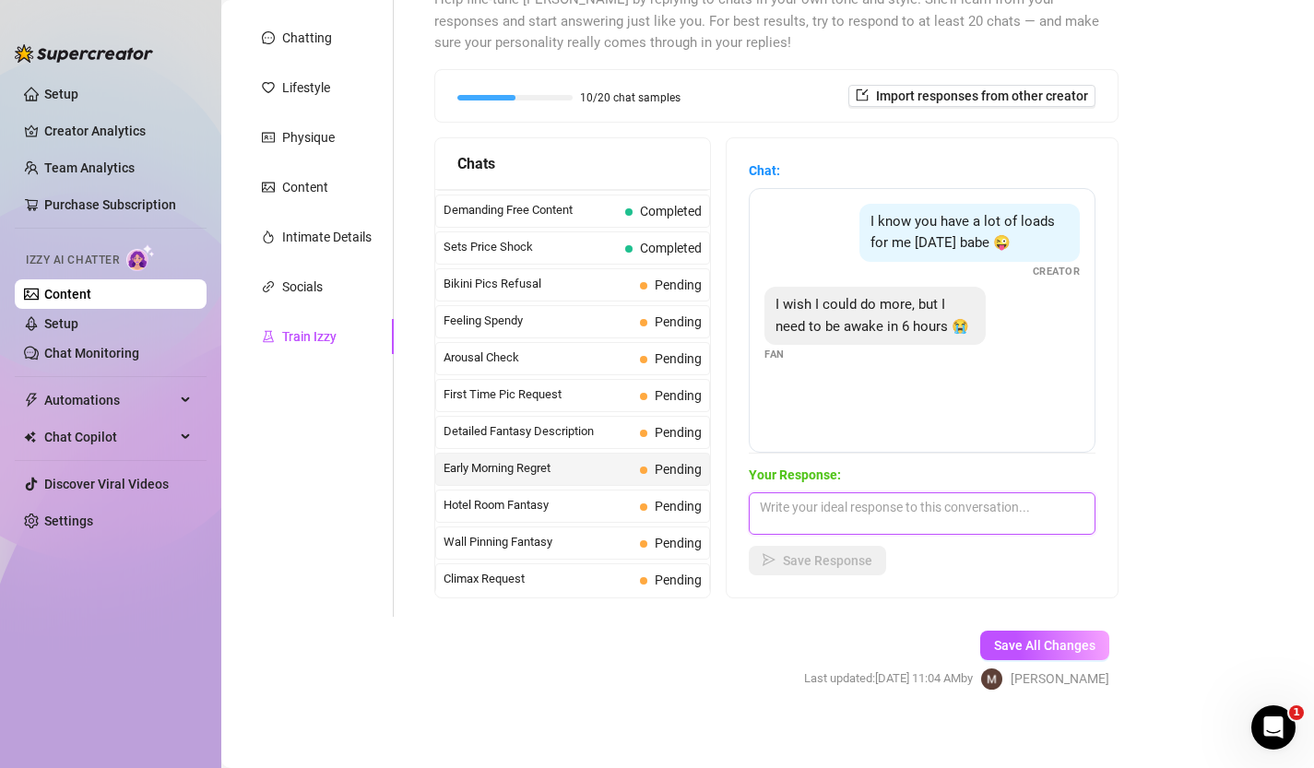
click at [902, 524] on textarea at bounding box center [922, 514] width 347 height 42
type textarea "ahhhh, how about 1 more load the you can get some good rest? 💦"
click at [794, 554] on span "Save Response" at bounding box center [827, 560] width 89 height 15
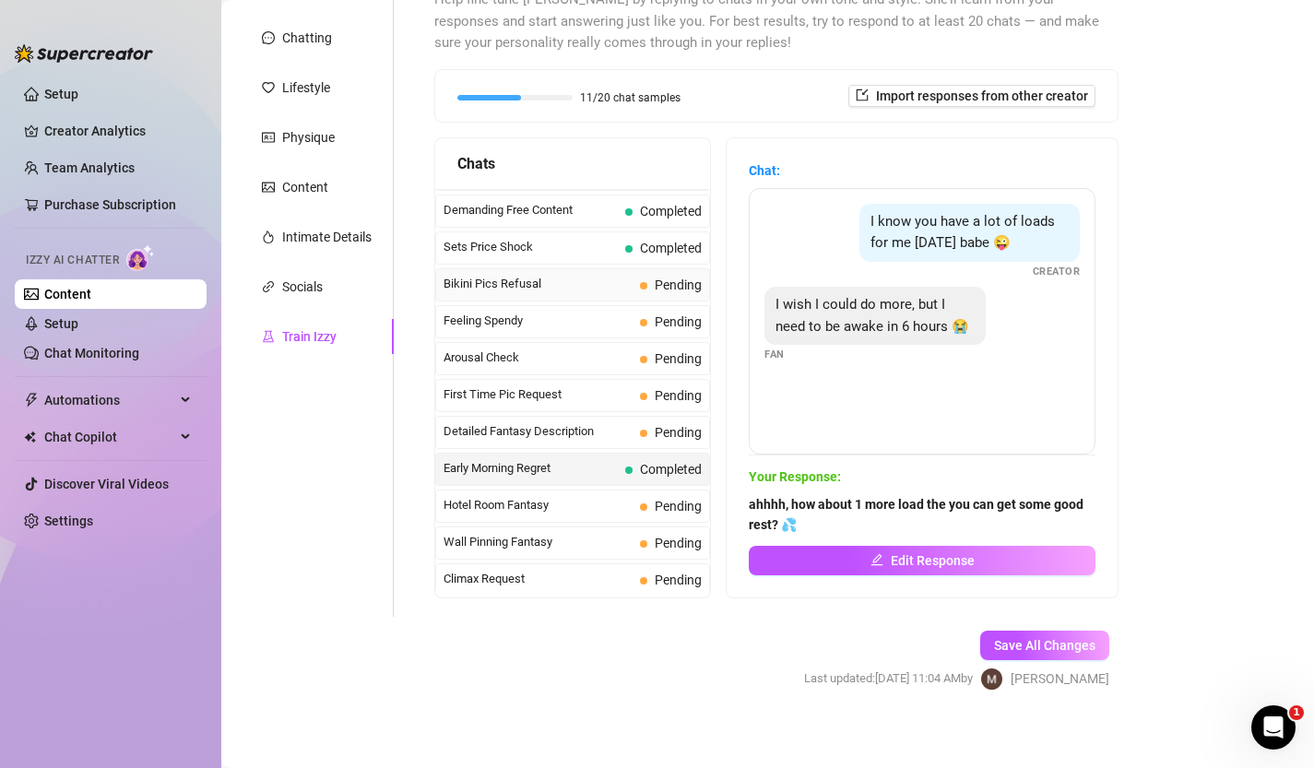
click at [548, 280] on span "Bikini Pics Refusal" at bounding box center [538, 284] width 189 height 18
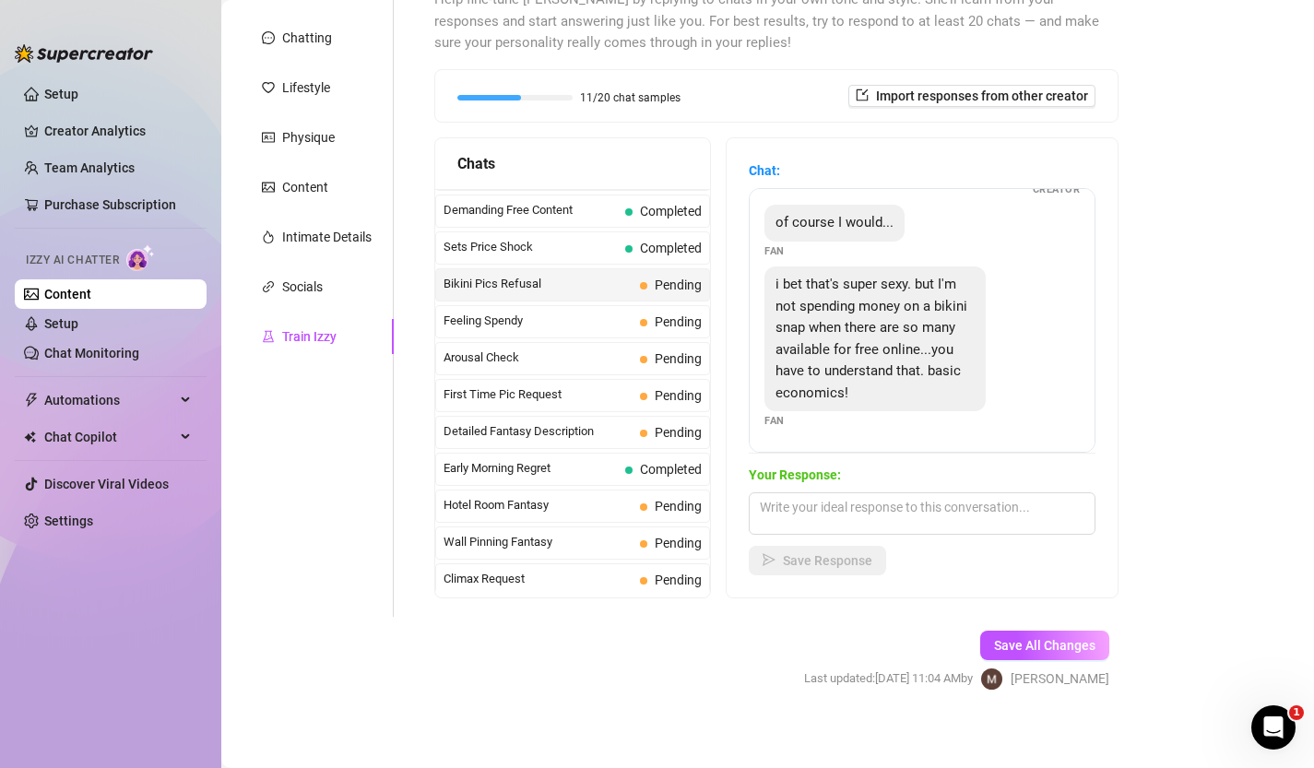
scroll to position [214, 0]
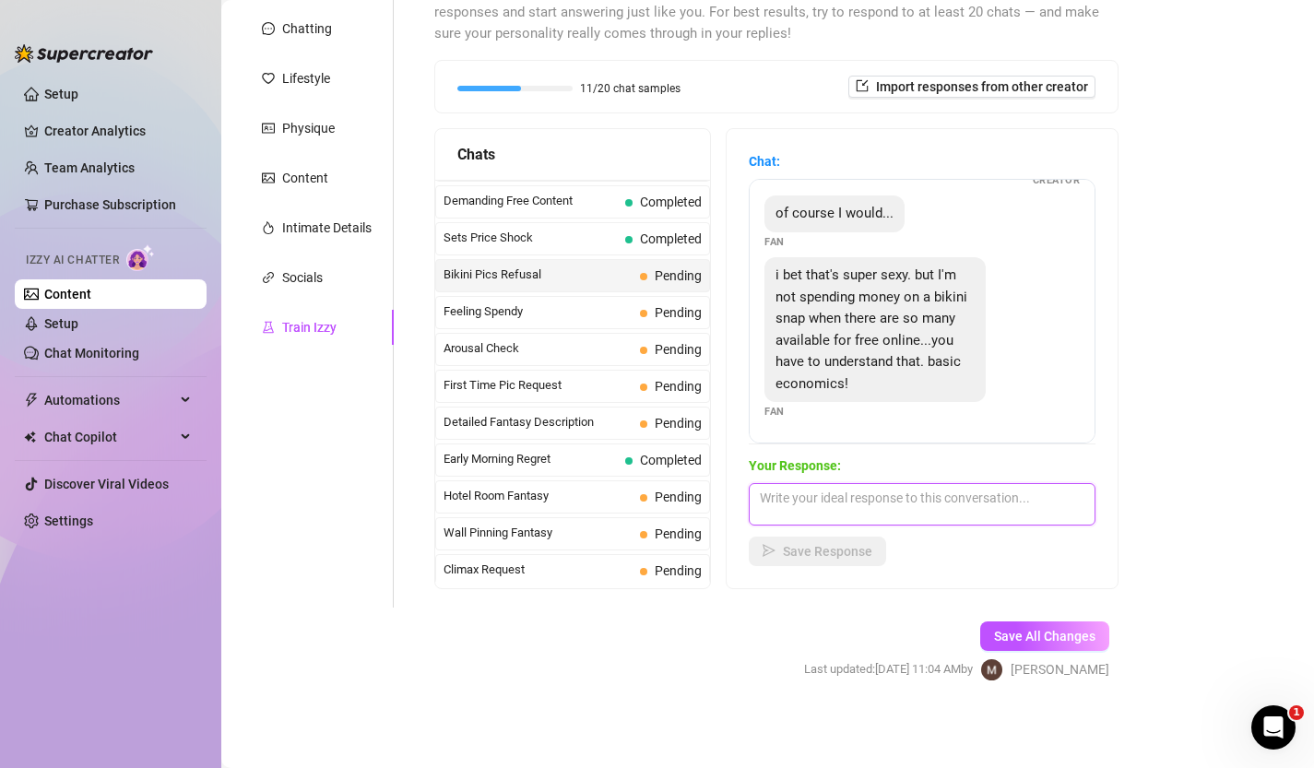
click at [870, 496] on textarea at bounding box center [922, 504] width 347 height 42
type textarea "i get that but this pic is"
type textarea "well ... if there"
type textarea "well ... why did you ask me?"
type textarea "well"
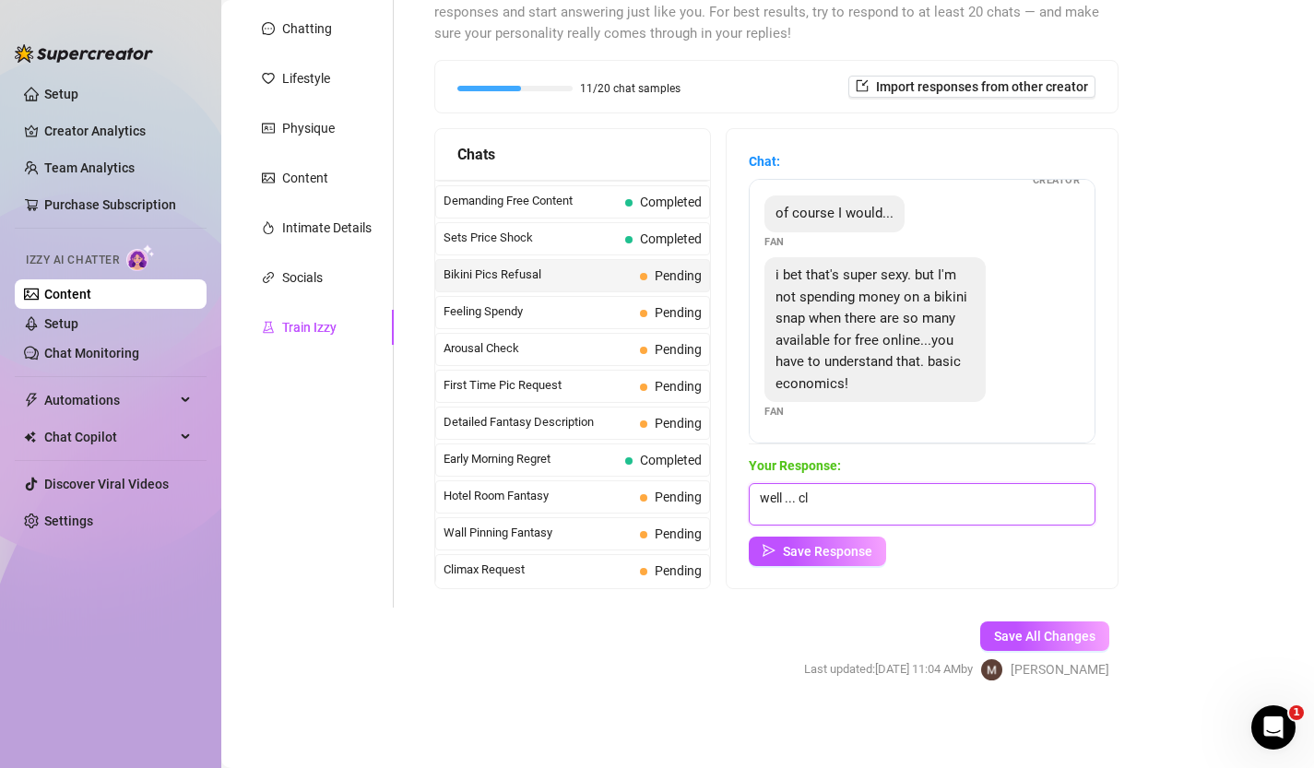
type textarea "well ... cle"
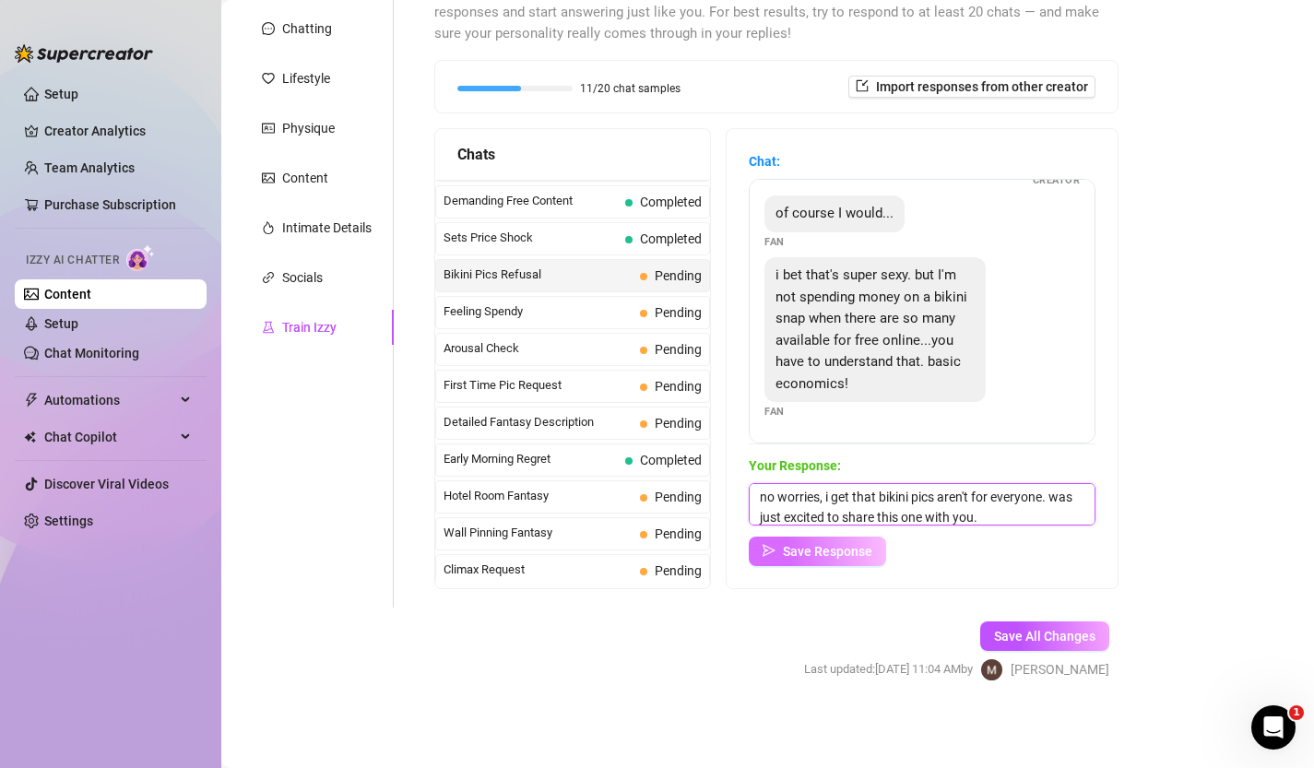
type textarea "no worries, i get that bikini pics aren't for everyone. was just excited to sha…"
click at [769, 557] on span "button" at bounding box center [769, 551] width 13 height 15
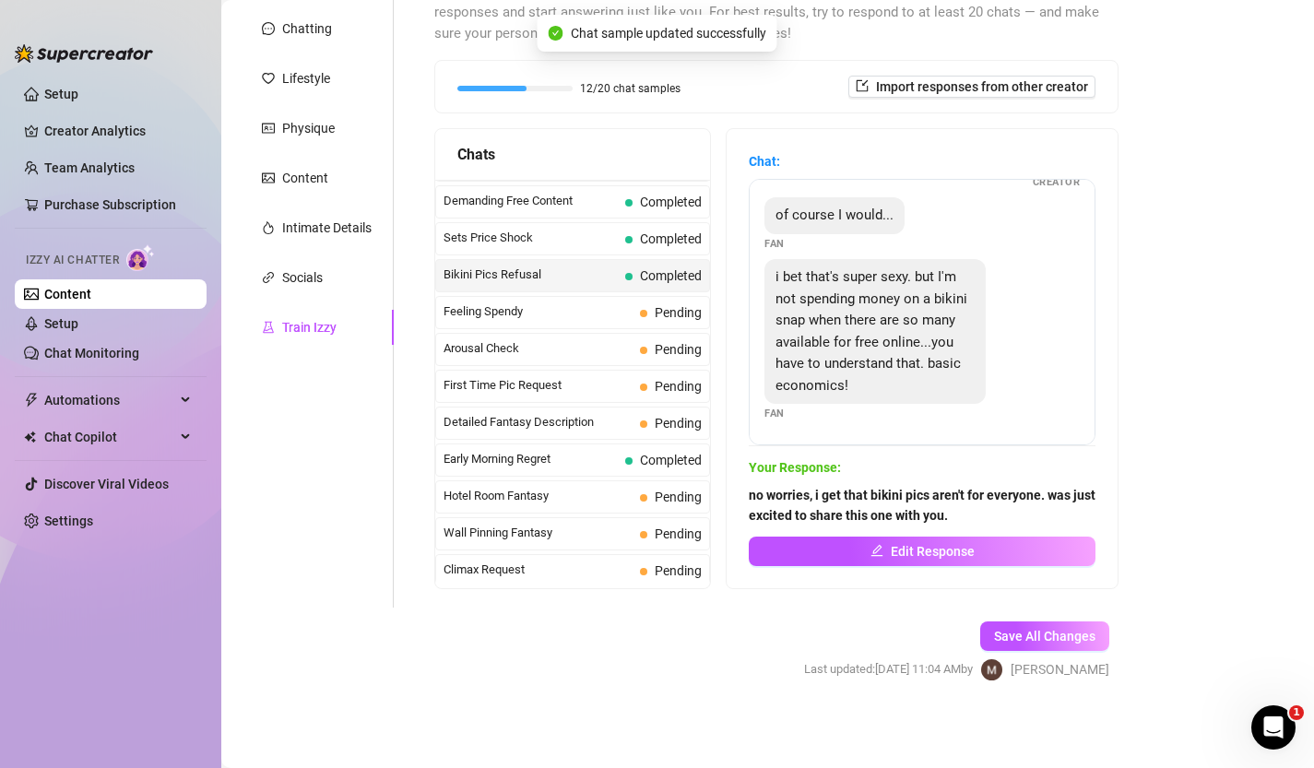
scroll to position [124, 0]
click at [602, 302] on div "Feeling Spendy Pending" at bounding box center [572, 312] width 275 height 33
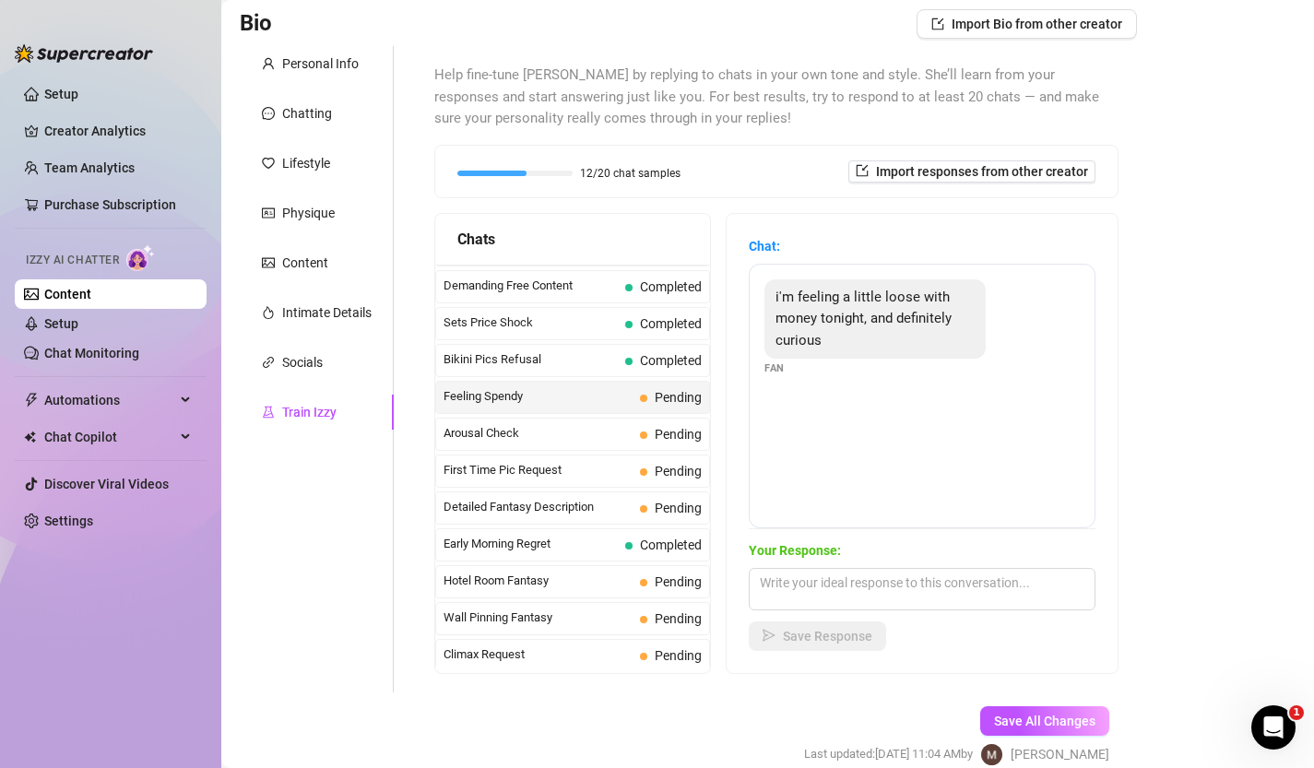
scroll to position [214, 0]
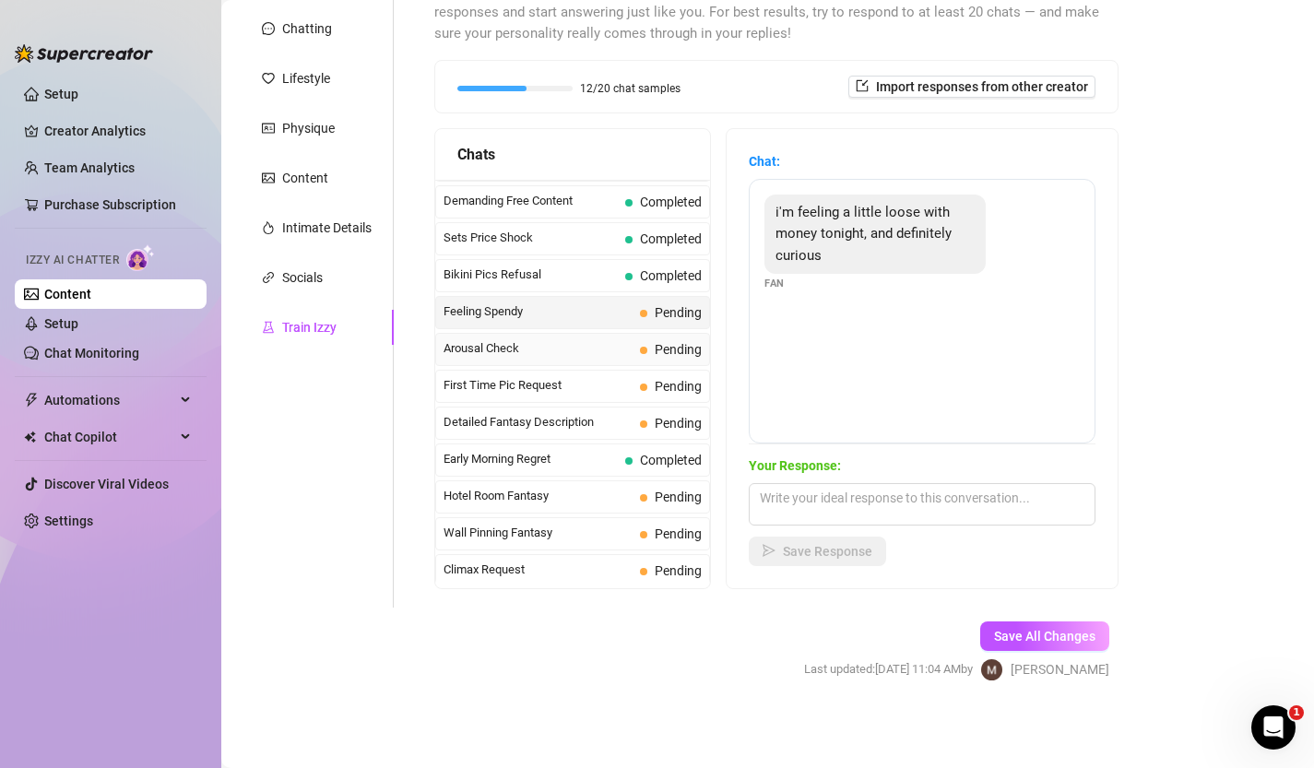
click at [587, 357] on span "Arousal Check" at bounding box center [538, 348] width 189 height 18
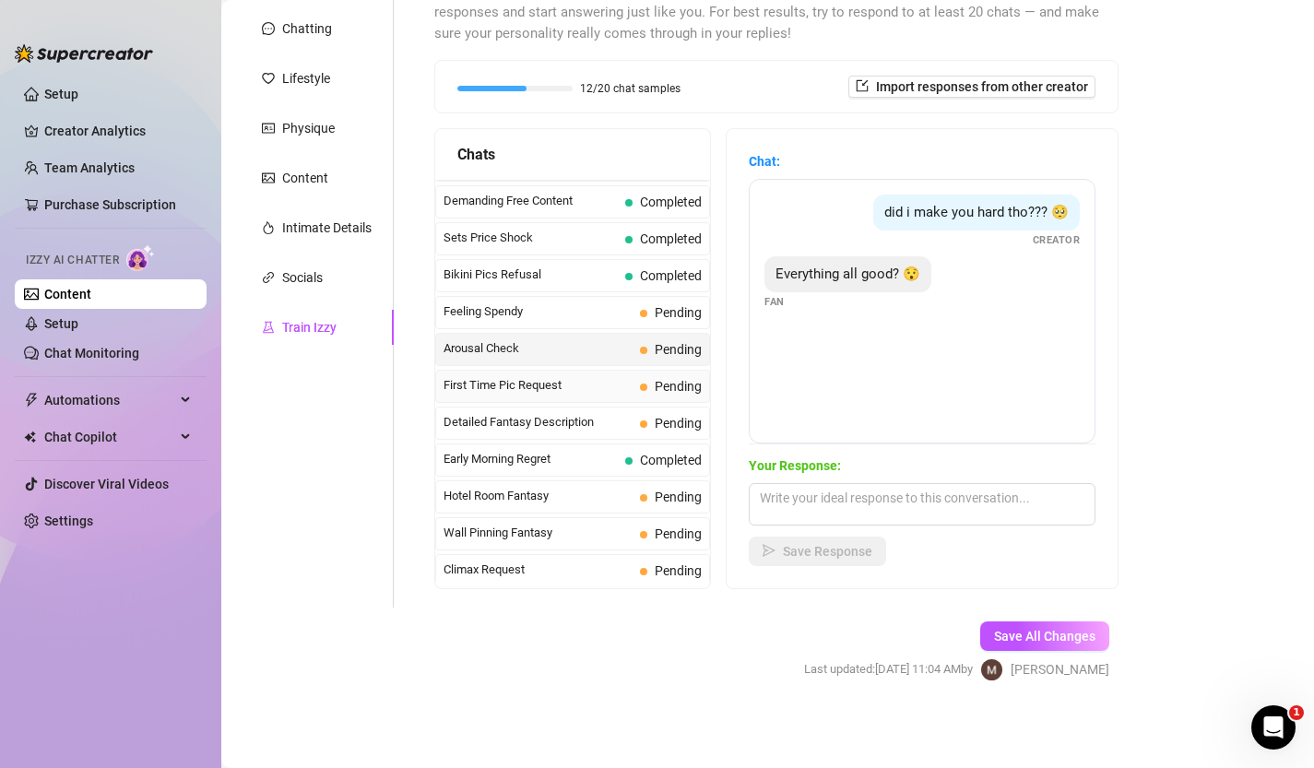
click at [589, 393] on span "First Time Pic Request" at bounding box center [538, 385] width 189 height 18
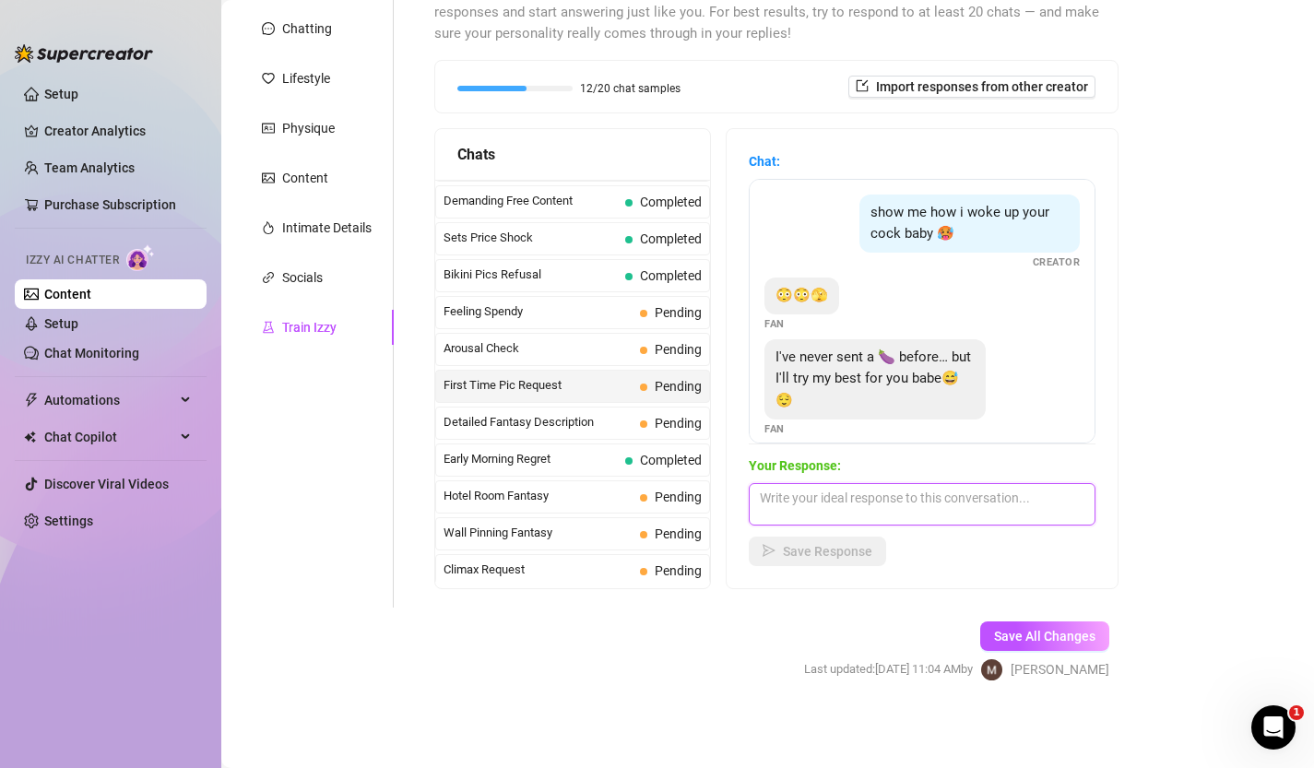
click at [968, 484] on textarea at bounding box center [922, 504] width 347 height 42
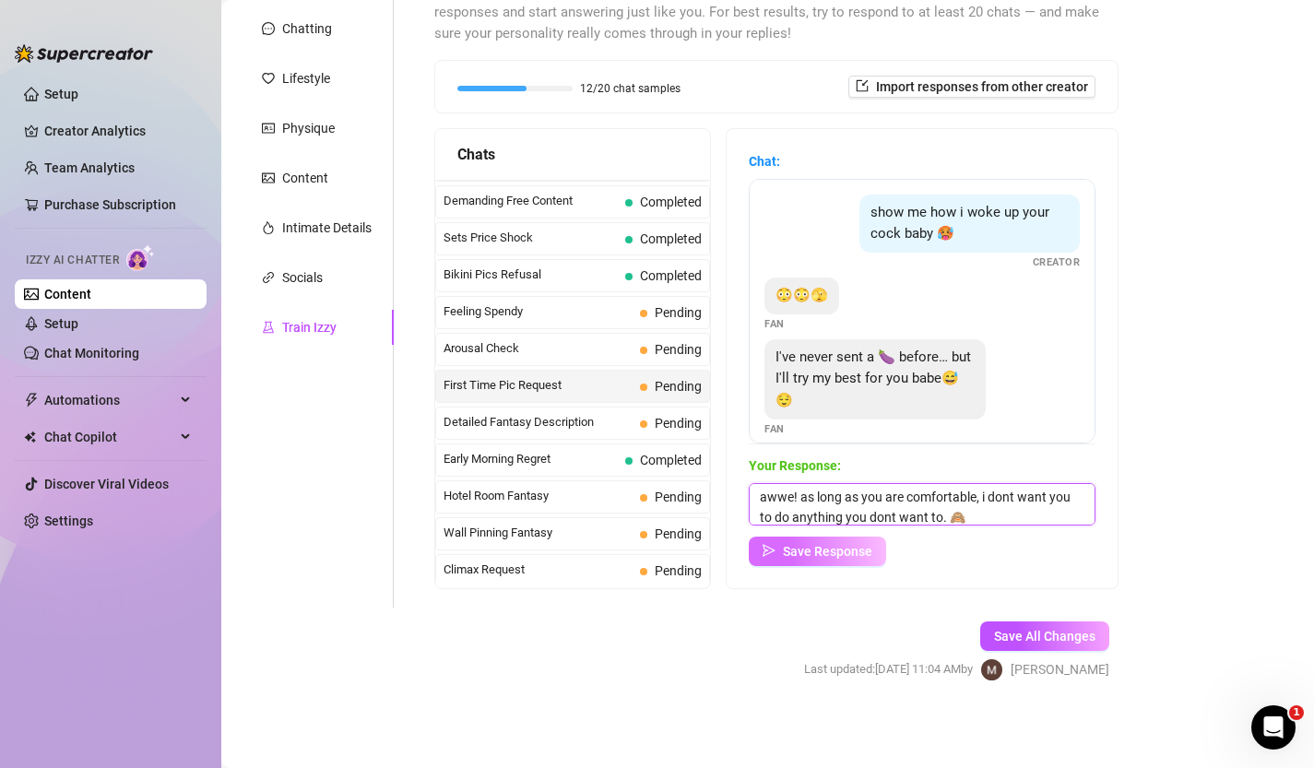
type textarea "awwe! as long as you are comfortable, i dont want you to do anything you dont w…"
click at [826, 541] on button "Save Response" at bounding box center [817, 552] width 137 height 30
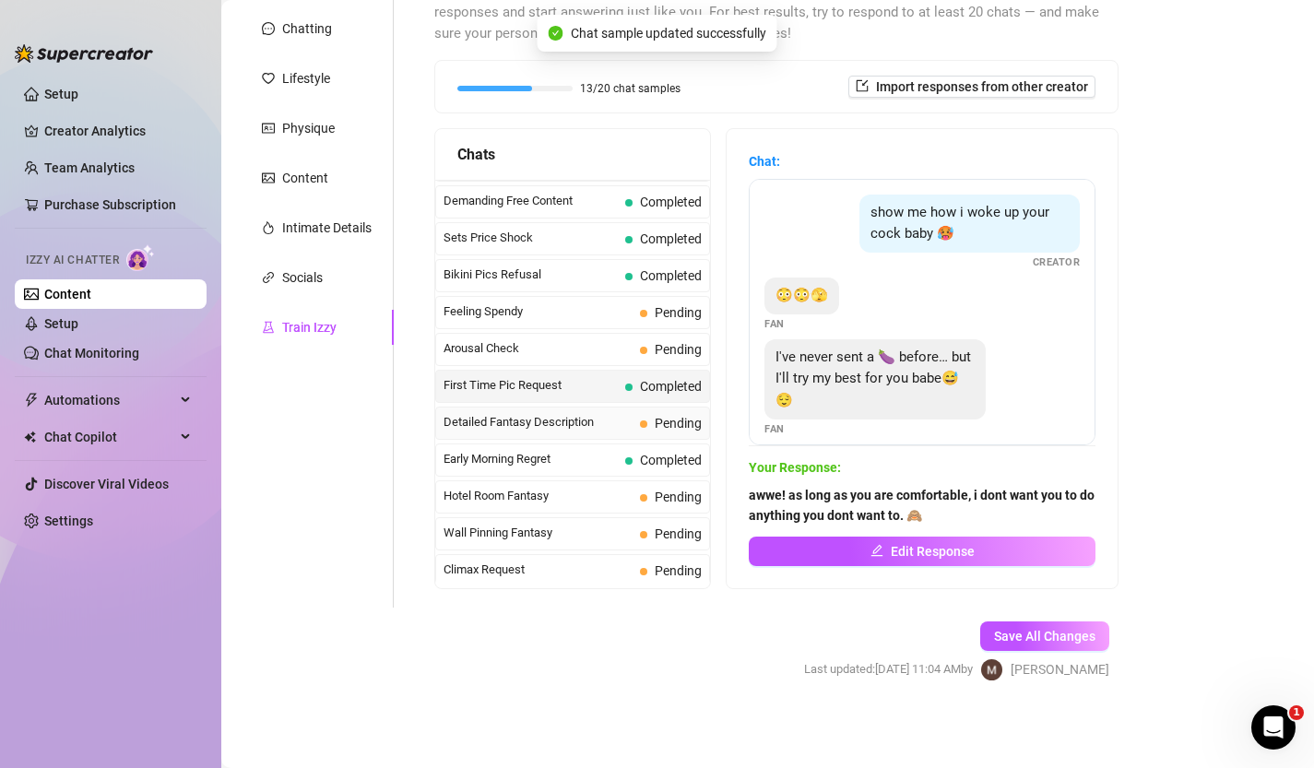
click at [609, 424] on span "Detailed Fantasy Description" at bounding box center [538, 422] width 189 height 18
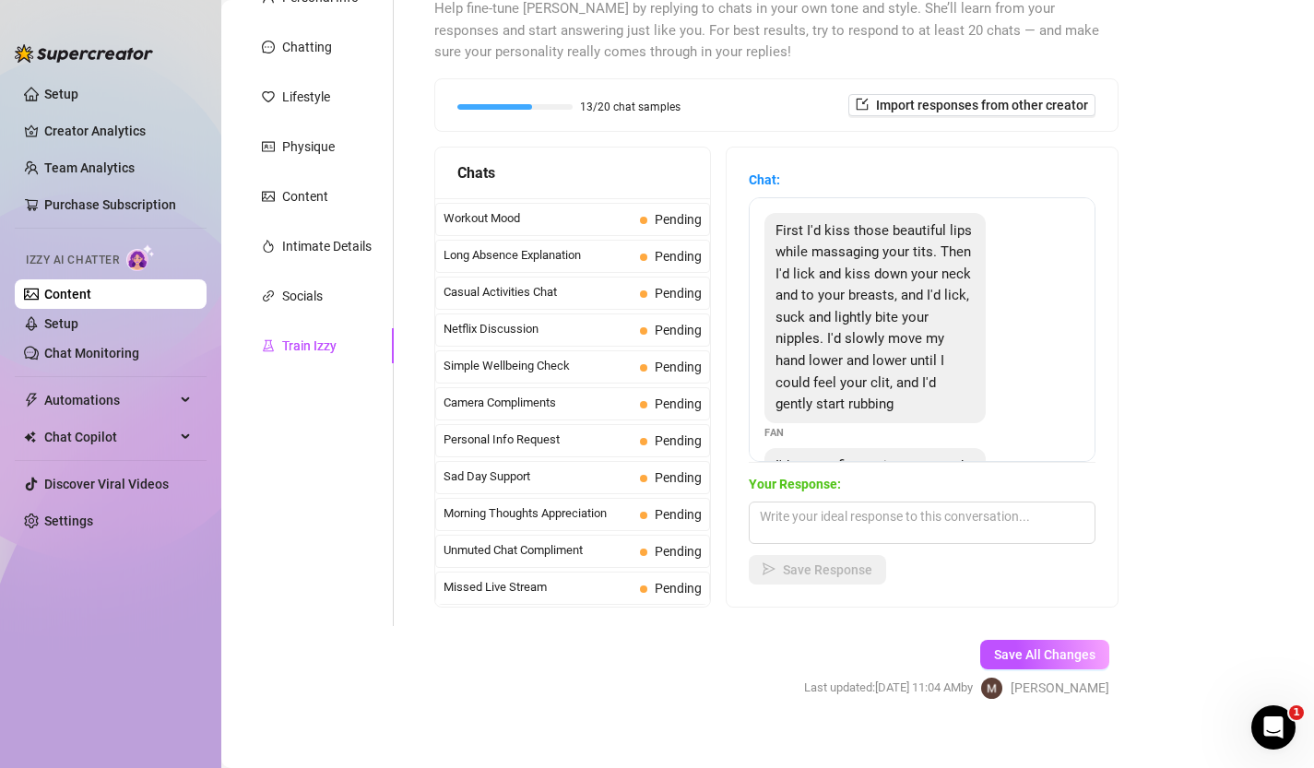
scroll to position [214, 0]
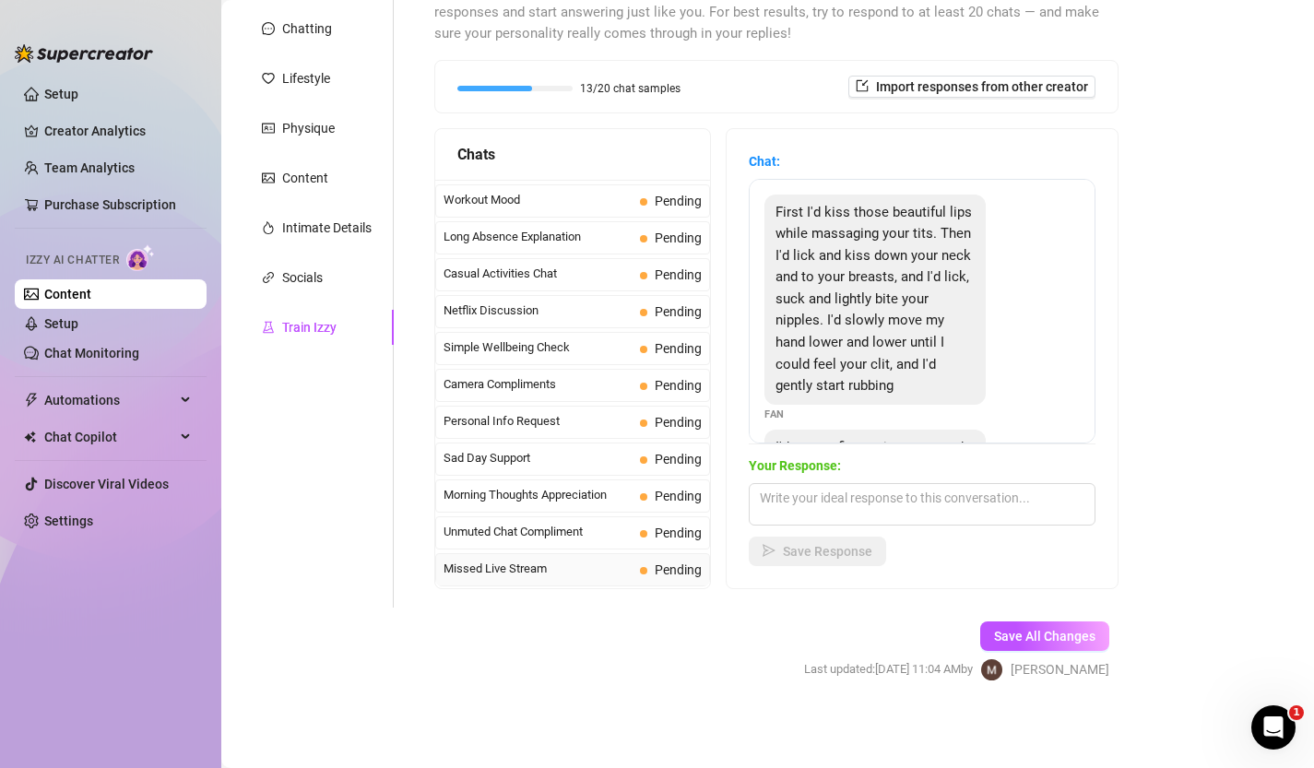
click at [595, 570] on span "Missed Live Stream" at bounding box center [538, 569] width 189 height 18
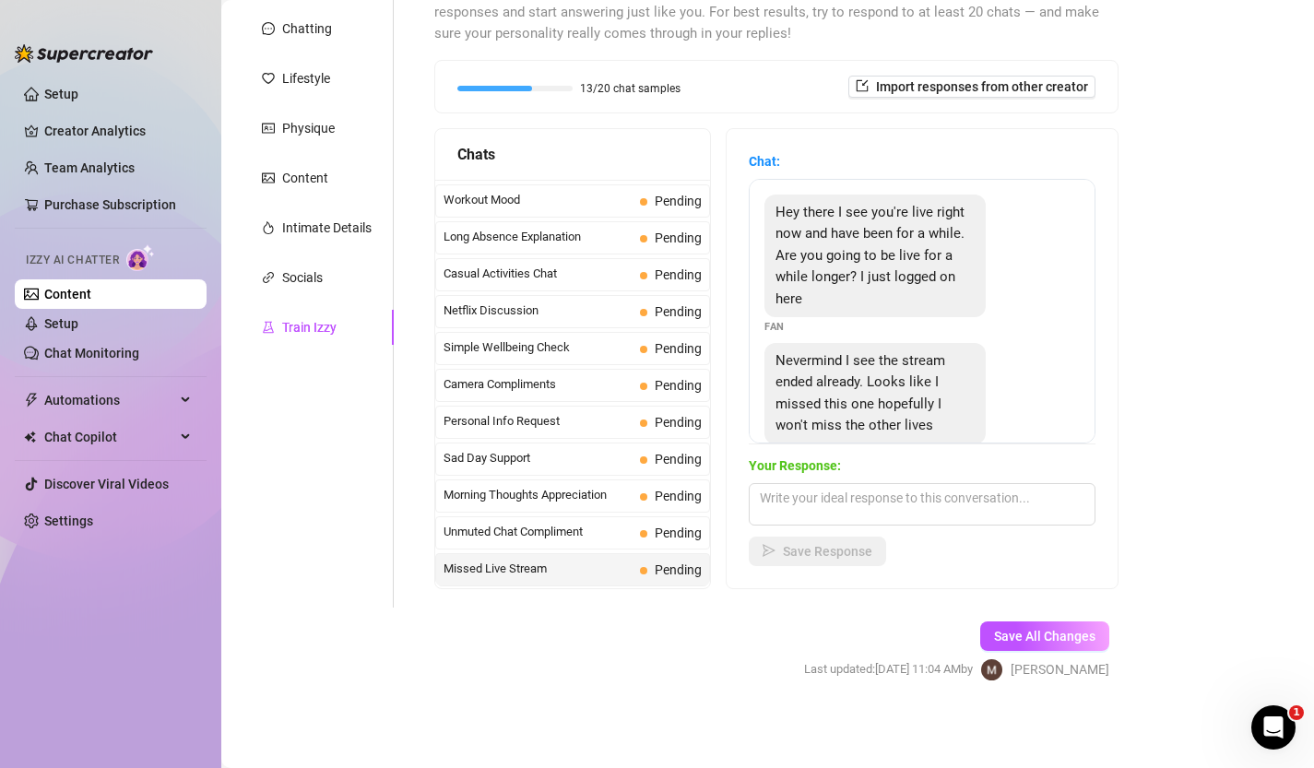
scroll to position [42, 0]
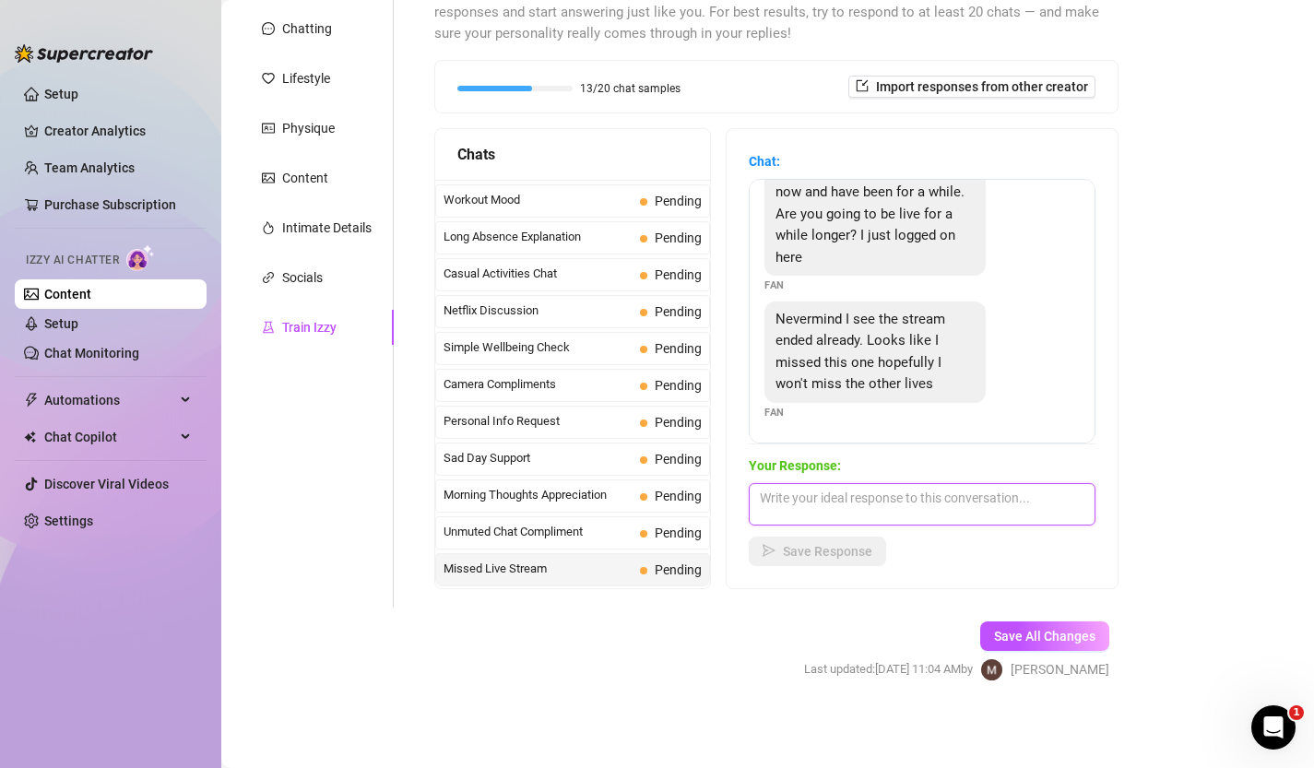
click at [889, 505] on textarea at bounding box center [922, 504] width 347 height 42
click at [558, 460] on span "Sad Day Support" at bounding box center [538, 458] width 189 height 18
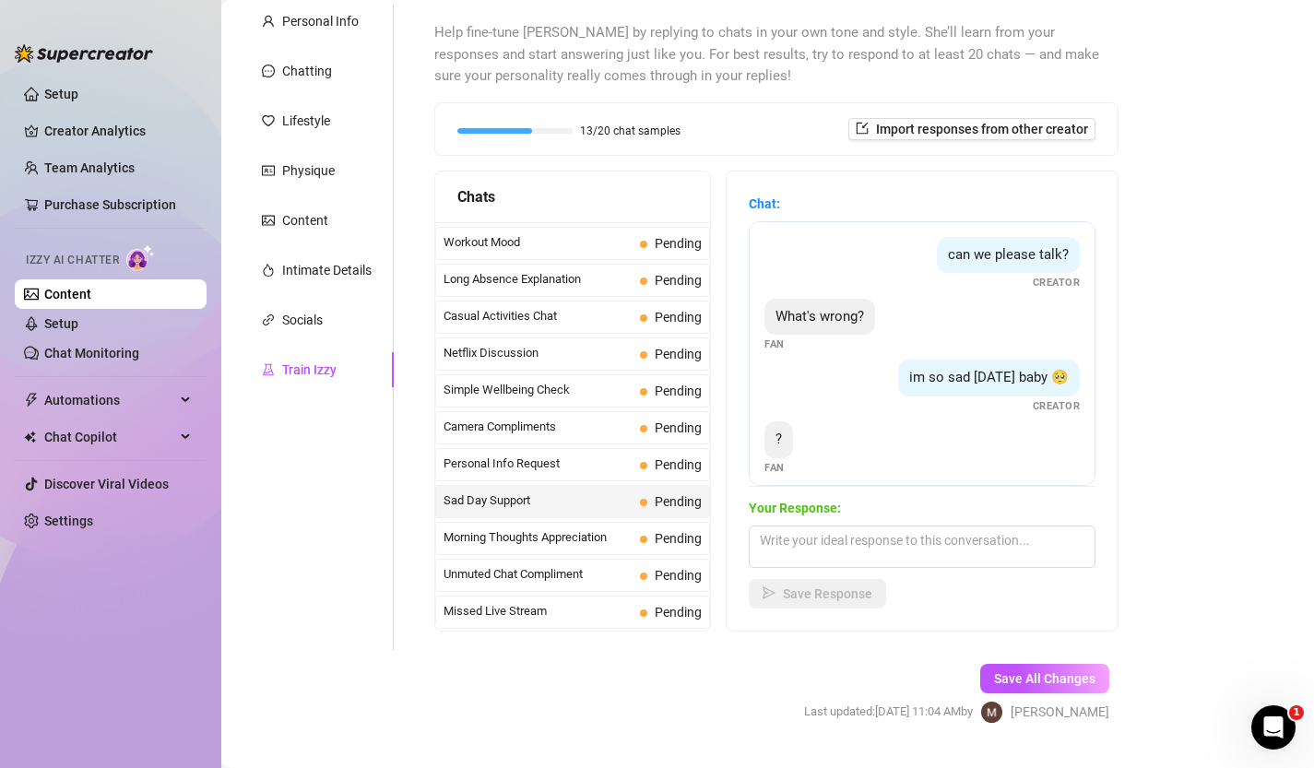
scroll to position [13, 0]
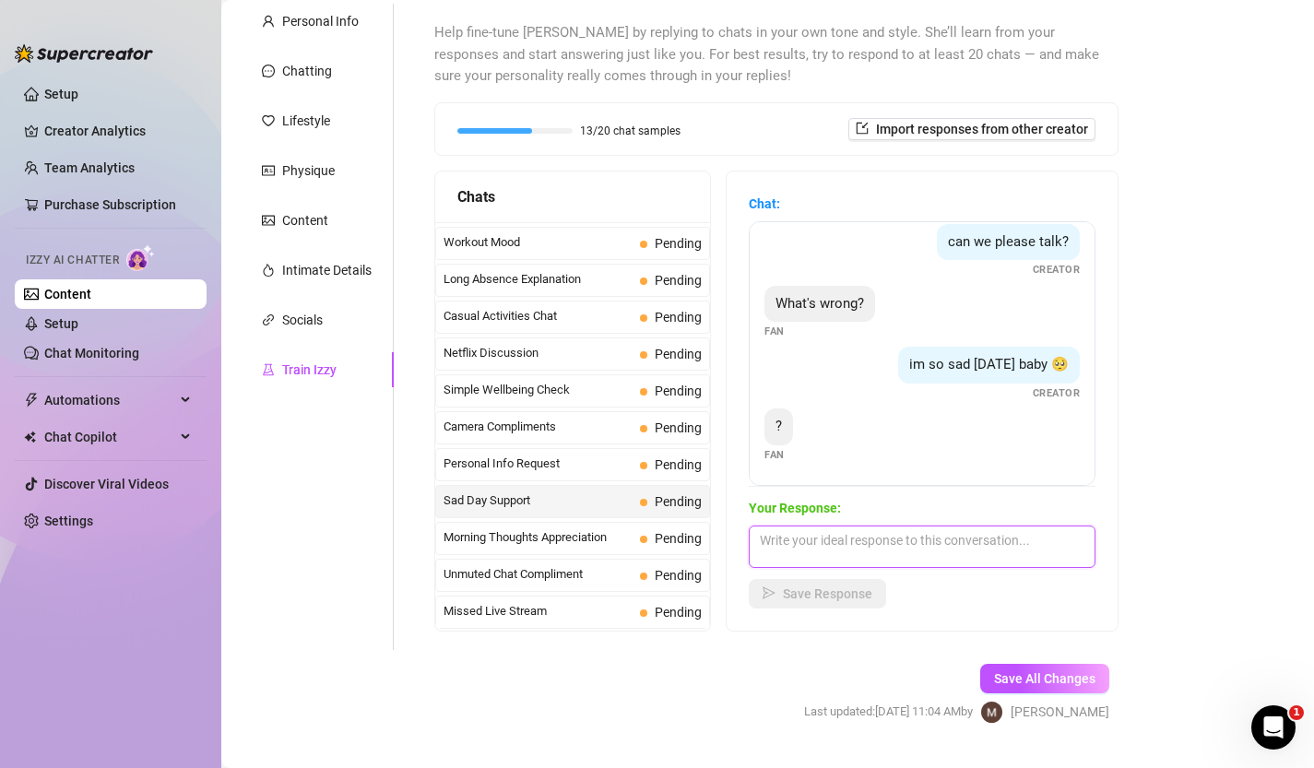
click at [864, 555] on textarea at bounding box center [922, 547] width 347 height 42
click at [568, 467] on span "Personal Info Request" at bounding box center [538, 464] width 189 height 18
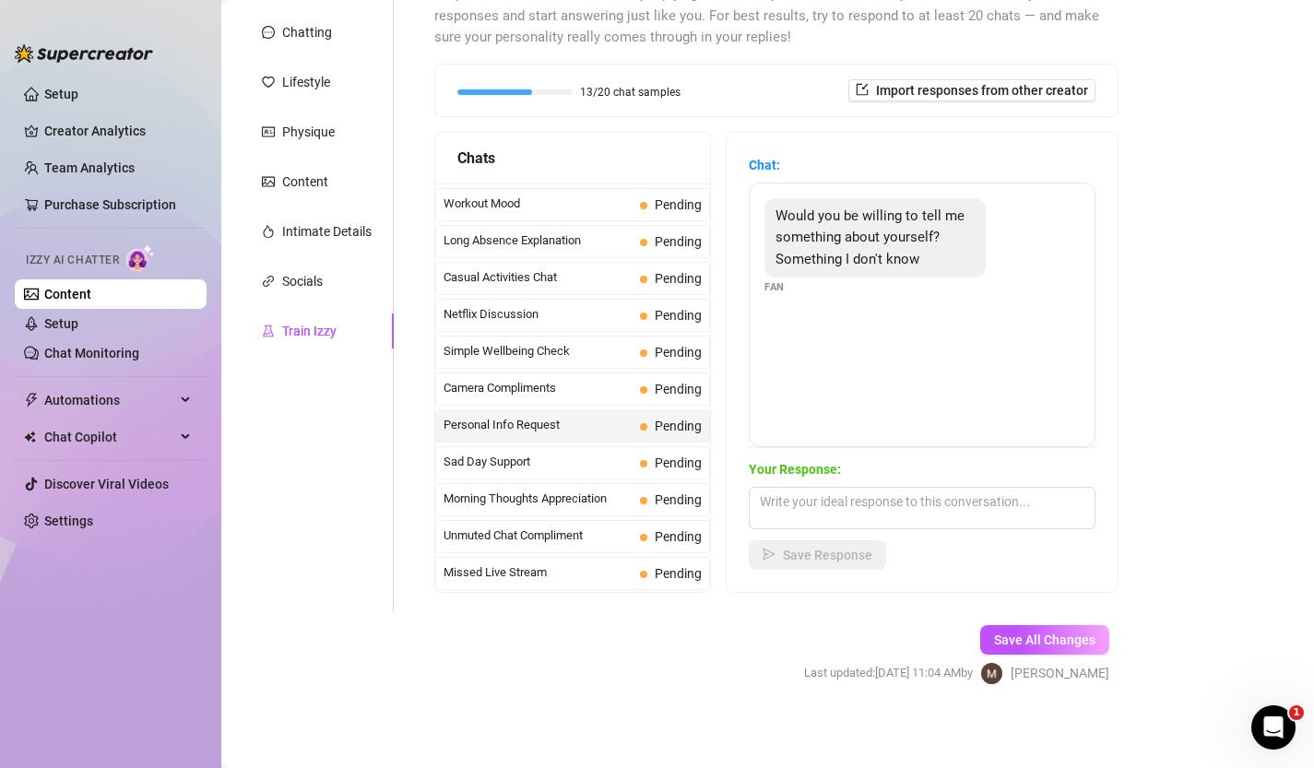
scroll to position [214, 0]
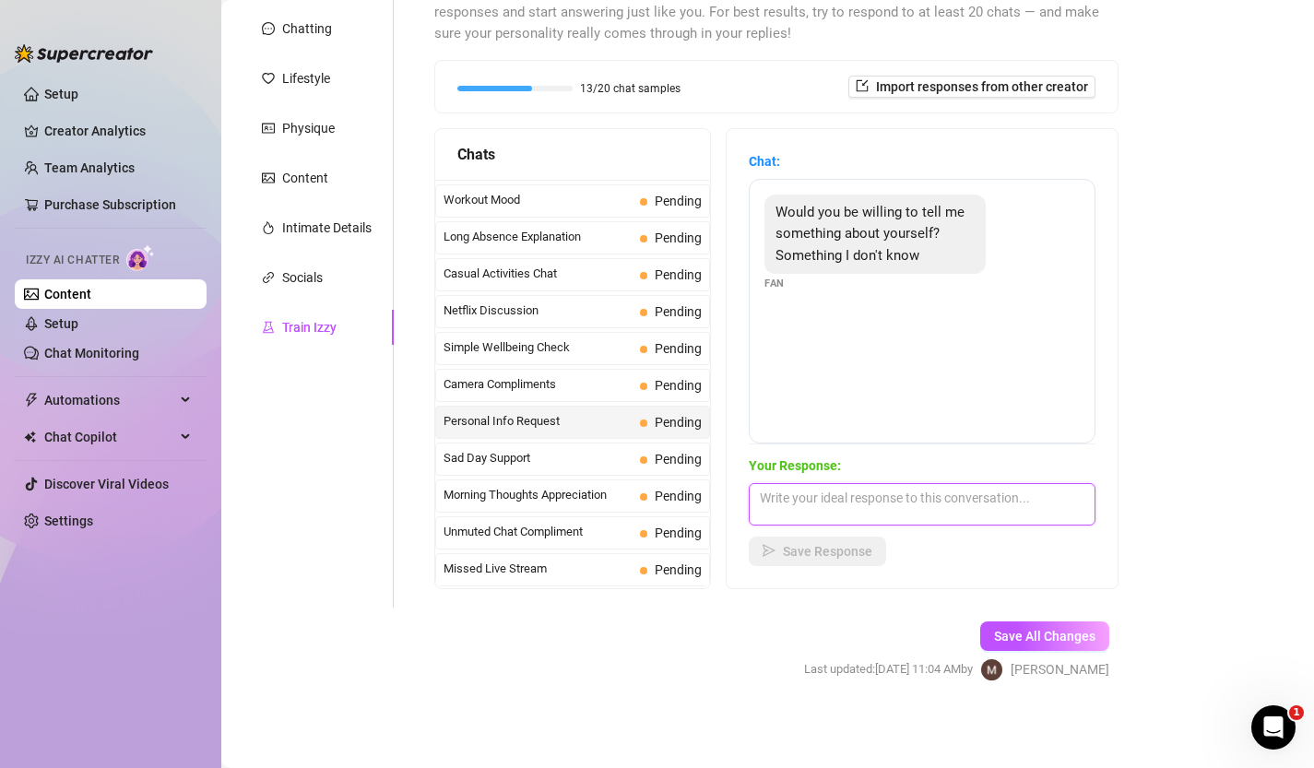
click at [922, 498] on textarea at bounding box center [922, 504] width 347 height 42
click at [948, 489] on textarea "i can do armpit farts 💨" at bounding box center [922, 504] width 347 height 42
click at [937, 481] on div "Your Response: i can do armpit farts 💨💨 Save Response" at bounding box center [922, 511] width 347 height 111
click at [946, 499] on textarea "i can do armpit farts 💨💨" at bounding box center [922, 504] width 347 height 42
type textarea "i can do armpit farts 💨💀"
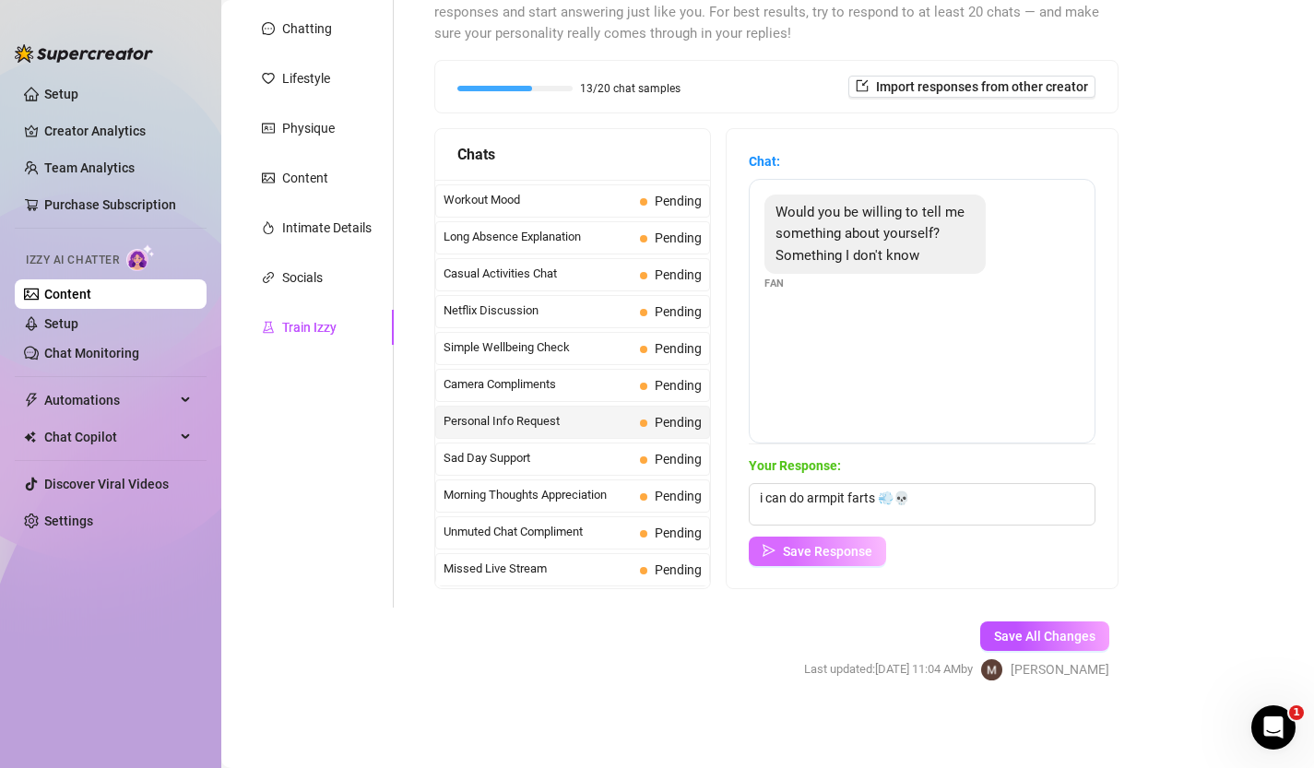
click at [870, 553] on span "Save Response" at bounding box center [827, 551] width 89 height 15
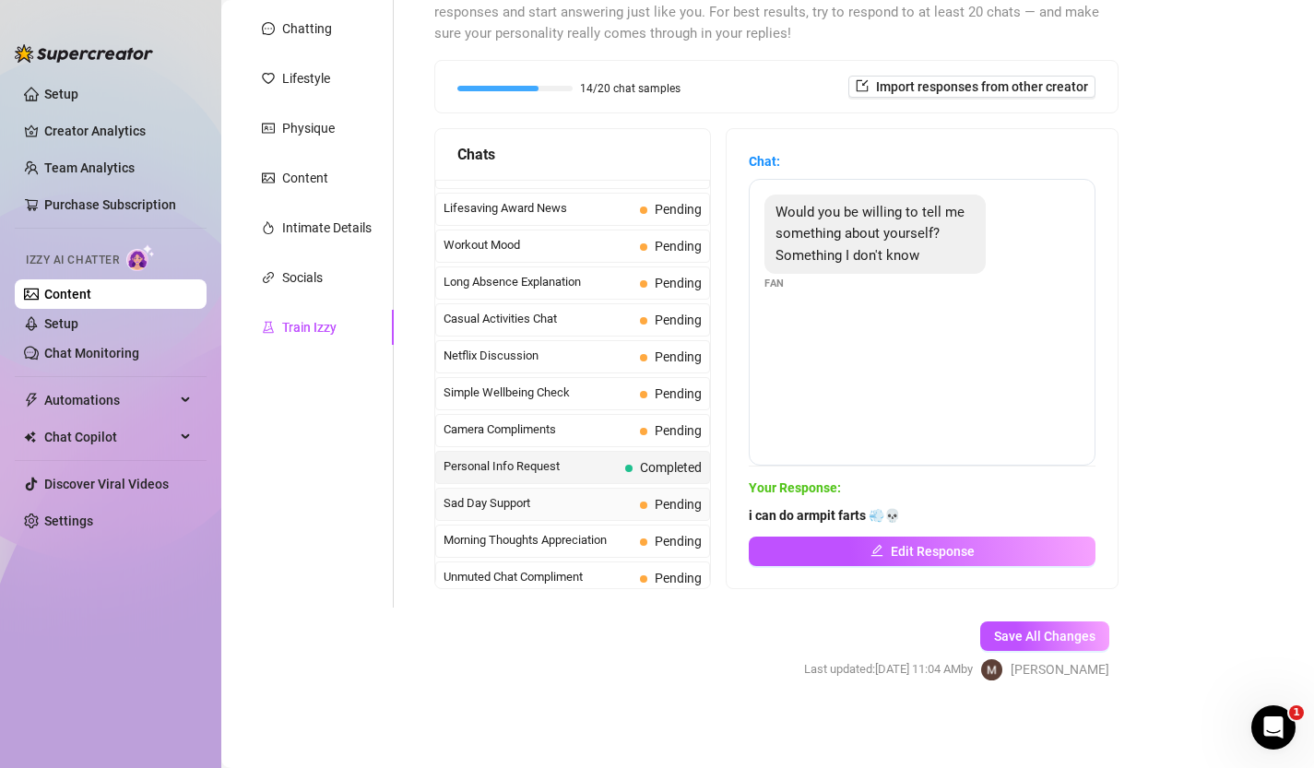
scroll to position [1590, 0]
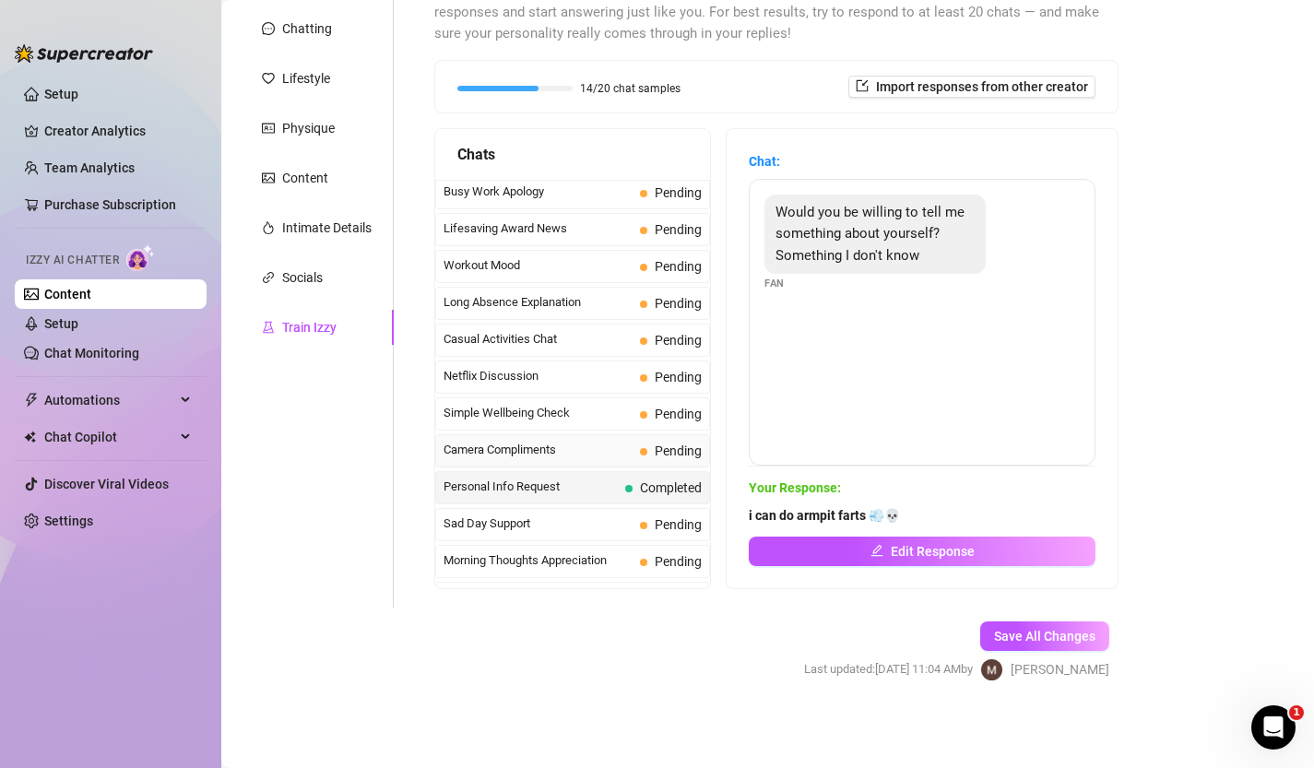
click at [585, 455] on span "Camera Compliments" at bounding box center [538, 450] width 189 height 18
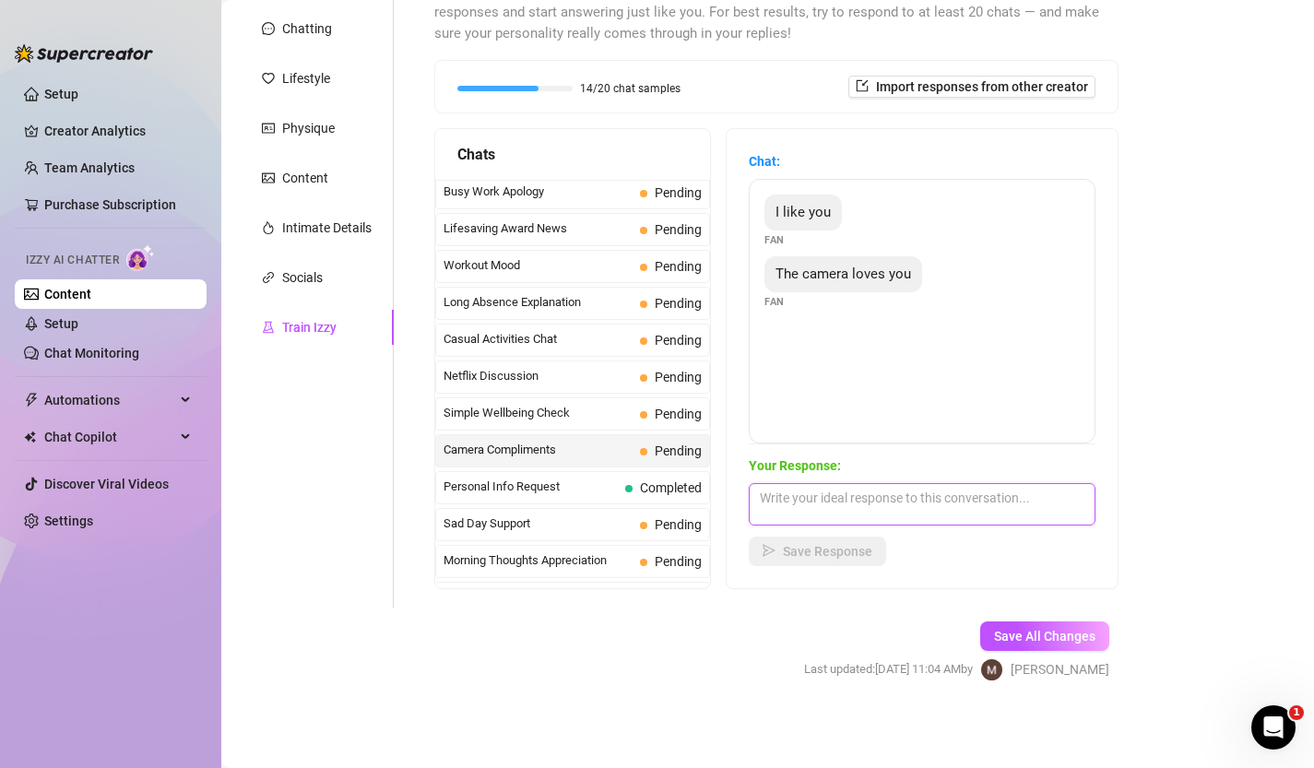
click at [777, 491] on textarea at bounding box center [922, 504] width 347 height 42
type textarea "aefha"
type textarea "awwe! thank youu. 😊"
click at [844, 553] on span "Save Response" at bounding box center [827, 551] width 89 height 15
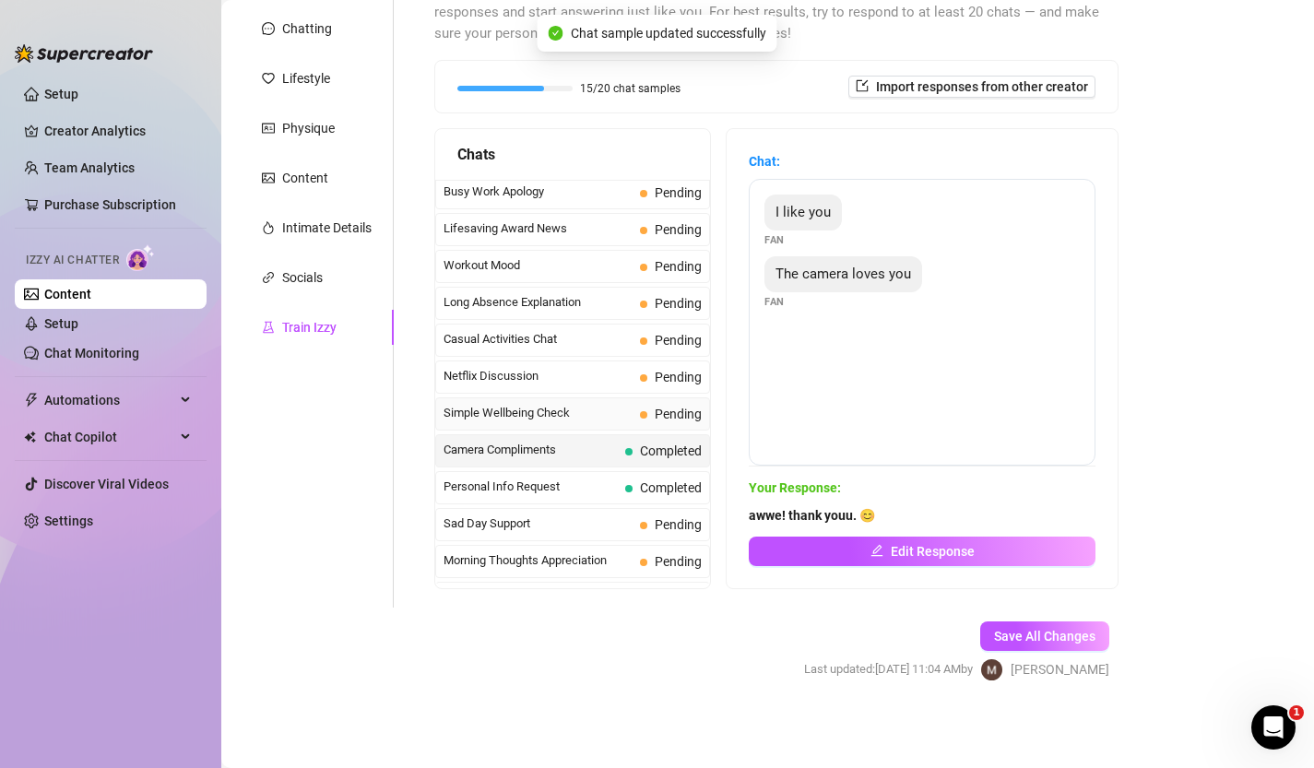
click at [567, 409] on span "Simple Wellbeing Check" at bounding box center [538, 413] width 189 height 18
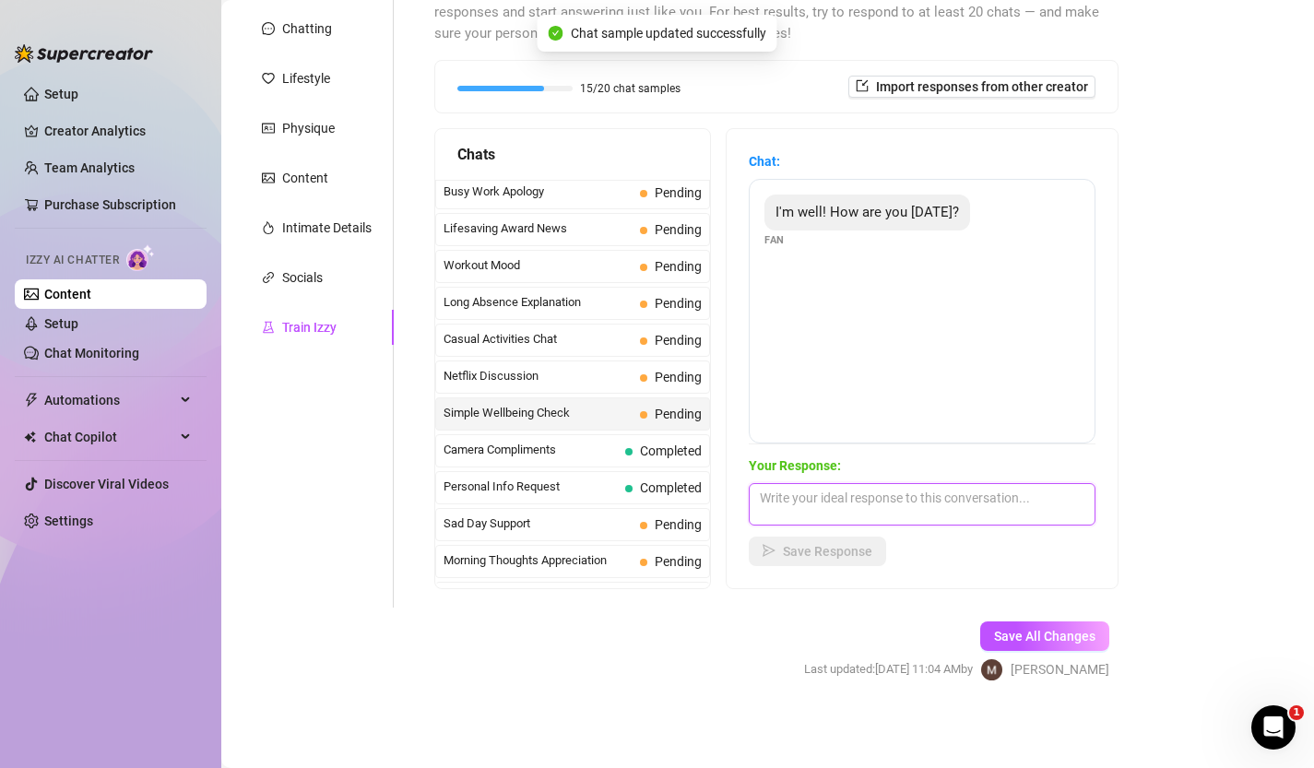
click at [867, 497] on textarea at bounding box center [922, 504] width 347 height 42
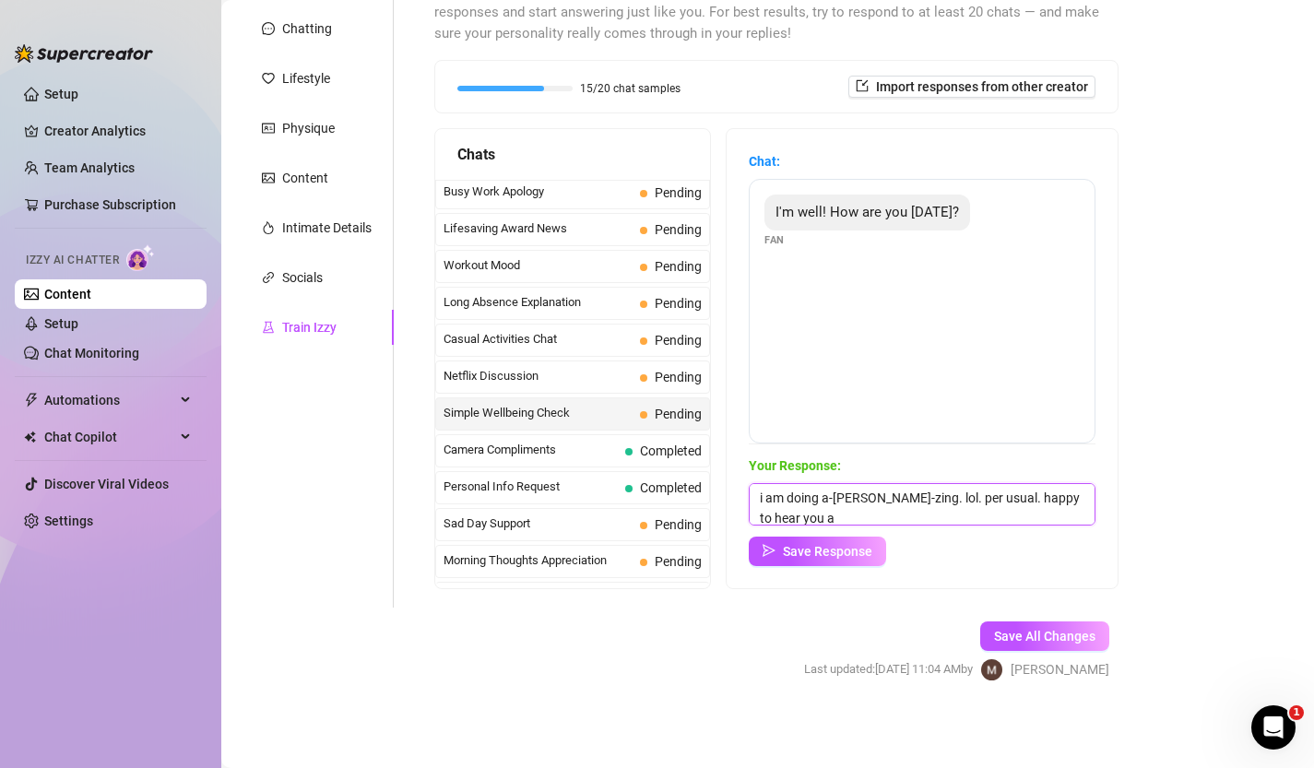
scroll to position [1, 0]
type textarea "i am doing a-[PERSON_NAME]-zing. lol. per usual. happy to hear you are well."
click at [862, 549] on span "Save Response" at bounding box center [827, 551] width 89 height 15
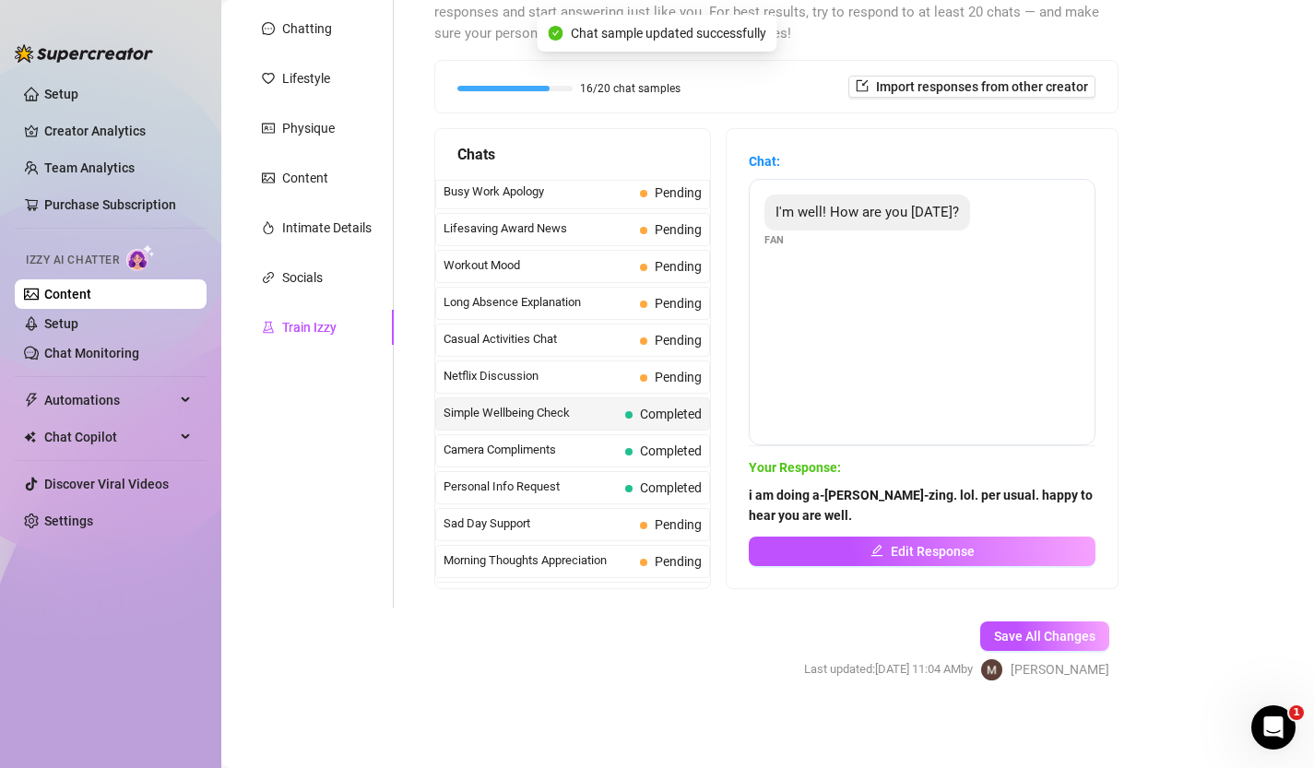
click at [584, 377] on span "Netflix Discussion" at bounding box center [538, 376] width 189 height 18
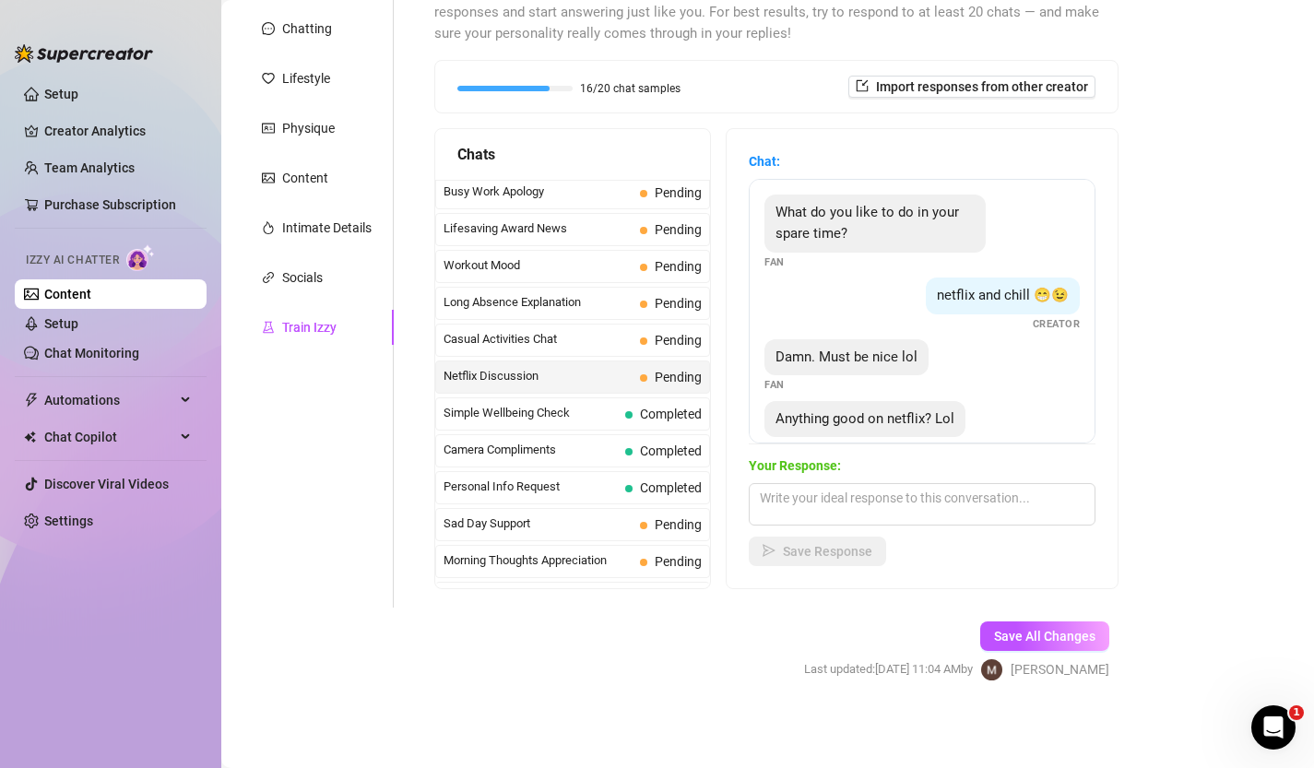
scroll to position [35, 0]
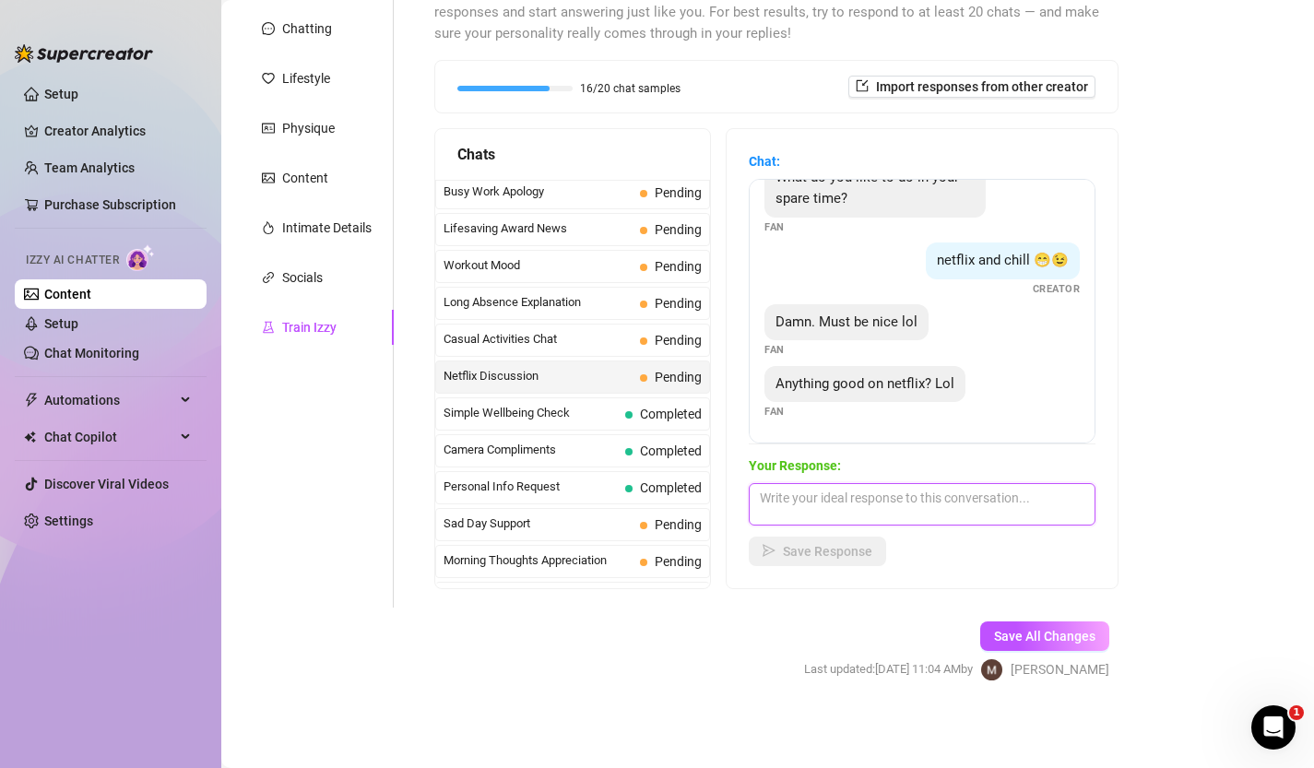
click at [892, 516] on textarea at bounding box center [922, 504] width 347 height 42
type textarea "mmm"
type textarea "t"
drag, startPoint x: 824, startPoint y: 520, endPoint x: 844, endPoint y: 520, distance: 20.3
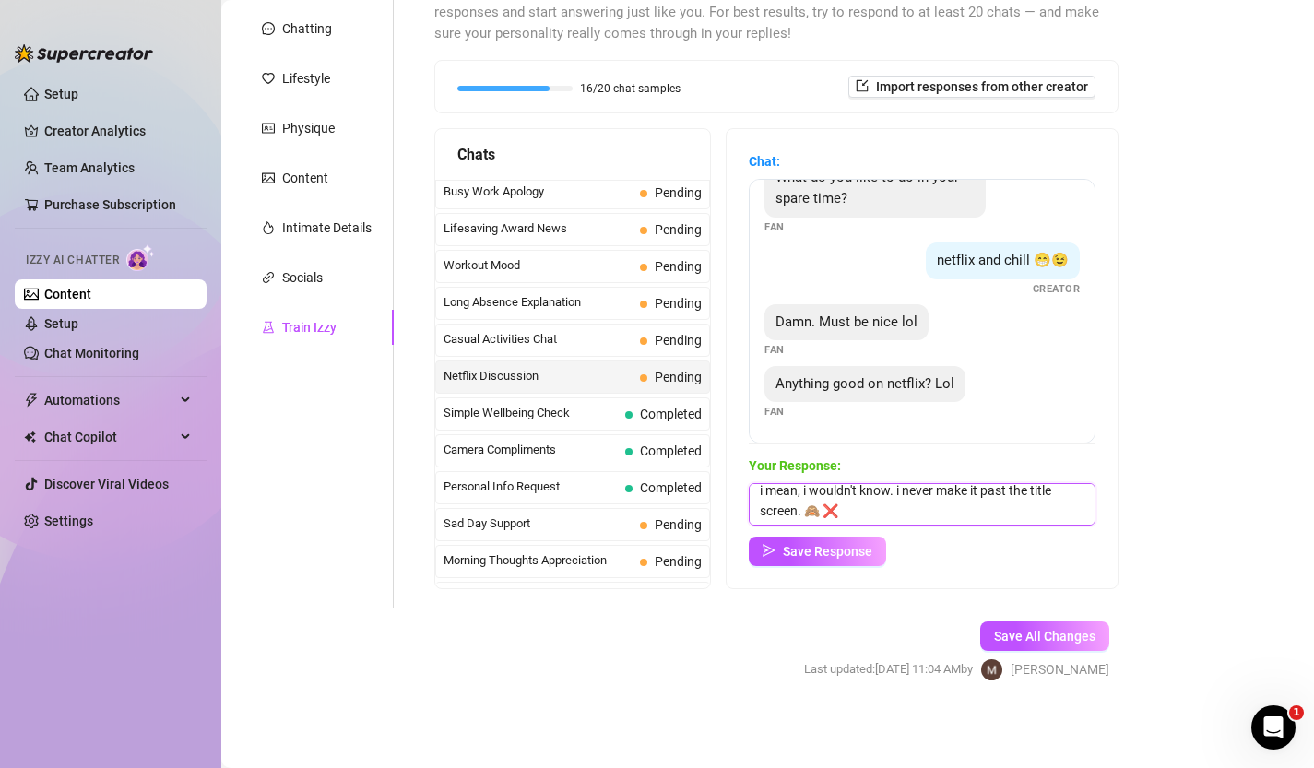
click at [844, 520] on textarea "i mean, i wouldn't know. i never make it past the title screen. 🙈 ❌" at bounding box center [922, 504] width 347 height 42
paste textarea "❌"
click at [821, 507] on textarea "i mean, i wouldn't know. i never make it past the title screen. 🙈 ❌❌❌" at bounding box center [922, 504] width 347 height 42
type textarea "i mean, i wouldn't know. i never make it past the title screen. ❌❌❌"
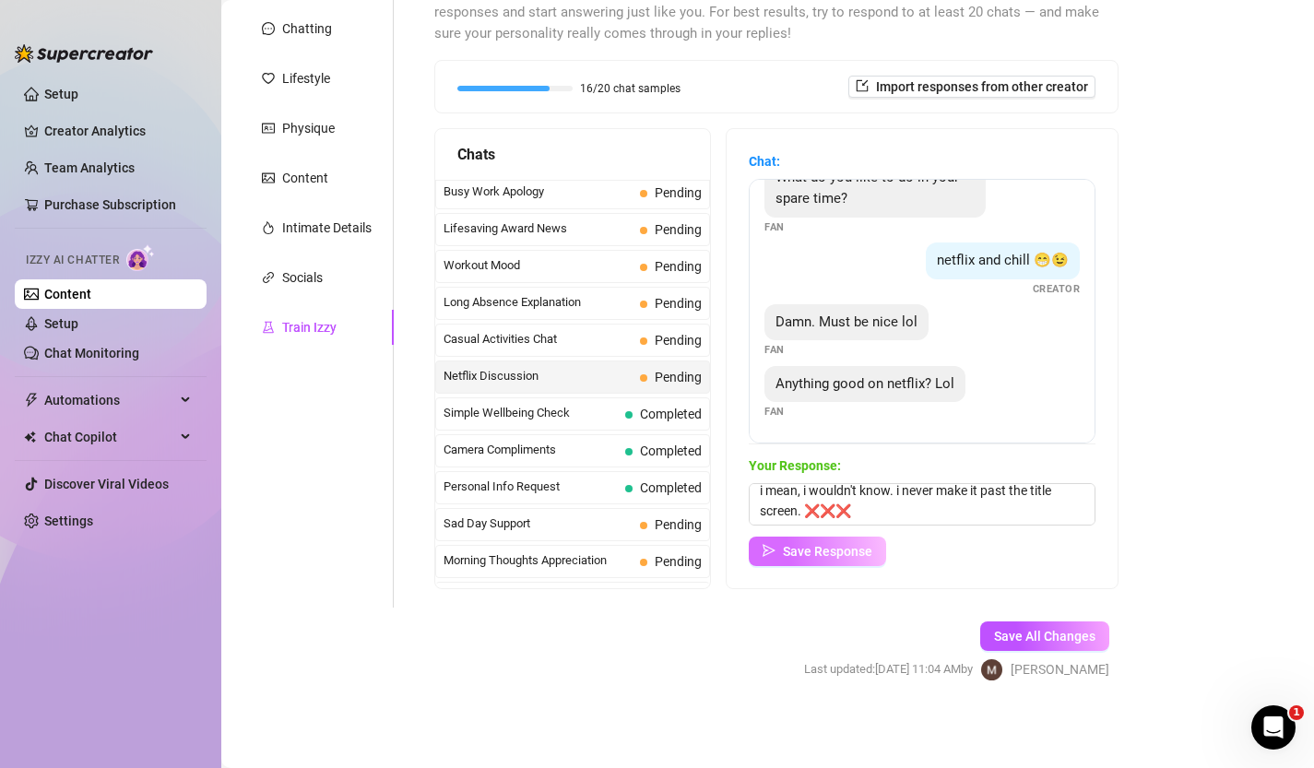
click at [838, 553] on span "Save Response" at bounding box center [827, 551] width 89 height 15
